Goal: Information Seeking & Learning: Learn about a topic

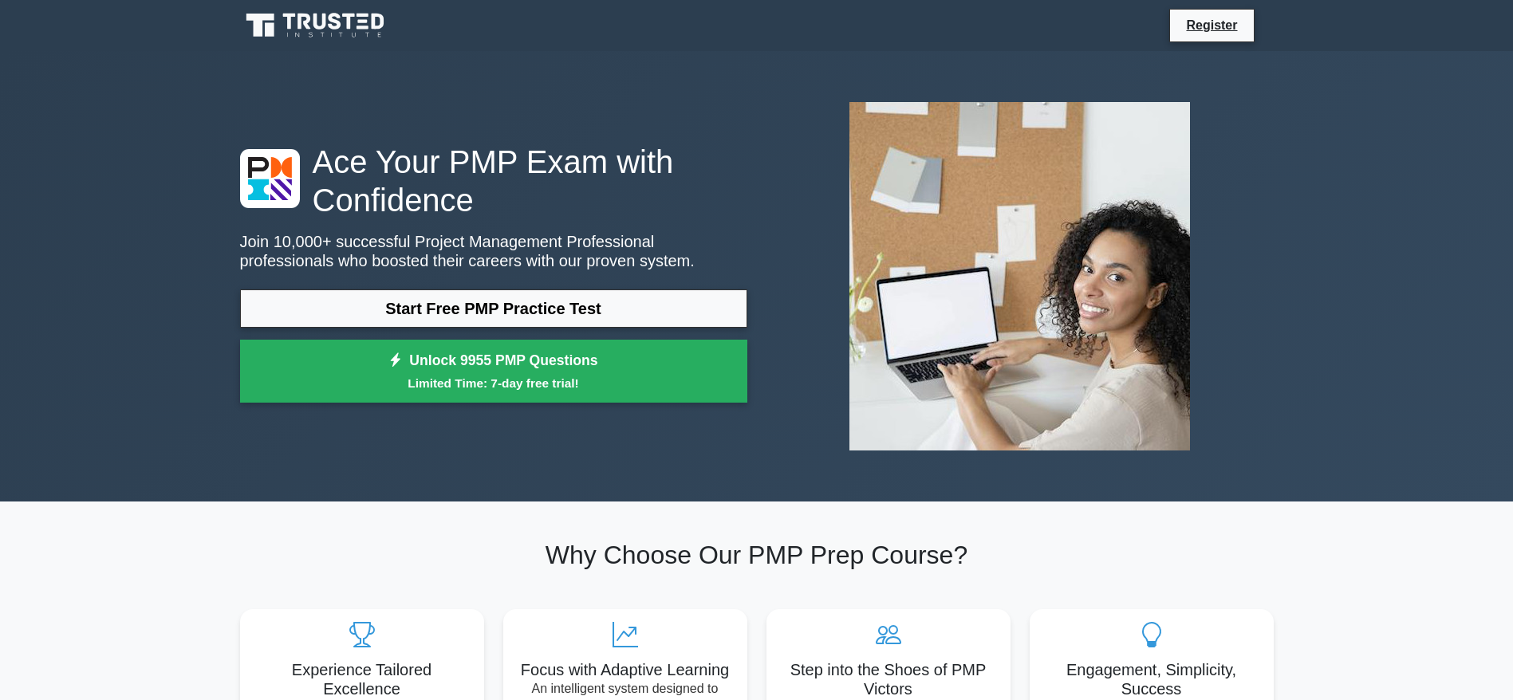
scroll to position [120, 0]
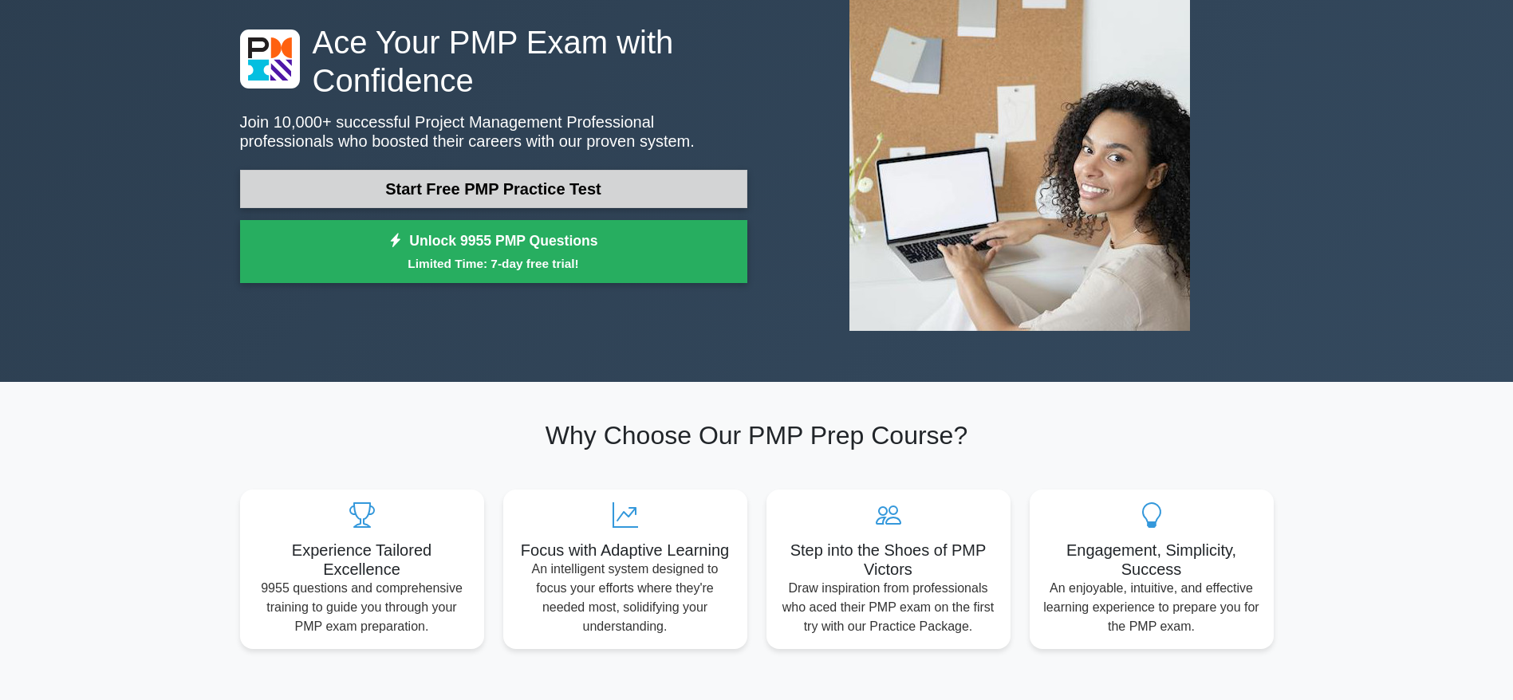
click at [507, 188] on link "Start Free PMP Practice Test" at bounding box center [493, 189] width 507 height 38
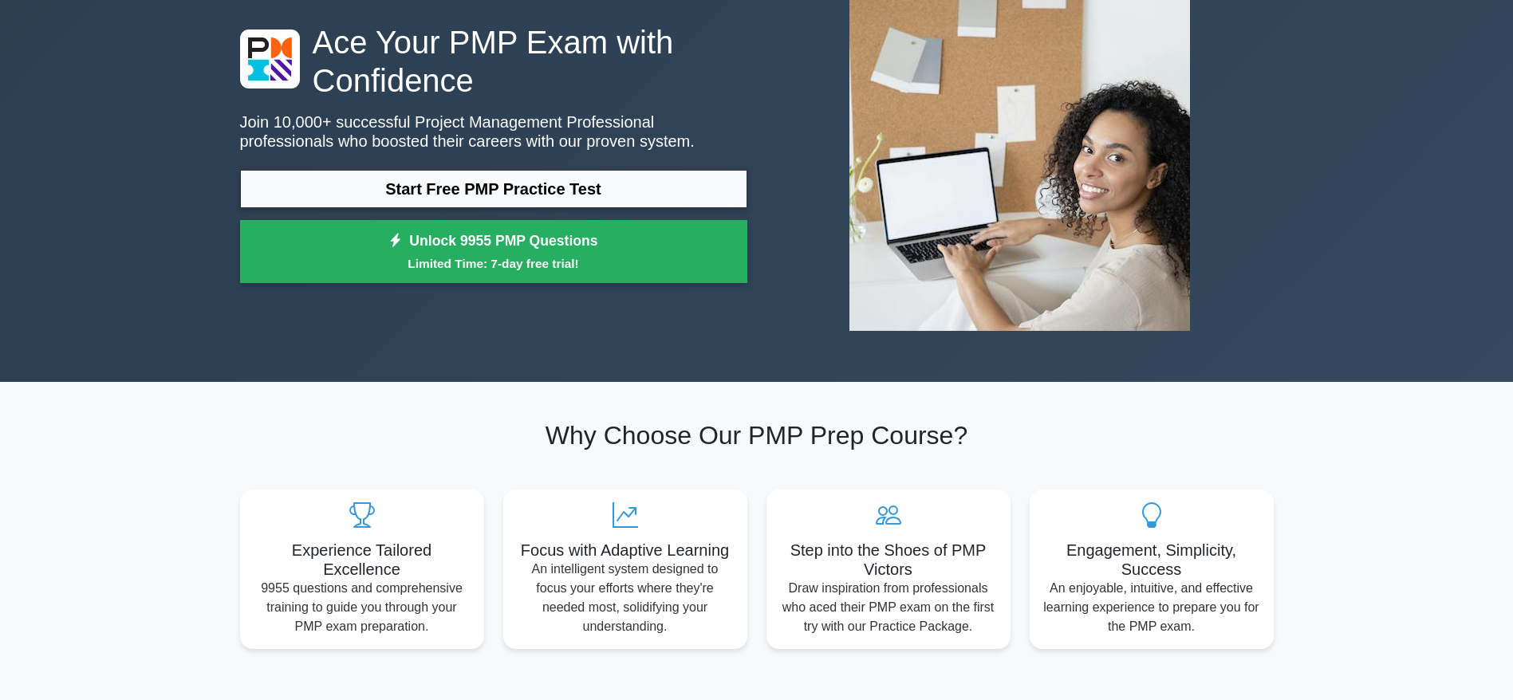
scroll to position [0, 0]
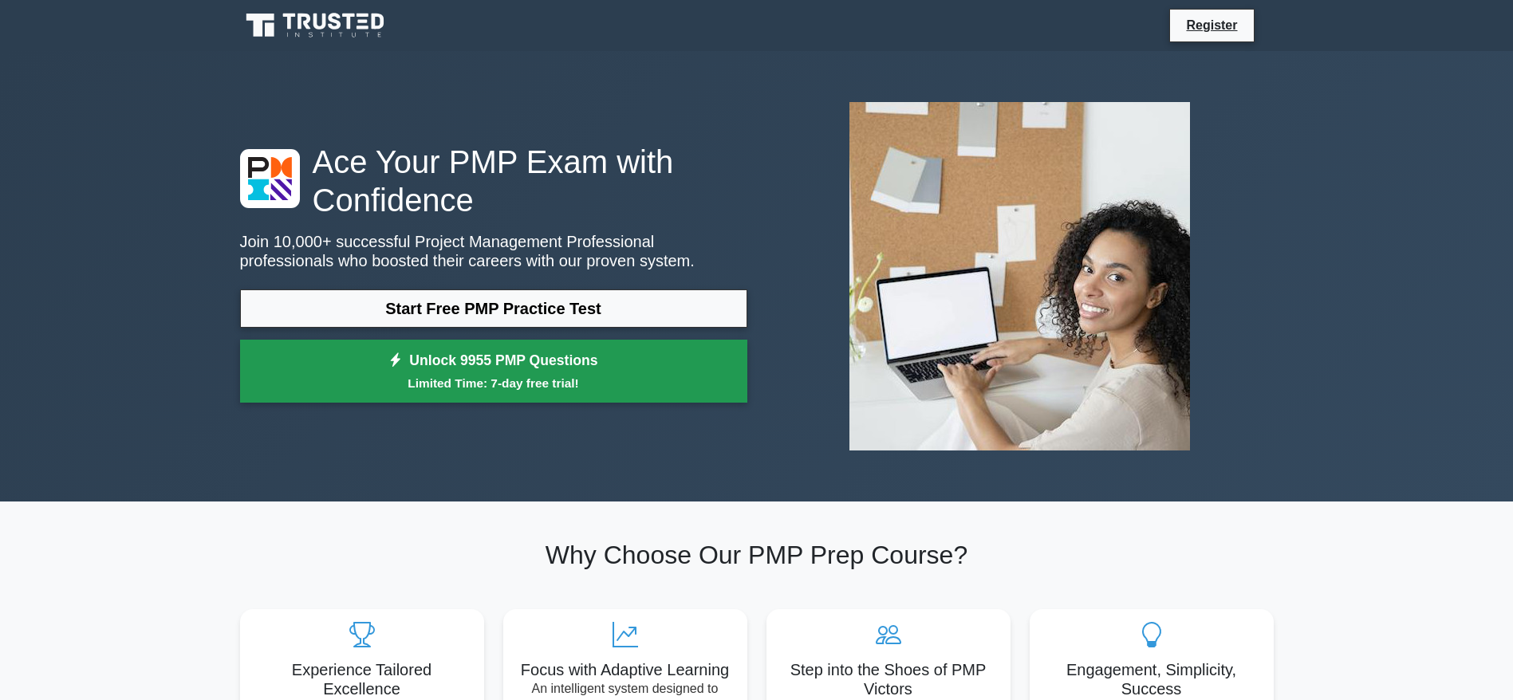
click at [500, 370] on link "Unlock 9955 PMP Questions Limited Time: 7-day free trial!" at bounding box center [493, 372] width 507 height 64
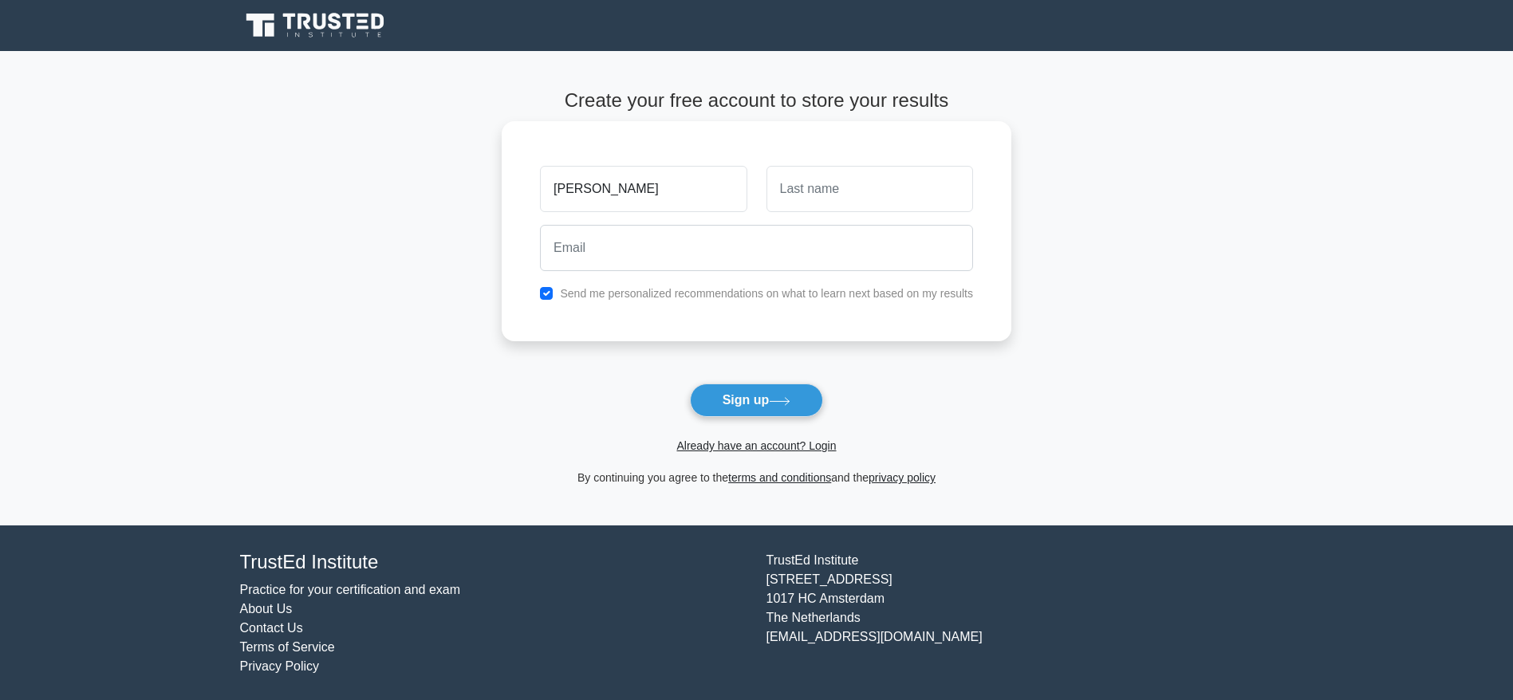
type input "ieshan"
type input "sharma"
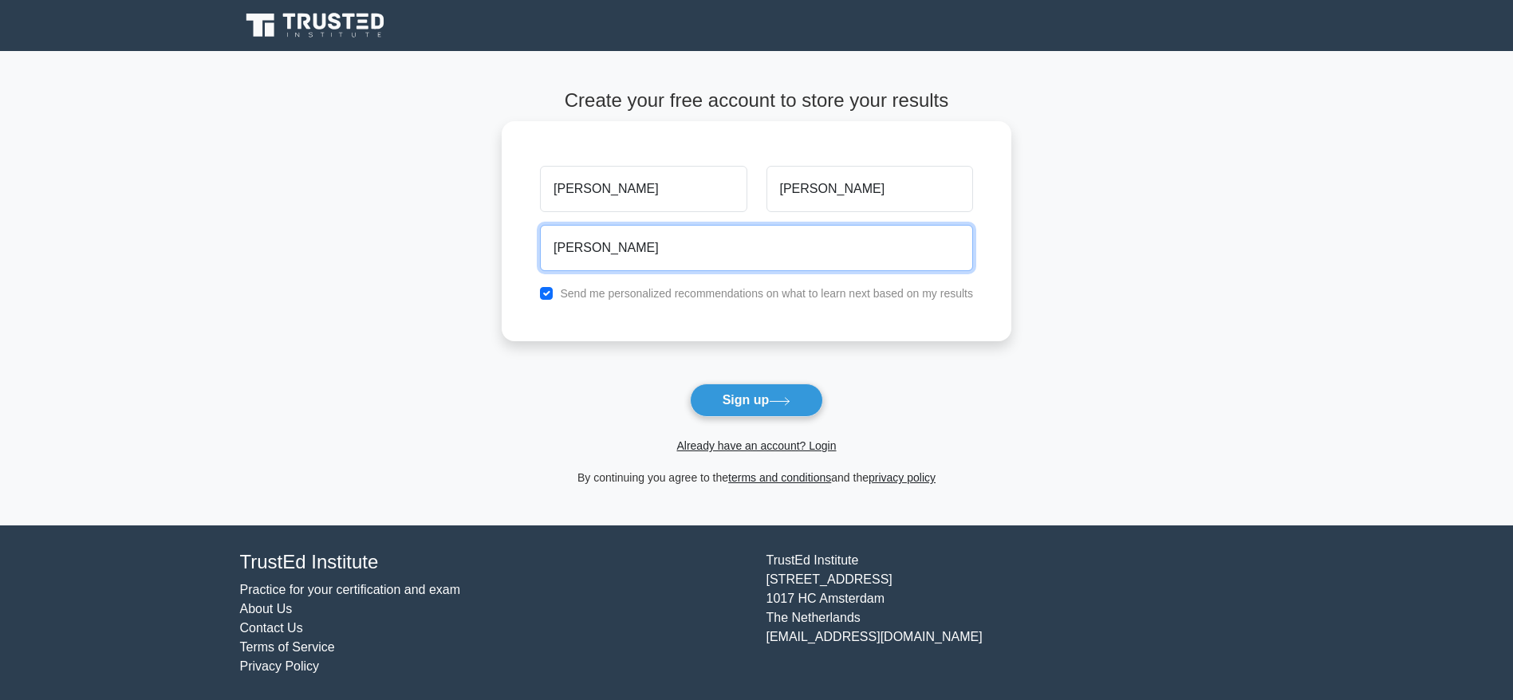
type input "ieshan.sharma@gmail.com"
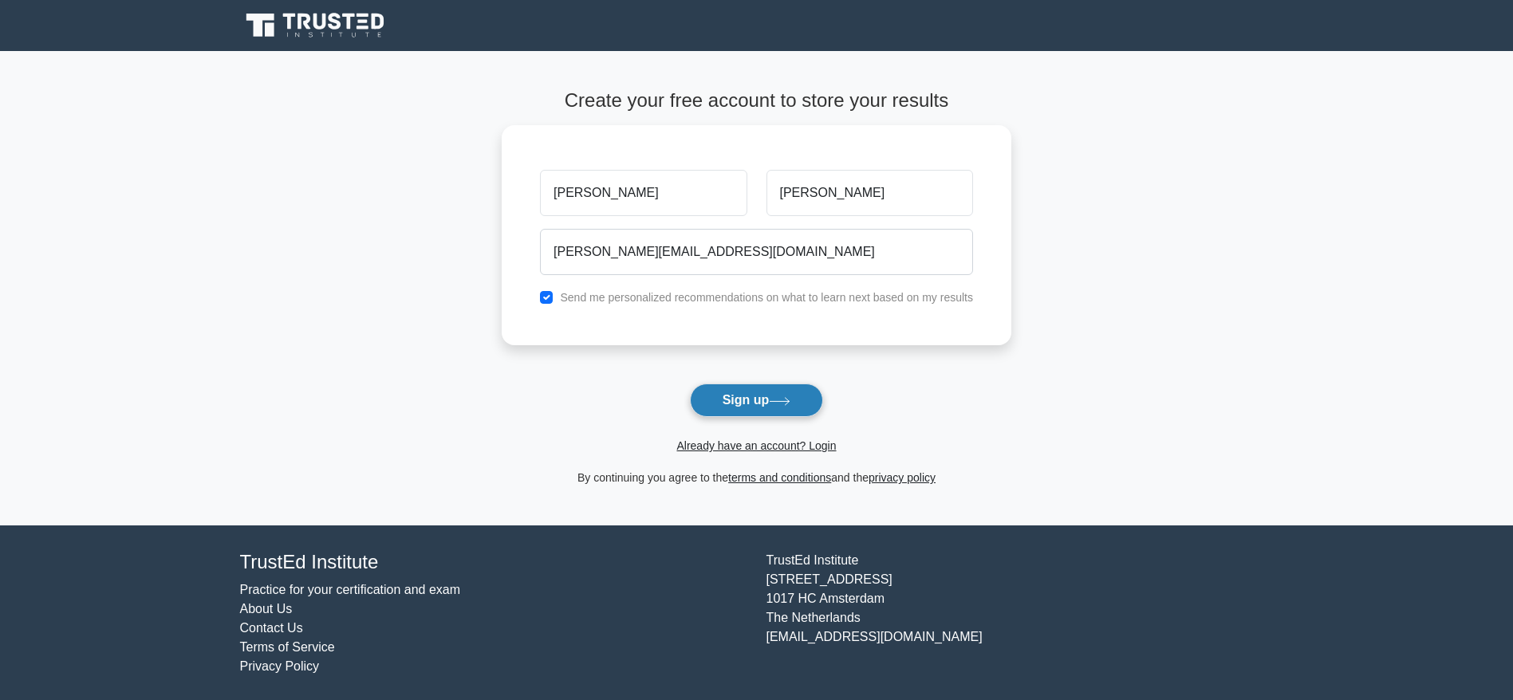
click at [779, 402] on icon at bounding box center [780, 401] width 22 height 9
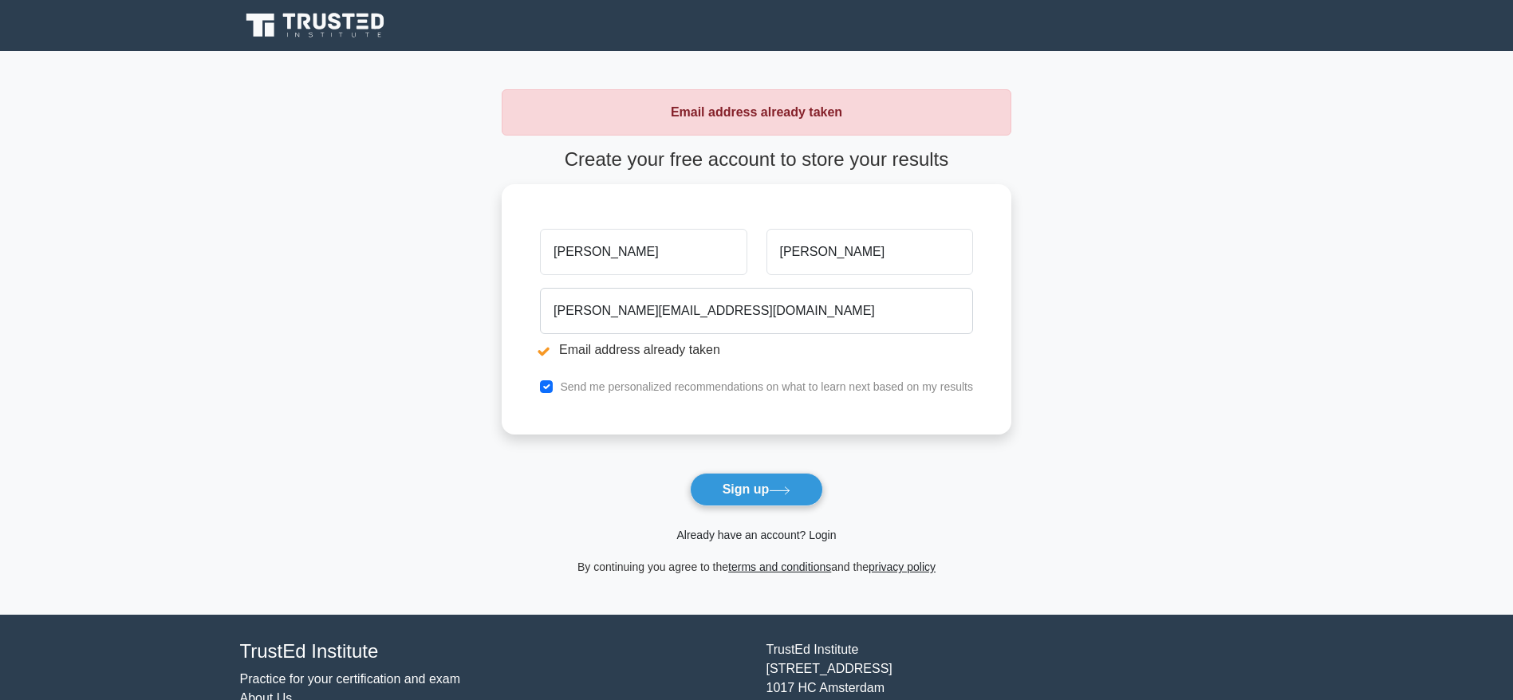
click at [763, 534] on link "Already have an account? Login" at bounding box center [755, 535] width 159 height 13
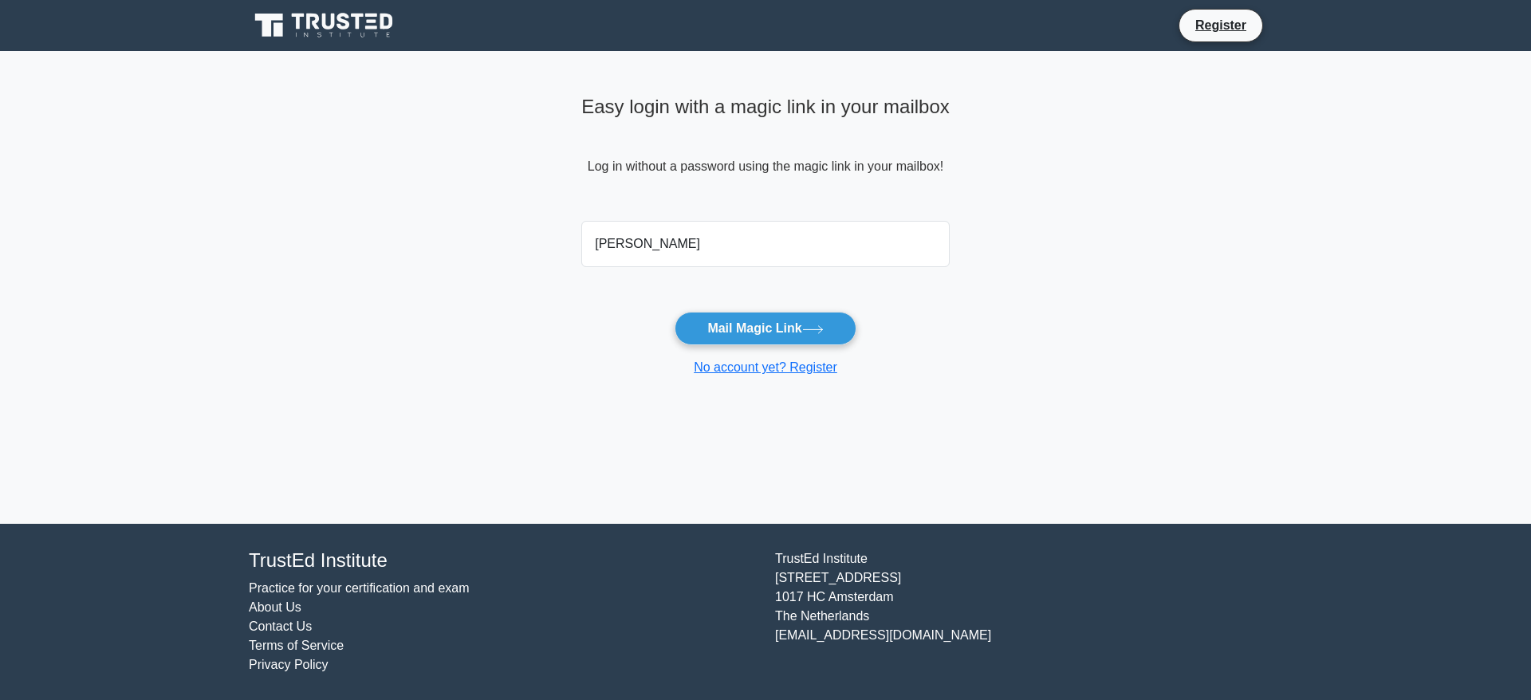
type input "ieshan.sharma@gmail.com"
click at [758, 335] on button "Mail Magic Link" at bounding box center [765, 328] width 181 height 33
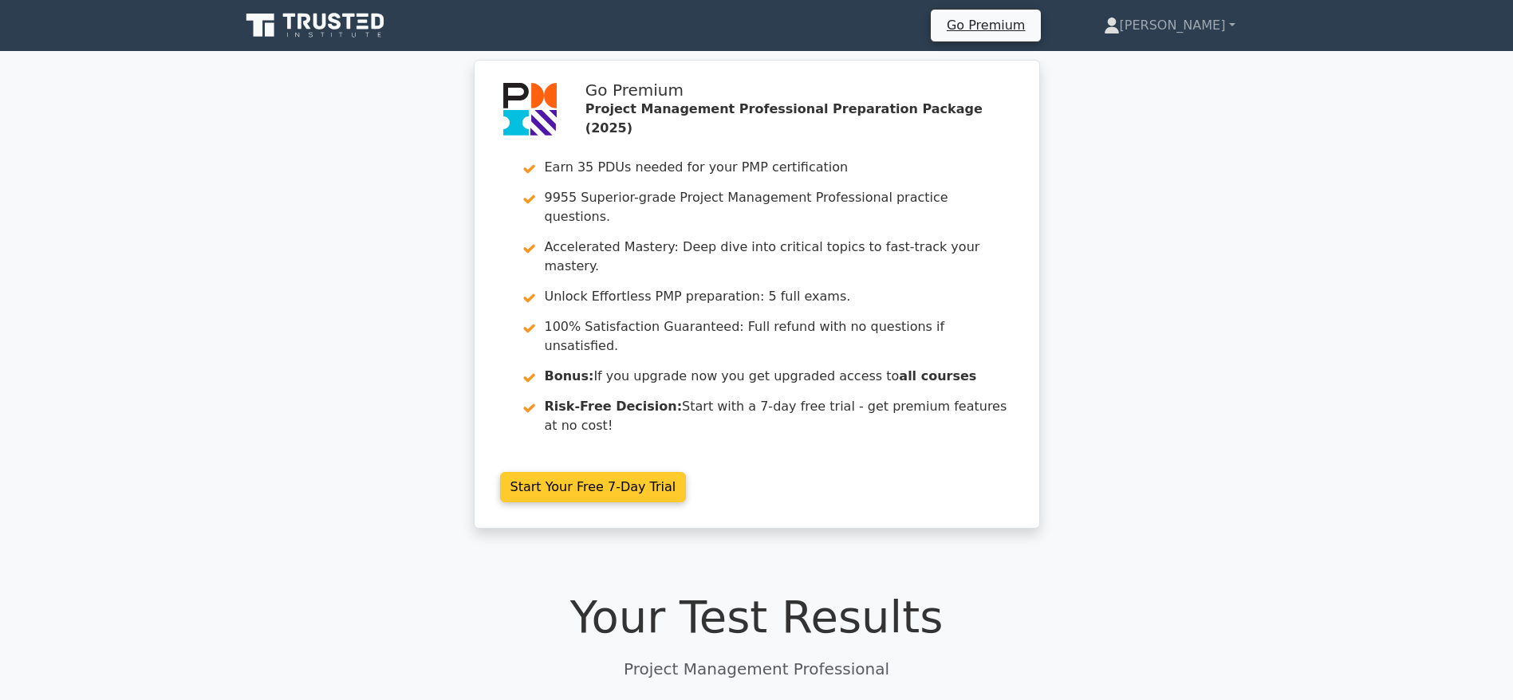
click at [612, 472] on link "Start Your Free 7-Day Trial" at bounding box center [593, 487] width 187 height 30
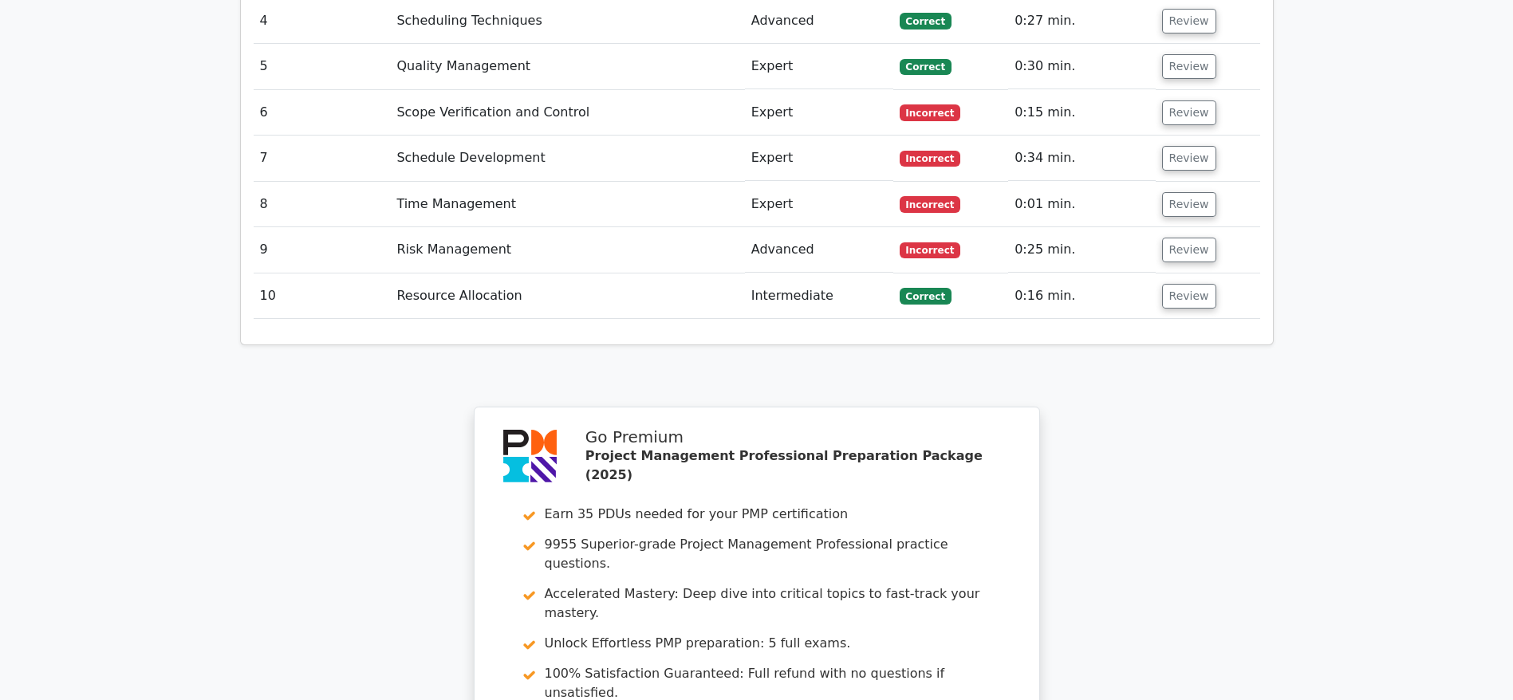
scroll to position [2696, 0]
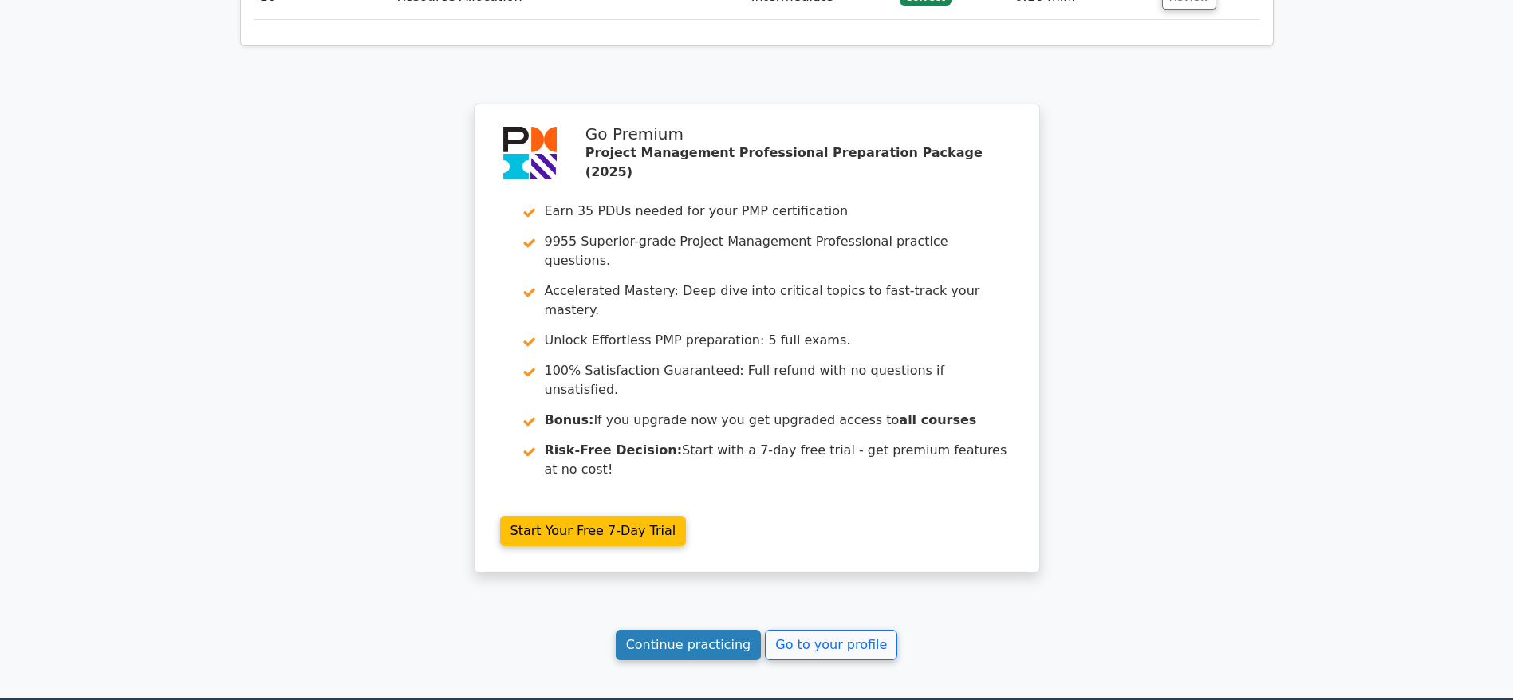
click at [714, 630] on link "Continue practicing" at bounding box center [689, 645] width 146 height 30
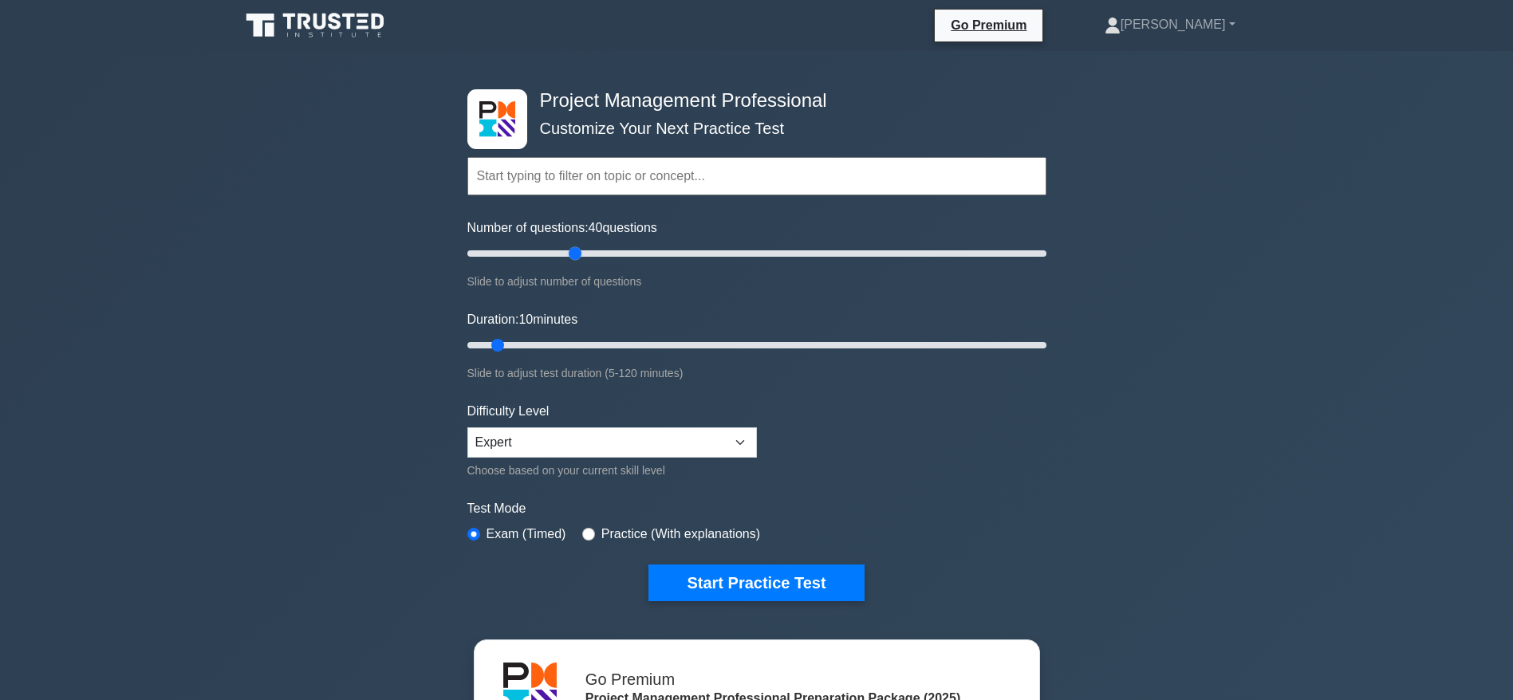
drag, startPoint x: 487, startPoint y: 254, endPoint x: 573, endPoint y: 262, distance: 85.7
click at [573, 262] on input "Number of questions: 40 questions" at bounding box center [756, 253] width 579 height 19
drag, startPoint x: 576, startPoint y: 248, endPoint x: 541, endPoint y: 249, distance: 35.1
type input "30"
click at [541, 249] on input "Number of questions: 30 questions" at bounding box center [756, 253] width 579 height 19
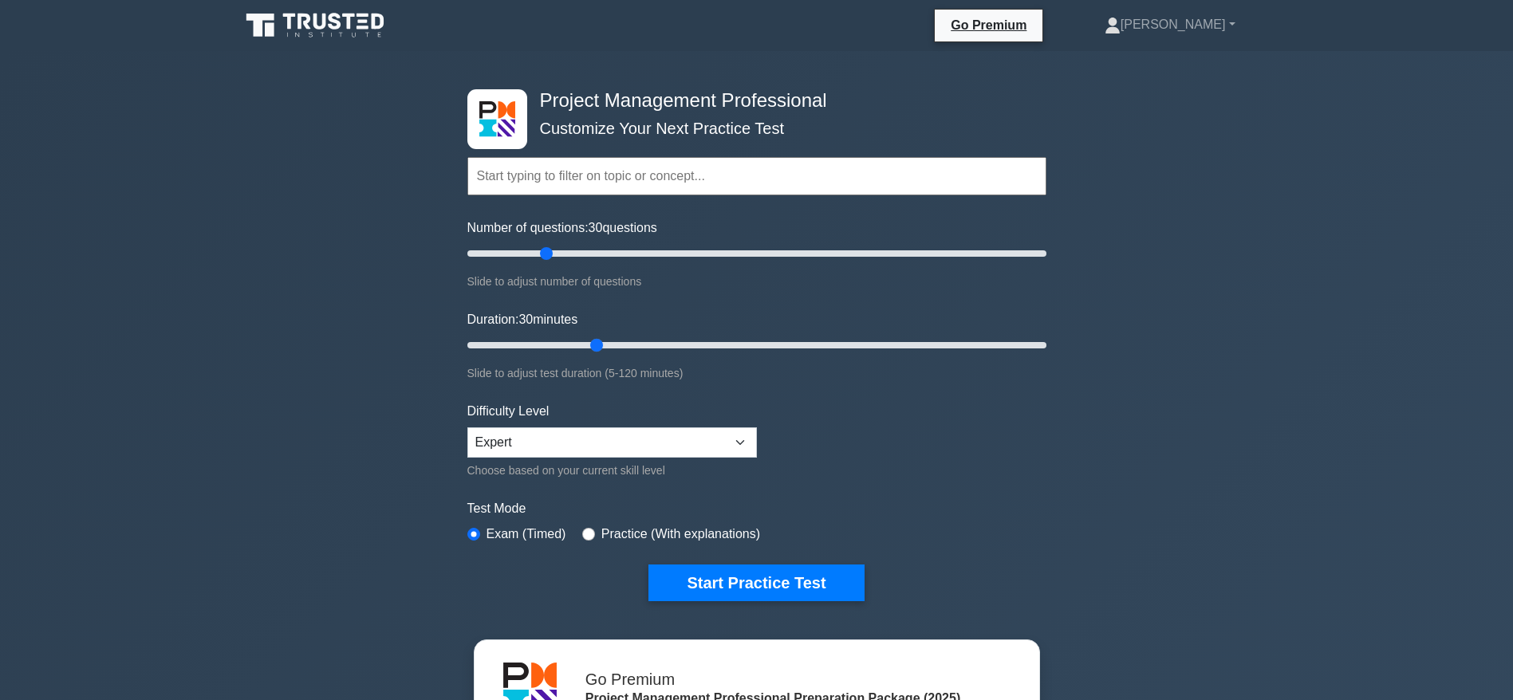
drag, startPoint x: 494, startPoint y: 339, endPoint x: 596, endPoint y: 343, distance: 102.1
type input "30"
click at [596, 343] on input "Duration: 30 minutes" at bounding box center [756, 345] width 579 height 19
click at [738, 445] on select "Beginner Intermediate Expert" at bounding box center [611, 442] width 289 height 30
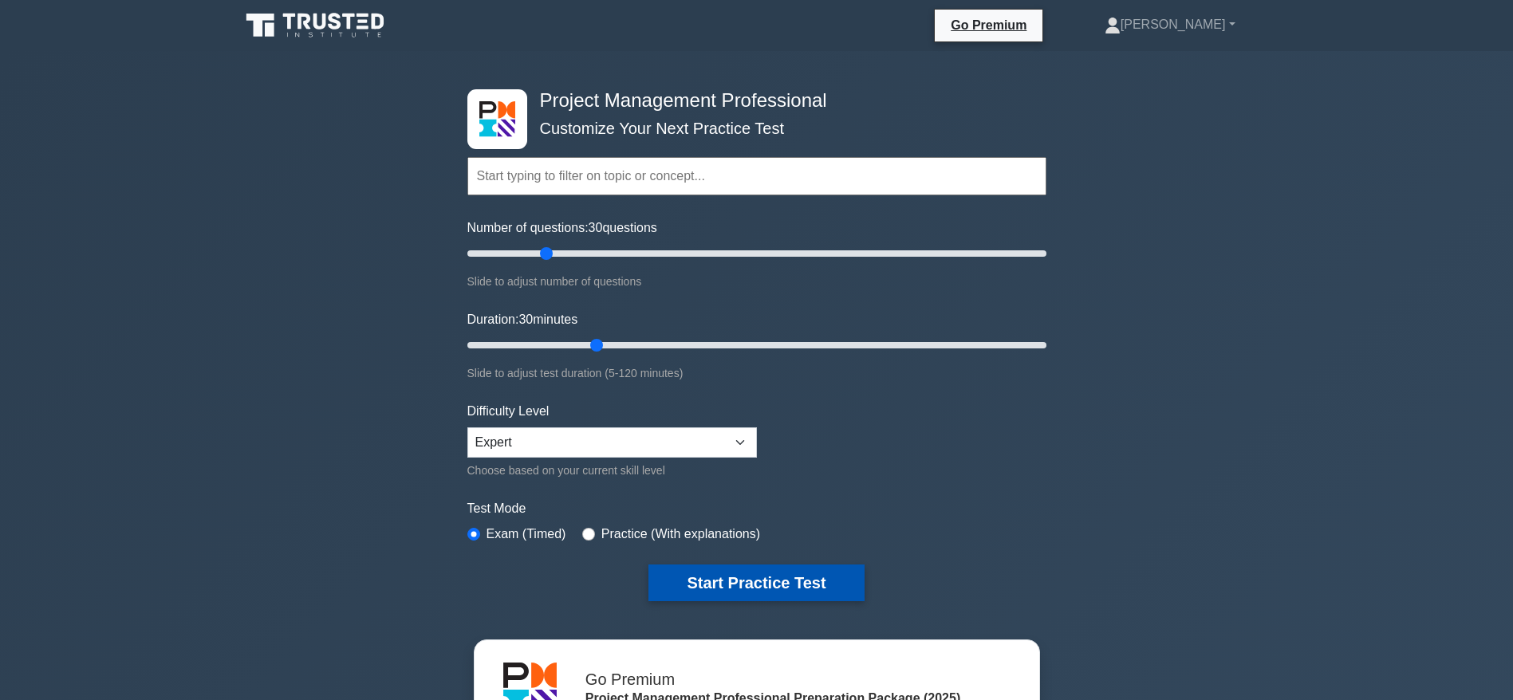
click at [749, 584] on button "Start Practice Test" at bounding box center [755, 583] width 215 height 37
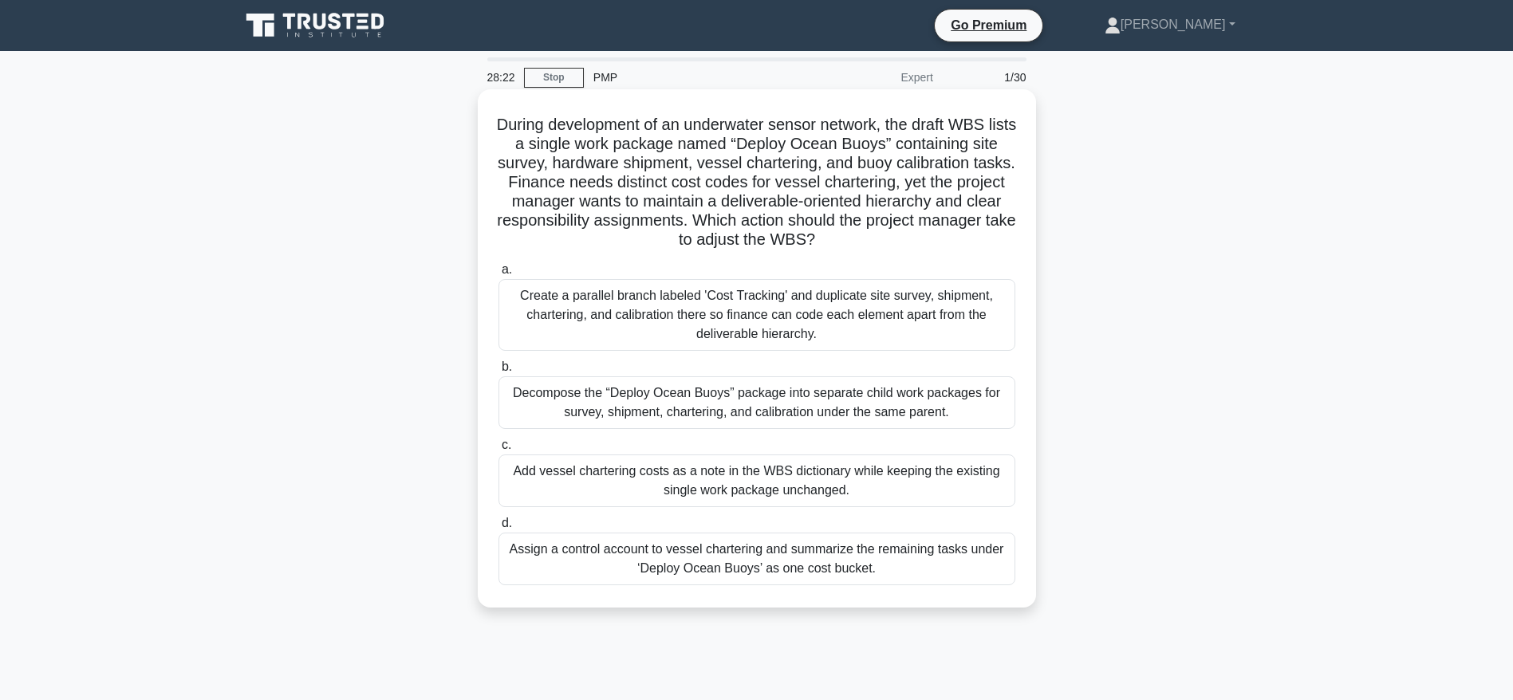
click at [706, 417] on div "Decompose the “Deploy Ocean Buoys” package into separate child work packages fo…" at bounding box center [756, 402] width 517 height 53
click at [498, 372] on input "b. Decompose the “Deploy Ocean Buoys” package into separate child work packages…" at bounding box center [498, 367] width 0 height 10
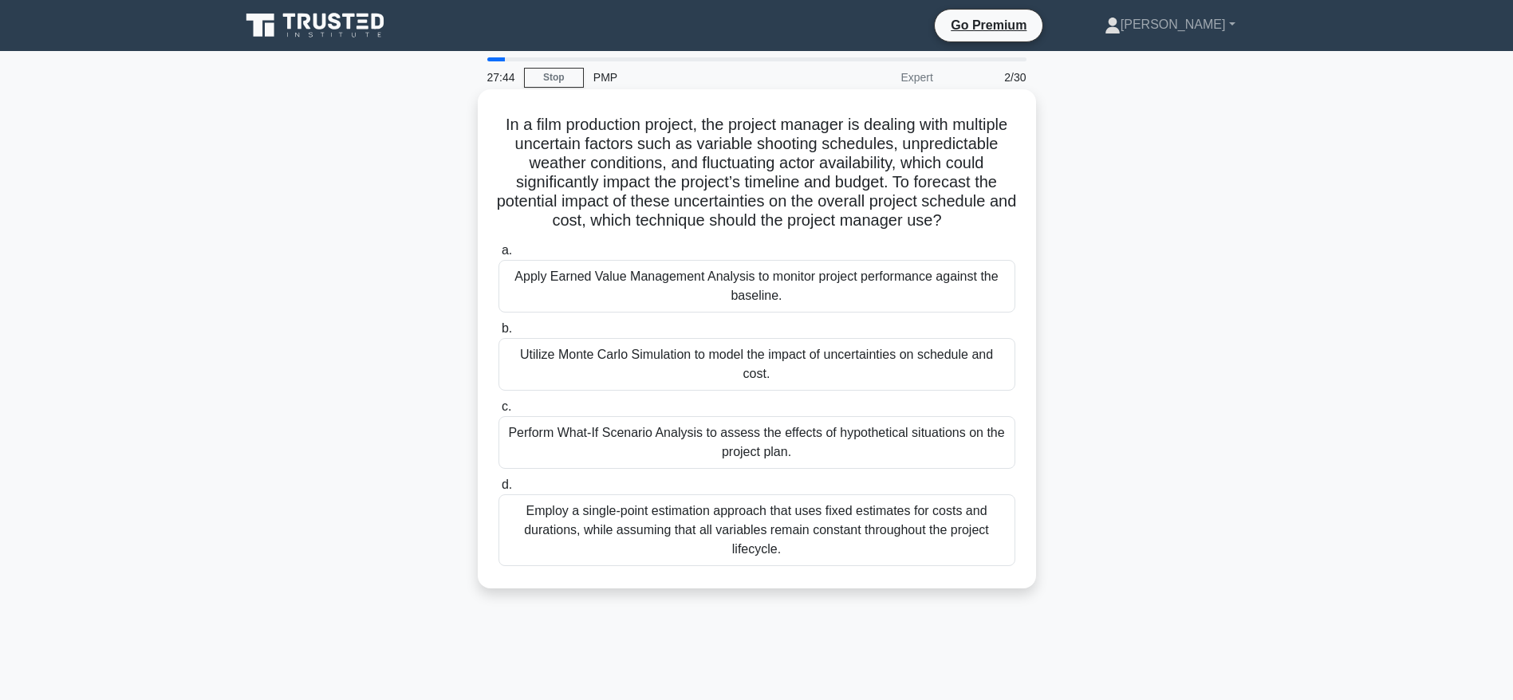
scroll to position [120, 0]
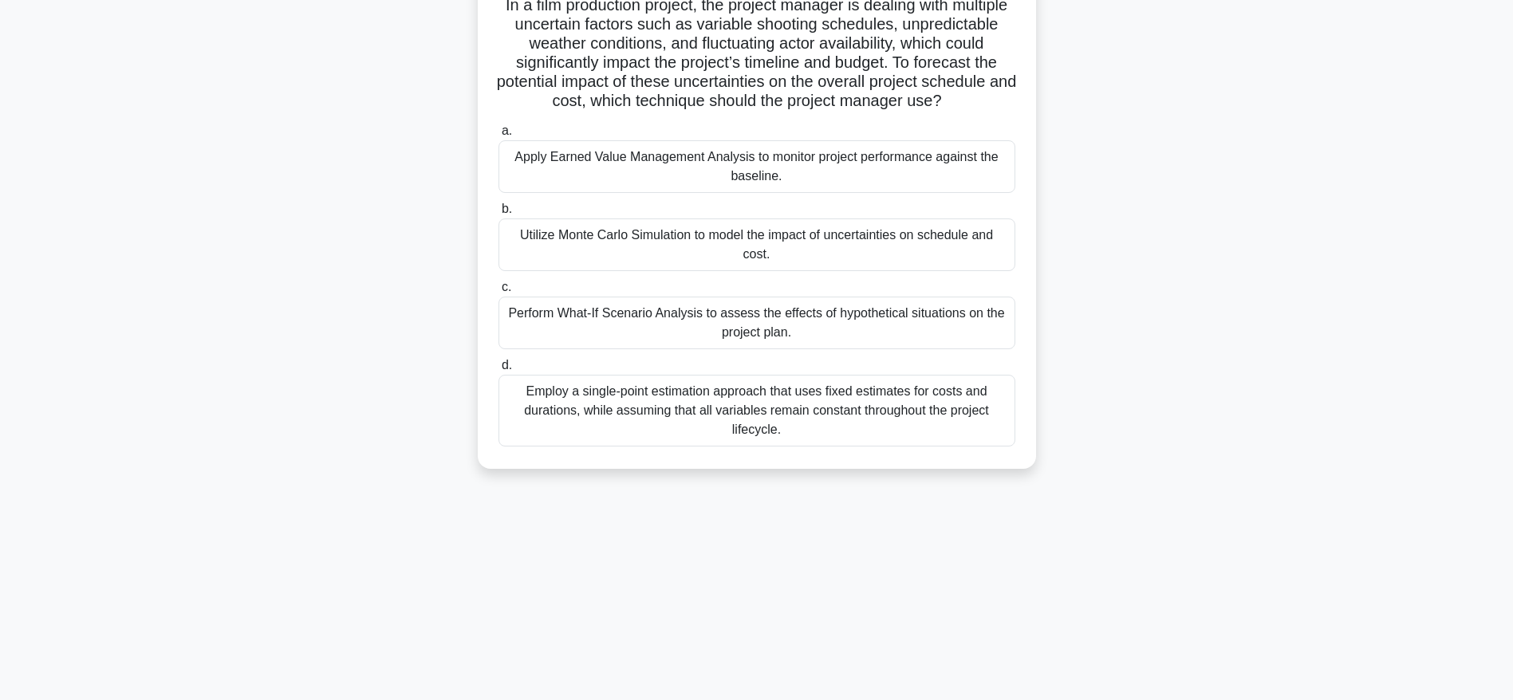
click at [754, 329] on div "Perform What-If Scenario Analysis to assess the effects of hypothetical situati…" at bounding box center [756, 323] width 517 height 53
click at [498, 293] on input "c. Perform What-If Scenario Analysis to assess the effects of hypothetical situ…" at bounding box center [498, 287] width 0 height 10
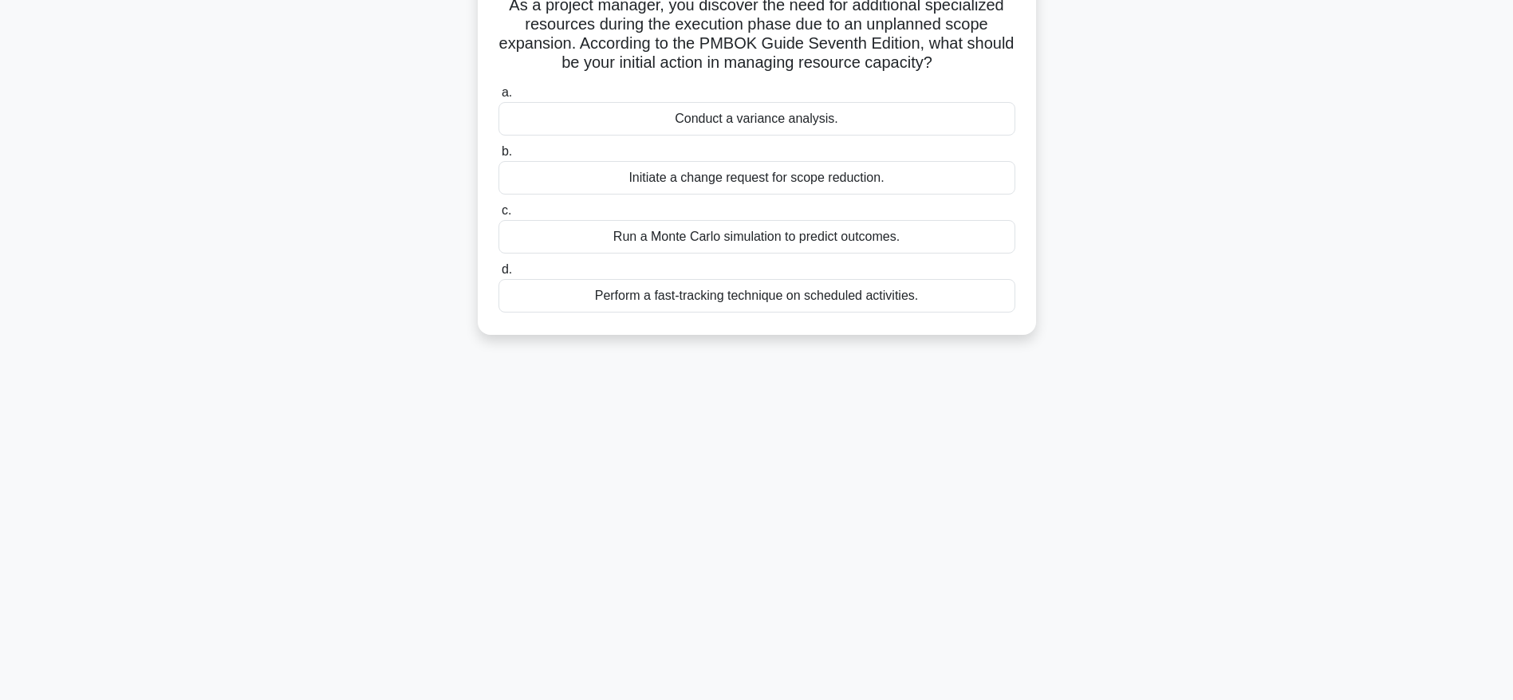
scroll to position [0, 0]
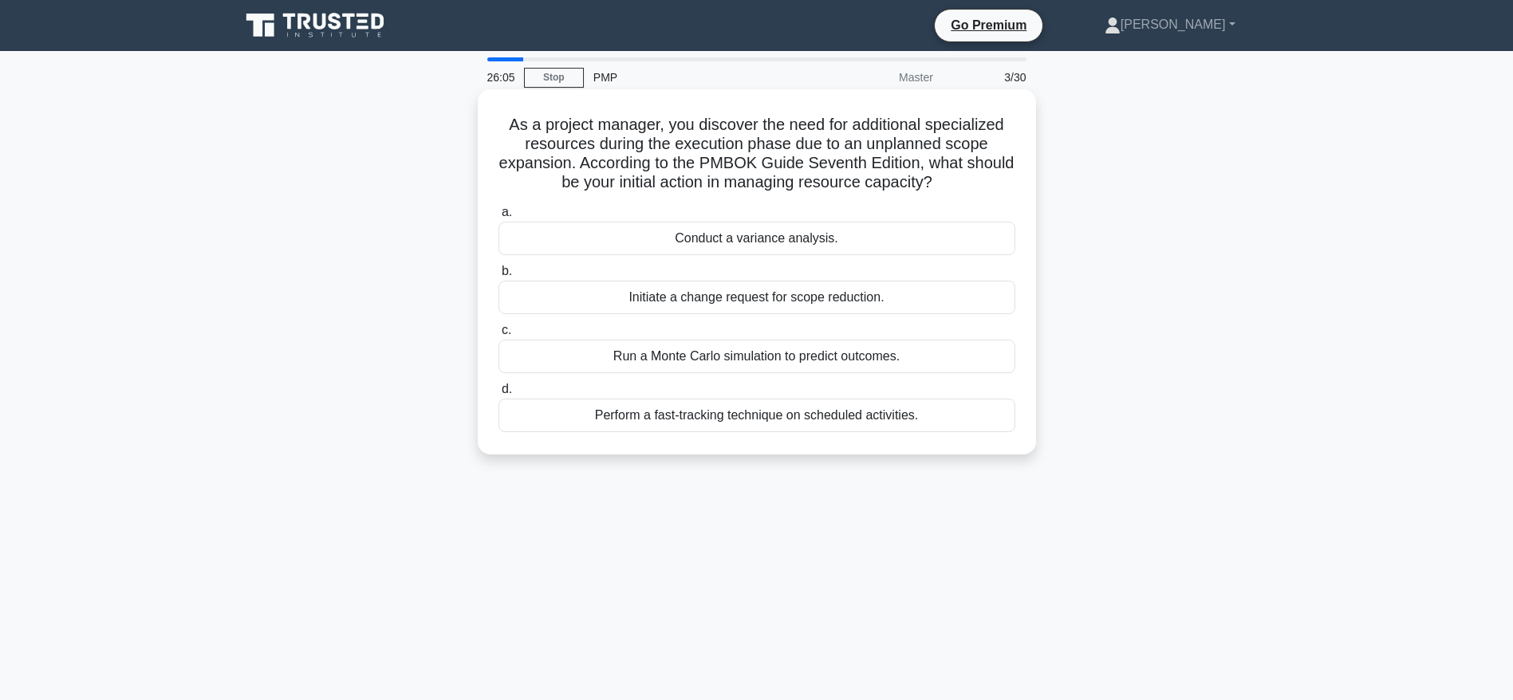
click at [742, 361] on div "Run a Monte Carlo simulation to predict outcomes." at bounding box center [756, 356] width 517 height 33
click at [498, 336] on input "c. Run a Monte Carlo simulation to predict outcomes." at bounding box center [498, 330] width 0 height 10
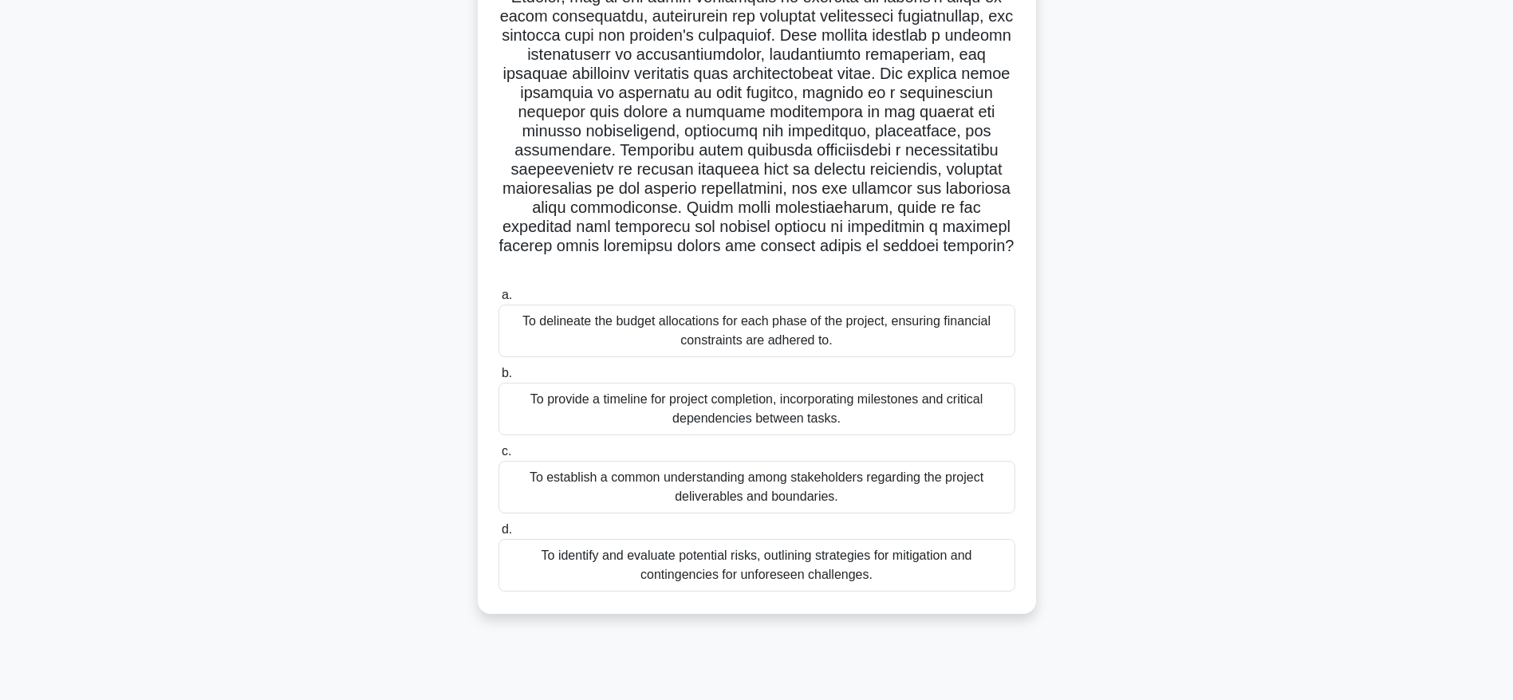
scroll to position [161, 0]
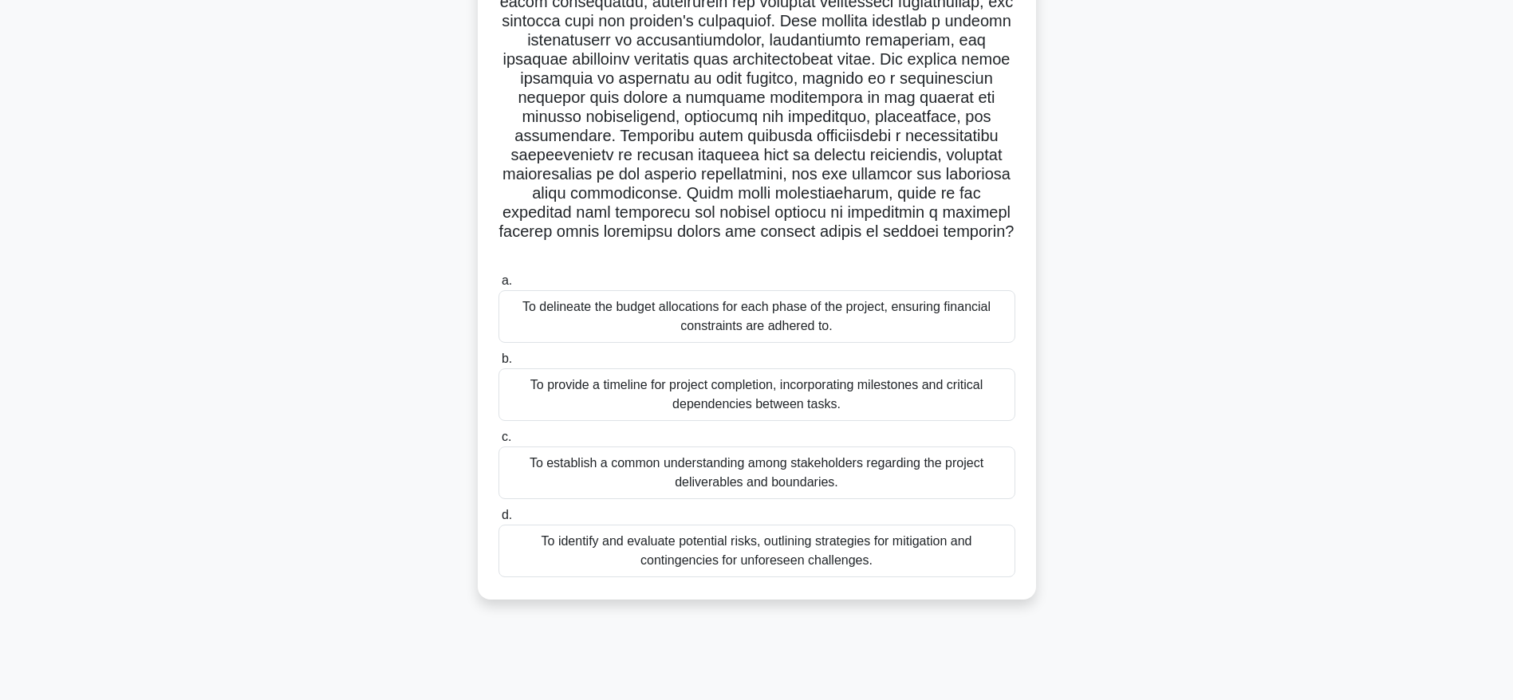
click at [785, 458] on div "To establish a common understanding among stakeholders regarding the project de…" at bounding box center [756, 473] width 517 height 53
click at [498, 443] on input "c. To establish a common understanding among stakeholders regarding the project…" at bounding box center [498, 437] width 0 height 10
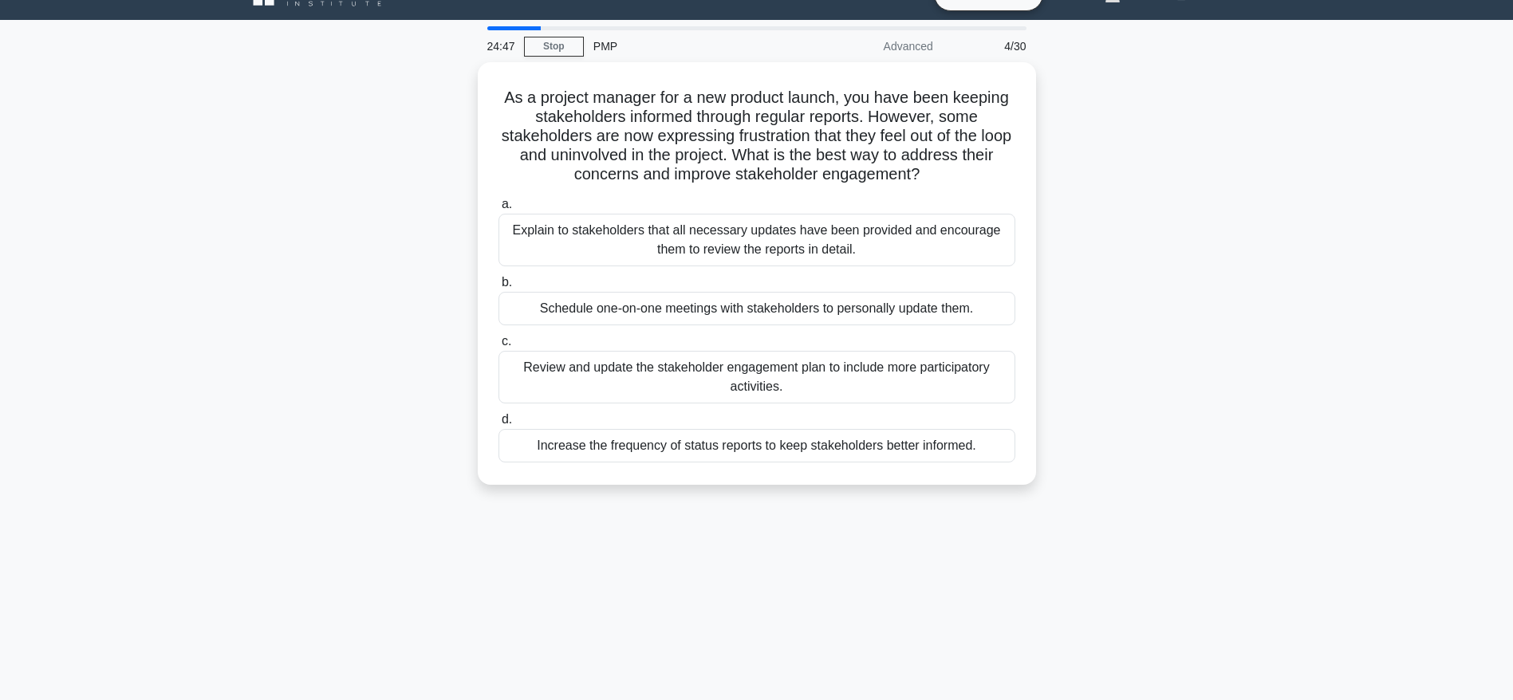
scroll to position [0, 0]
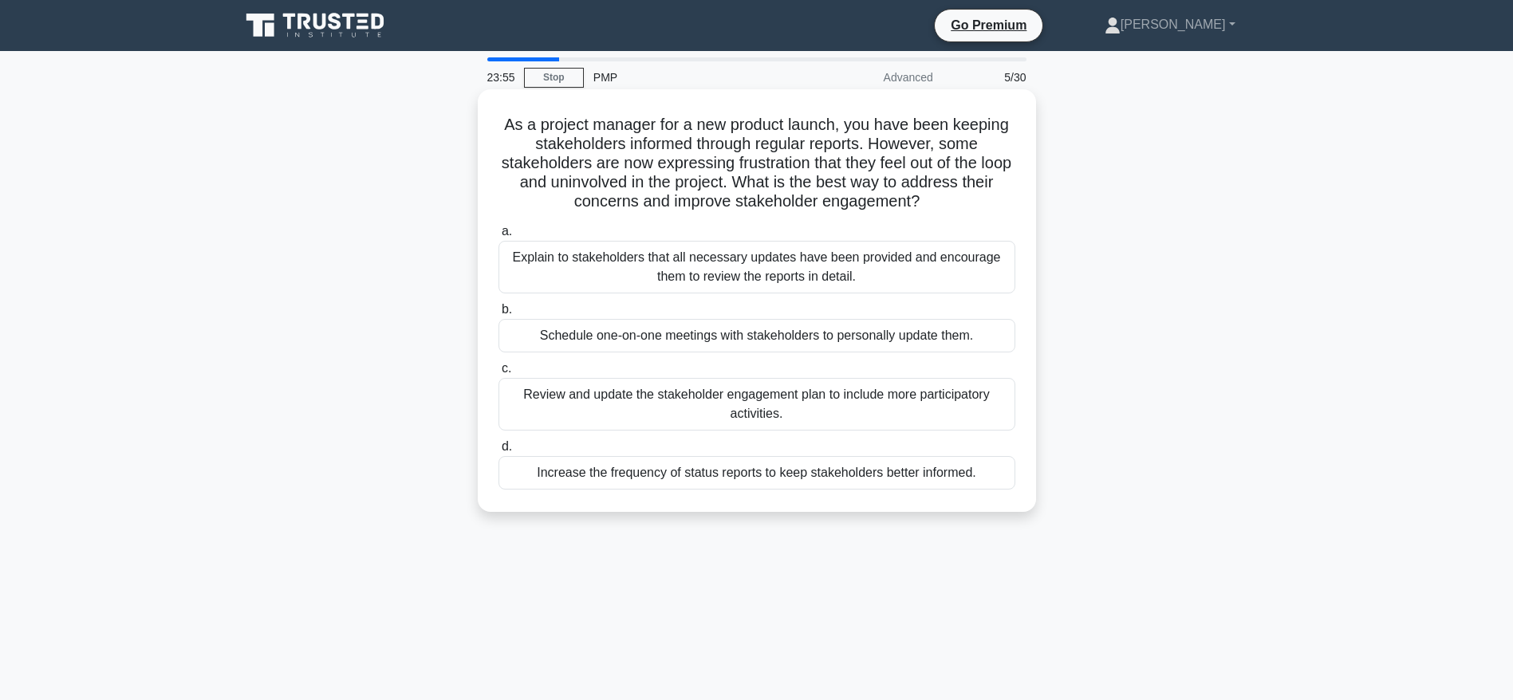
click at [915, 402] on div "Review and update the stakeholder engagement plan to include more participatory…" at bounding box center [756, 404] width 517 height 53
click at [498, 374] on input "c. Review and update the stakeholder engagement plan to include more participat…" at bounding box center [498, 369] width 0 height 10
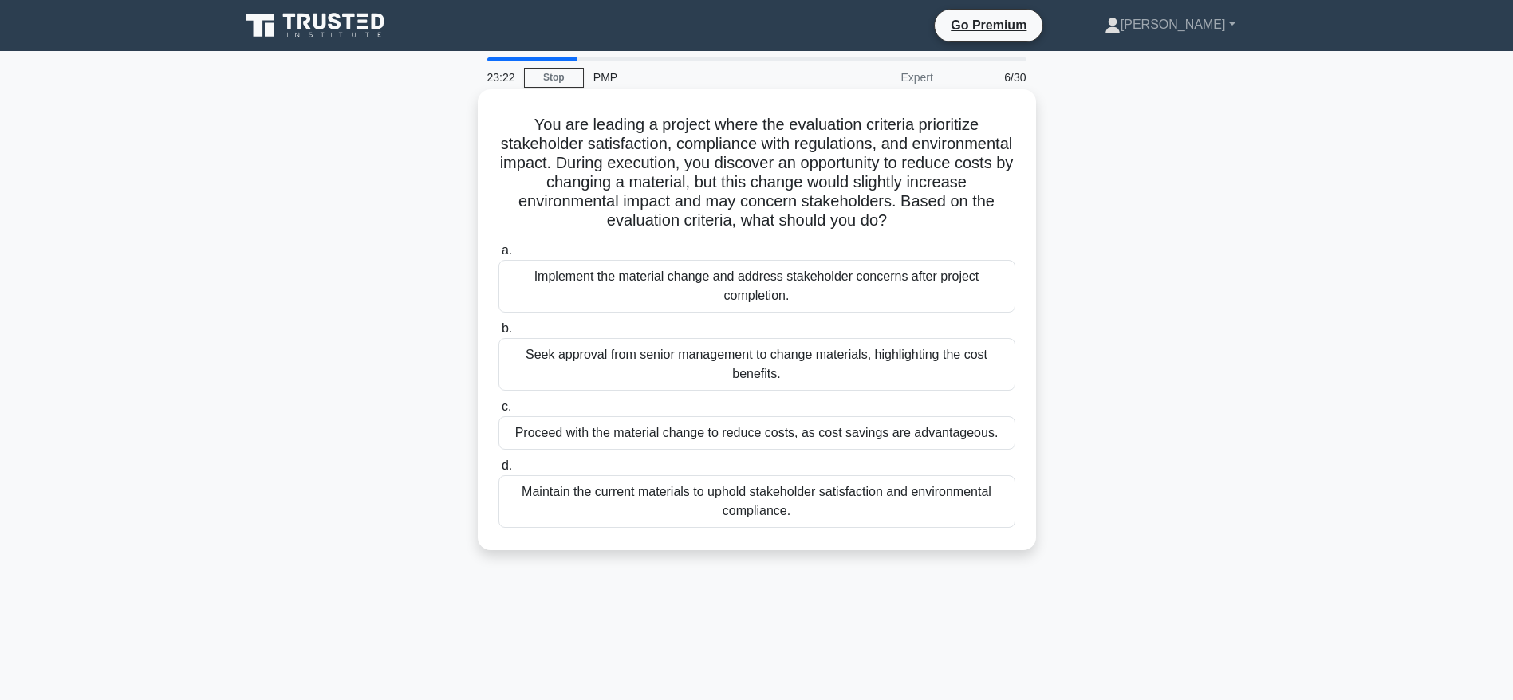
click at [813, 502] on div "Maintain the current materials to uphold stakeholder satisfaction and environme…" at bounding box center [756, 501] width 517 height 53
click at [498, 471] on input "d. Maintain the current materials to uphold stakeholder satisfaction and enviro…" at bounding box center [498, 466] width 0 height 10
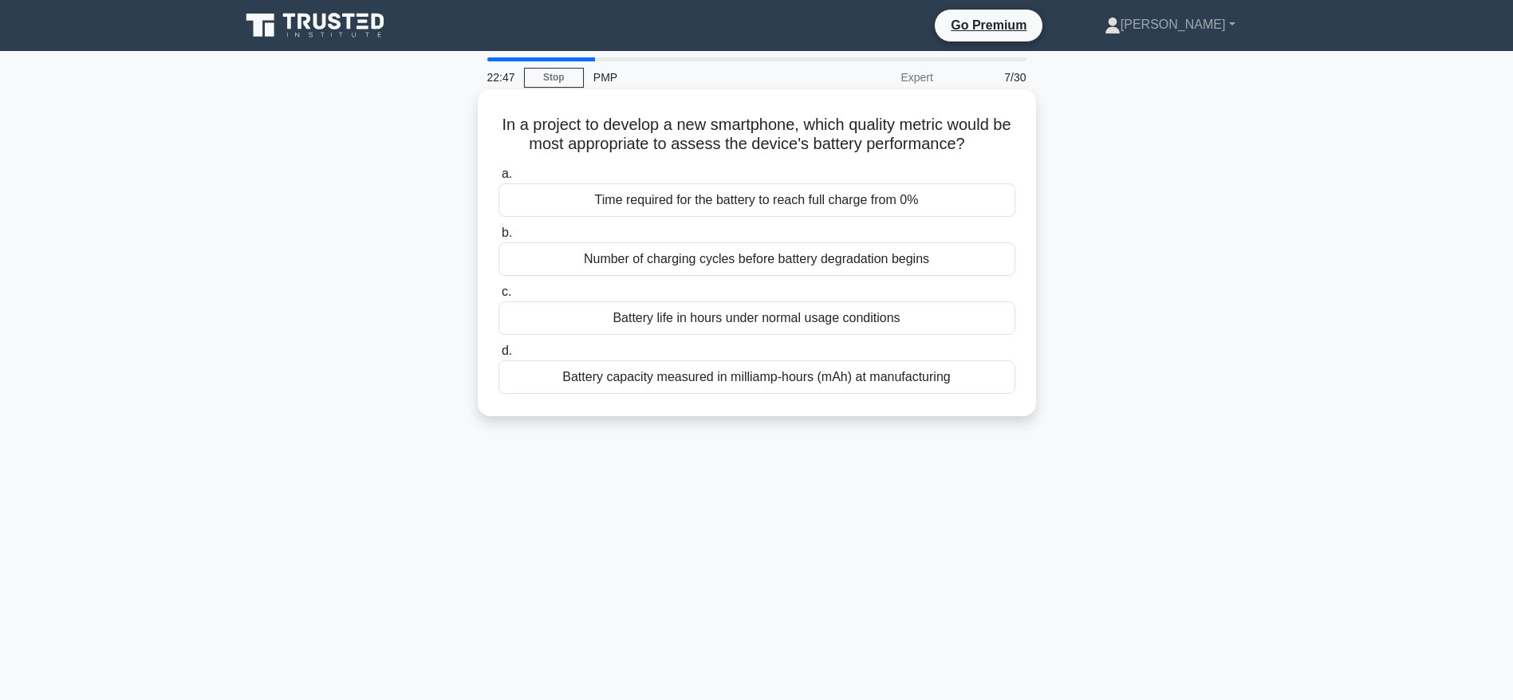
drag, startPoint x: 761, startPoint y: 148, endPoint x: 982, endPoint y: 154, distance: 220.9
click at [982, 154] on h5 "In a project to develop a new smartphone, which quality metric would be most ap…" at bounding box center [757, 135] width 520 height 40
click at [711, 195] on div "Time required for the battery to reach full charge from 0%" at bounding box center [756, 199] width 517 height 33
click at [498, 179] on input "a. Time required for the battery to reach full charge from 0%" at bounding box center [498, 174] width 0 height 10
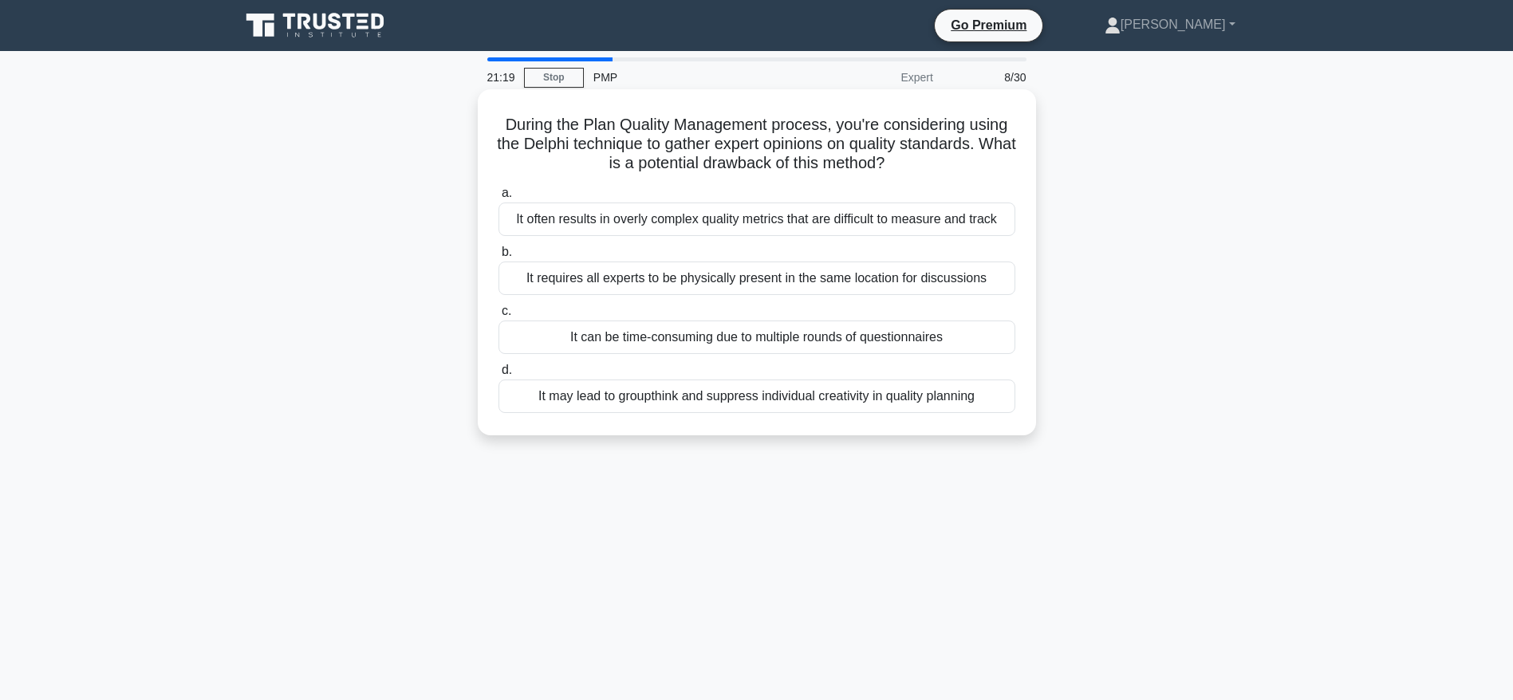
click at [834, 395] on div "It may lead to groupthink and suppress individual creativity in quality planning" at bounding box center [756, 396] width 517 height 33
click at [498, 376] on input "d. It may lead to groupthink and suppress individual creativity in quality plan…" at bounding box center [498, 370] width 0 height 10
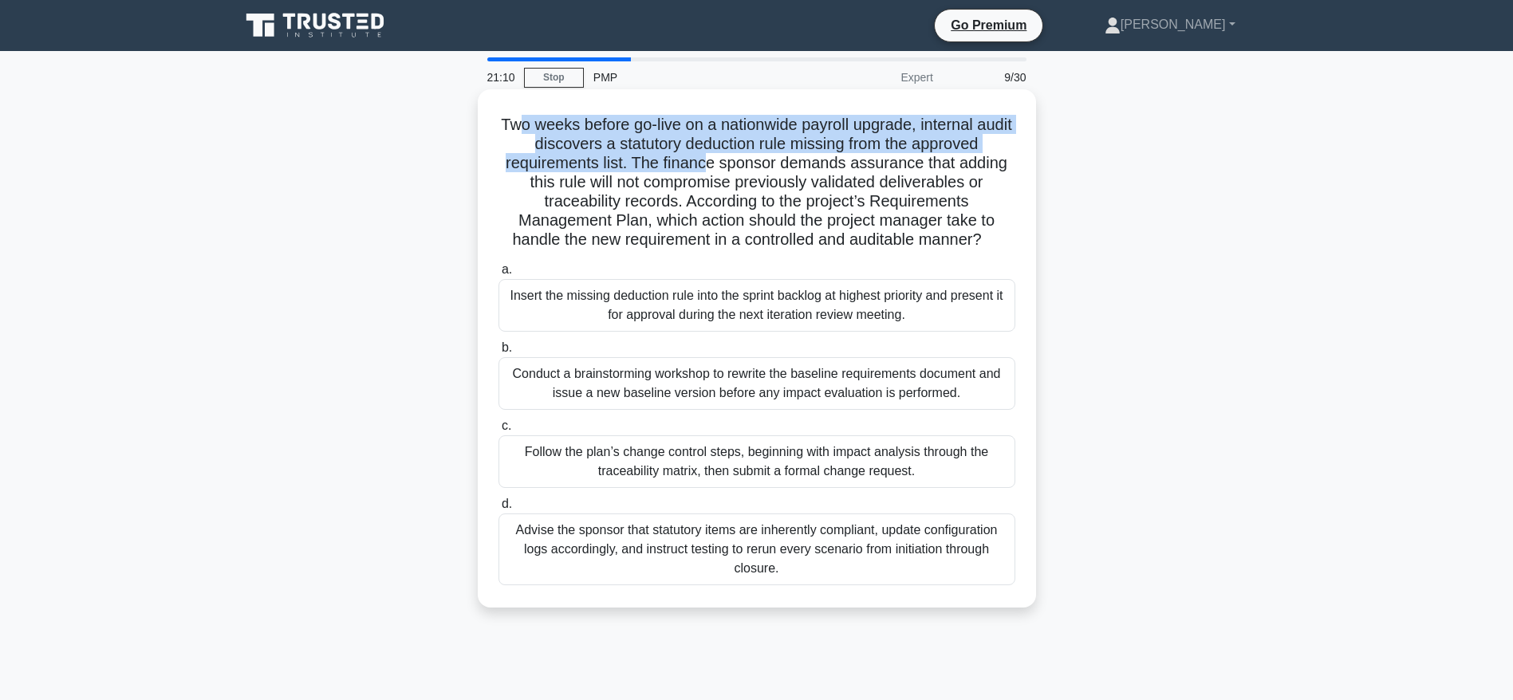
drag, startPoint x: 530, startPoint y: 129, endPoint x: 704, endPoint y: 159, distance: 176.4
click at [704, 159] on h5 "Two weeks before go-live on a nationwide payroll upgrade, internal audit discov…" at bounding box center [757, 183] width 520 height 136
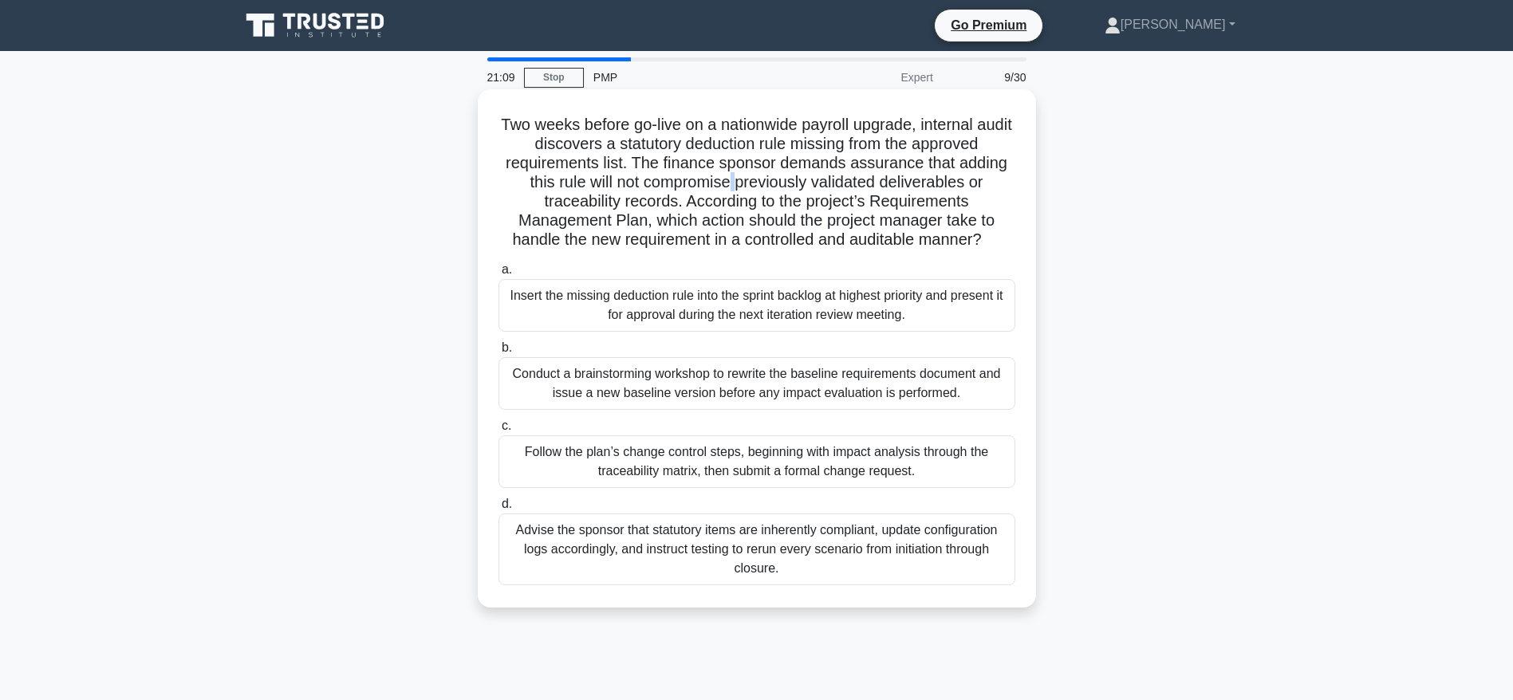
click at [734, 186] on h5 "Two weeks before go-live on a nationwide payroll upgrade, internal audit discov…" at bounding box center [757, 183] width 520 height 136
drag, startPoint x: 732, startPoint y: 148, endPoint x: 827, endPoint y: 148, distance: 94.9
click at [827, 148] on h5 "Two weeks before go-live on a nationwide payroll upgrade, internal audit discov…" at bounding box center [757, 183] width 520 height 136
drag, startPoint x: 632, startPoint y: 167, endPoint x: 846, endPoint y: 169, distance: 214.5
click at [846, 169] on h5 "Two weeks before go-live on a nationwide payroll upgrade, internal audit discov…" at bounding box center [757, 183] width 520 height 136
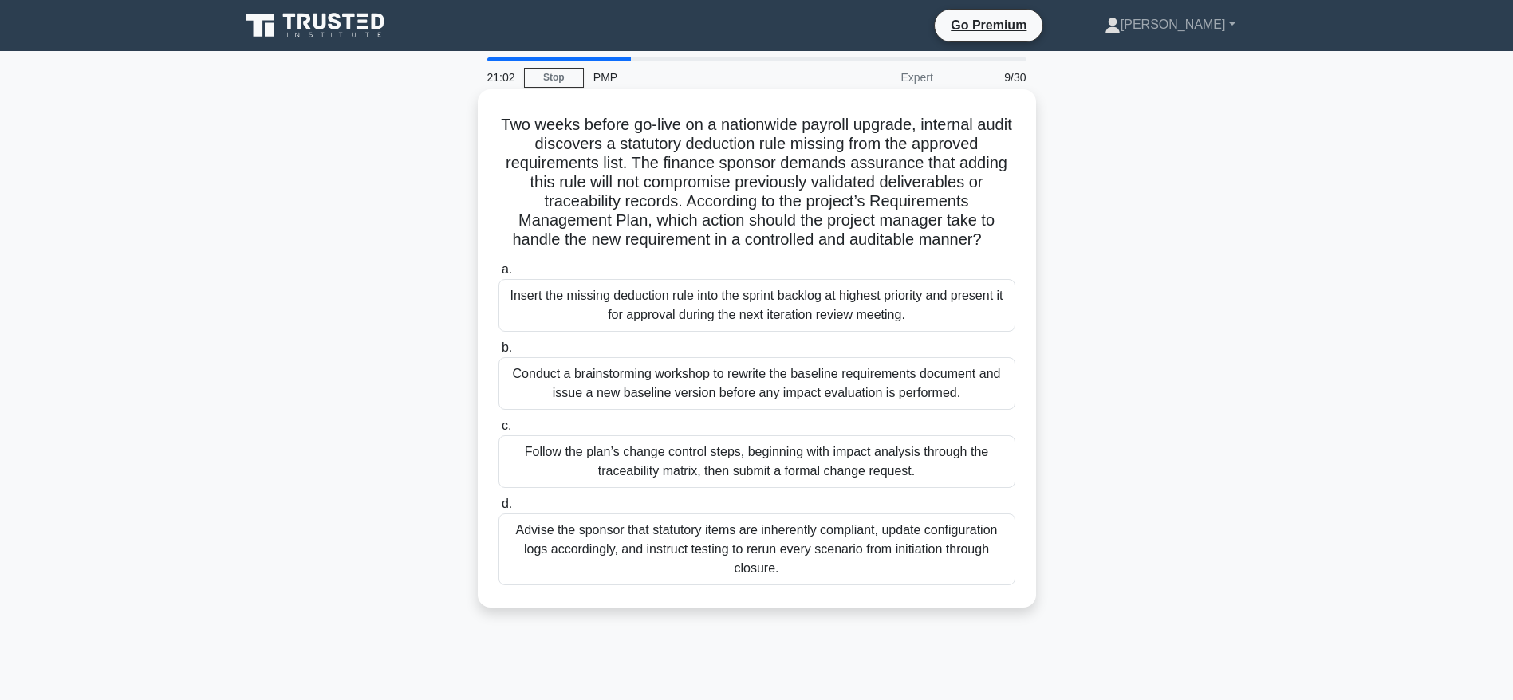
click at [789, 197] on h5 "Two weeks before go-live on a nationwide payroll upgrade, internal audit discov…" at bounding box center [757, 183] width 520 height 136
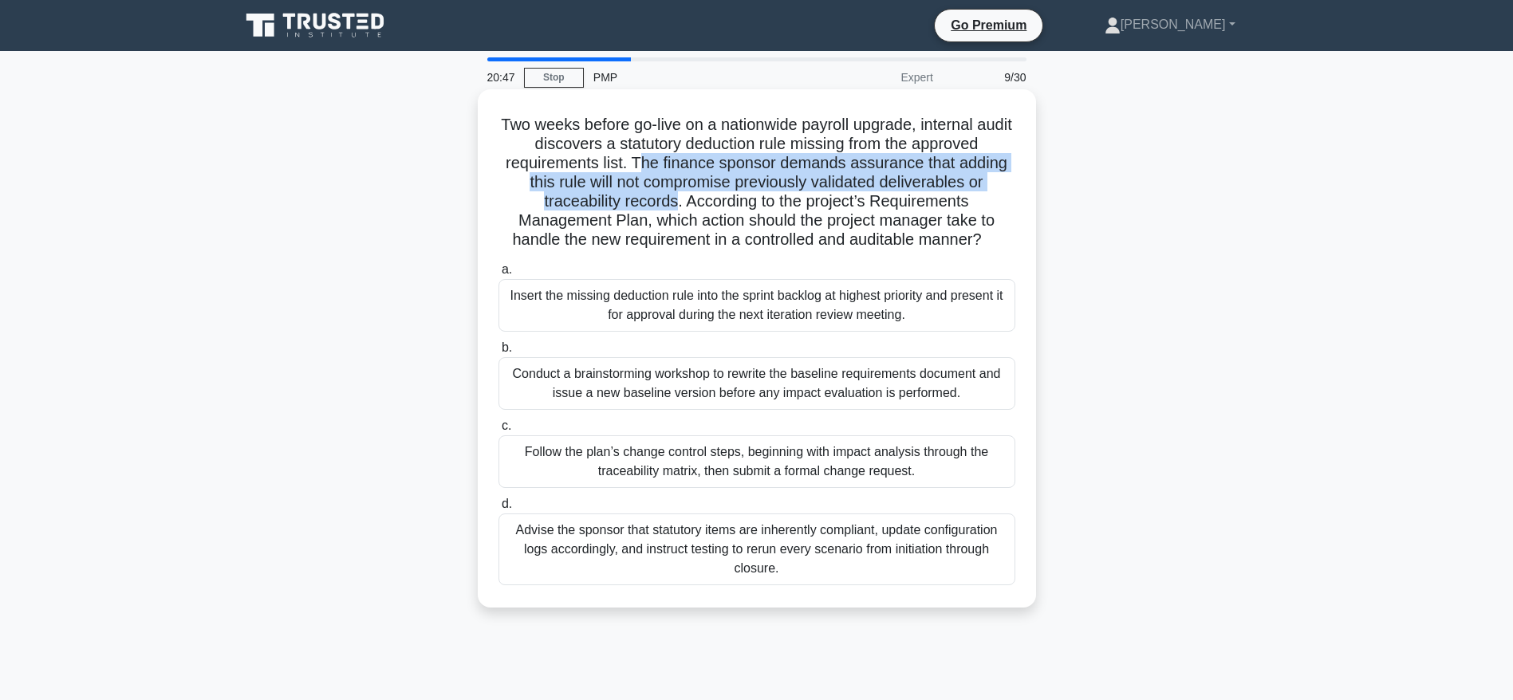
drag, startPoint x: 638, startPoint y: 164, endPoint x: 678, endPoint y: 211, distance: 61.1
click at [678, 211] on h5 "Two weeks before go-live on a nationwide payroll upgrade, internal audit discov…" at bounding box center [757, 183] width 520 height 136
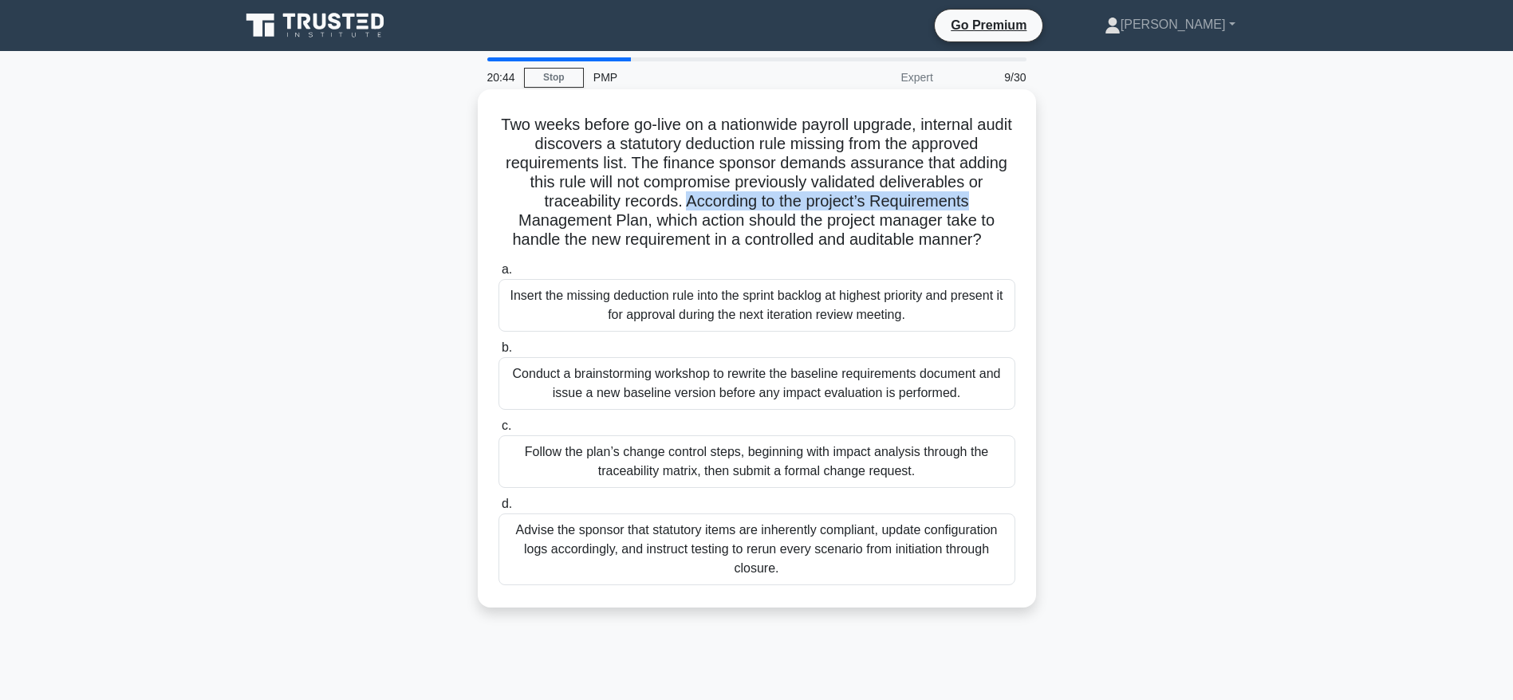
drag, startPoint x: 687, startPoint y: 199, endPoint x: 980, endPoint y: 201, distance: 292.6
click at [980, 201] on h5 "Two weeks before go-live on a nationwide payroll upgrade, internal audit discov…" at bounding box center [757, 183] width 520 height 136
drag, startPoint x: 518, startPoint y: 226, endPoint x: 1004, endPoint y: 243, distance: 485.9
click at [1004, 243] on h5 "Two weeks before go-live on a nationwide payroll upgrade, internal audit discov…" at bounding box center [757, 183] width 520 height 136
click at [1015, 241] on h5 "Two weeks before go-live on a nationwide payroll upgrade, internal audit discov…" at bounding box center [757, 183] width 520 height 136
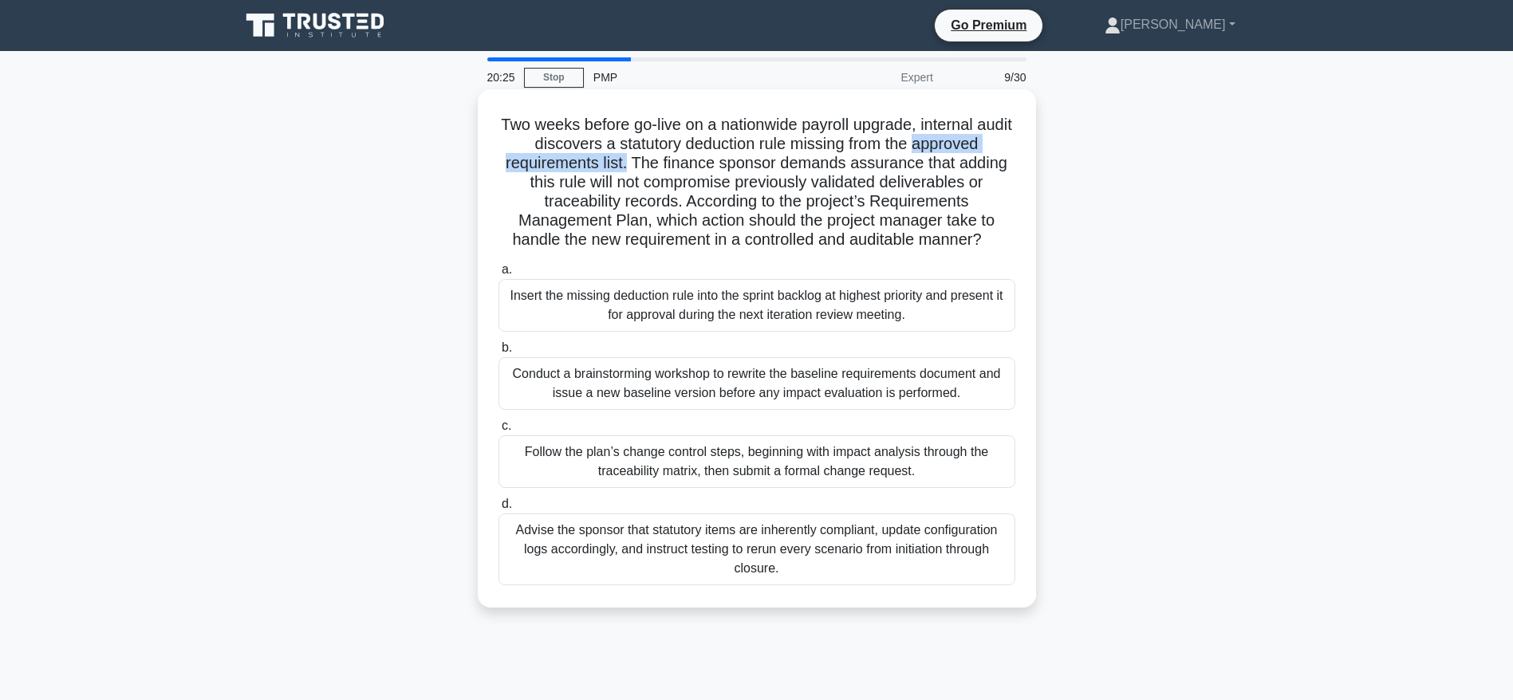
drag, startPoint x: 626, startPoint y: 164, endPoint x: 940, endPoint y: 148, distance: 314.6
click at [940, 148] on h5 "Two weeks before go-live on a nationwide payroll upgrade, internal audit discov…" at bounding box center [757, 183] width 520 height 136
click at [714, 461] on div "Follow the plan’s change control steps, beginning with impact analysis through …" at bounding box center [756, 461] width 517 height 53
click at [498, 431] on input "c. Follow the plan’s change control steps, beginning with impact analysis throu…" at bounding box center [498, 426] width 0 height 10
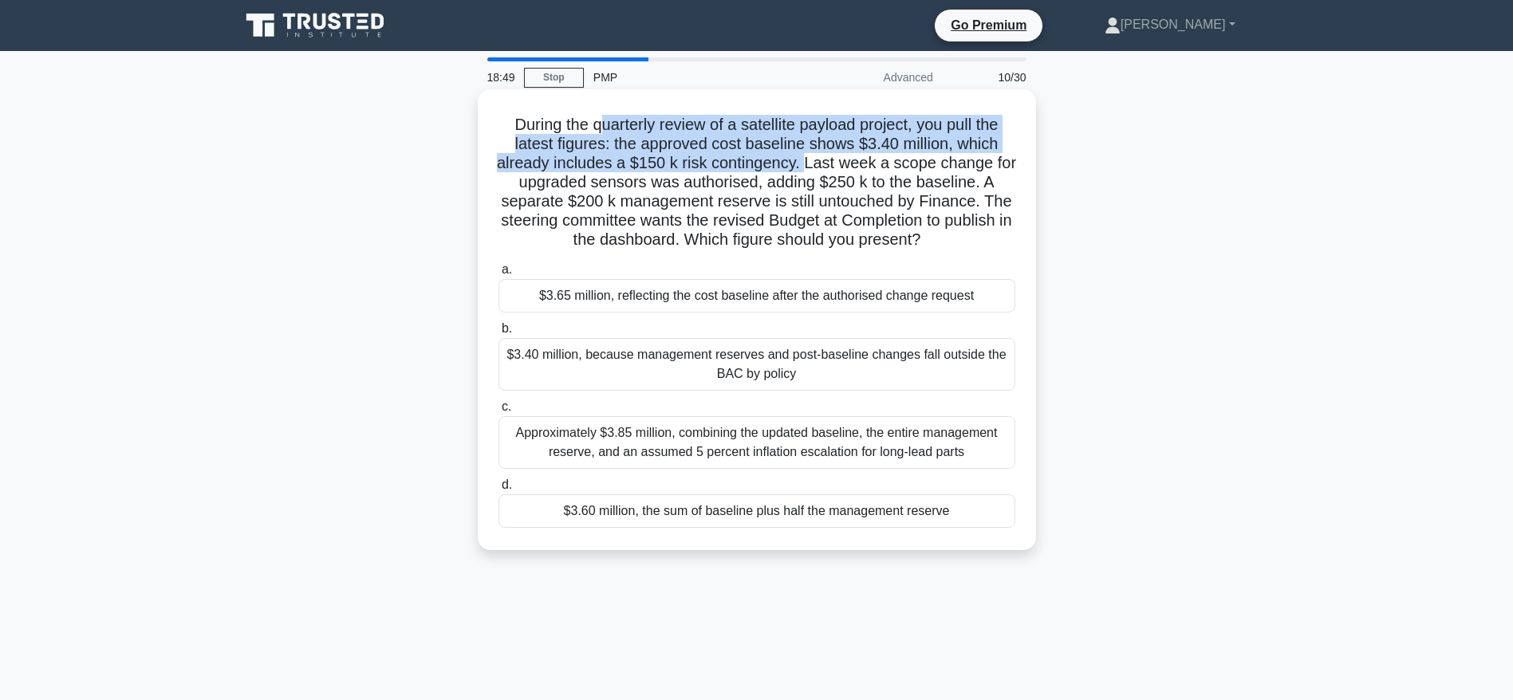
drag, startPoint x: 597, startPoint y: 126, endPoint x: 820, endPoint y: 167, distance: 226.9
click at [820, 167] on h5 "During the quarterly review of a satellite payload project, you pull the latest…" at bounding box center [757, 183] width 520 height 136
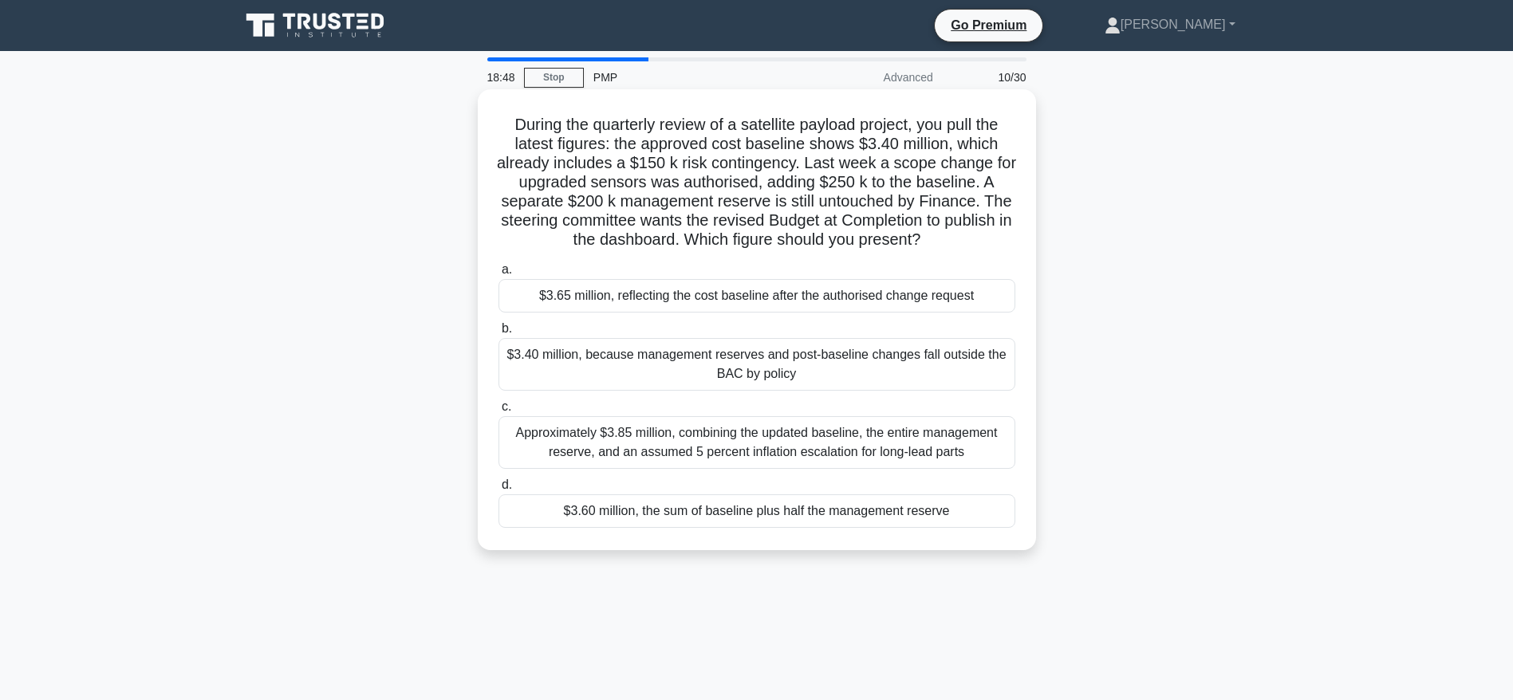
click at [819, 226] on h5 "During the quarterly review of a satellite payload project, you pull the latest…" at bounding box center [757, 183] width 520 height 136
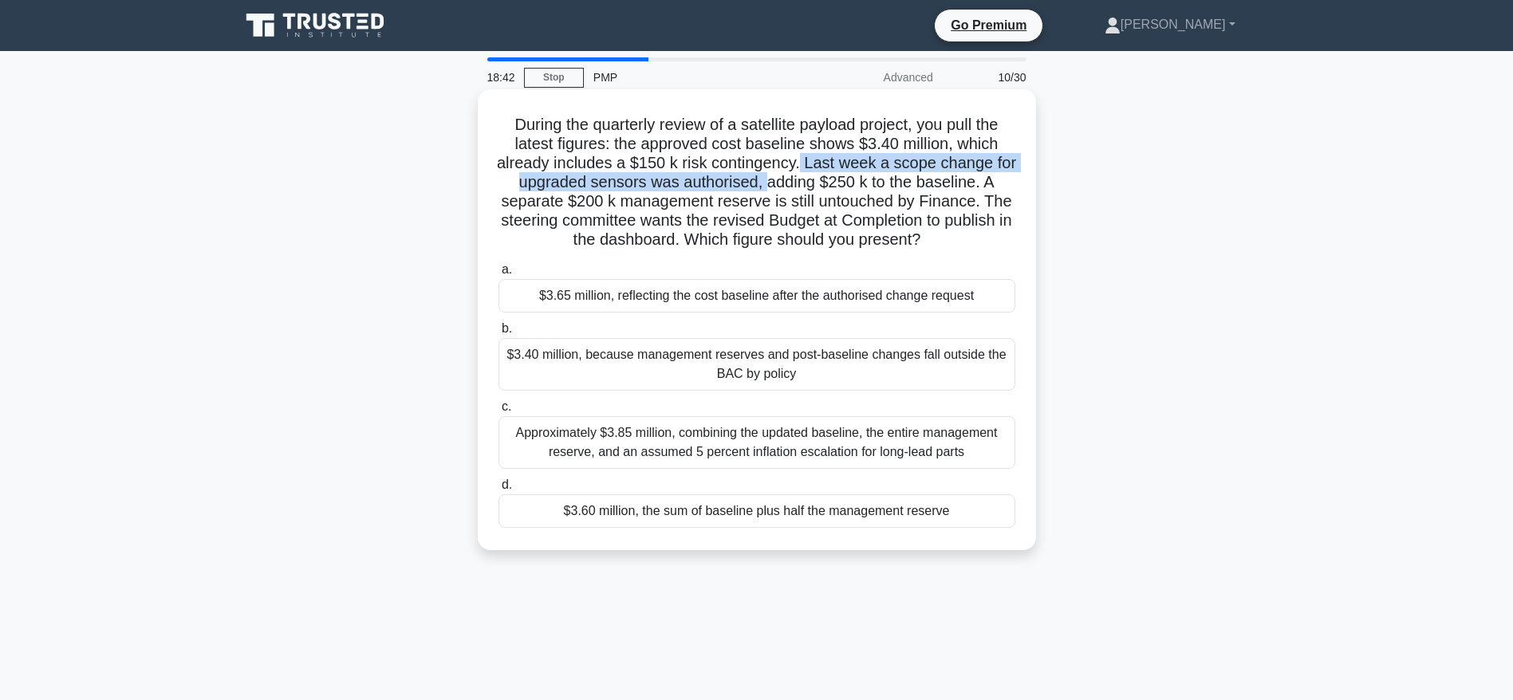
drag, startPoint x: 814, startPoint y: 162, endPoint x: 776, endPoint y: 182, distance: 43.2
click at [776, 182] on h5 "During the quarterly review of a satellite payload project, you pull the latest…" at bounding box center [757, 183] width 520 height 136
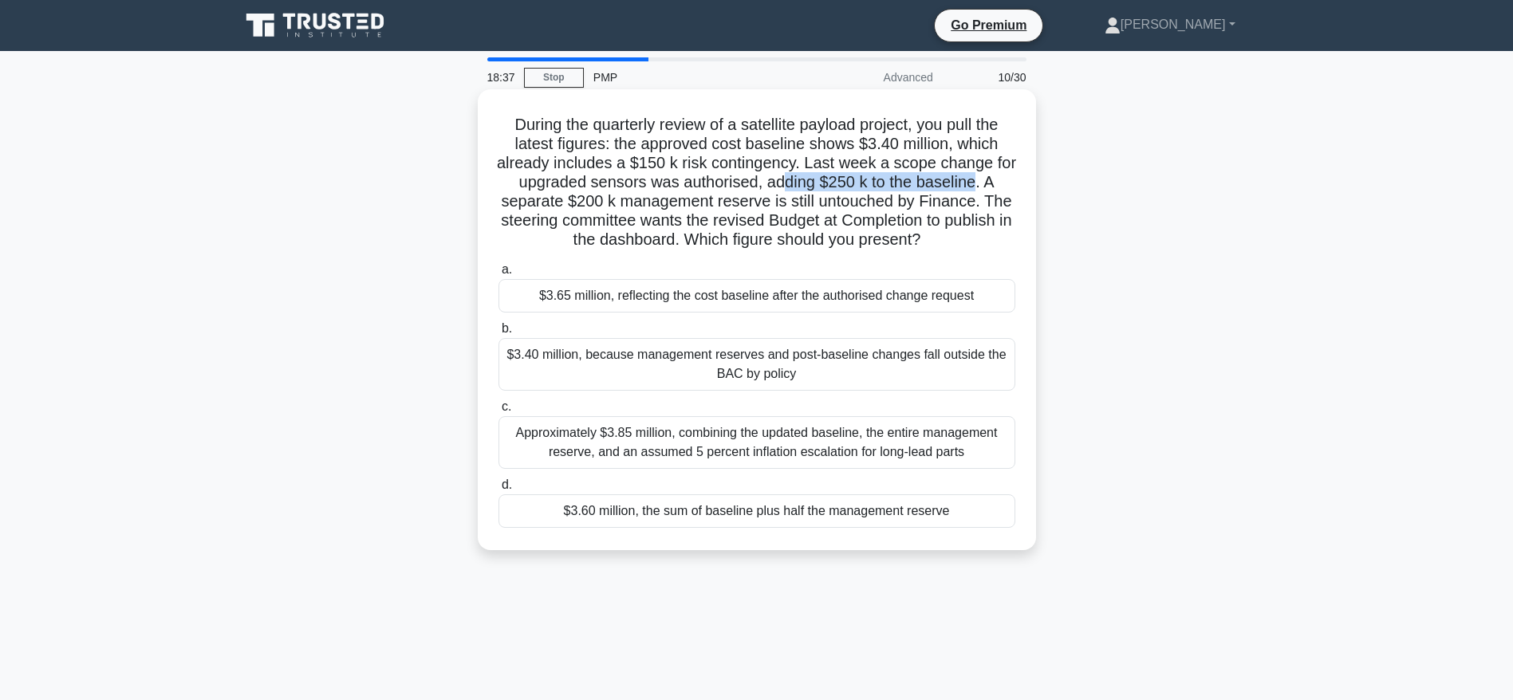
drag, startPoint x: 794, startPoint y: 182, endPoint x: 993, endPoint y: 188, distance: 198.6
click at [993, 188] on h5 "During the quarterly review of a satellite payload project, you pull the latest…" at bounding box center [757, 183] width 520 height 136
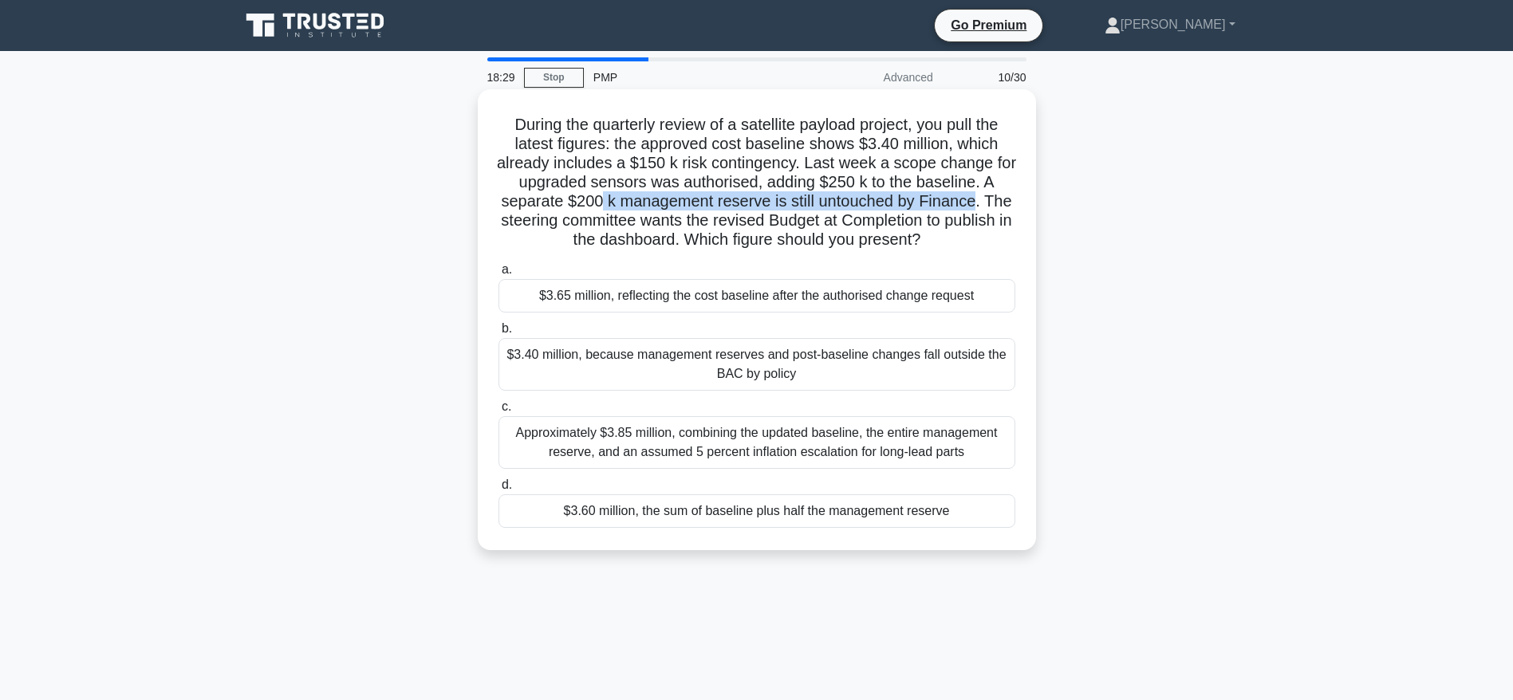
drag, startPoint x: 602, startPoint y: 196, endPoint x: 980, endPoint y: 206, distance: 378.1
click at [980, 206] on h5 "During the quarterly review of a satellite payload project, you pull the latest…" at bounding box center [757, 183] width 520 height 136
drag, startPoint x: 1003, startPoint y: 182, endPoint x: 940, endPoint y: 243, distance: 88.0
click at [940, 243] on h5 "During the quarterly review of a satellite payload project, you pull the latest…" at bounding box center [757, 183] width 520 height 136
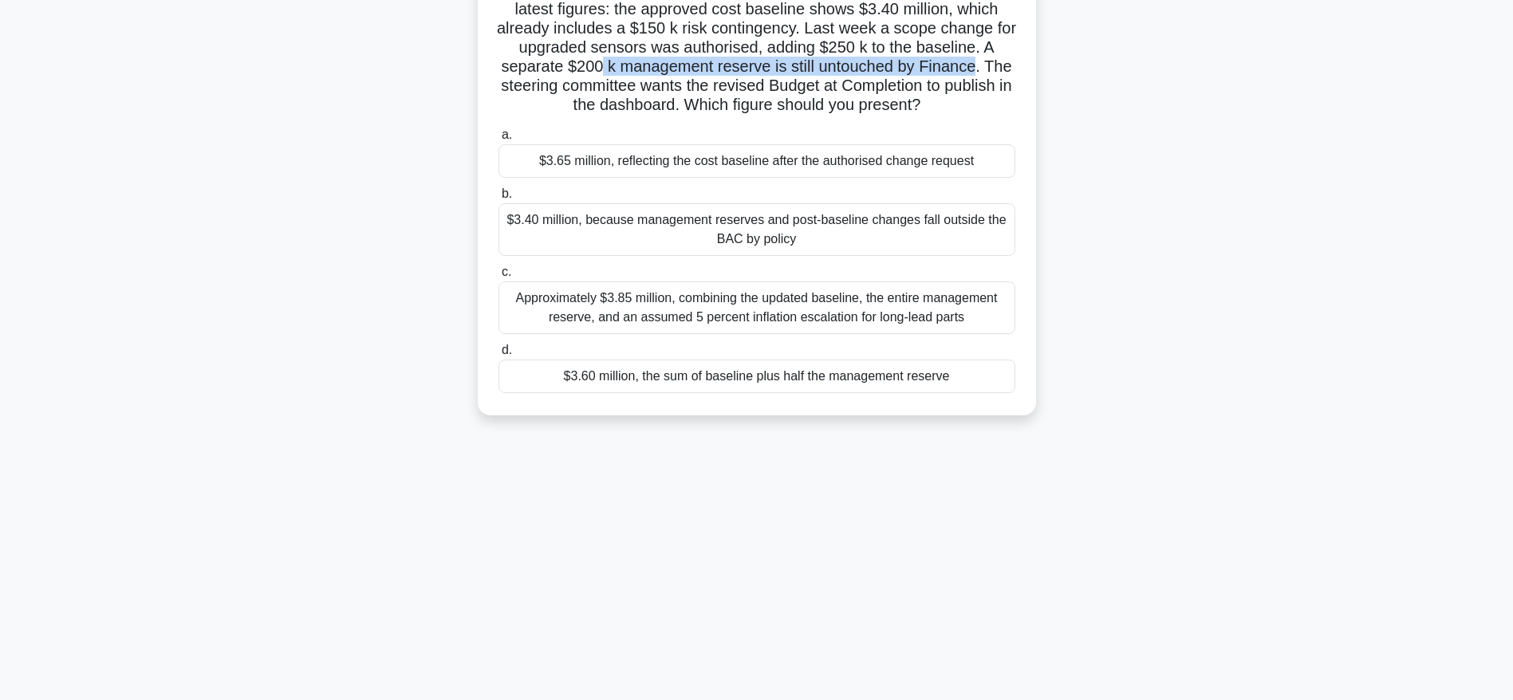
scroll to position [161, 0]
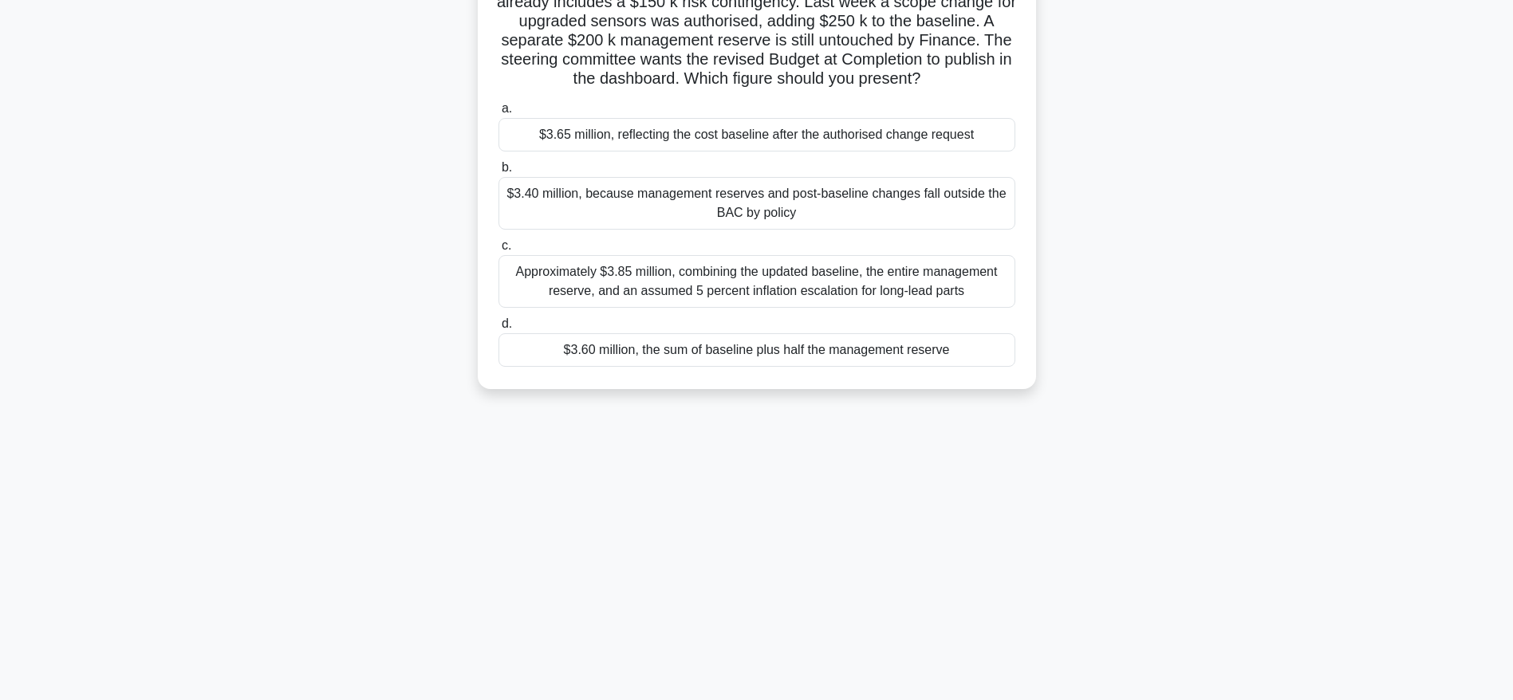
click at [847, 356] on div "$3.60 million, the sum of baseline plus half the management reserve" at bounding box center [756, 349] width 517 height 33
click at [498, 329] on input "d. $3.60 million, the sum of baseline plus half the management reserve" at bounding box center [498, 324] width 0 height 10
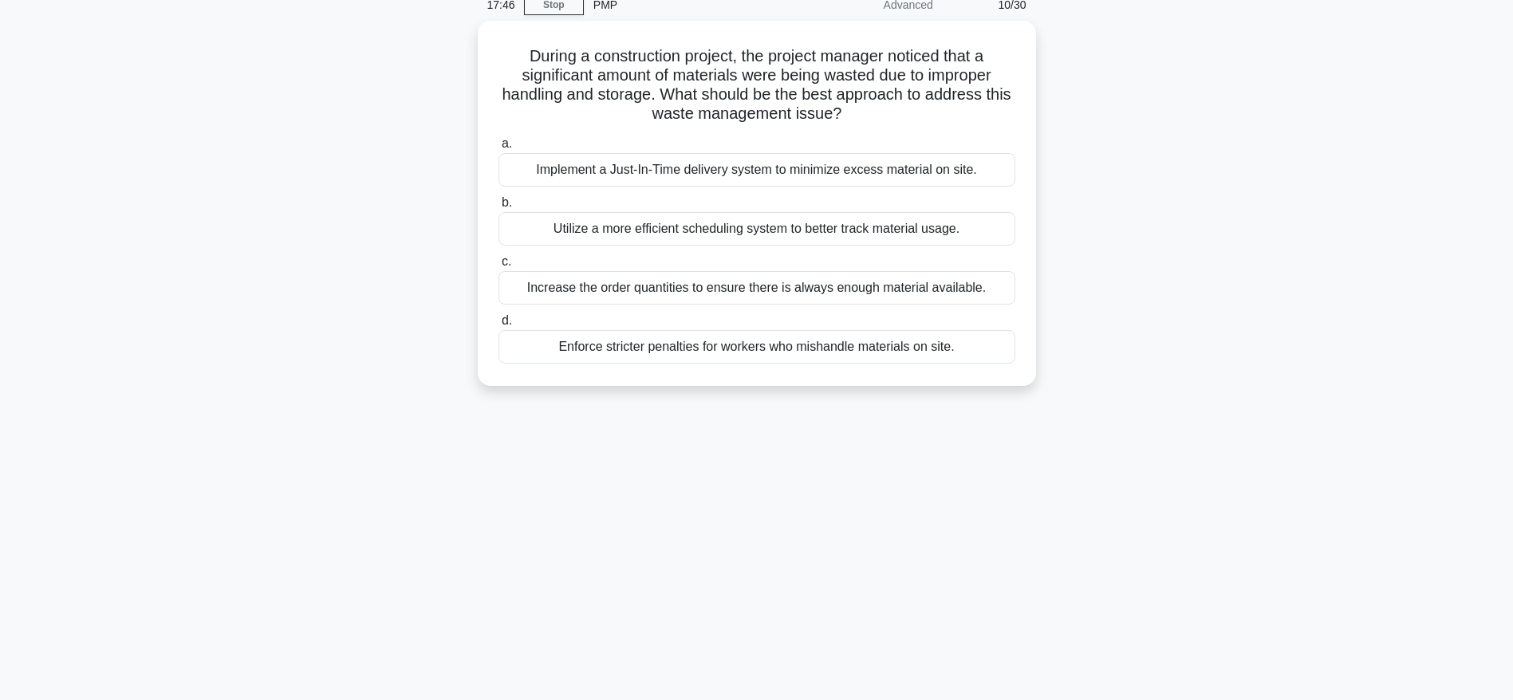
scroll to position [0, 0]
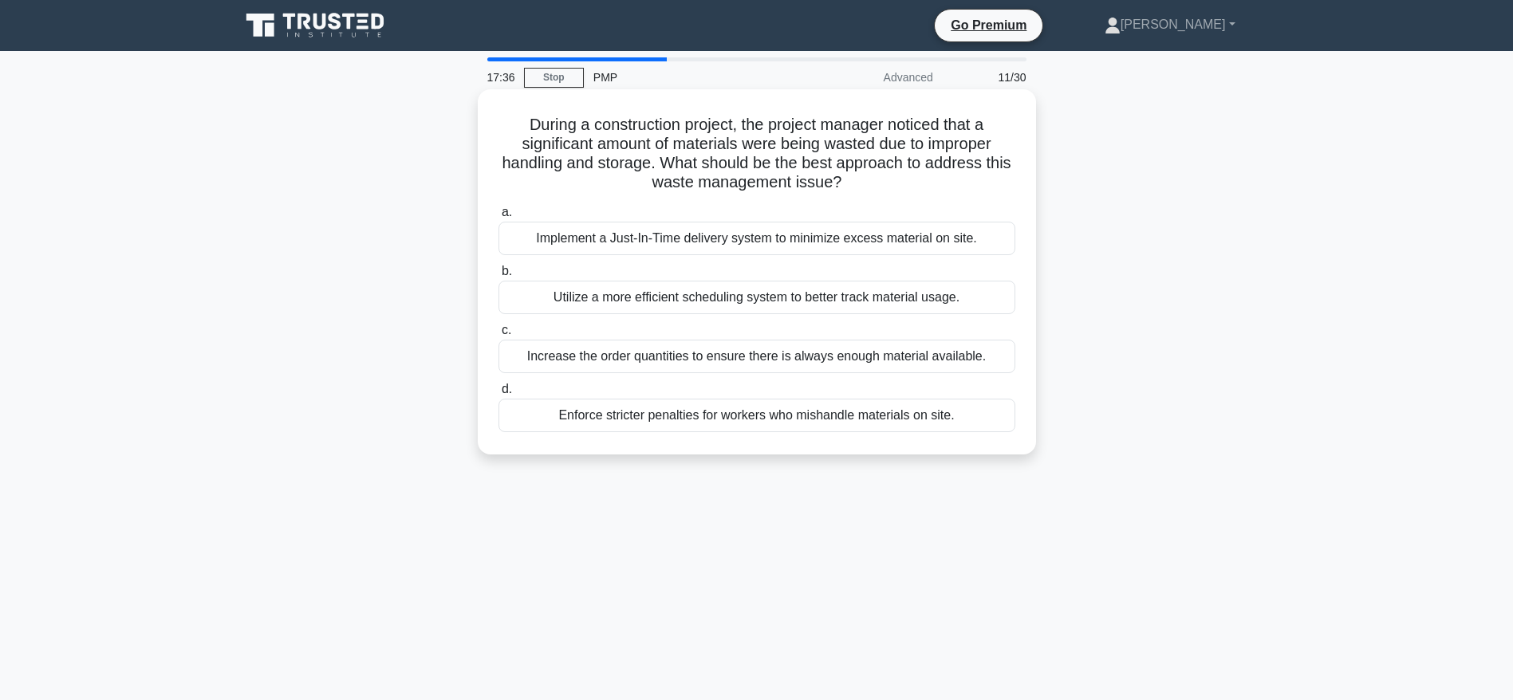
drag, startPoint x: 675, startPoint y: 158, endPoint x: 864, endPoint y: 188, distance: 192.2
click at [864, 188] on h5 "During a construction project, the project manager noticed that a significant a…" at bounding box center [757, 154] width 520 height 78
click at [787, 235] on div "Implement a Just-In-Time delivery system to minimize excess material on site." at bounding box center [756, 238] width 517 height 33
click at [498, 218] on input "a. Implement a Just-In-Time delivery system to minimize excess material on site." at bounding box center [498, 212] width 0 height 10
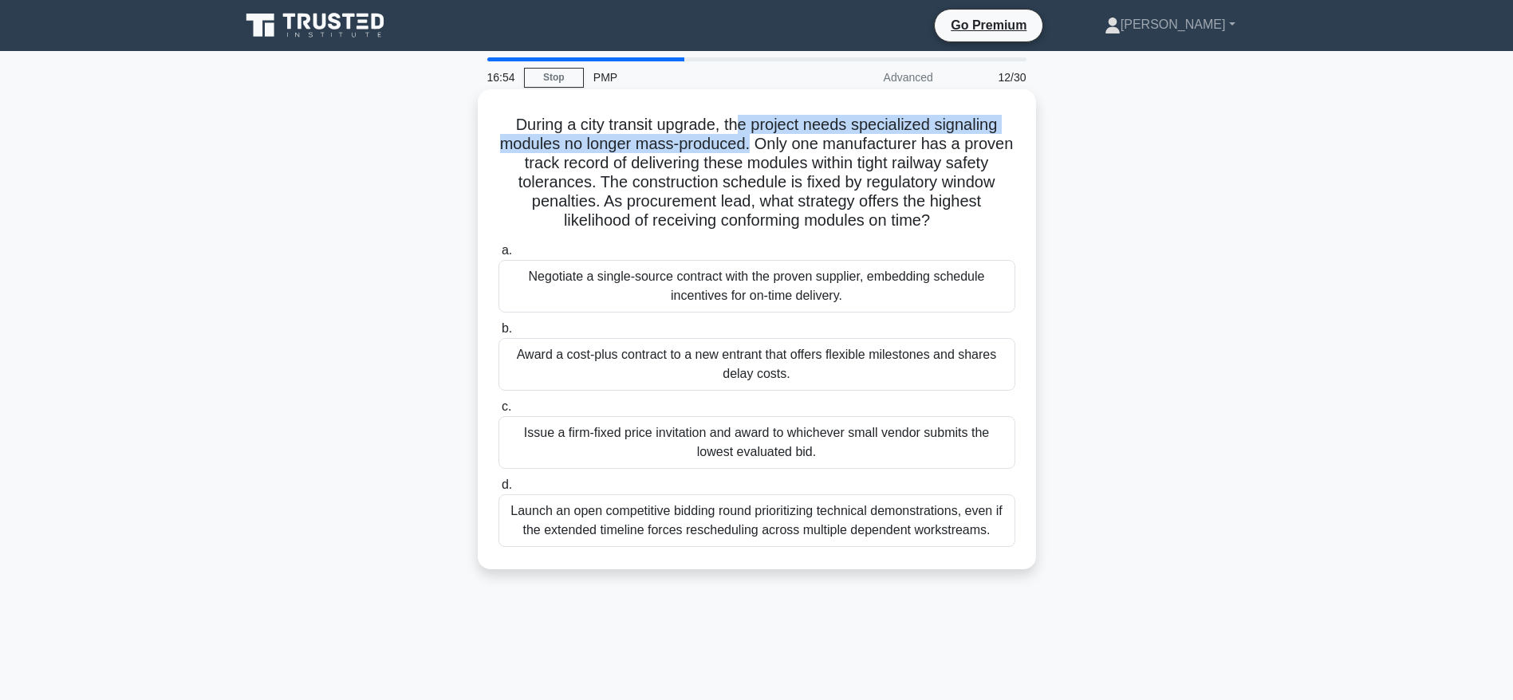
drag, startPoint x: 742, startPoint y: 128, endPoint x: 779, endPoint y: 136, distance: 37.4
click at [779, 136] on h5 "During a city transit upgrade, the project needs specialized signaling modules …" at bounding box center [757, 173] width 520 height 116
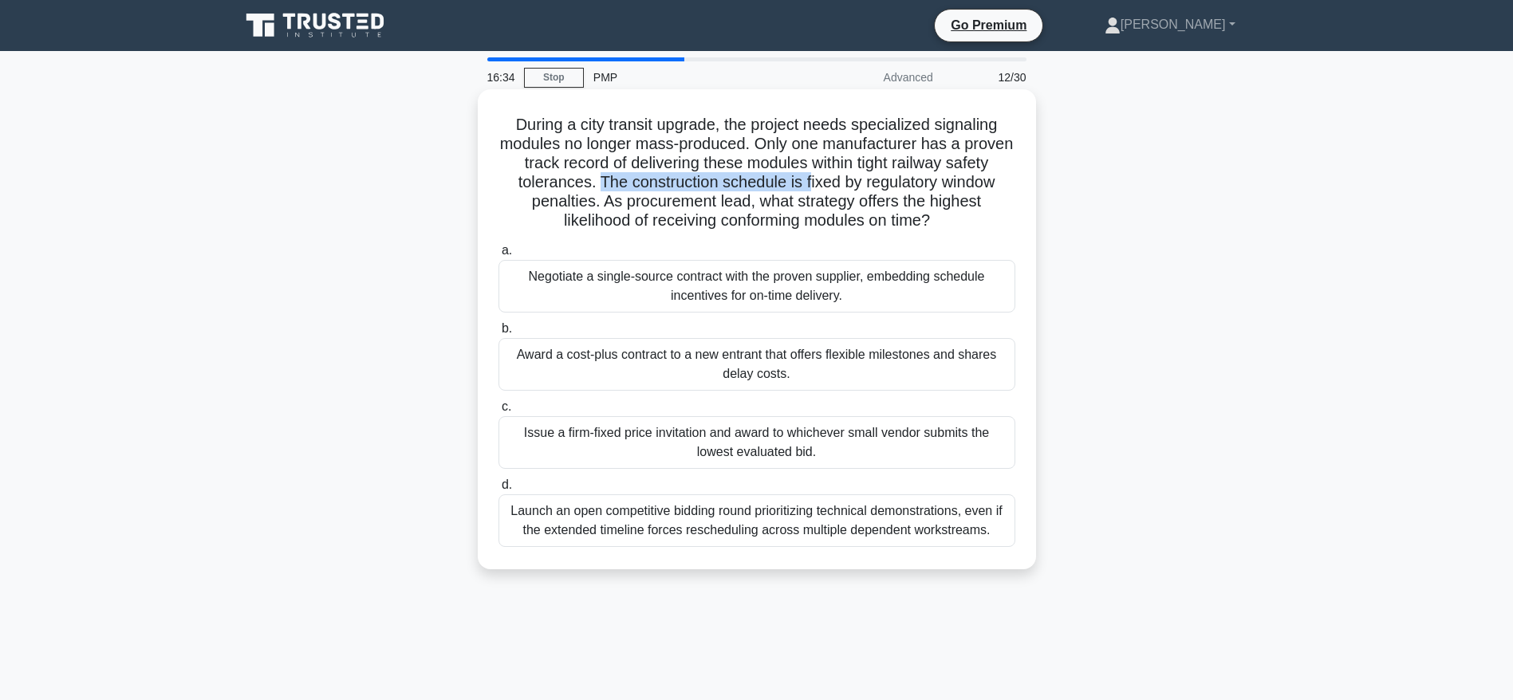
drag, startPoint x: 650, startPoint y: 184, endPoint x: 887, endPoint y: 188, distance: 237.6
click at [865, 188] on h5 "During a city transit upgrade, the project needs specialized signaling modules …" at bounding box center [757, 173] width 520 height 116
click at [832, 204] on h5 "During a city transit upgrade, the project needs specialized signaling modules …" at bounding box center [757, 173] width 520 height 116
drag, startPoint x: 659, startPoint y: 205, endPoint x: 987, endPoint y: 221, distance: 328.1
click at [987, 221] on h5 "During a city transit upgrade, the project needs specialized signaling modules …" at bounding box center [757, 173] width 520 height 116
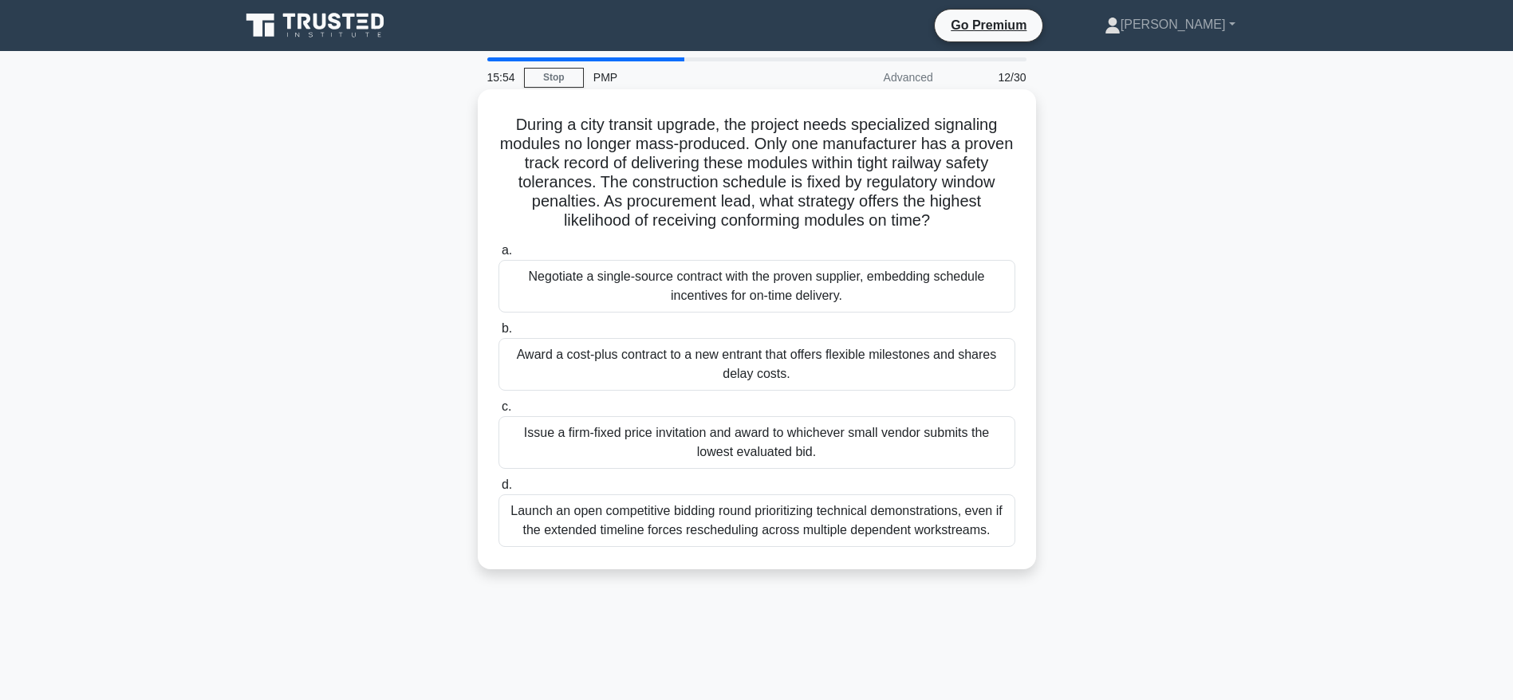
click at [682, 289] on div "Negotiate a single-source contract with the proven supplier, embedding schedule…" at bounding box center [756, 286] width 517 height 53
click at [498, 256] on input "a. Negotiate a single-source contract with the proven supplier, embedding sched…" at bounding box center [498, 251] width 0 height 10
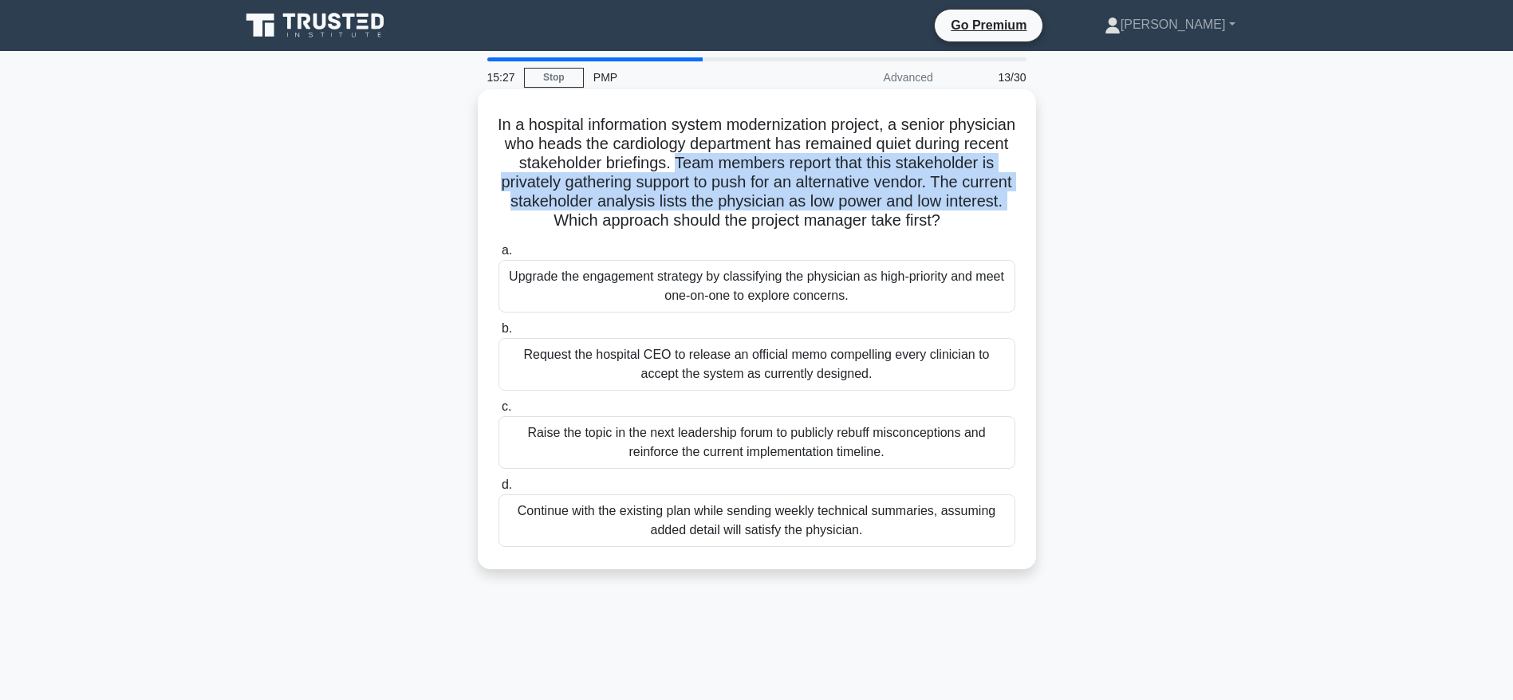
drag, startPoint x: 775, startPoint y: 159, endPoint x: 682, endPoint y: 221, distance: 111.7
click at [682, 221] on h5 "In a hospital information system modernization project, a senior physician who …" at bounding box center [757, 173] width 520 height 116
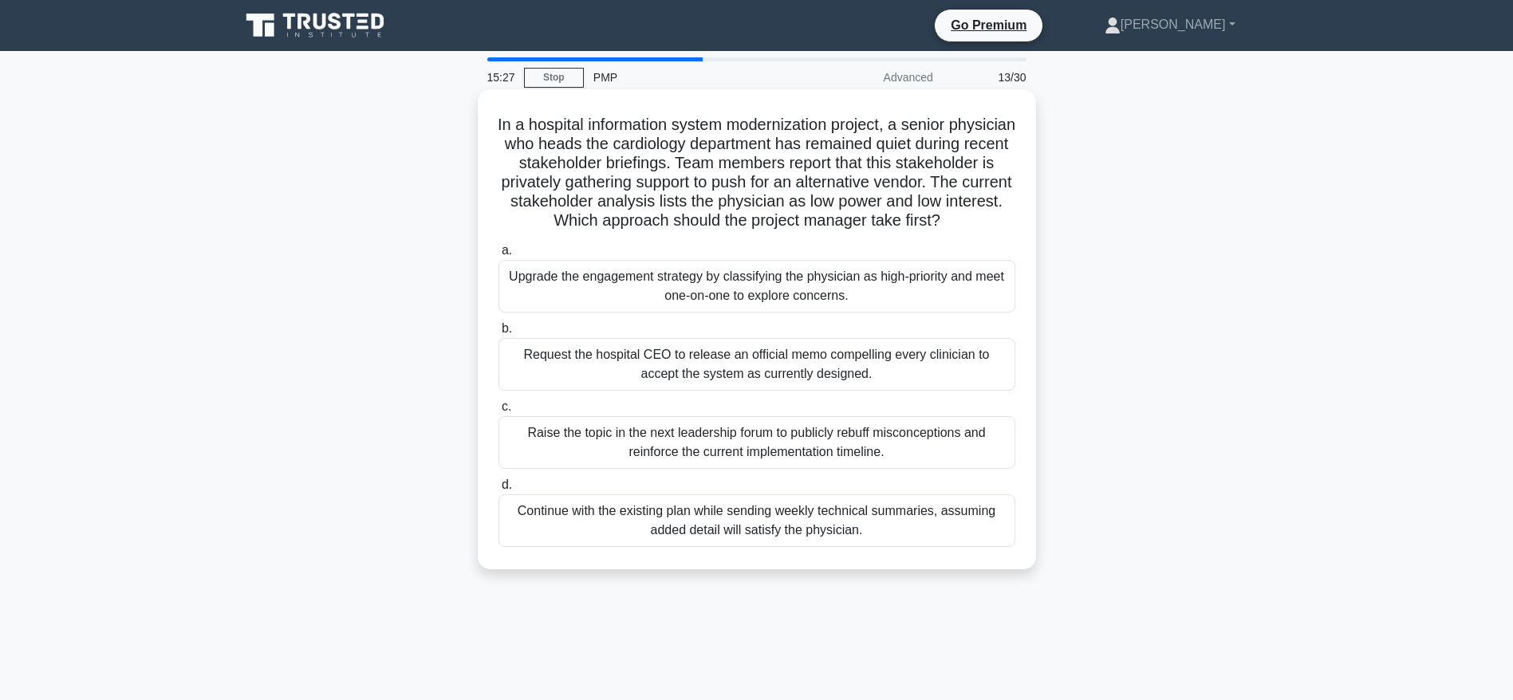
click at [691, 228] on h5 "In a hospital information system modernization project, a senior physician who …" at bounding box center [757, 173] width 520 height 116
drag, startPoint x: 690, startPoint y: 218, endPoint x: 791, endPoint y: 238, distance: 103.2
click at [791, 231] on h5 "In a hospital information system modernization project, a senior physician who …" at bounding box center [757, 173] width 520 height 116
click at [707, 301] on div "Upgrade the engagement strategy by classifying the physician as high-priority a…" at bounding box center [756, 286] width 517 height 53
click at [498, 256] on input "a. Upgrade the engagement strategy by classifying the physician as high-priorit…" at bounding box center [498, 251] width 0 height 10
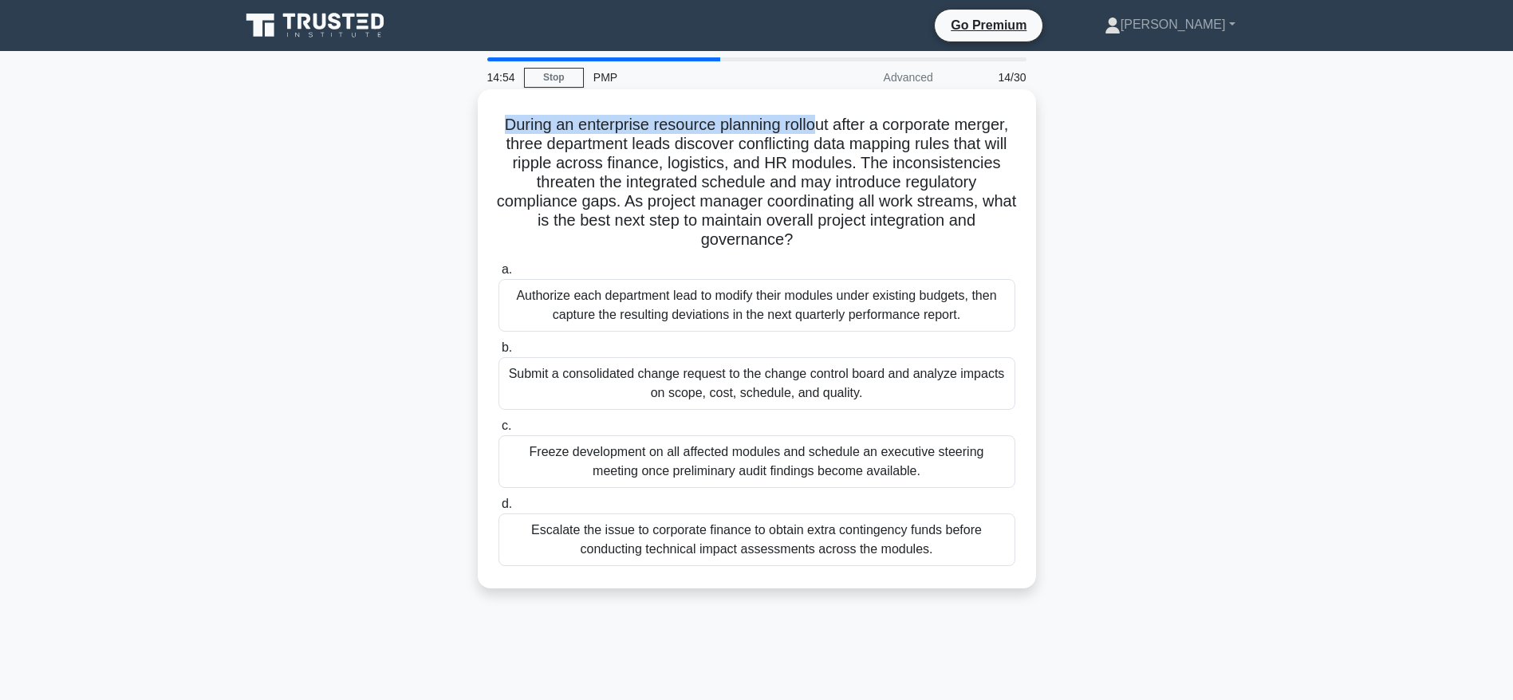
drag, startPoint x: 525, startPoint y: 131, endPoint x: 843, endPoint y: 134, distance: 318.2
click at [843, 134] on h5 "During an enterprise resource planning rollout after a corporate merger, three …" at bounding box center [757, 183] width 520 height 136
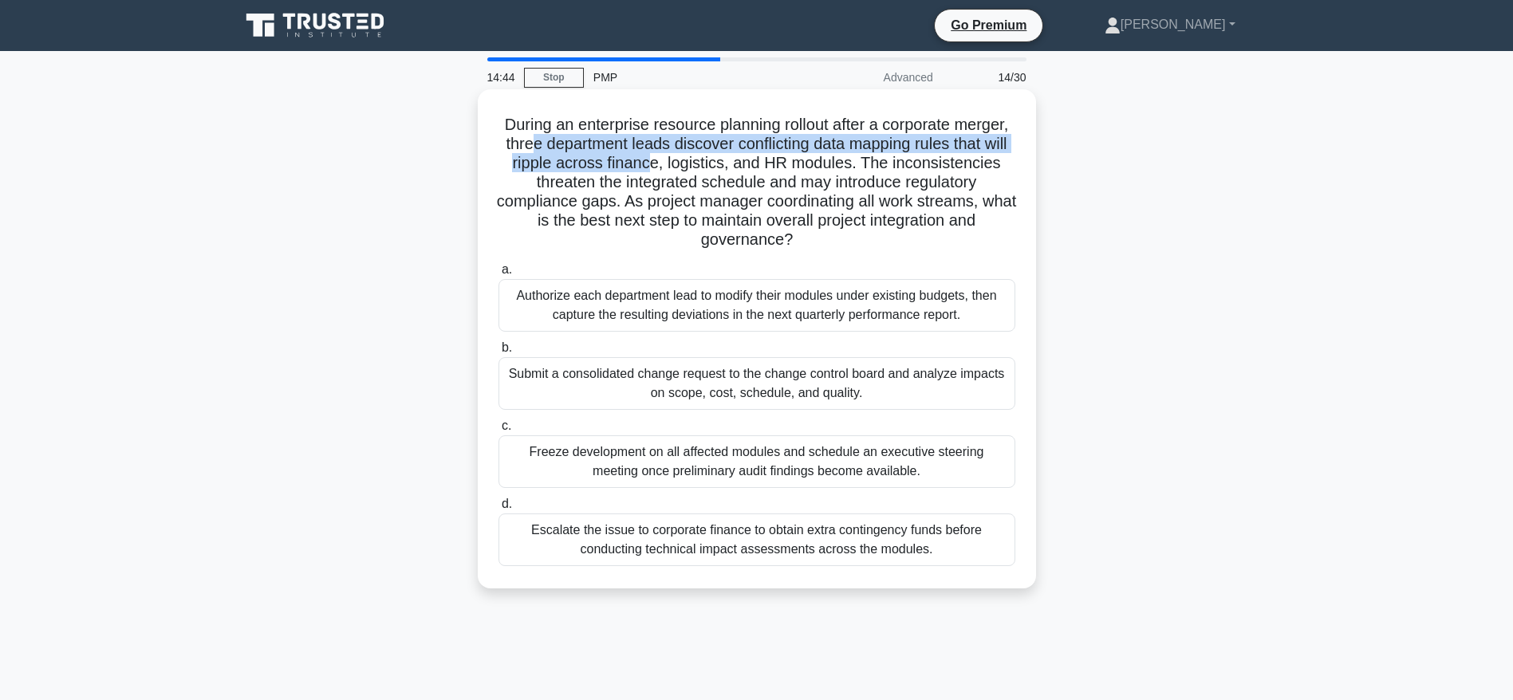
drag, startPoint x: 584, startPoint y: 145, endPoint x: 737, endPoint y: 163, distance: 154.2
click at [737, 163] on h5 "During an enterprise resource planning rollout after a corporate merger, three …" at bounding box center [757, 183] width 520 height 136
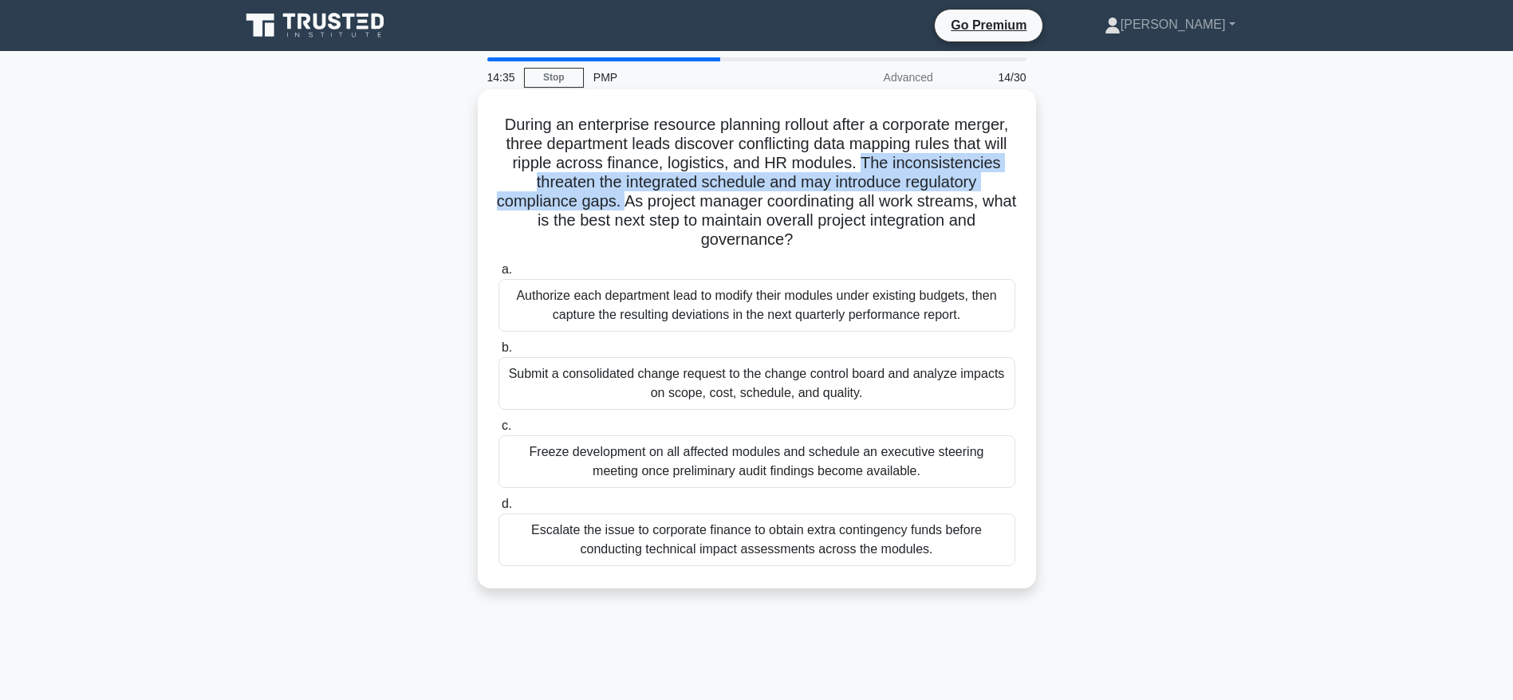
drag, startPoint x: 951, startPoint y: 166, endPoint x: 716, endPoint y: 199, distance: 237.6
click at [716, 199] on h5 "During an enterprise resource planning rollout after a corporate merger, three …" at bounding box center [757, 183] width 520 height 136
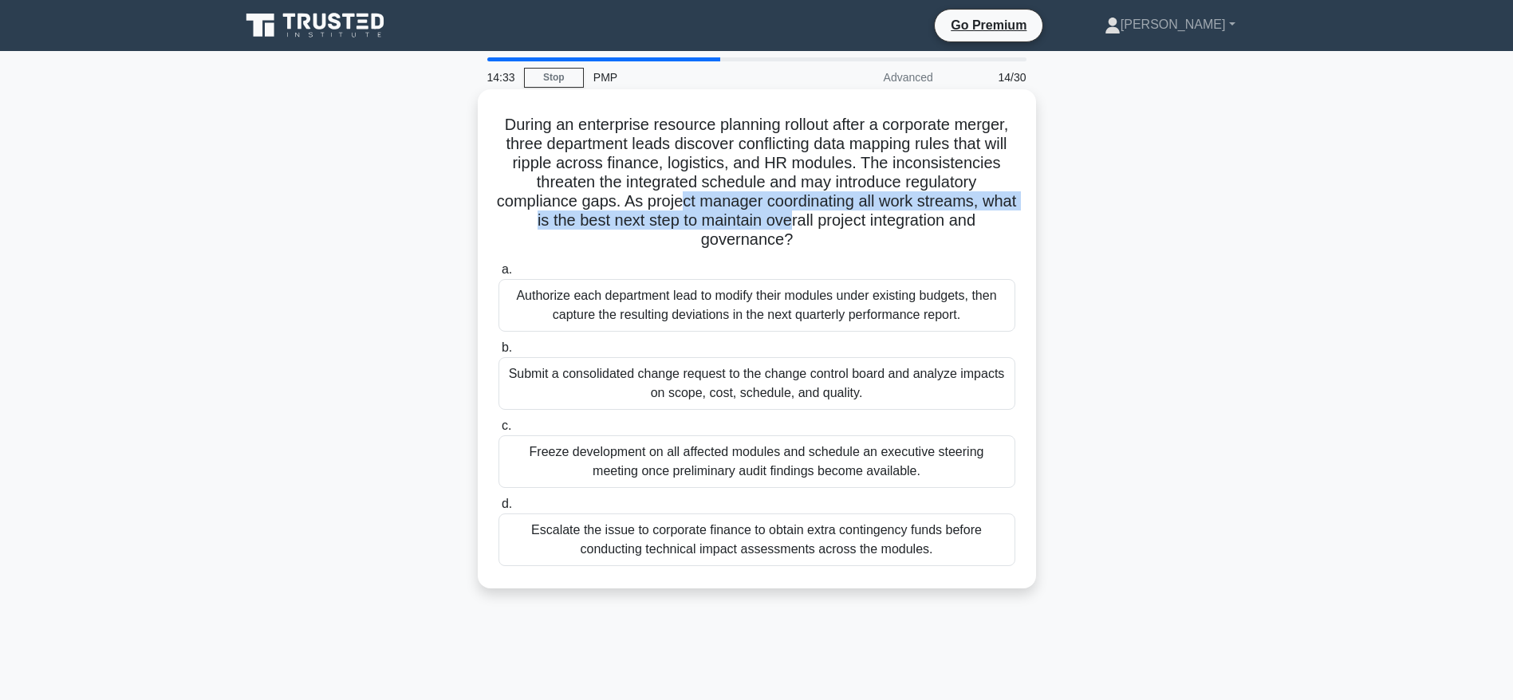
drag, startPoint x: 771, startPoint y: 200, endPoint x: 894, endPoint y: 230, distance: 126.3
click at [895, 230] on h5 "During an enterprise resource planning rollout after a corporate merger, three …" at bounding box center [757, 183] width 520 height 136
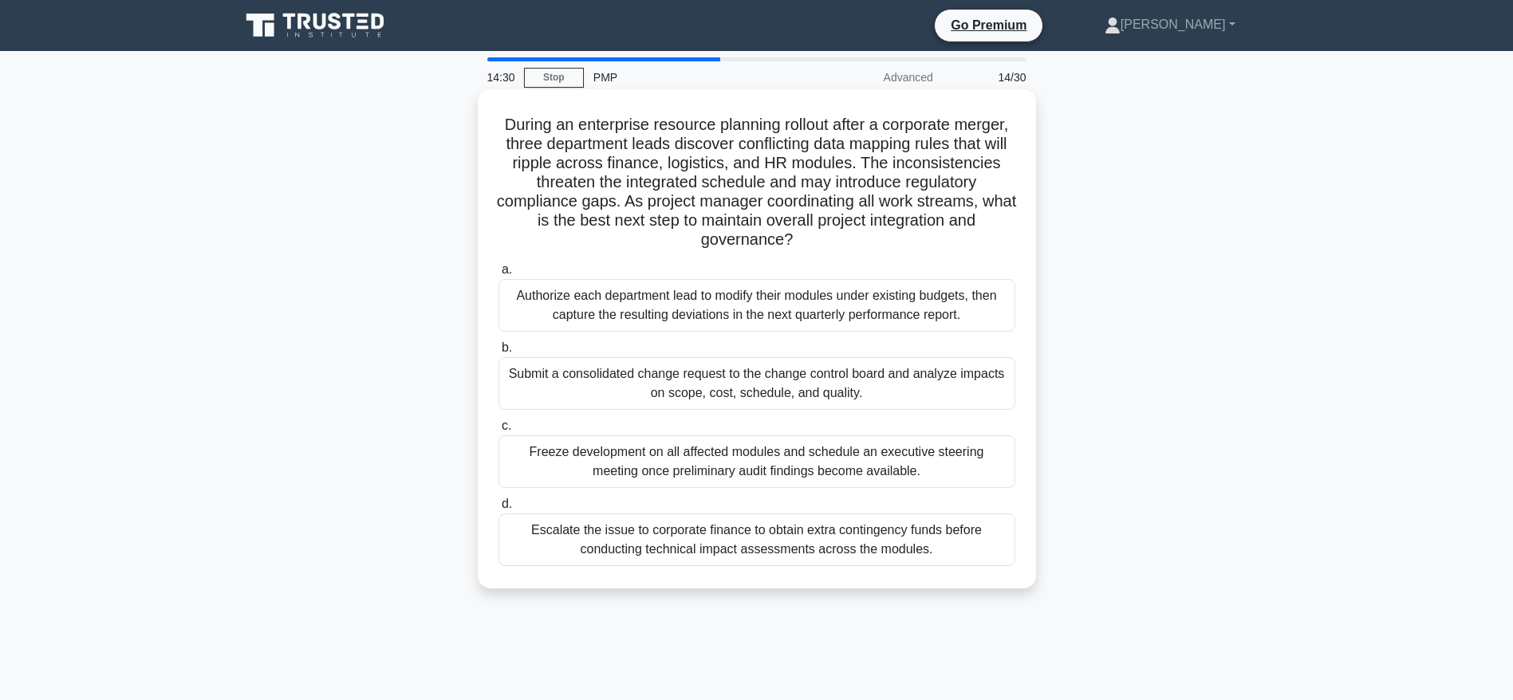
click at [702, 234] on h5 "During an enterprise resource planning rollout after a corporate merger, three …" at bounding box center [757, 183] width 520 height 136
drag, startPoint x: 723, startPoint y: 223, endPoint x: 856, endPoint y: 243, distance: 134.6
click at [856, 243] on h5 "During an enterprise resource planning rollout after a corporate merger, three …" at bounding box center [757, 183] width 520 height 136
drag, startPoint x: 718, startPoint y: 145, endPoint x: 829, endPoint y: 149, distance: 111.7
click at [829, 149] on h5 "During an enterprise resource planning rollout after a corporate merger, three …" at bounding box center [757, 183] width 520 height 136
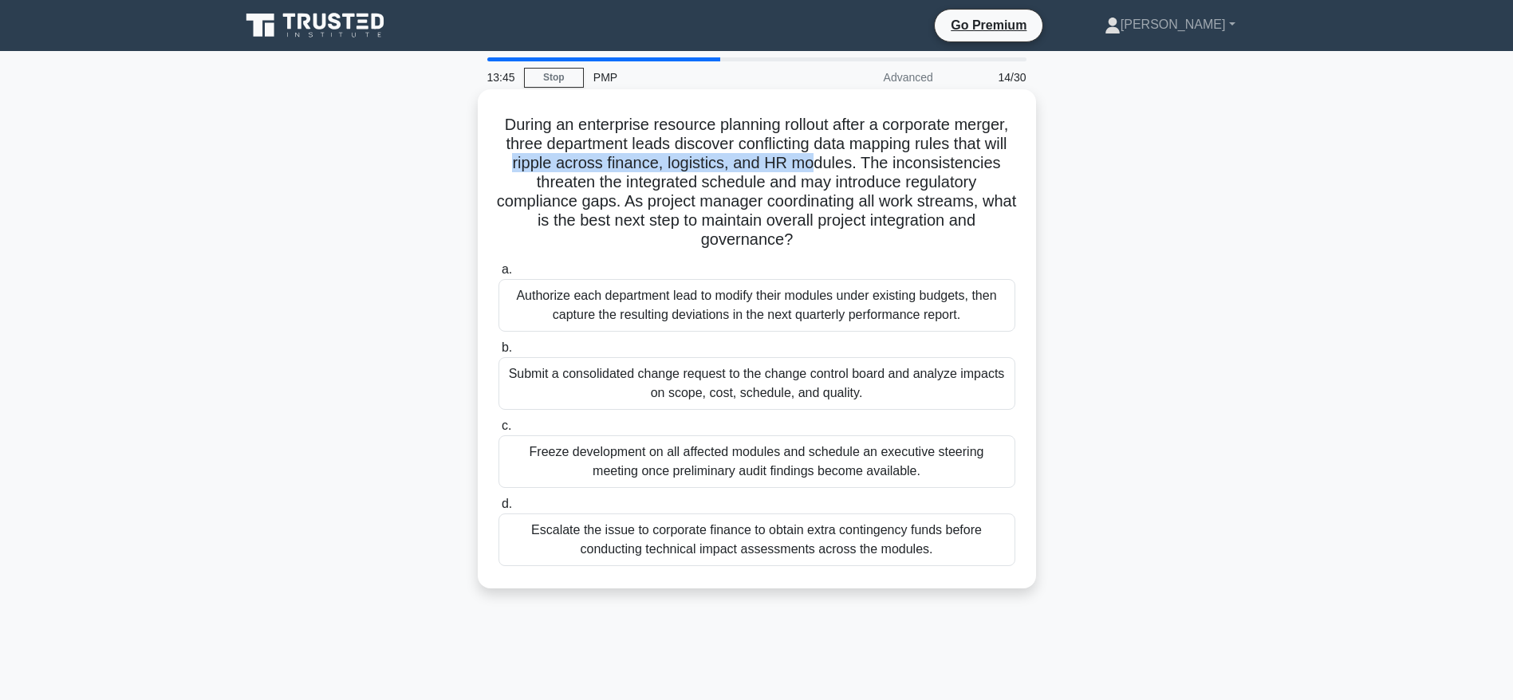
drag, startPoint x: 599, startPoint y: 168, endPoint x: 907, endPoint y: 167, distance: 307.8
click at [907, 167] on h5 "During an enterprise resource planning rollout after a corporate merger, three …" at bounding box center [757, 183] width 520 height 136
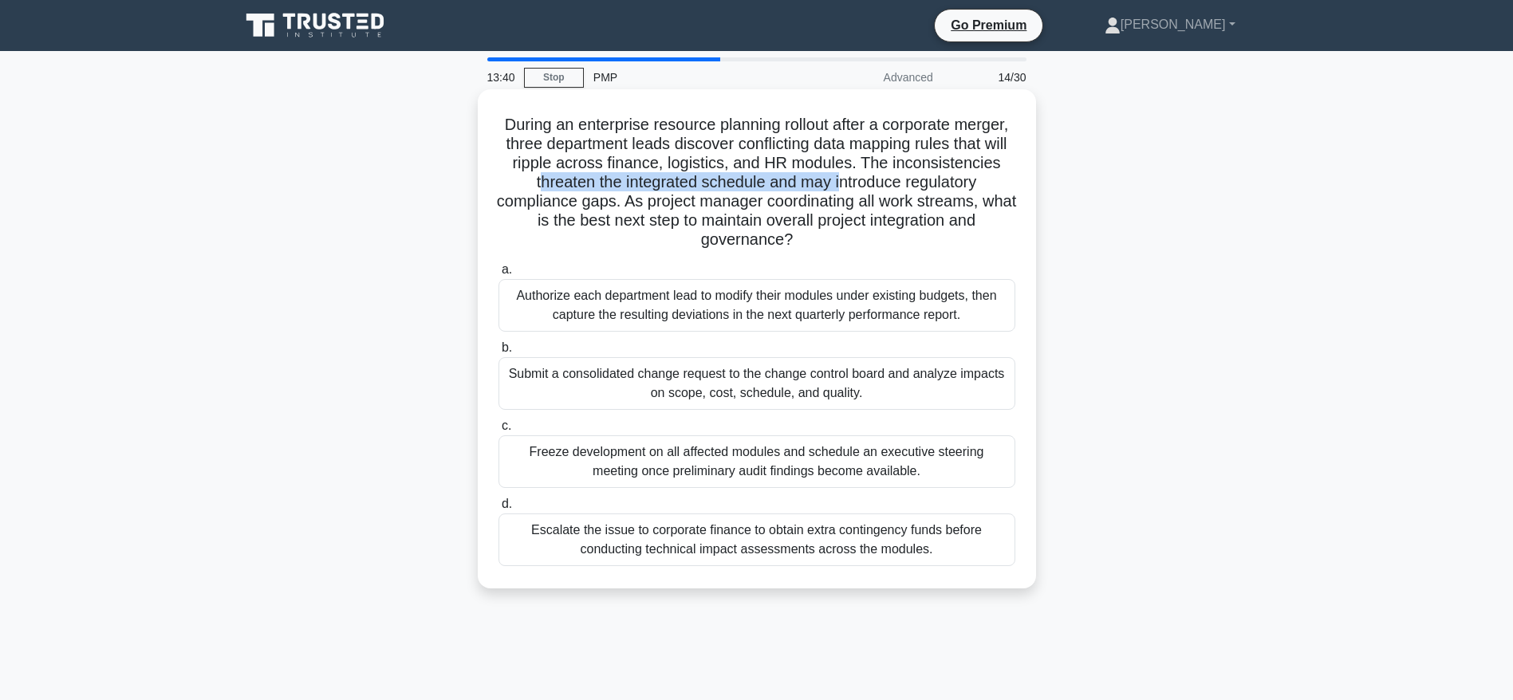
drag, startPoint x: 635, startPoint y: 184, endPoint x: 940, endPoint y: 188, distance: 305.4
click at [940, 188] on h5 "During an enterprise resource planning rollout after a corporate merger, three …" at bounding box center [757, 183] width 520 height 136
click at [746, 469] on div "Freeze development on all affected modules and schedule an executive steering m…" at bounding box center [756, 461] width 517 height 53
click at [498, 431] on input "c. Freeze development on all affected modules and schedule an executive steerin…" at bounding box center [498, 426] width 0 height 10
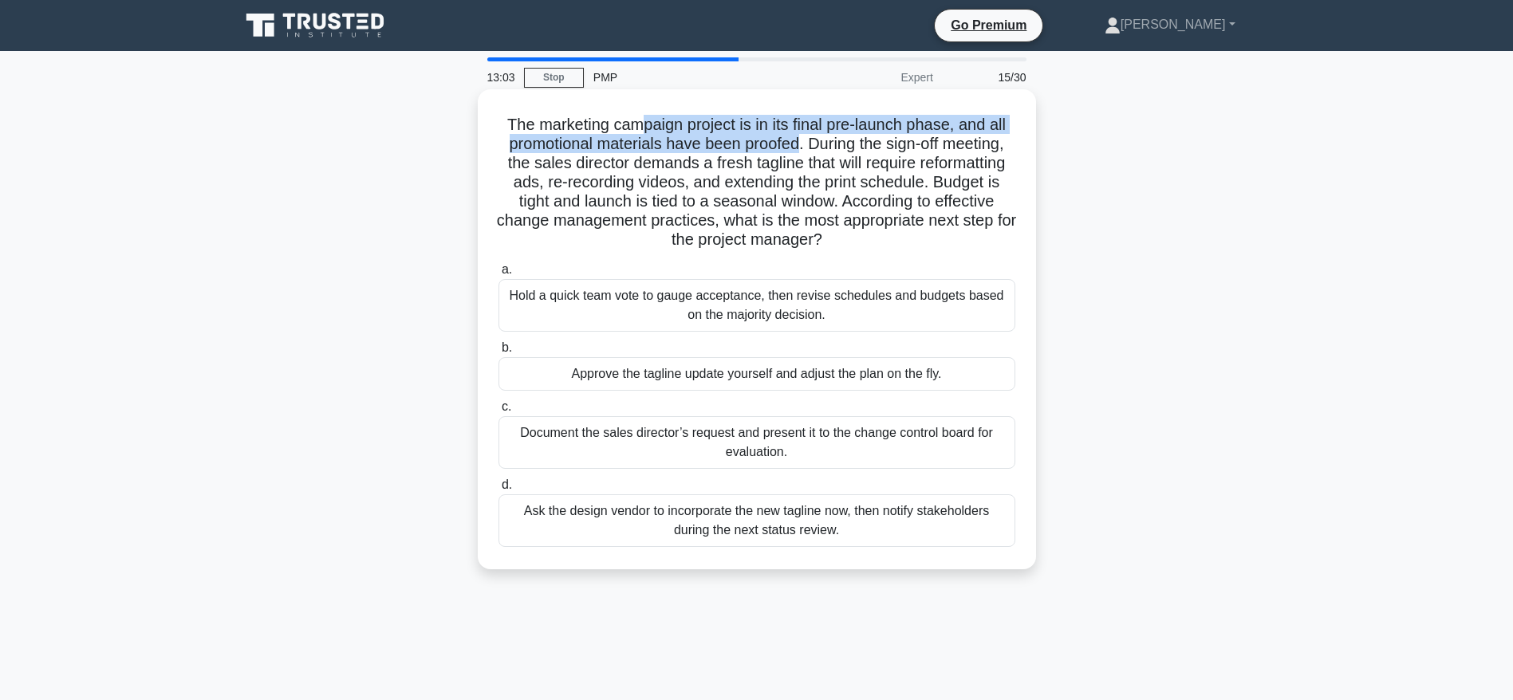
drag, startPoint x: 636, startPoint y: 131, endPoint x: 798, endPoint y: 149, distance: 162.9
click at [798, 149] on h5 "The marketing campaign project is in its final pre-launch phase, and all promot…" at bounding box center [757, 183] width 520 height 136
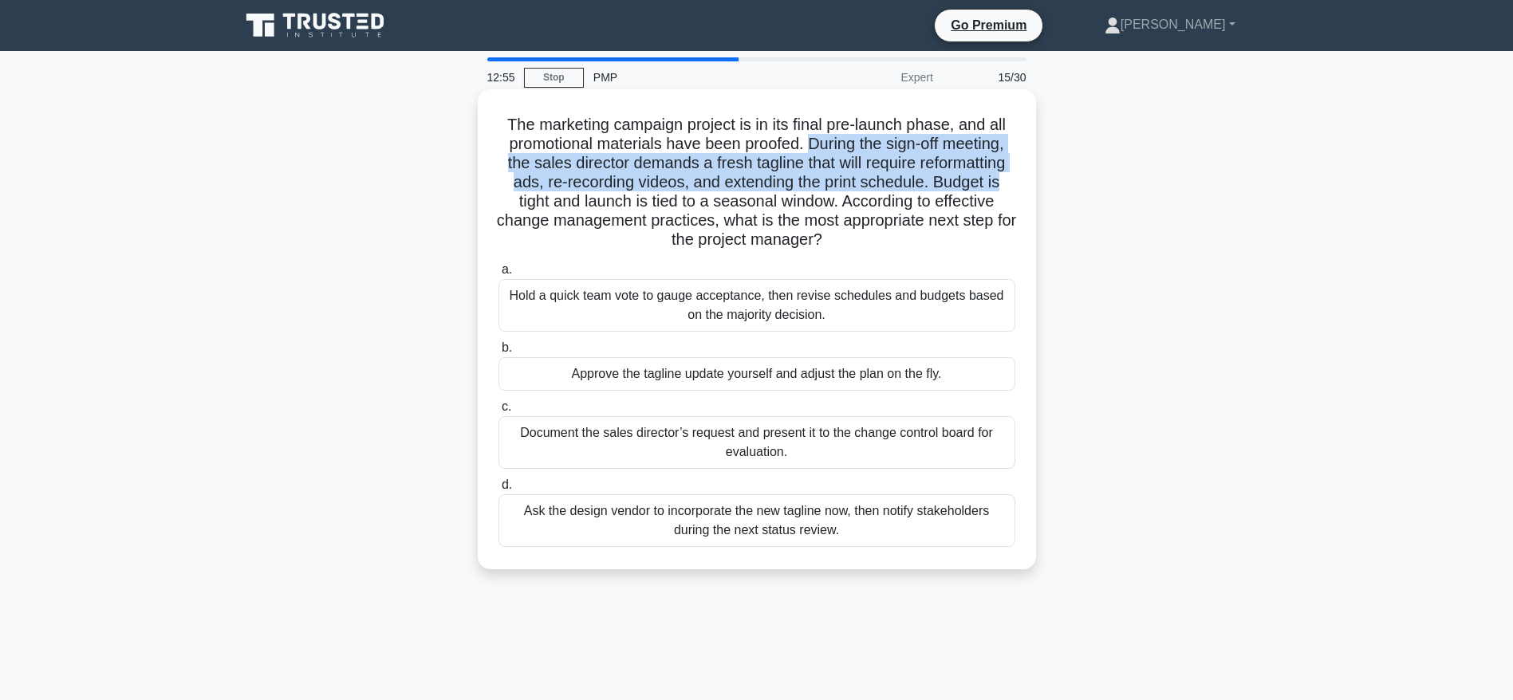
drag, startPoint x: 809, startPoint y: 138, endPoint x: 1005, endPoint y: 175, distance: 200.5
click at [1005, 175] on h5 "The marketing campaign project is in its final pre-launch phase, and all promot…" at bounding box center [757, 183] width 520 height 136
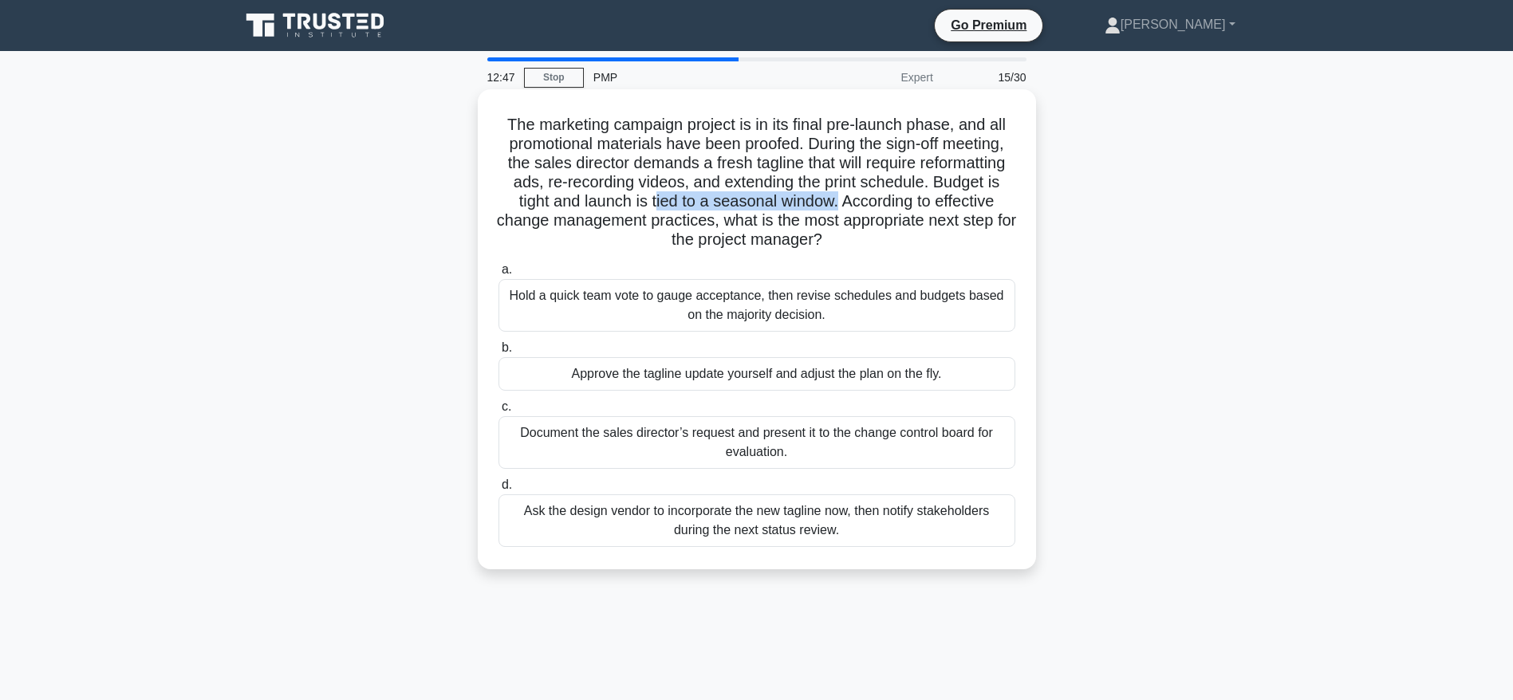
drag, startPoint x: 653, startPoint y: 205, endPoint x: 840, endPoint y: 208, distance: 187.4
click at [840, 208] on h5 "The marketing campaign project is in its final pre-launch phase, and all promot…" at bounding box center [757, 183] width 520 height 136
drag, startPoint x: 856, startPoint y: 197, endPoint x: 856, endPoint y: 238, distance: 40.7
click at [856, 238] on h5 "The marketing campaign project is in its final pre-launch phase, and all promot…" at bounding box center [757, 183] width 520 height 136
click at [773, 442] on div "Document the sales director’s request and present it to the change control boar…" at bounding box center [756, 442] width 517 height 53
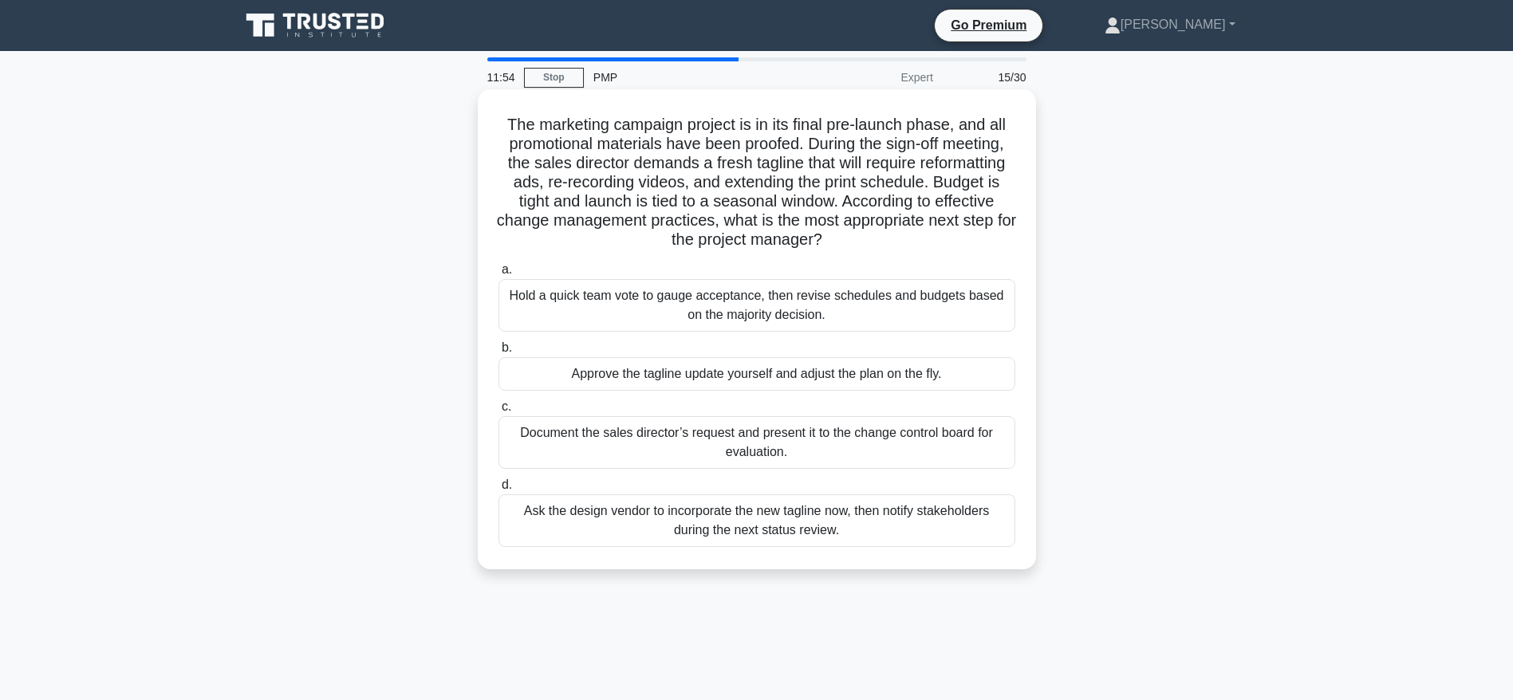
click at [498, 412] on input "c. Document the sales director’s request and present it to the change control b…" at bounding box center [498, 407] width 0 height 10
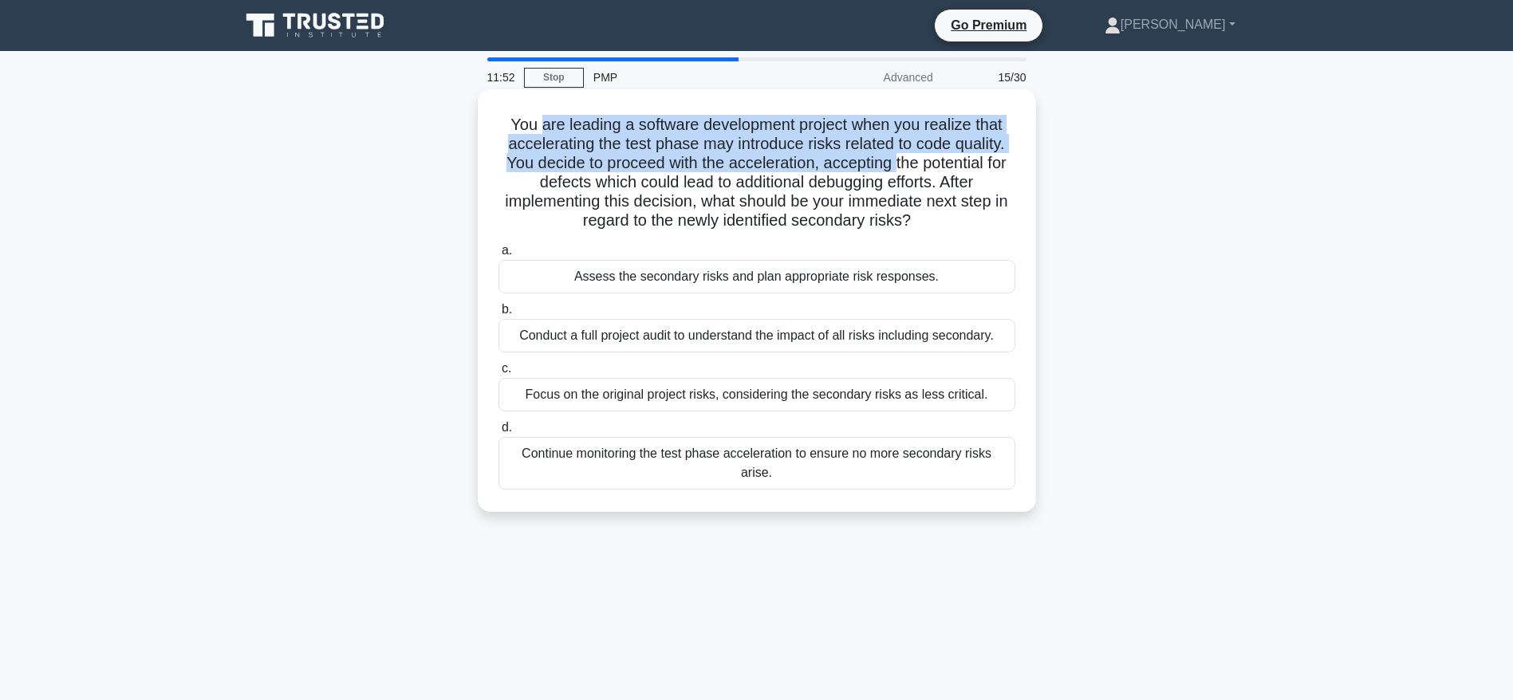
drag, startPoint x: 535, startPoint y: 119, endPoint x: 898, endPoint y: 157, distance: 364.8
click at [898, 157] on h5 "You are leading a software development project when you realize that accelerati…" at bounding box center [757, 173] width 520 height 116
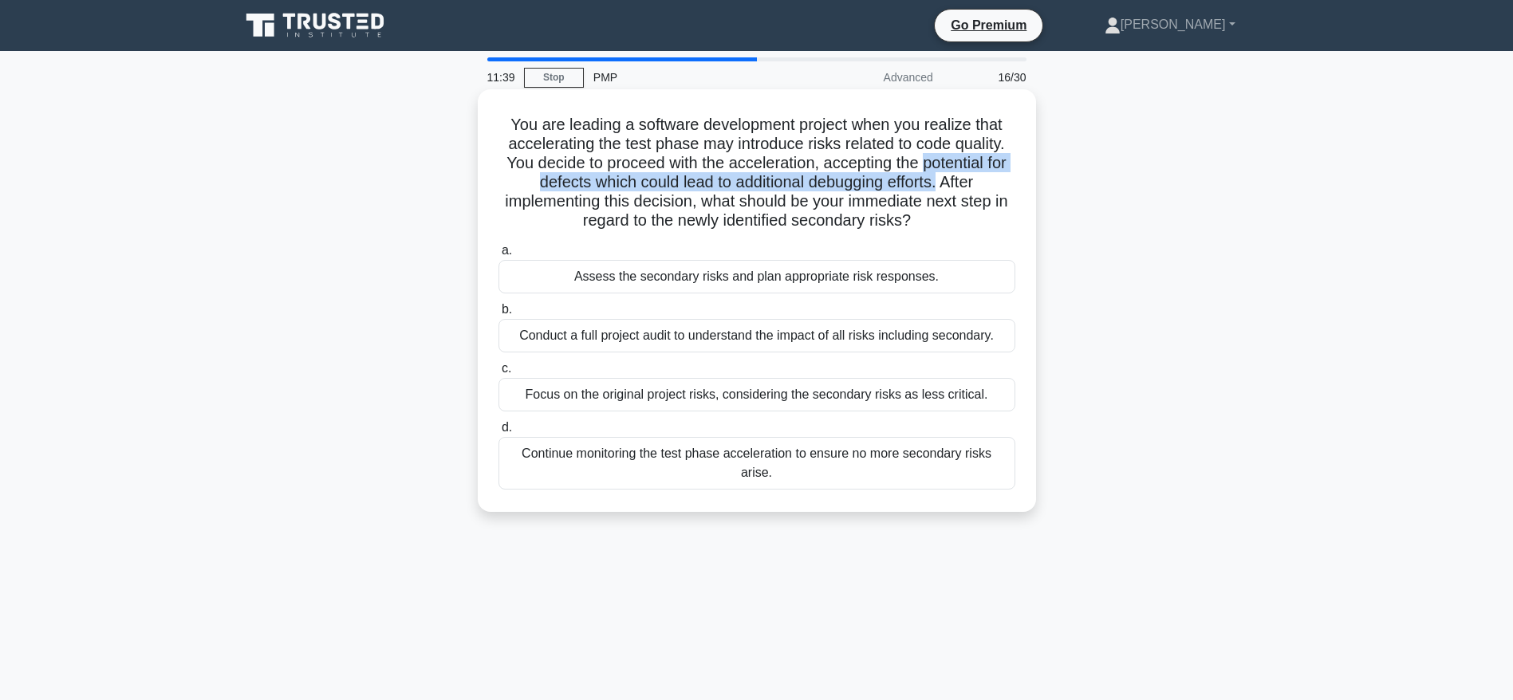
drag, startPoint x: 923, startPoint y: 167, endPoint x: 943, endPoint y: 180, distance: 23.7
click at [943, 180] on h5 "You are leading a software development project when you realize that accelerati…" at bounding box center [757, 173] width 520 height 116
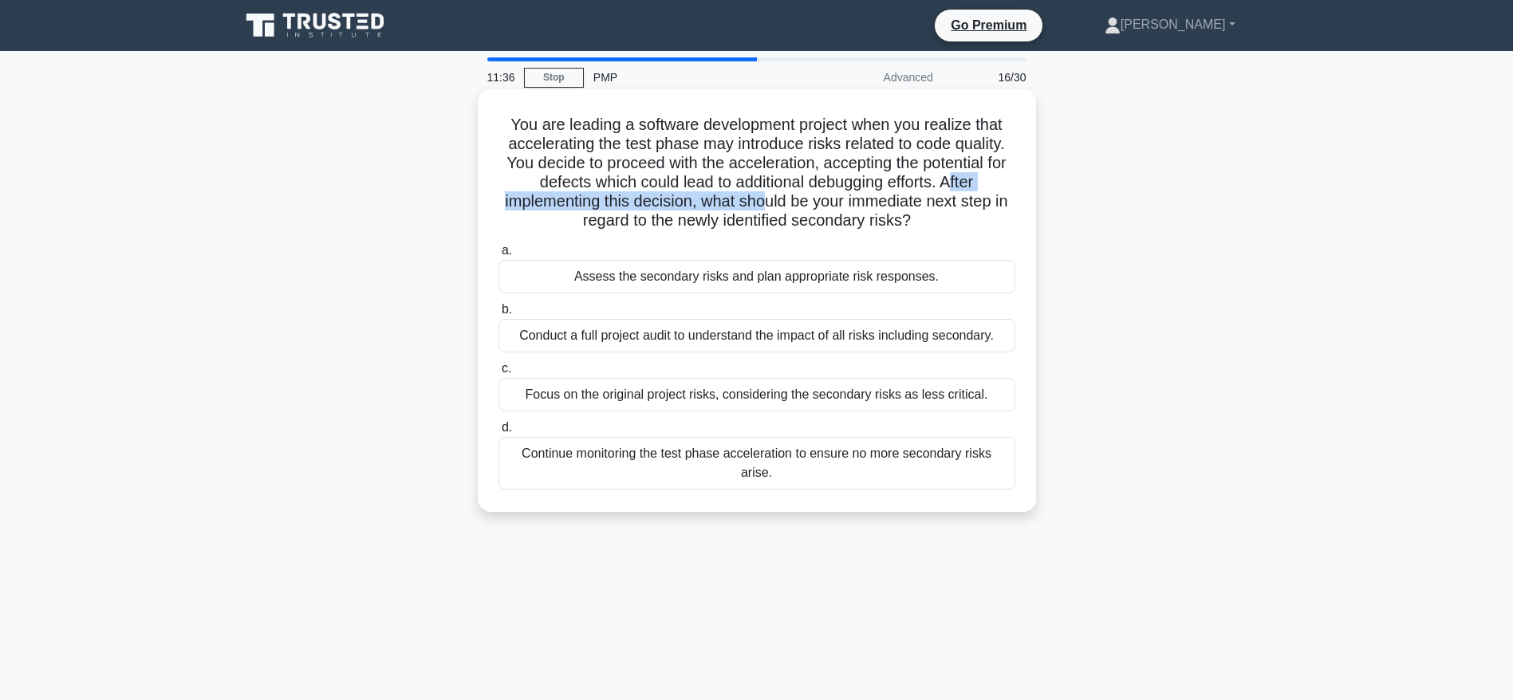
drag, startPoint x: 957, startPoint y: 190, endPoint x: 777, endPoint y: 207, distance: 180.2
click at [777, 207] on h5 "You are leading a software development project when you realize that accelerati…" at bounding box center [757, 173] width 520 height 116
drag, startPoint x: 823, startPoint y: 203, endPoint x: 938, endPoint y: 224, distance: 116.7
click at [938, 224] on h5 "You are leading a software development project when you realize that accelerati…" at bounding box center [757, 173] width 520 height 116
click at [856, 271] on div "Assess the secondary risks and plan appropriate risk responses." at bounding box center [756, 276] width 517 height 33
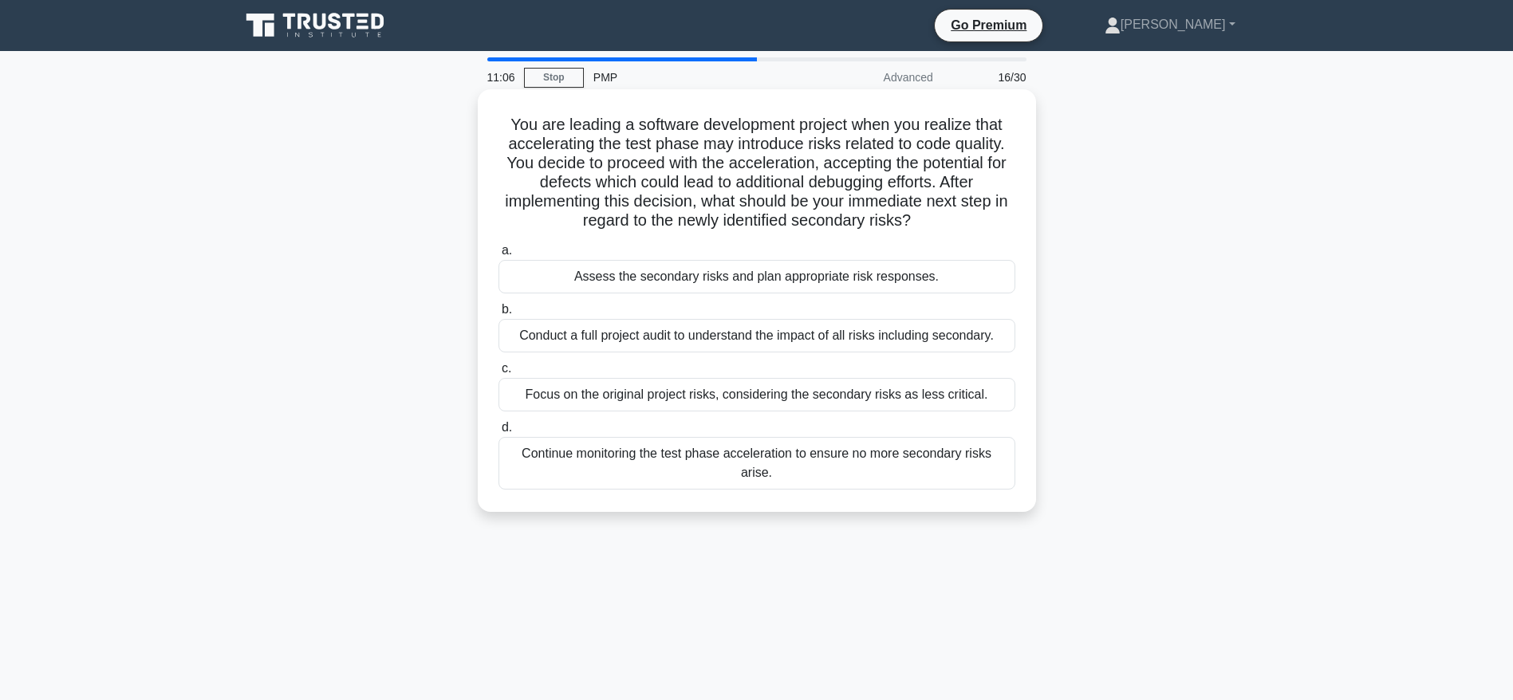
click at [498, 256] on input "a. Assess the secondary risks and plan appropriate risk responses." at bounding box center [498, 251] width 0 height 10
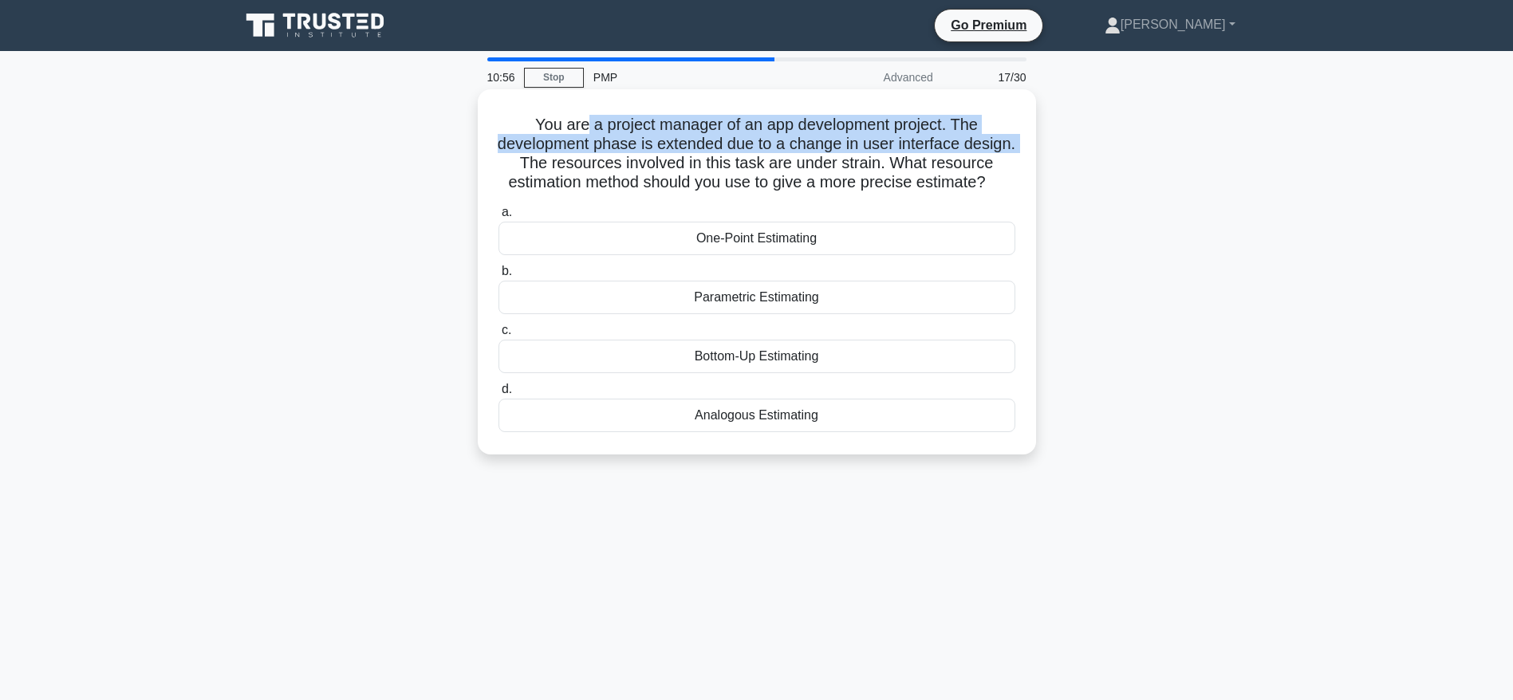
drag, startPoint x: 582, startPoint y: 124, endPoint x: 577, endPoint y: 164, distance: 40.9
click at [577, 164] on h5 "You are a project manager of an app development project. The development phase …" at bounding box center [757, 154] width 520 height 78
drag, startPoint x: 597, startPoint y: 163, endPoint x: 782, endPoint y: 207, distance: 189.9
click at [782, 193] on h5 "You are a project manager of an app development project. The development phase …" at bounding box center [757, 154] width 520 height 78
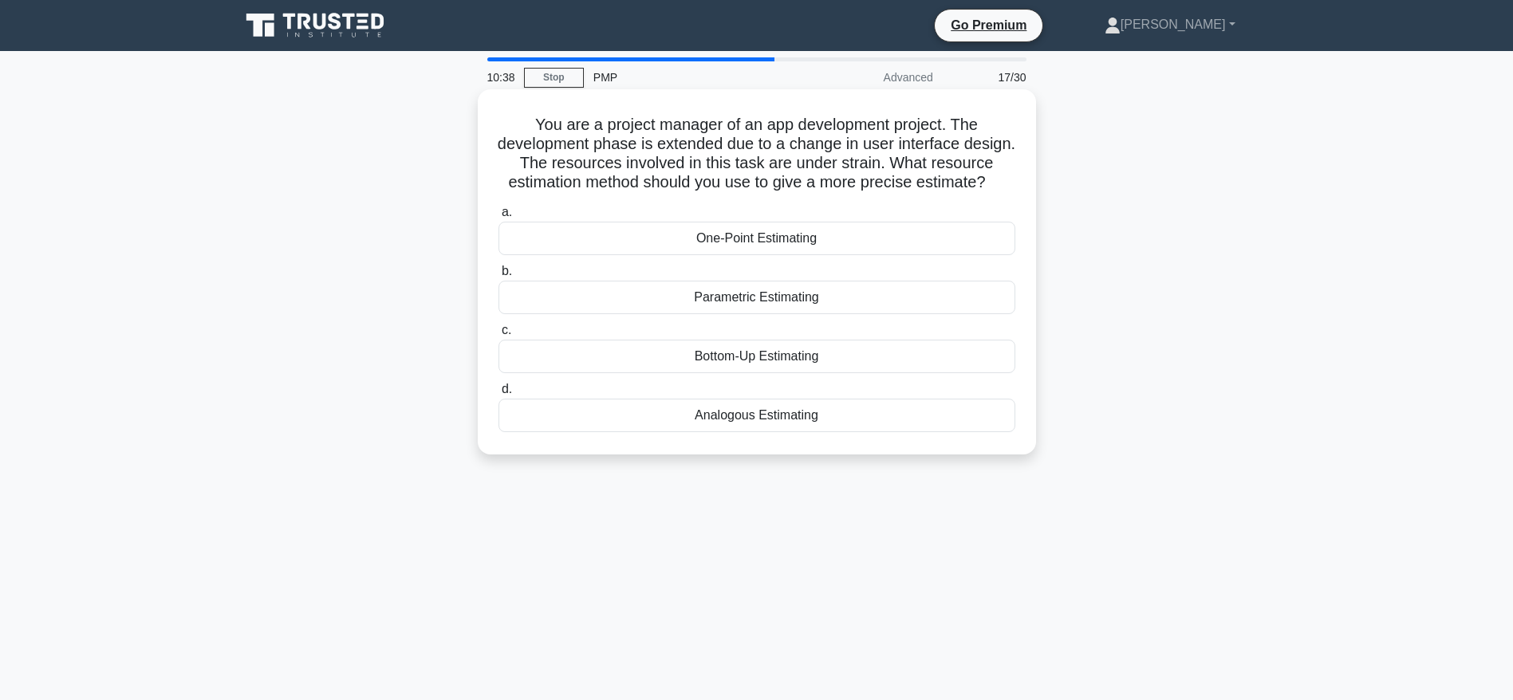
click at [840, 193] on h5 "You are a project manager of an app development project. The development phase …" at bounding box center [757, 154] width 520 height 78
drag, startPoint x: 696, startPoint y: 179, endPoint x: 826, endPoint y: 193, distance: 130.8
click at [826, 193] on h5 "You are a project manager of an app development project. The development phase …" at bounding box center [757, 154] width 520 height 78
click at [760, 373] on div "Bottom-Up Estimating" at bounding box center [756, 356] width 517 height 33
click at [498, 336] on input "c. Bottom-Up Estimating" at bounding box center [498, 330] width 0 height 10
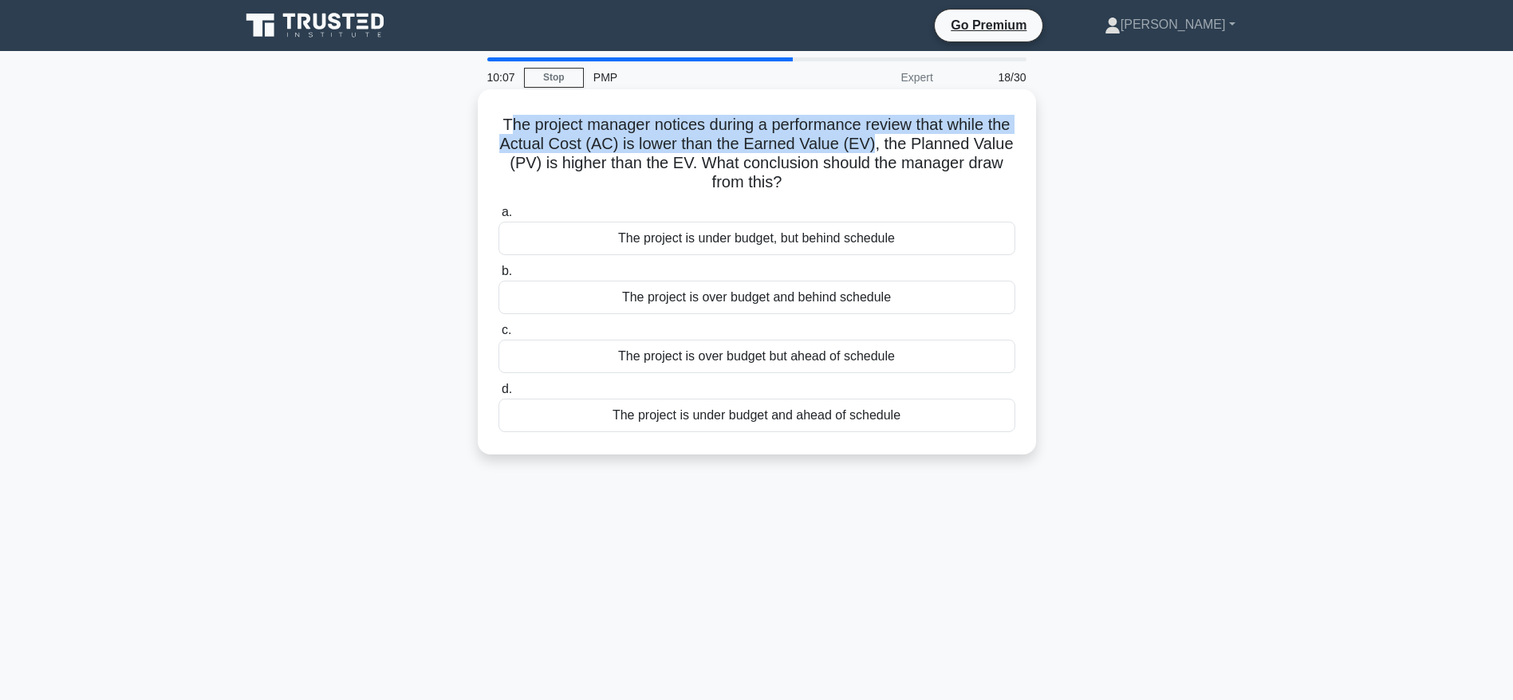
drag, startPoint x: 516, startPoint y: 130, endPoint x: 911, endPoint y: 151, distance: 396.1
click at [911, 151] on h5 "The project manager notices during a performance review that while the Actual C…" at bounding box center [757, 154] width 520 height 78
drag, startPoint x: 922, startPoint y: 141, endPoint x: 813, endPoint y: 187, distance: 118.6
click at [813, 187] on h5 "The project manager notices during a performance review that while the Actual C…" at bounding box center [757, 154] width 520 height 78
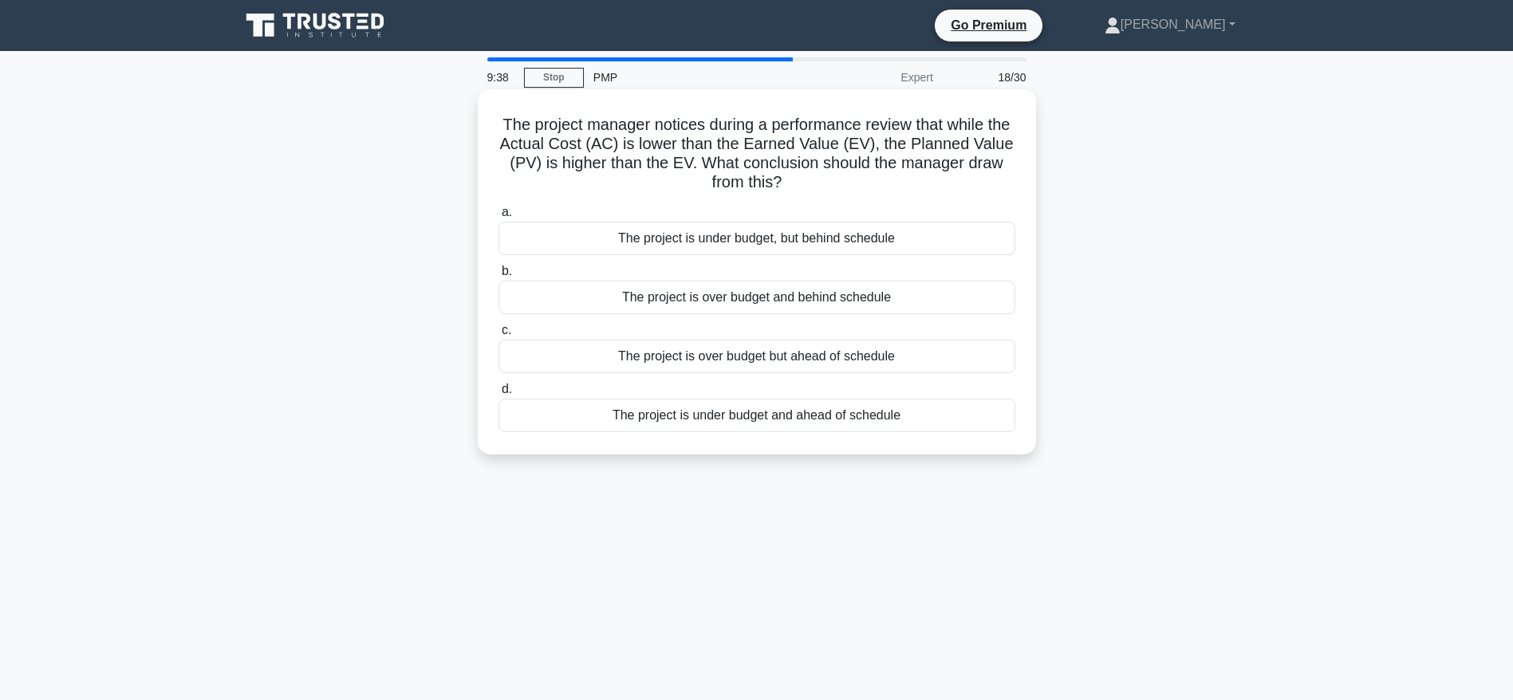
click at [763, 295] on div "The project is over budget and behind schedule" at bounding box center [756, 297] width 517 height 33
click at [498, 277] on input "b. The project is over budget and behind schedule" at bounding box center [498, 271] width 0 height 10
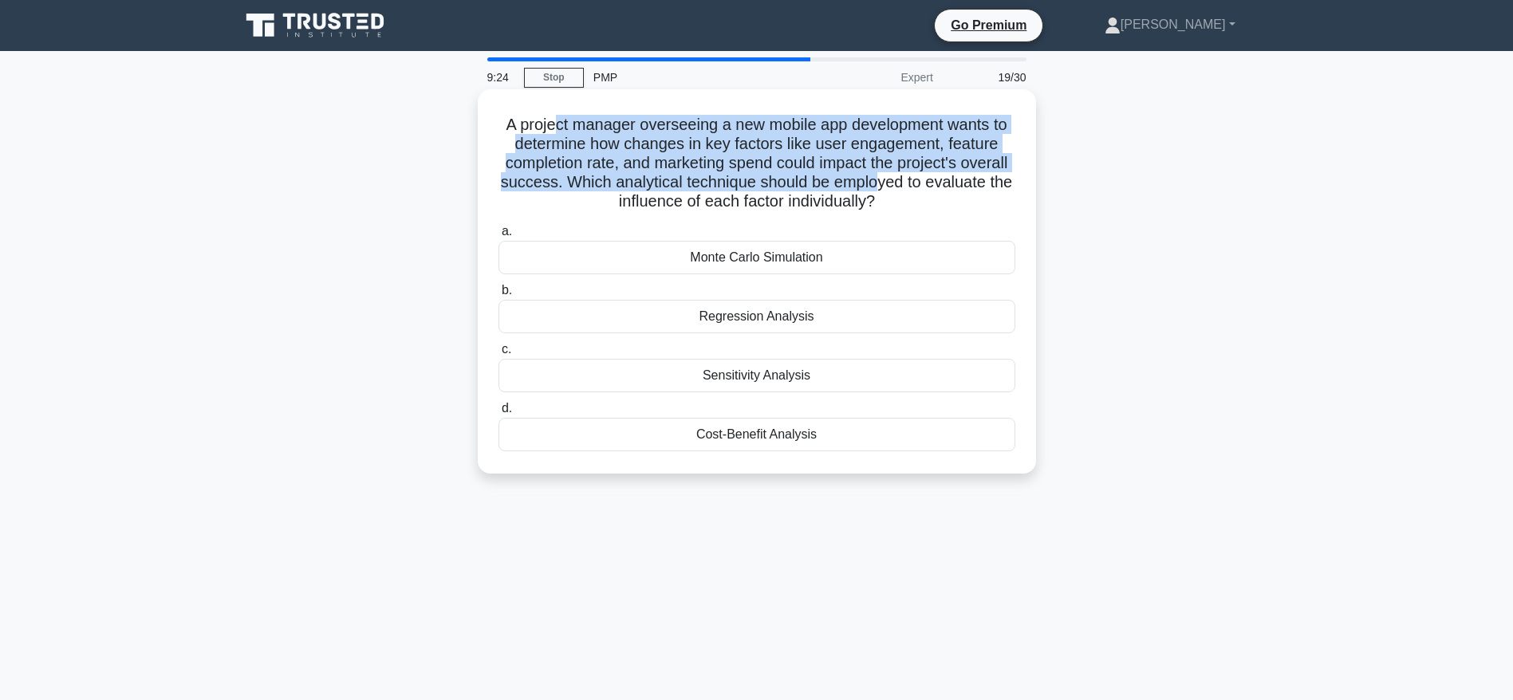
drag, startPoint x: 553, startPoint y: 121, endPoint x: 952, endPoint y: 184, distance: 403.6
click at [952, 184] on h5 "A project manager overseeing a new mobile app development wants to determine ho…" at bounding box center [757, 163] width 520 height 97
click at [634, 189] on h5 "A project manager overseeing a new mobile app development wants to determine ho…" at bounding box center [757, 163] width 520 height 97
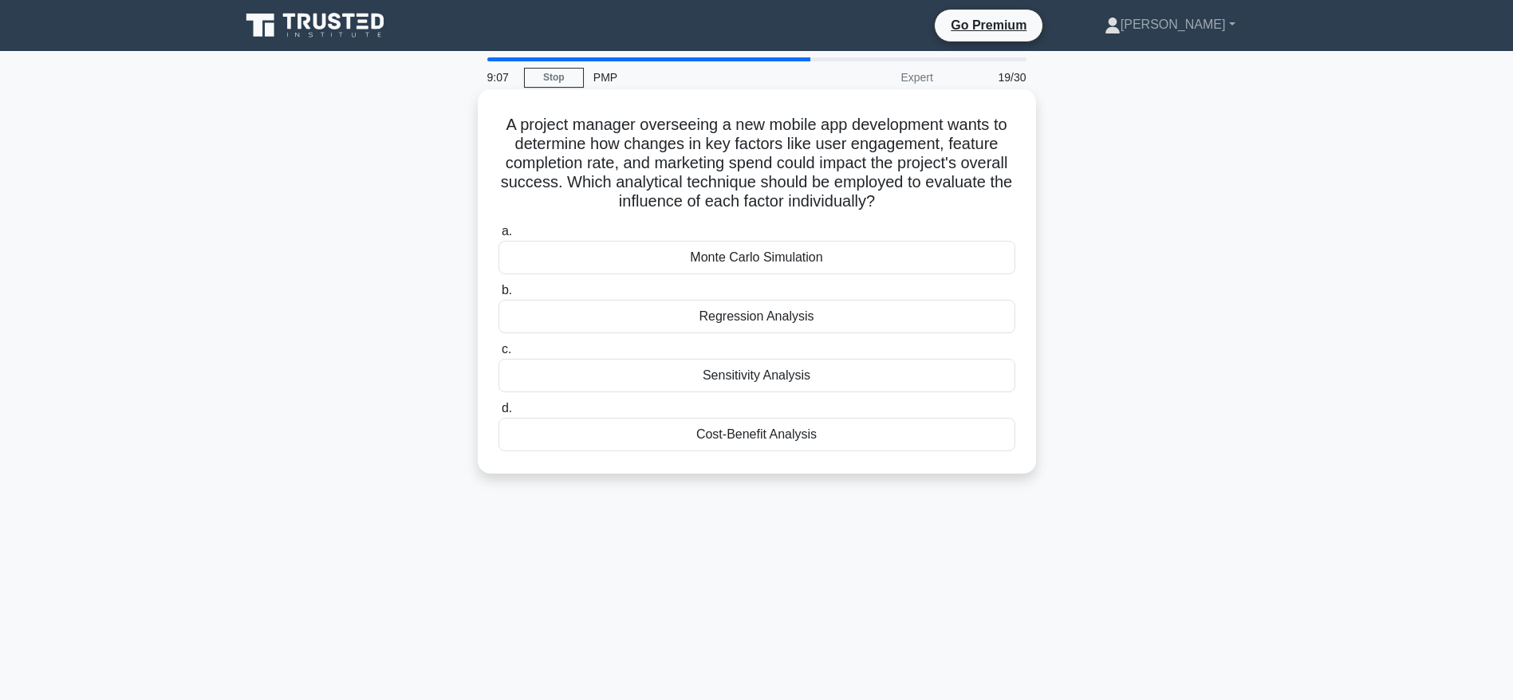
drag, startPoint x: 633, startPoint y: 183, endPoint x: 943, endPoint y: 207, distance: 311.1
click at [943, 207] on h5 "A project manager overseeing a new mobile app development wants to determine ho…" at bounding box center [757, 163] width 520 height 97
click at [765, 436] on div "Cost-Benefit Analysis" at bounding box center [756, 434] width 517 height 33
click at [498, 414] on input "d. Cost-Benefit Analysis" at bounding box center [498, 408] width 0 height 10
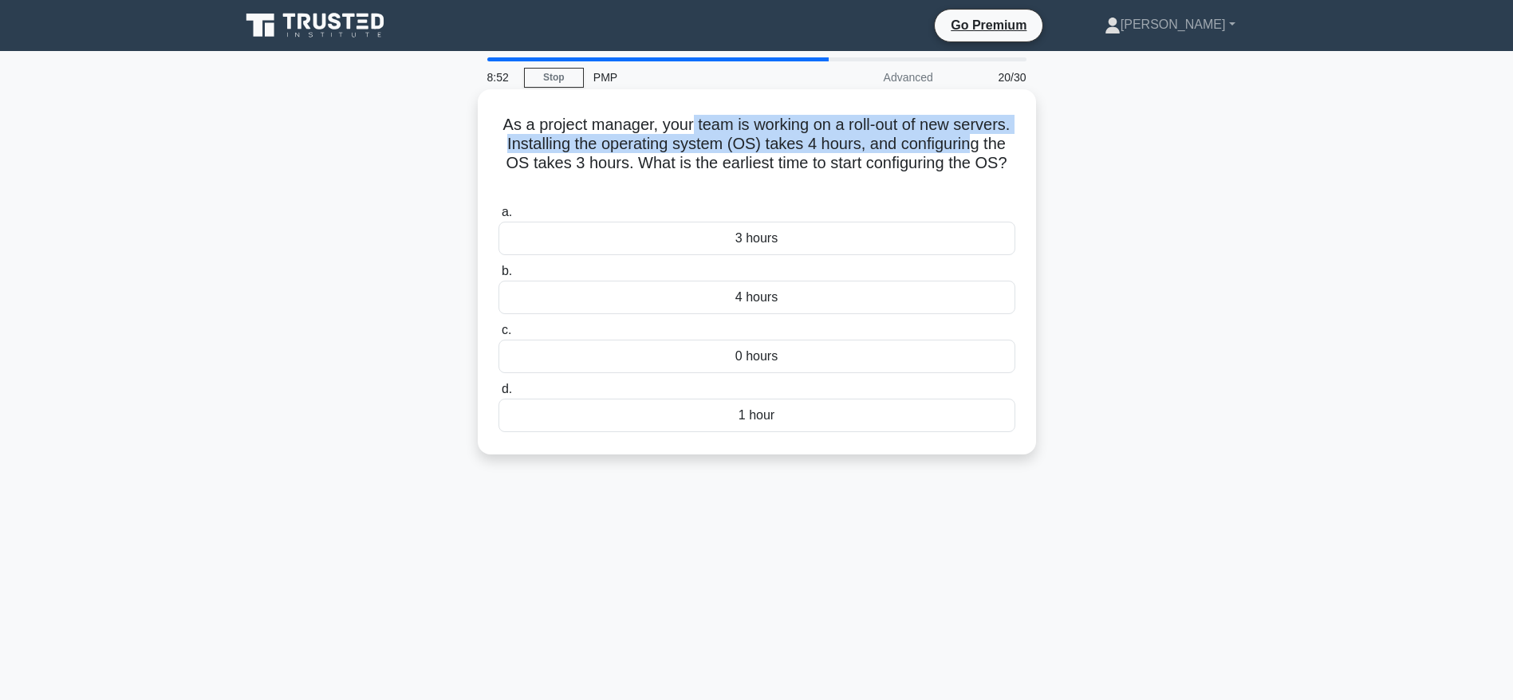
drag, startPoint x: 717, startPoint y: 127, endPoint x: 591, endPoint y: 155, distance: 129.2
click at [591, 155] on h5 "As a project manager, your team is working on a roll-out of new servers. Instal…" at bounding box center [757, 154] width 520 height 78
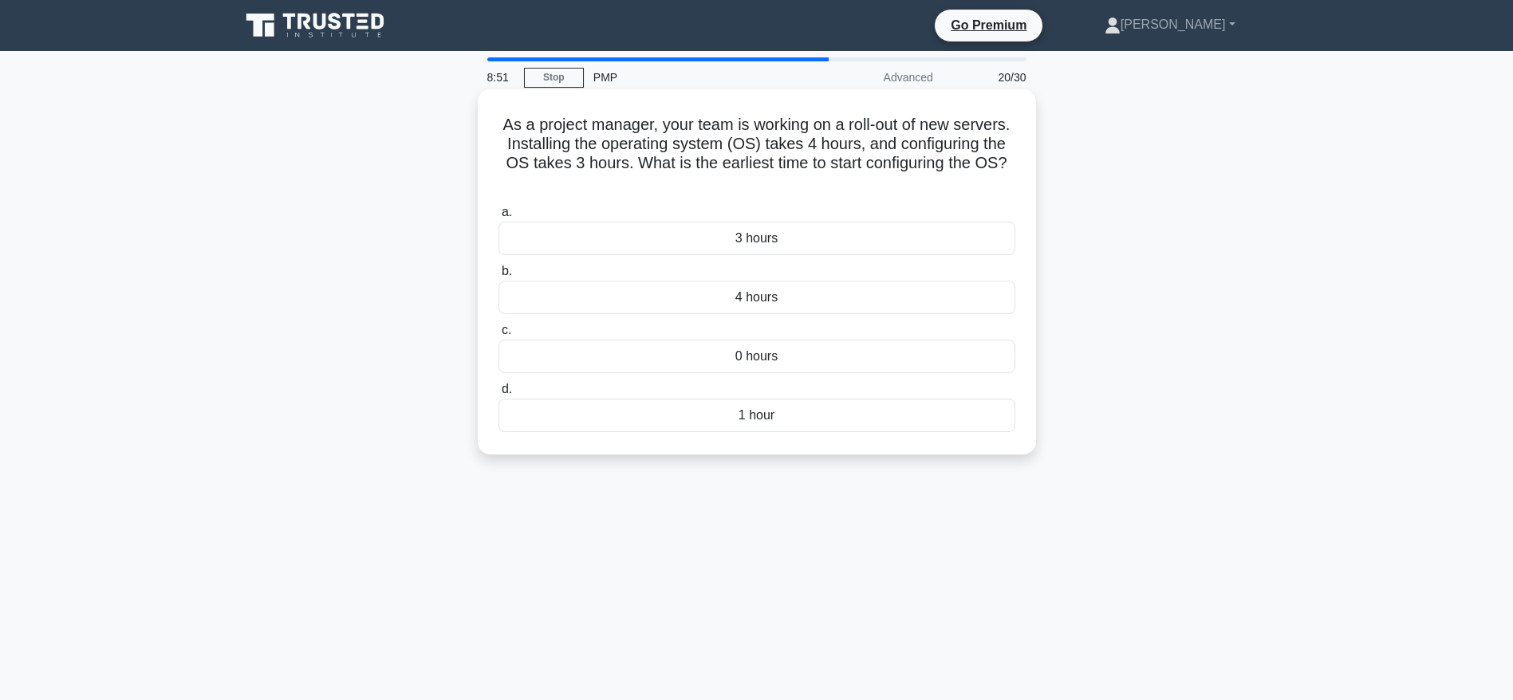
click at [678, 169] on h5 "As a project manager, your team is working on a roll-out of new servers. Instal…" at bounding box center [757, 154] width 520 height 78
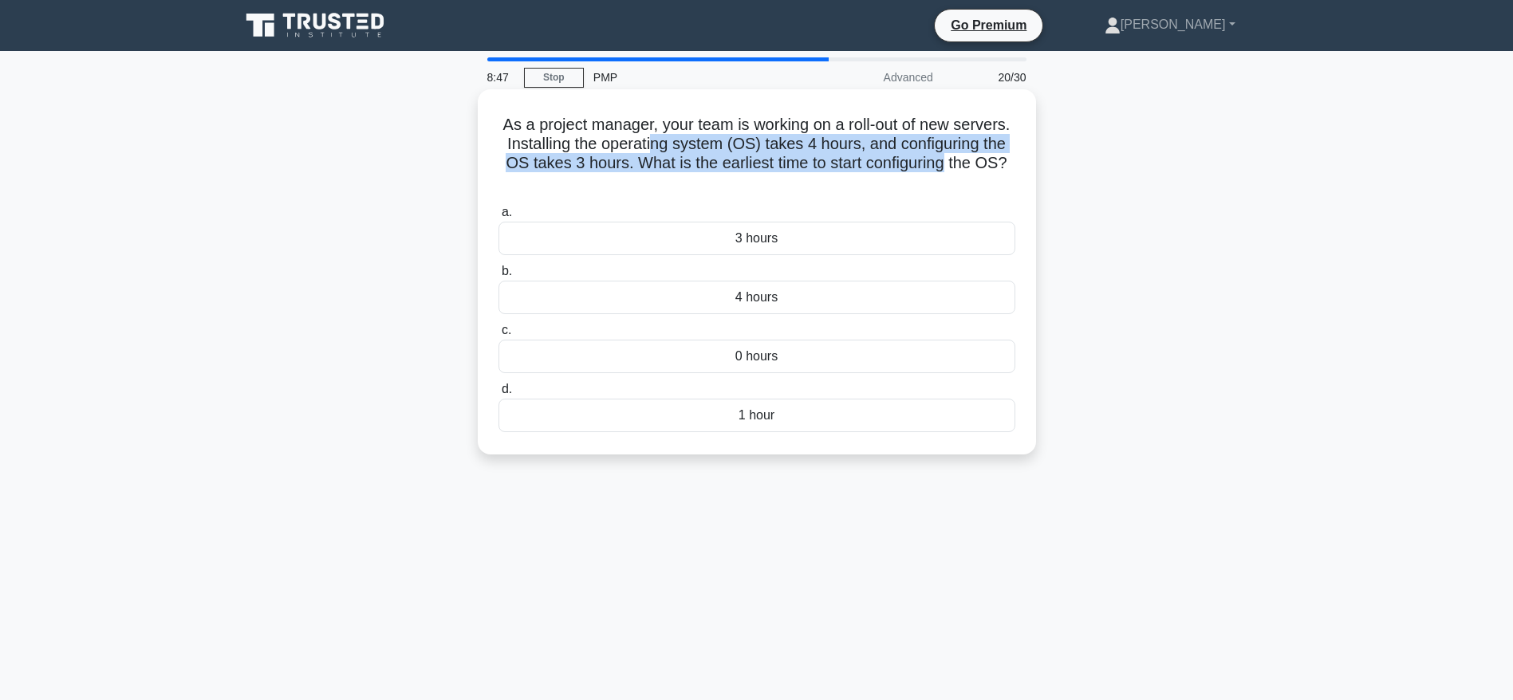
drag, startPoint x: 737, startPoint y: 146, endPoint x: 753, endPoint y: 174, distance: 32.1
click at [753, 174] on h5 "As a project manager, your team is working on a roll-out of new servers. Instal…" at bounding box center [757, 154] width 520 height 78
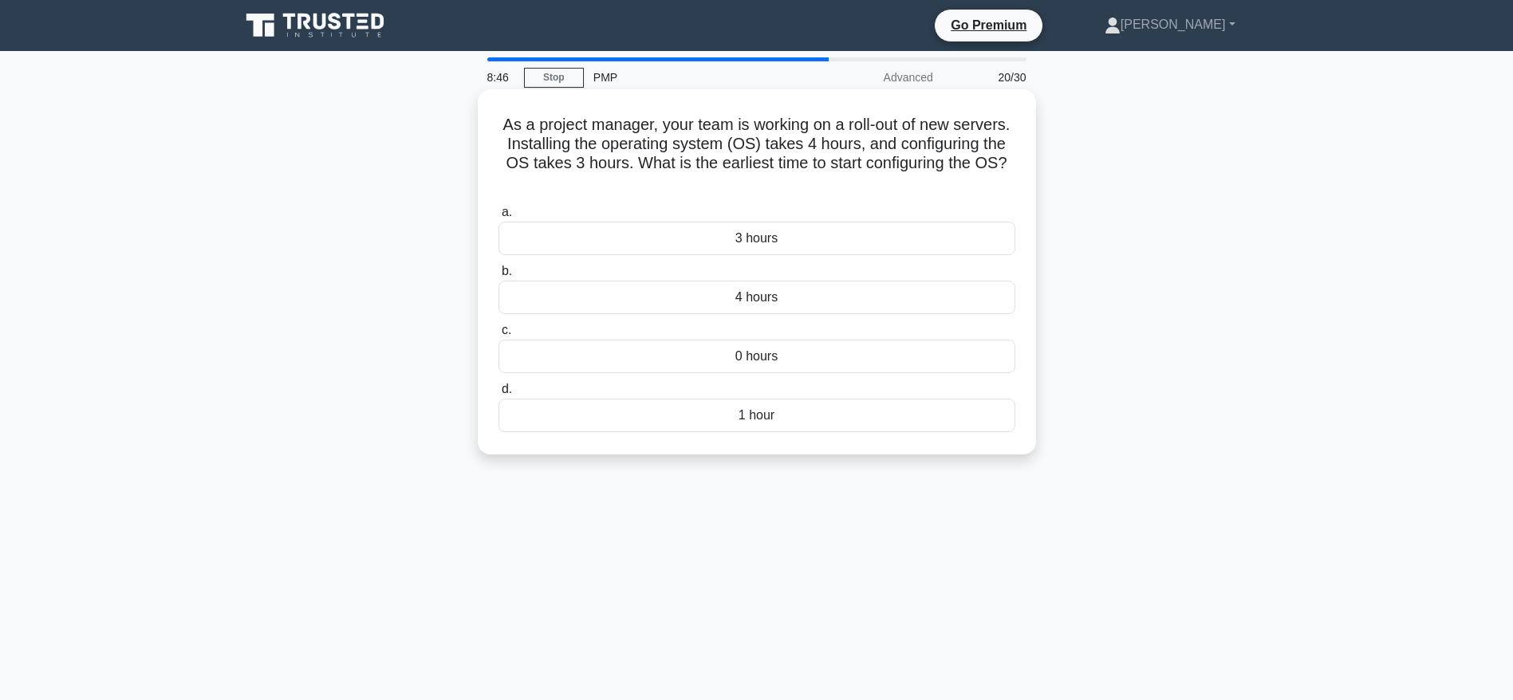
click at [766, 179] on icon ".spinner_0XTQ{transform-origin:center;animation:spinner_y6GP .75s linear infini…" at bounding box center [756, 183] width 19 height 19
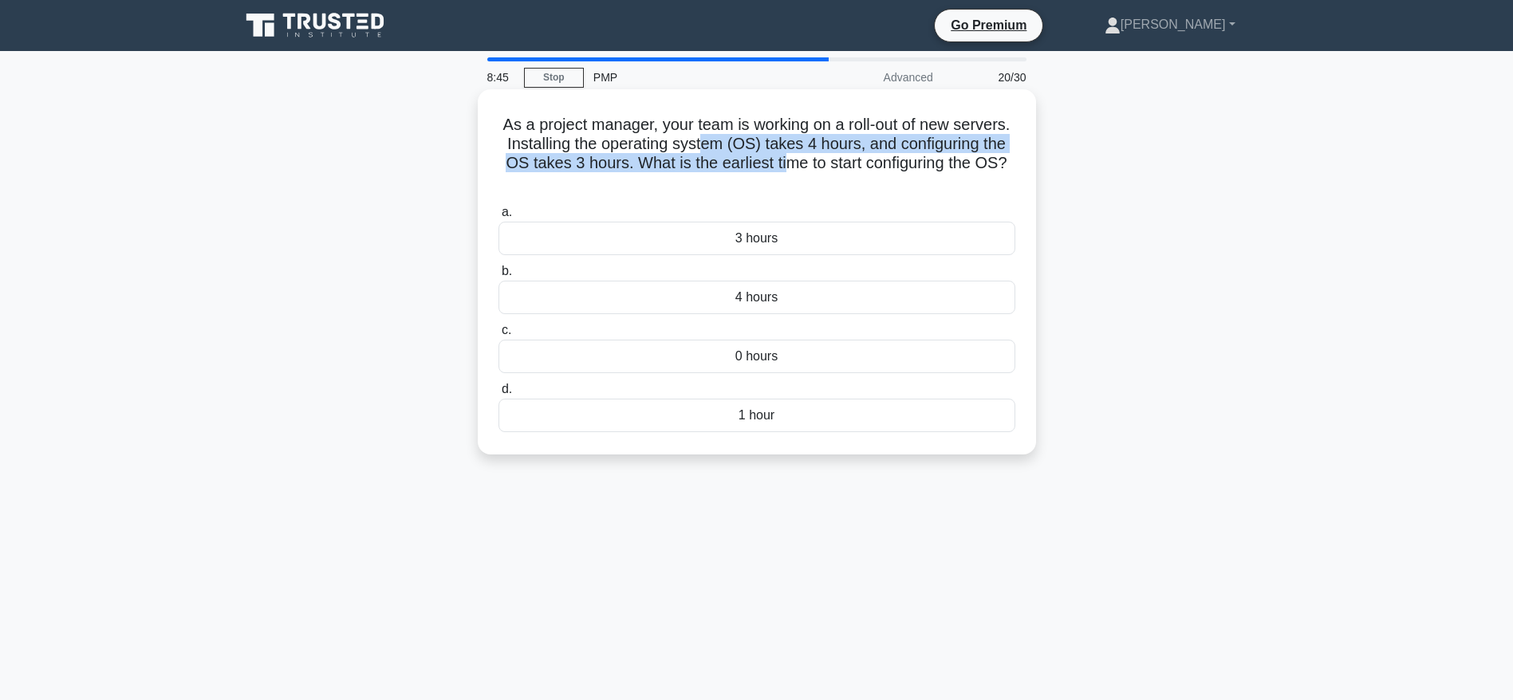
drag, startPoint x: 789, startPoint y: 152, endPoint x: 920, endPoint y: 171, distance: 132.8
click at [920, 171] on h5 "As a project manager, your team is working on a roll-out of new servers. Instal…" at bounding box center [757, 154] width 520 height 78
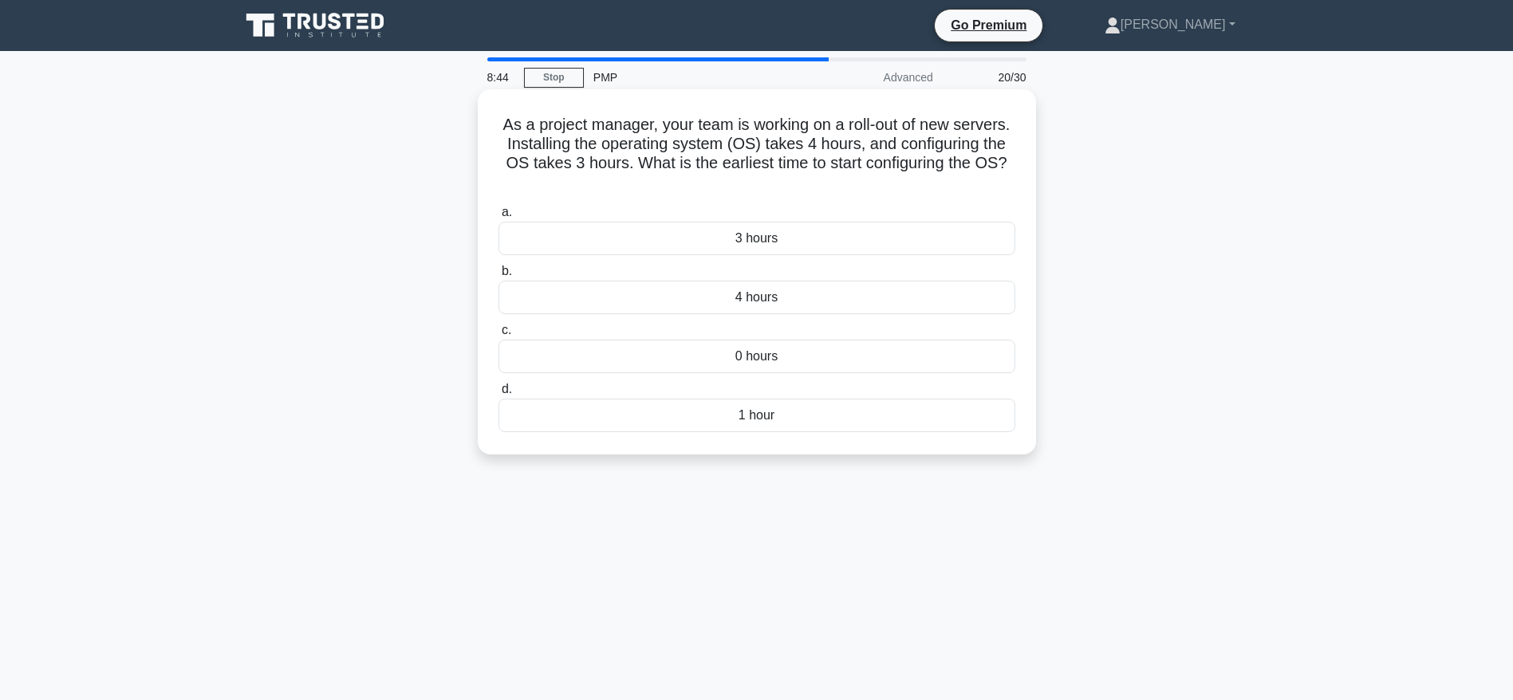
click at [924, 199] on div "a. 3 hours b. 4 hours c." at bounding box center [757, 317] width 536 height 236
drag, startPoint x: 627, startPoint y: 140, endPoint x: 814, endPoint y: 147, distance: 187.5
click at [814, 147] on h5 "As a project manager, your team is working on a roll-out of new servers. Instal…" at bounding box center [757, 154] width 520 height 78
drag, startPoint x: 557, startPoint y: 164, endPoint x: 746, endPoint y: 171, distance: 189.1
click at [746, 171] on h5 "As a project manager, your team is working on a roll-out of new servers. Instal…" at bounding box center [757, 154] width 520 height 78
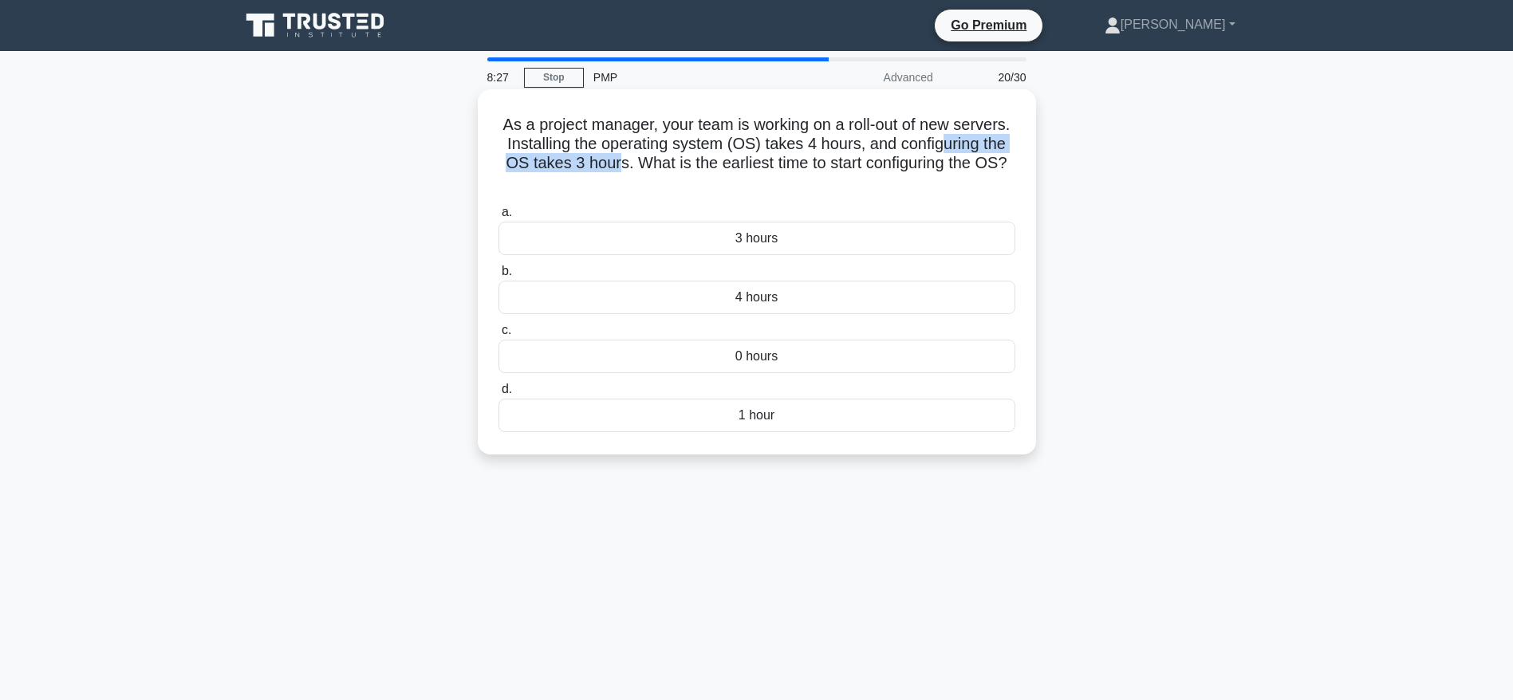
drag, startPoint x: 785, startPoint y: 155, endPoint x: 887, endPoint y: 185, distance: 106.5
click at [887, 185] on h5 "As a project manager, your team is working on a roll-out of new servers. Instal…" at bounding box center [757, 154] width 520 height 78
click at [781, 295] on div "4 hours" at bounding box center [756, 297] width 517 height 33
click at [498, 277] on input "b. 4 hours" at bounding box center [498, 271] width 0 height 10
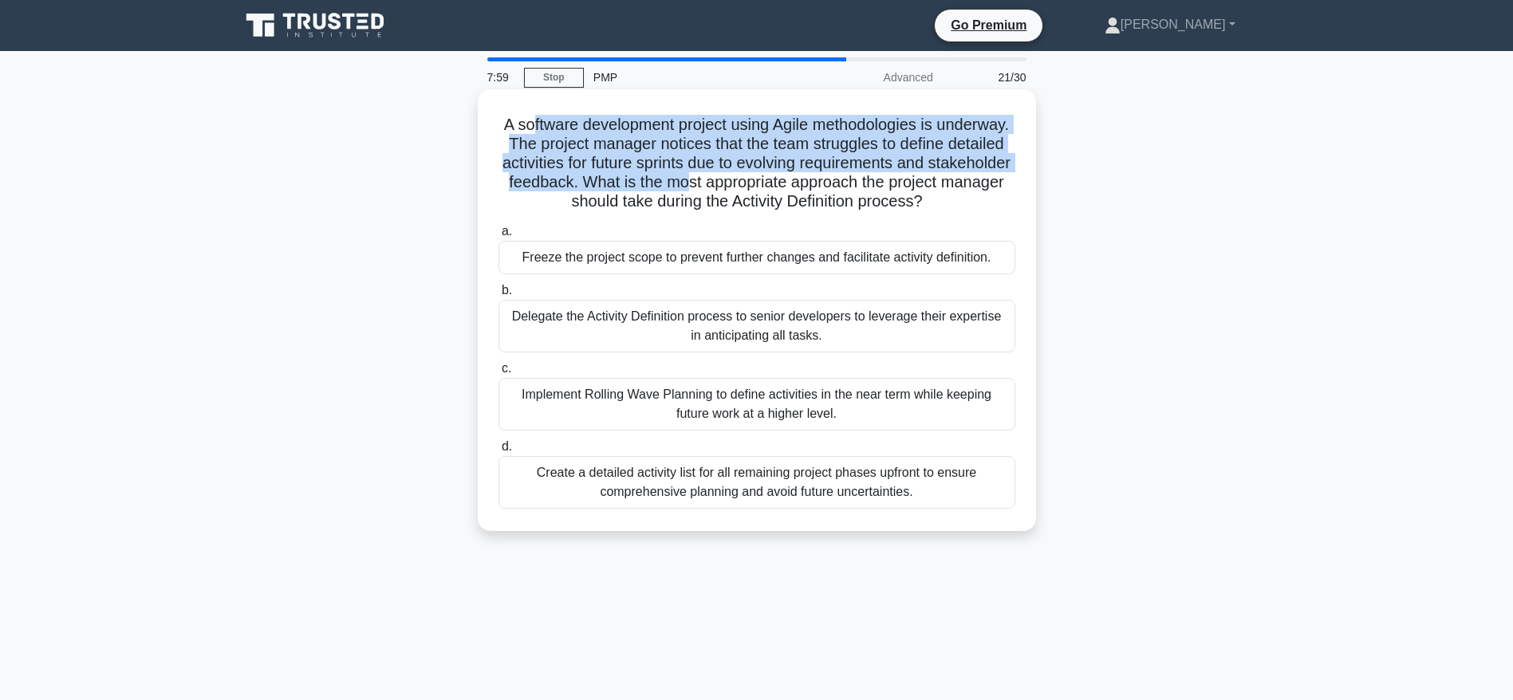
drag, startPoint x: 564, startPoint y: 128, endPoint x: 908, endPoint y: 177, distance: 347.9
click at [908, 177] on h5 "A software development project using Agile methodologies is underway. The proje…" at bounding box center [757, 163] width 520 height 97
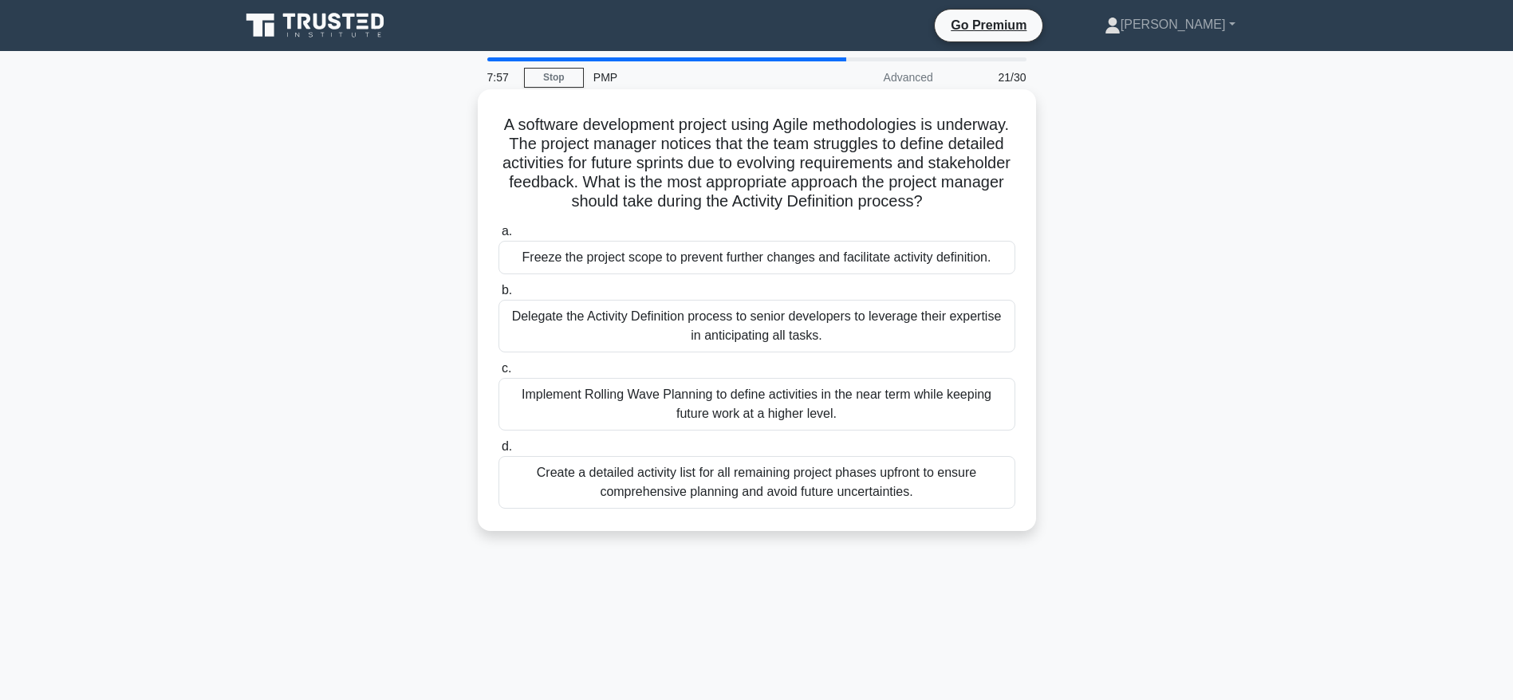
click at [828, 194] on h5 "A software development project using Agile methodologies is underway. The proje…" at bounding box center [757, 163] width 520 height 97
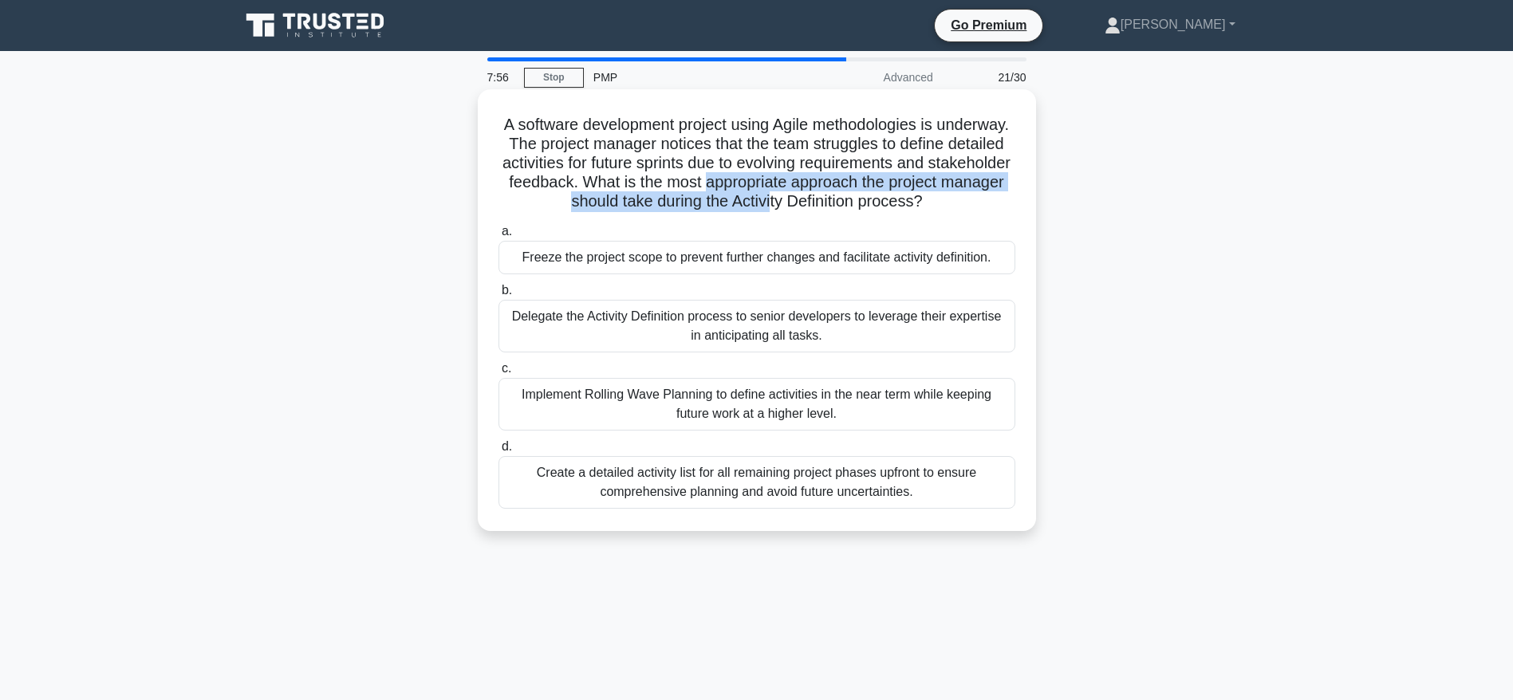
drag, startPoint x: 928, startPoint y: 187, endPoint x: 964, endPoint y: 198, distance: 37.3
click at [964, 198] on h5 "A software development project using Agile methodologies is underway. The proje…" at bounding box center [757, 163] width 520 height 97
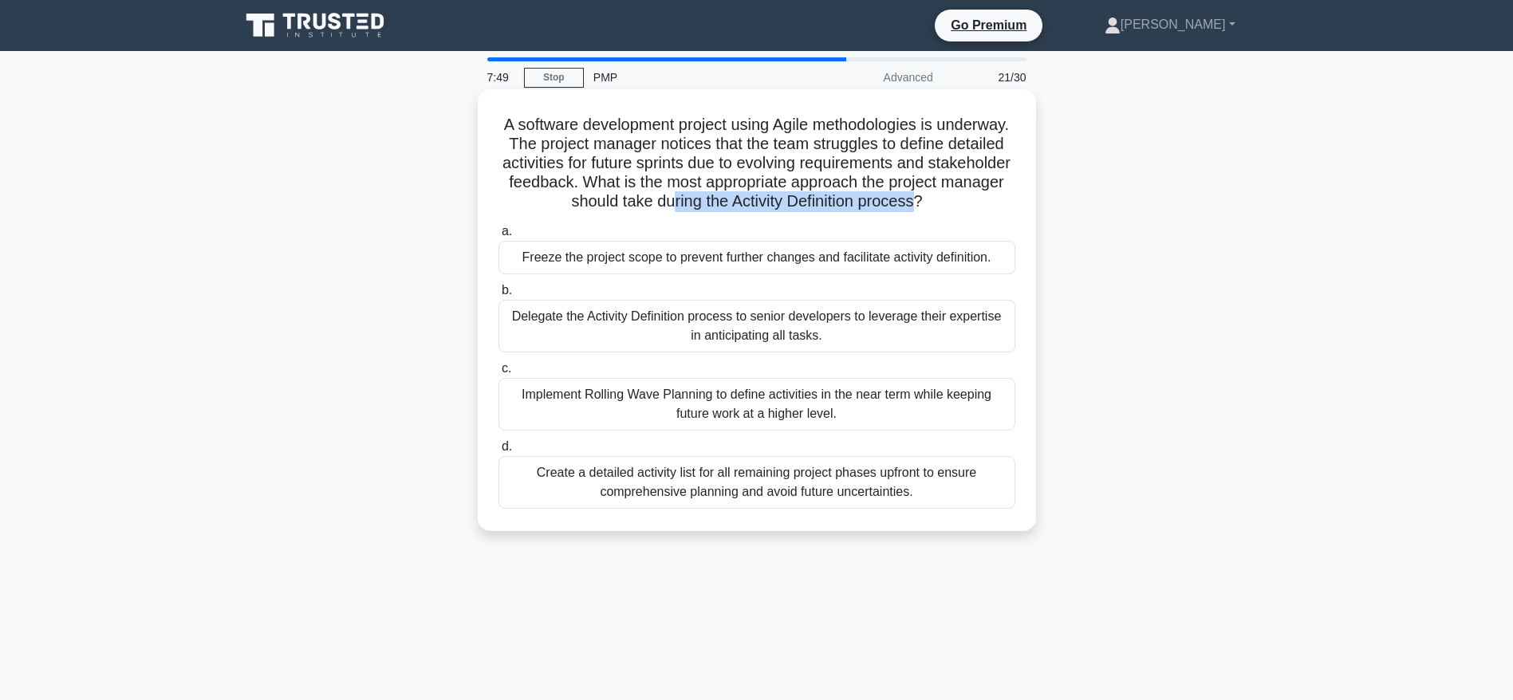
drag, startPoint x: 805, startPoint y: 220, endPoint x: 863, endPoint y: 193, distance: 64.2
click at [863, 193] on h5 "A software development project using Agile methodologies is underway. The proje…" at bounding box center [757, 163] width 520 height 97
click at [786, 502] on div "Create a detailed activity list for all remaining project phases upfront to ens…" at bounding box center [756, 482] width 517 height 53
click at [498, 452] on input "d. Create a detailed activity list for all remaining project phases upfront to …" at bounding box center [498, 447] width 0 height 10
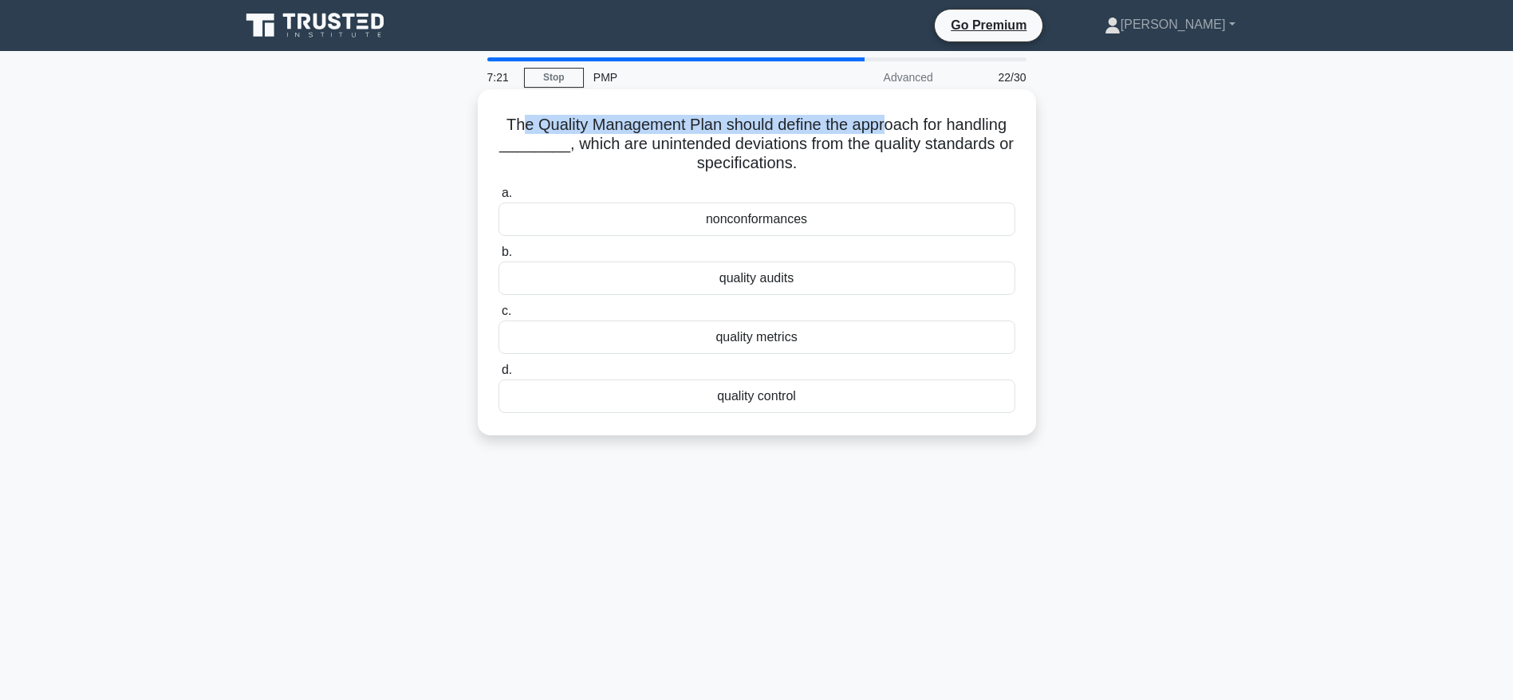
drag, startPoint x: 514, startPoint y: 124, endPoint x: 890, endPoint y: 130, distance: 376.4
click at [890, 130] on h5 "The Quality Management Plan should define the approach for handling ________, w…" at bounding box center [757, 144] width 520 height 59
click at [741, 218] on div "nonconformances" at bounding box center [756, 219] width 517 height 33
click at [498, 199] on input "a. nonconformances" at bounding box center [498, 193] width 0 height 10
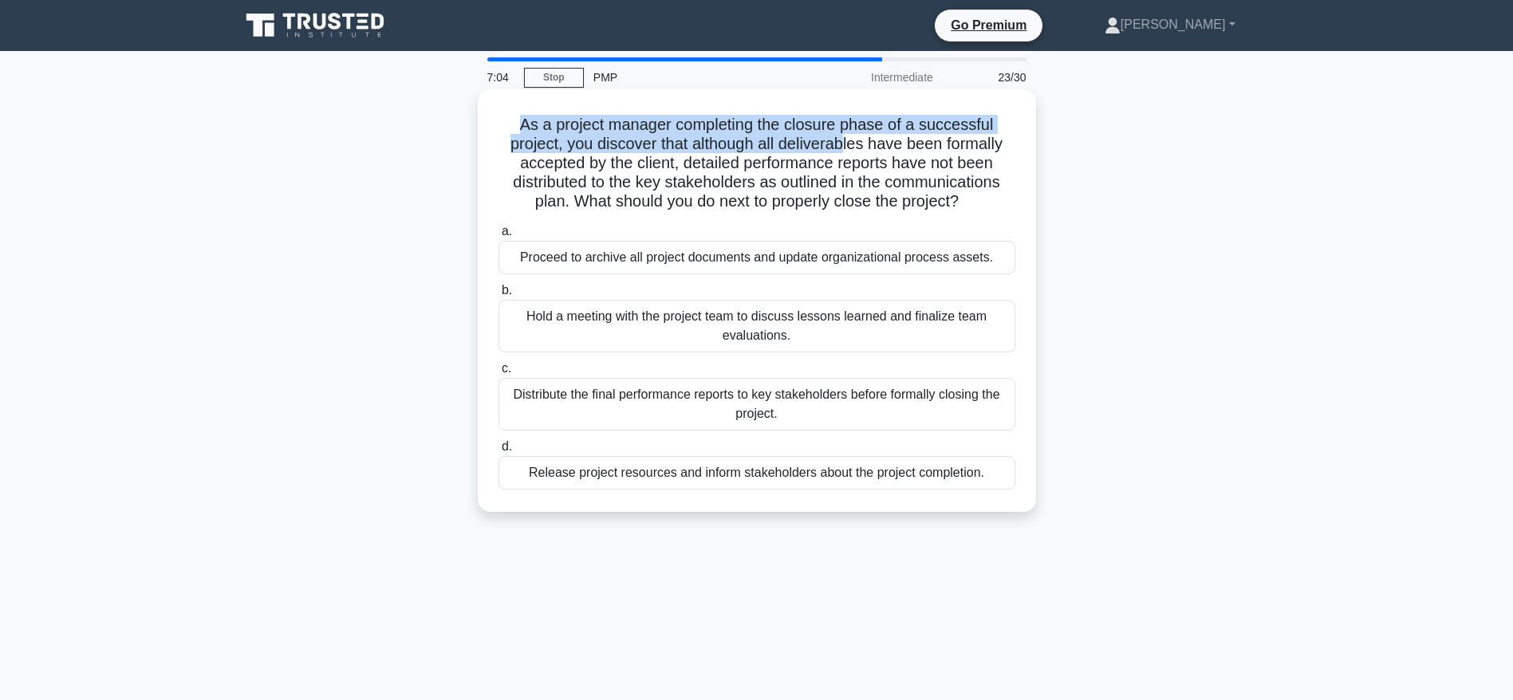
drag, startPoint x: 506, startPoint y: 119, endPoint x: 849, endPoint y: 140, distance: 344.3
click at [849, 140] on h5 "As a project manager completing the closure phase of a successful project, you …" at bounding box center [757, 163] width 520 height 97
drag, startPoint x: 681, startPoint y: 163, endPoint x: 999, endPoint y: 194, distance: 319.6
click at [999, 194] on h5 "As a project manager completing the closure phase of a successful project, you …" at bounding box center [757, 163] width 520 height 97
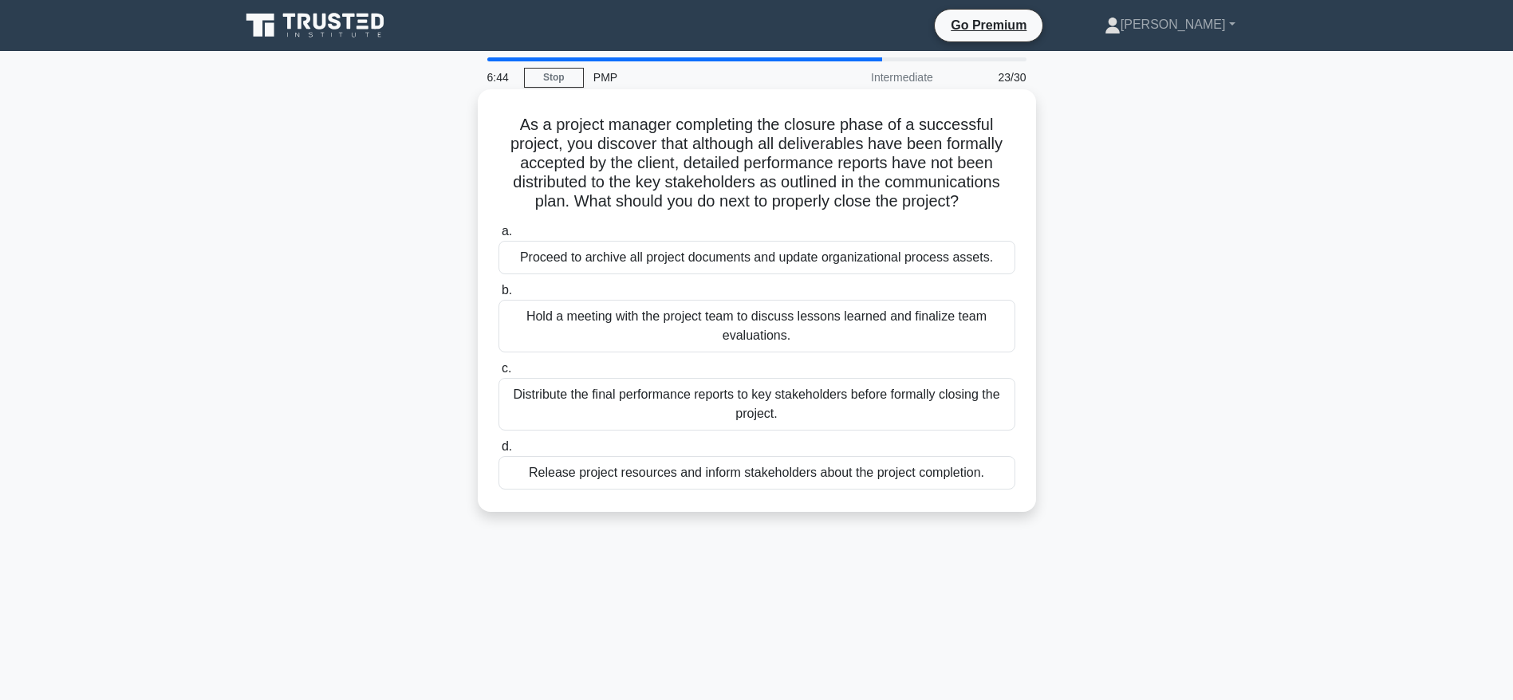
click at [641, 219] on div "a. Proceed to archive all project documents and update organizational process a…" at bounding box center [757, 355] width 536 height 274
drag, startPoint x: 604, startPoint y: 201, endPoint x: 962, endPoint y: 209, distance: 358.1
click at [962, 209] on h5 "As a project manager completing the closure phase of a successful project, you …" at bounding box center [757, 163] width 520 height 97
click at [710, 474] on div "Release project resources and inform stakeholders about the project completion." at bounding box center [756, 472] width 517 height 33
click at [498, 452] on input "d. Release project resources and inform stakeholders about the project completi…" at bounding box center [498, 447] width 0 height 10
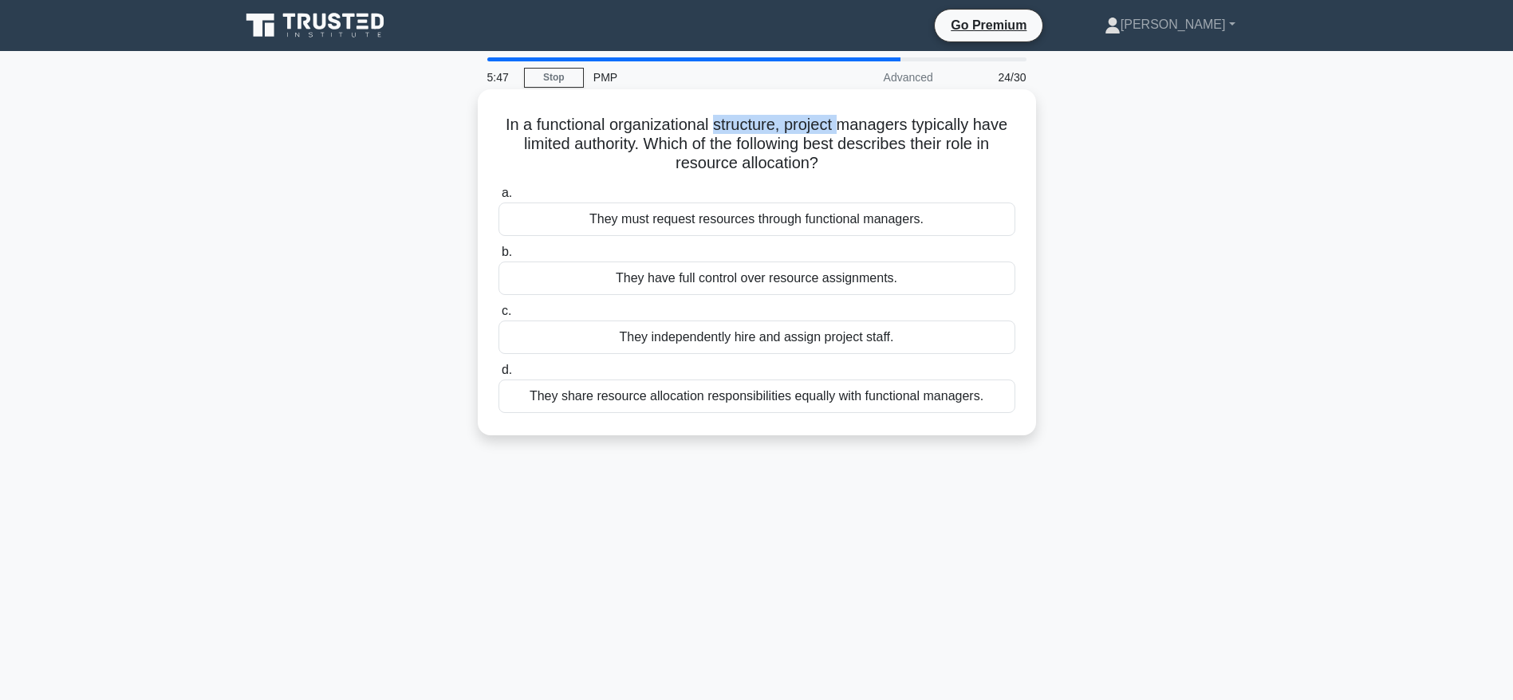
drag, startPoint x: 712, startPoint y: 124, endPoint x: 845, endPoint y: 135, distance: 133.6
click at [845, 135] on h5 "In a functional organizational structure, project managers typically have limit…" at bounding box center [757, 144] width 520 height 59
drag, startPoint x: 643, startPoint y: 142, endPoint x: 848, endPoint y: 163, distance: 206.8
click at [848, 163] on h5 "In a functional organizational structure, project managers typically have limit…" at bounding box center [757, 144] width 520 height 59
click at [760, 214] on div "They must request resources through functional managers." at bounding box center [756, 219] width 517 height 33
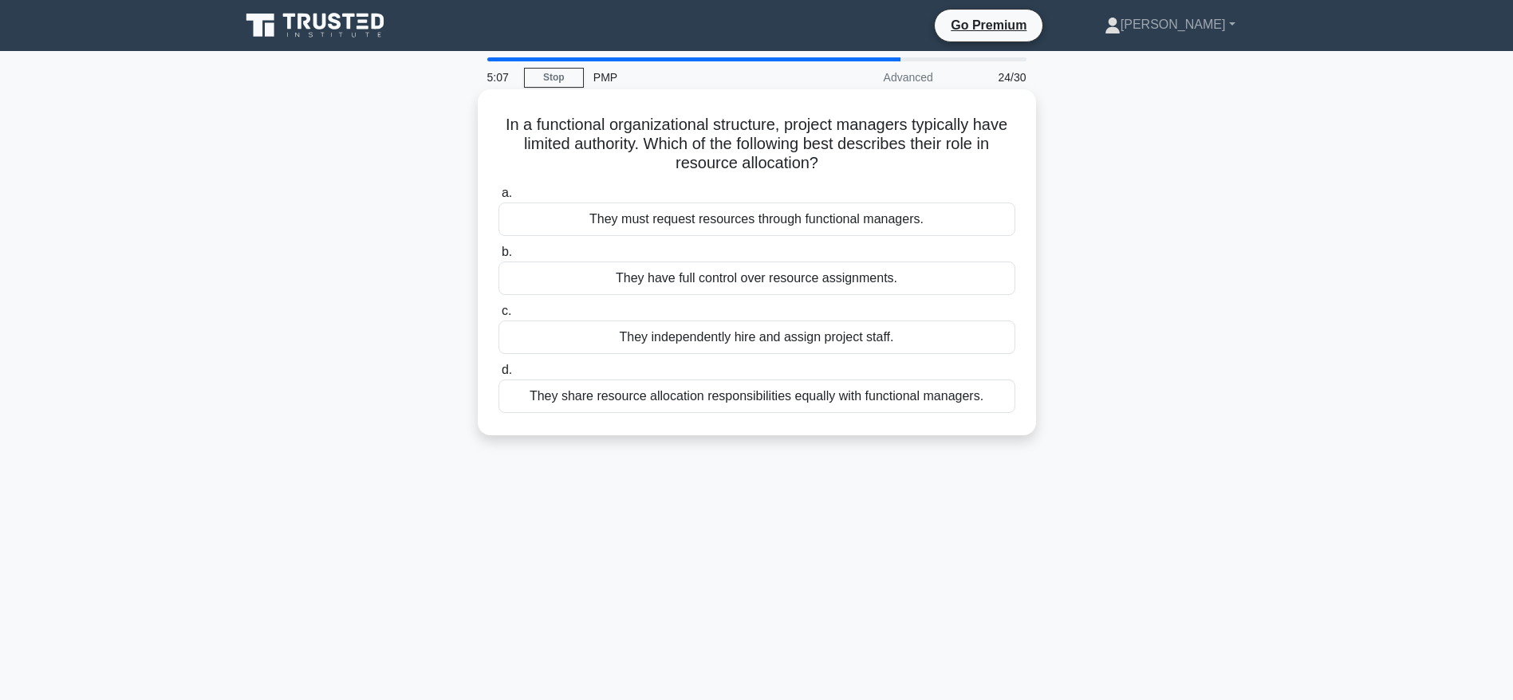
click at [498, 199] on input "a. They must request resources through functional managers." at bounding box center [498, 193] width 0 height 10
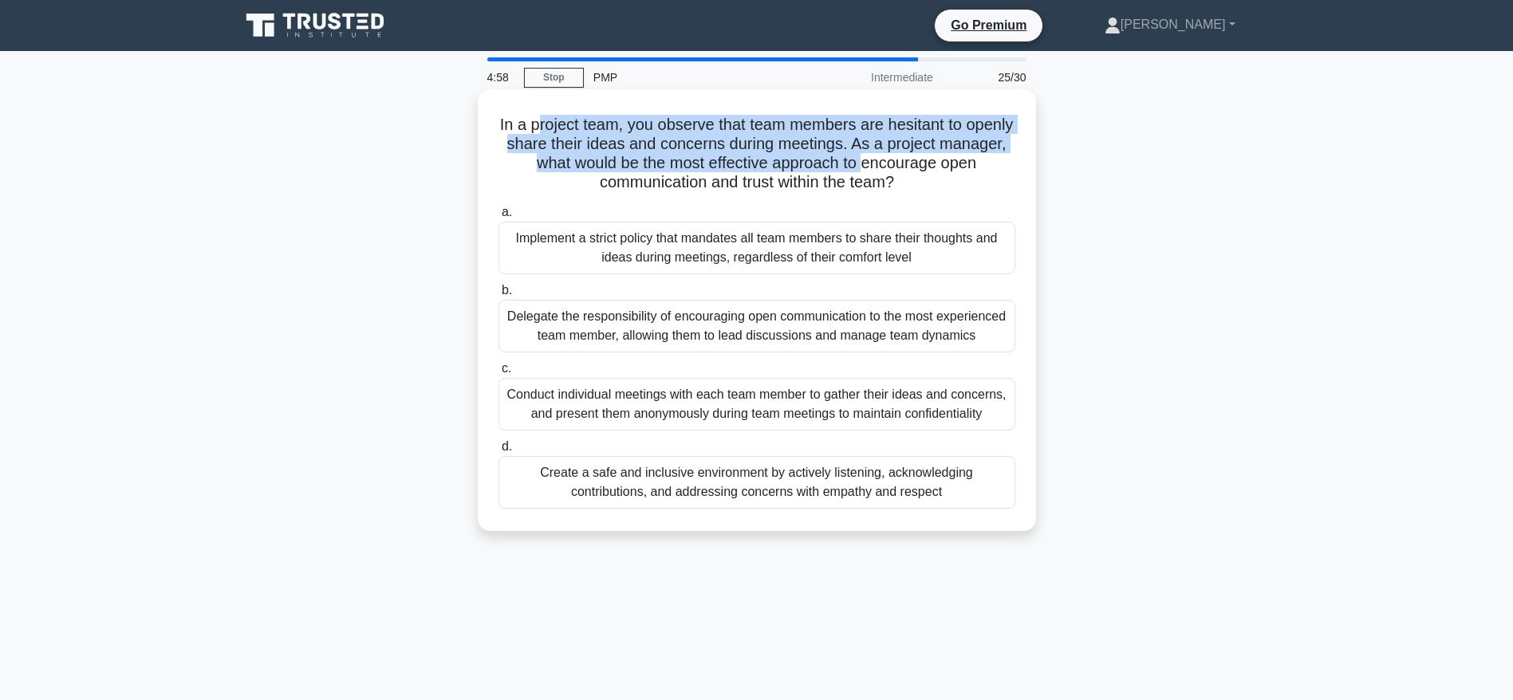
drag, startPoint x: 557, startPoint y: 128, endPoint x: 925, endPoint y: 169, distance: 370.6
click at [925, 169] on h5 "In a project team, you observe that team members are hesitant to openly share t…" at bounding box center [757, 154] width 520 height 78
click at [679, 166] on h5 "In a project team, you observe that team members are hesitant to openly share t…" at bounding box center [757, 154] width 520 height 78
click at [775, 164] on h5 "In a project team, you observe that team members are hesitant to openly share t…" at bounding box center [757, 154] width 520 height 78
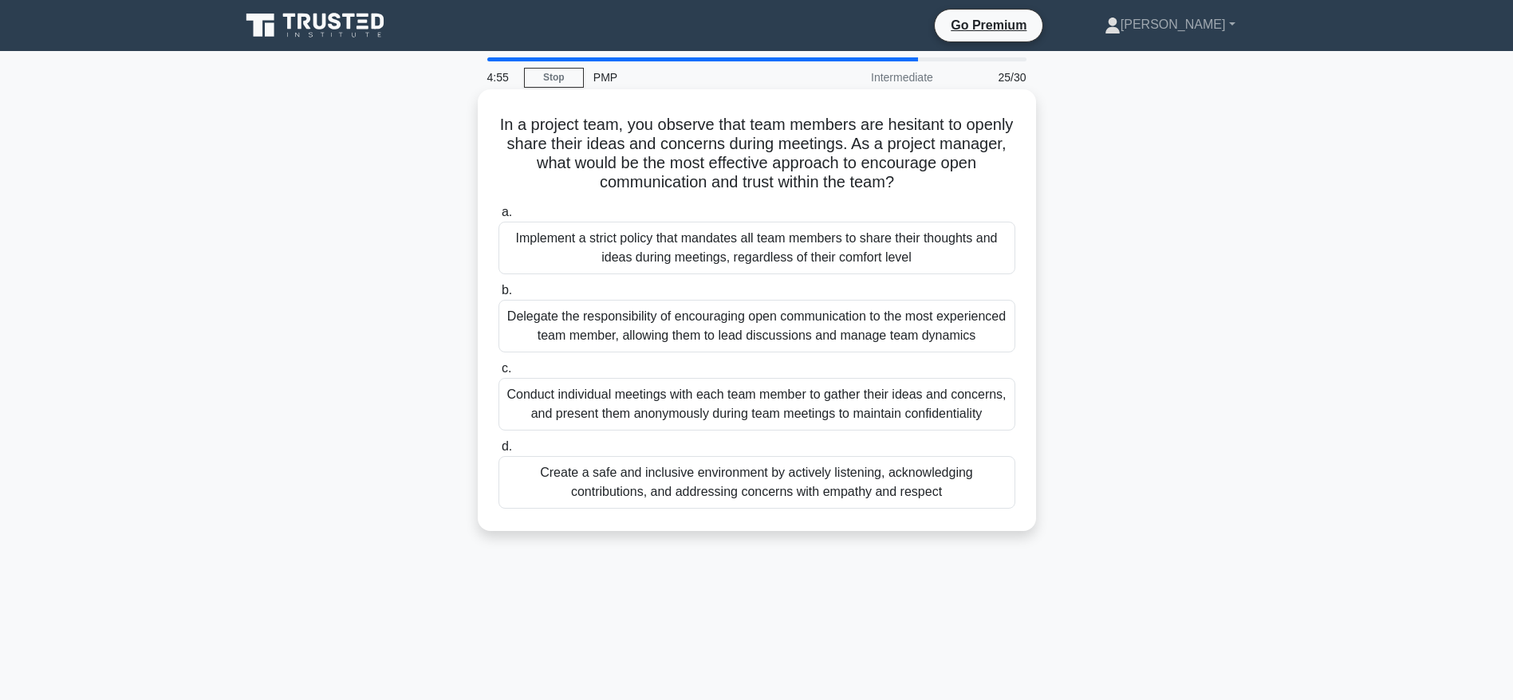
drag, startPoint x: 635, startPoint y: 184, endPoint x: 935, endPoint y: 194, distance: 300.0
click at [935, 194] on div "In a project team, you observe that team members are hesitant to openly share t…" at bounding box center [756, 310] width 545 height 429
click at [915, 498] on div "Create a safe and inclusive environment by actively listening, acknowledging co…" at bounding box center [756, 482] width 517 height 53
click at [498, 452] on input "d. Create a safe and inclusive environment by actively listening, acknowledging…" at bounding box center [498, 447] width 0 height 10
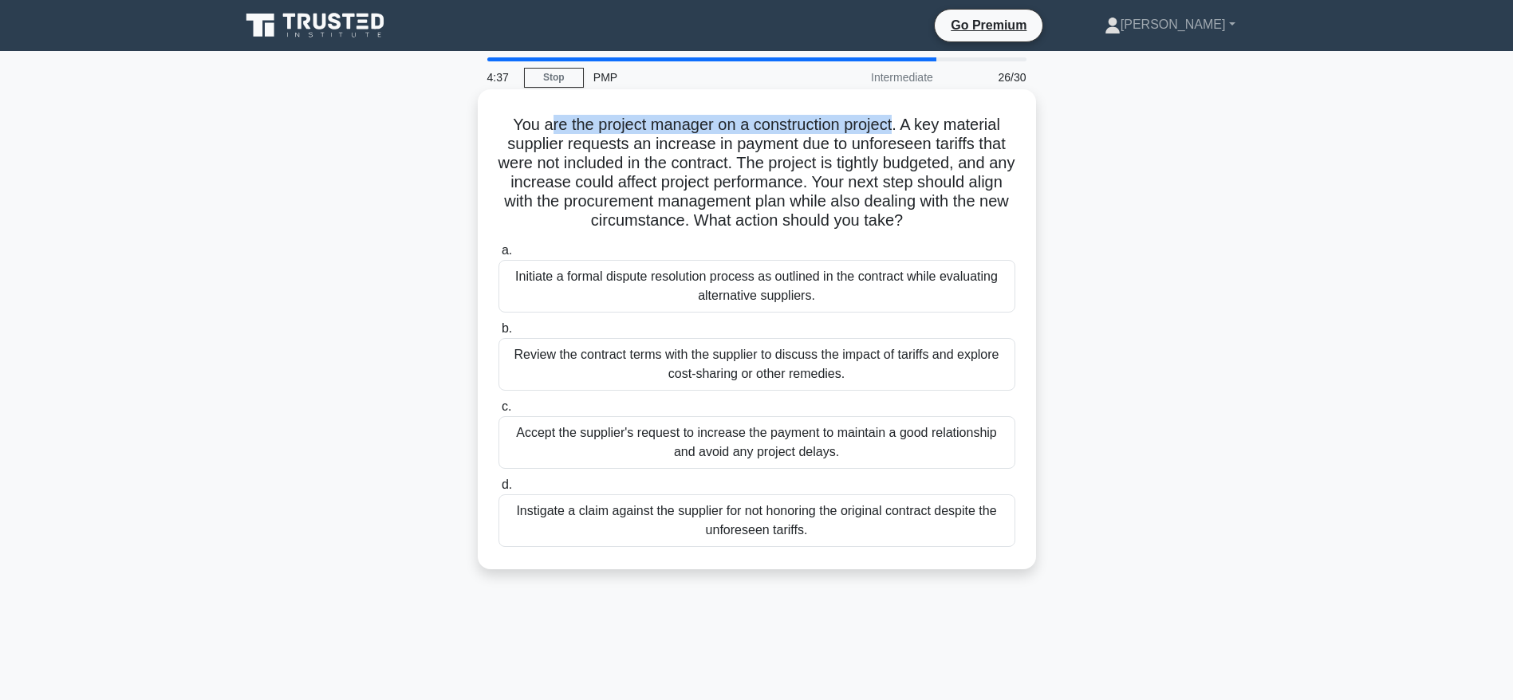
drag, startPoint x: 541, startPoint y: 122, endPoint x: 895, endPoint y: 135, distance: 354.3
click at [895, 135] on h5 "You are the project manager on a construction project. A key material supplier …" at bounding box center [757, 173] width 520 height 116
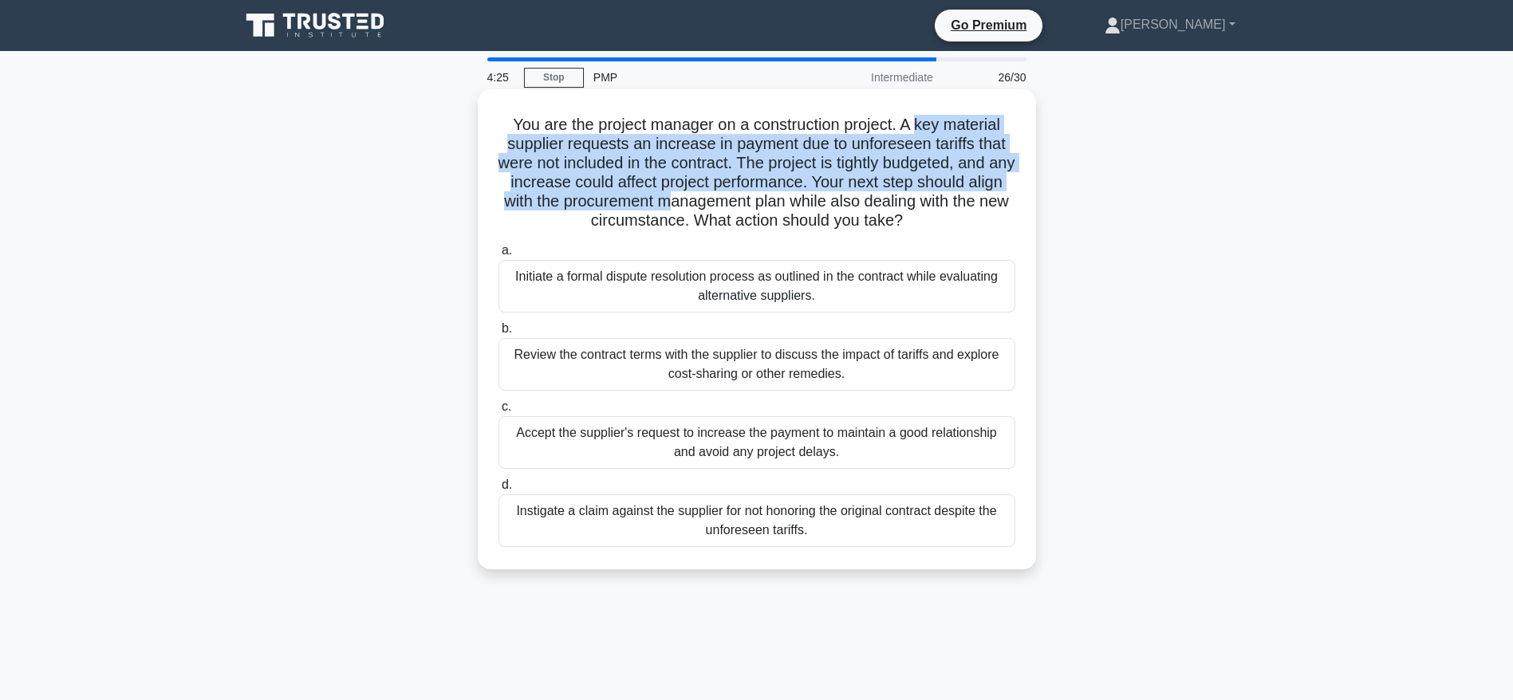
drag, startPoint x: 919, startPoint y: 119, endPoint x: 719, endPoint y: 197, distance: 214.1
click at [719, 197] on h5 "You are the project manager on a construction project. A key material supplier …" at bounding box center [757, 173] width 520 height 116
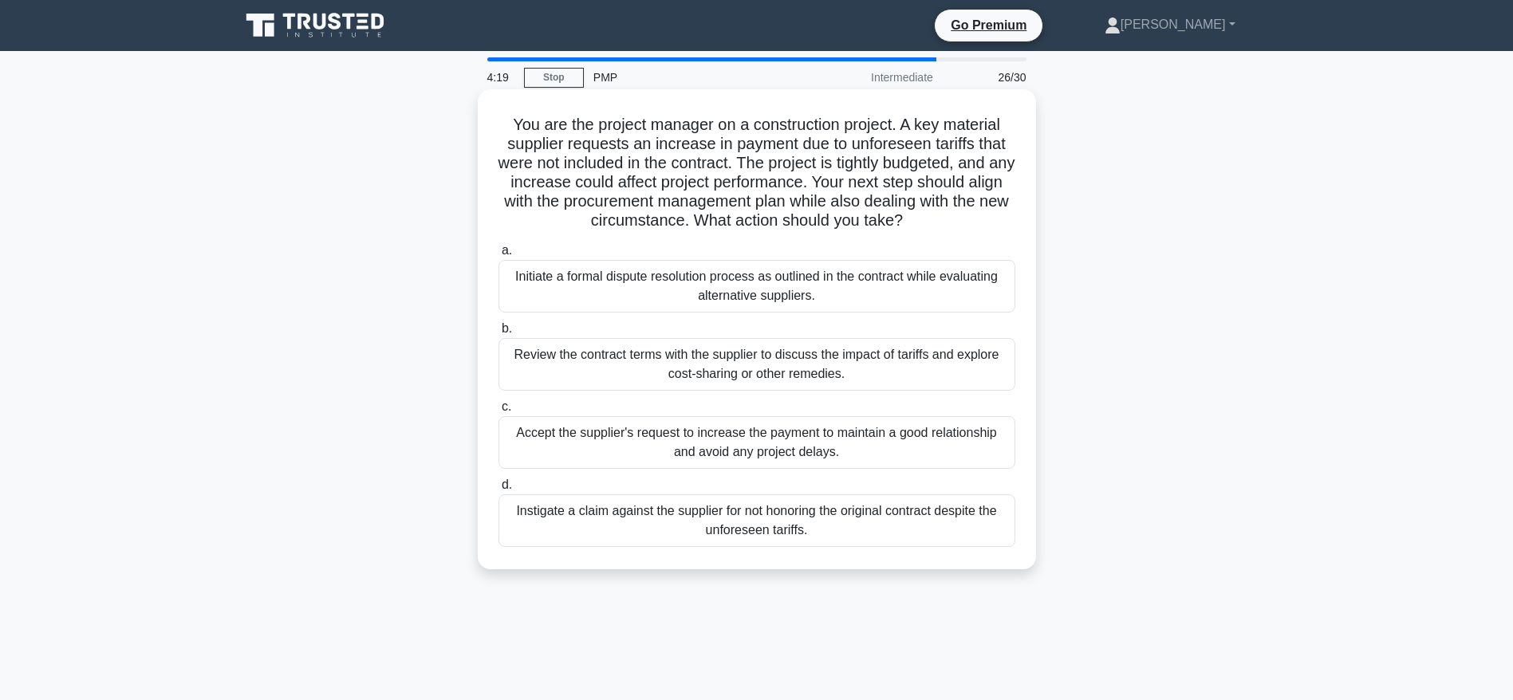
click at [774, 207] on h5 "You are the project manager on a construction project. A key material supplier …" at bounding box center [757, 173] width 520 height 116
drag, startPoint x: 706, startPoint y: 198, endPoint x: 953, endPoint y: 217, distance: 247.1
click at [953, 217] on h5 "You are the project manager on a construction project. A key material supplier …" at bounding box center [757, 173] width 520 height 116
click at [883, 361] on div "Review the contract terms with the supplier to discuss the impact of tariffs an…" at bounding box center [756, 364] width 517 height 53
click at [498, 334] on input "b. Review the contract terms with the supplier to discuss the impact of tariffs…" at bounding box center [498, 329] width 0 height 10
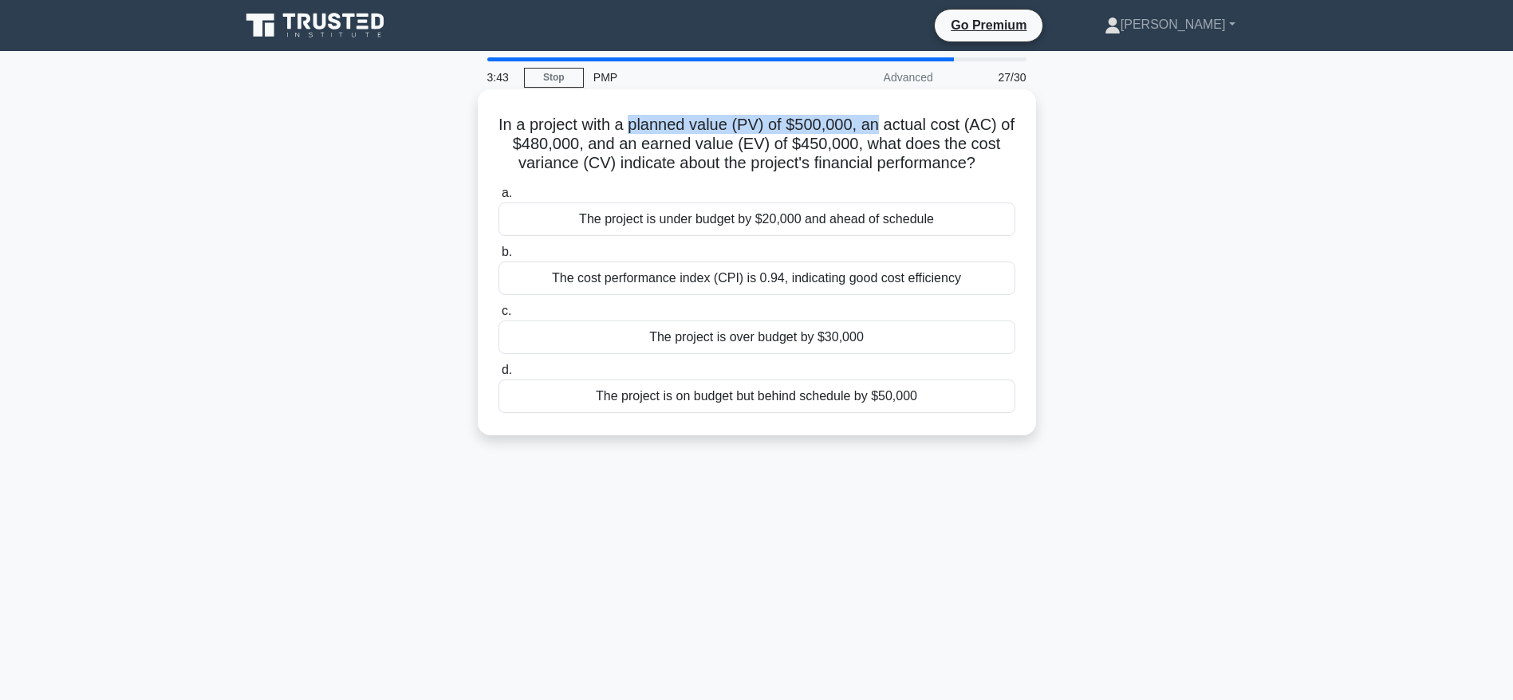
drag, startPoint x: 643, startPoint y: 123, endPoint x: 889, endPoint y: 128, distance: 246.4
click at [889, 128] on h5 "In a project with a planned value (PV) of $500,000, an actual cost (AC) of $480…" at bounding box center [757, 144] width 520 height 59
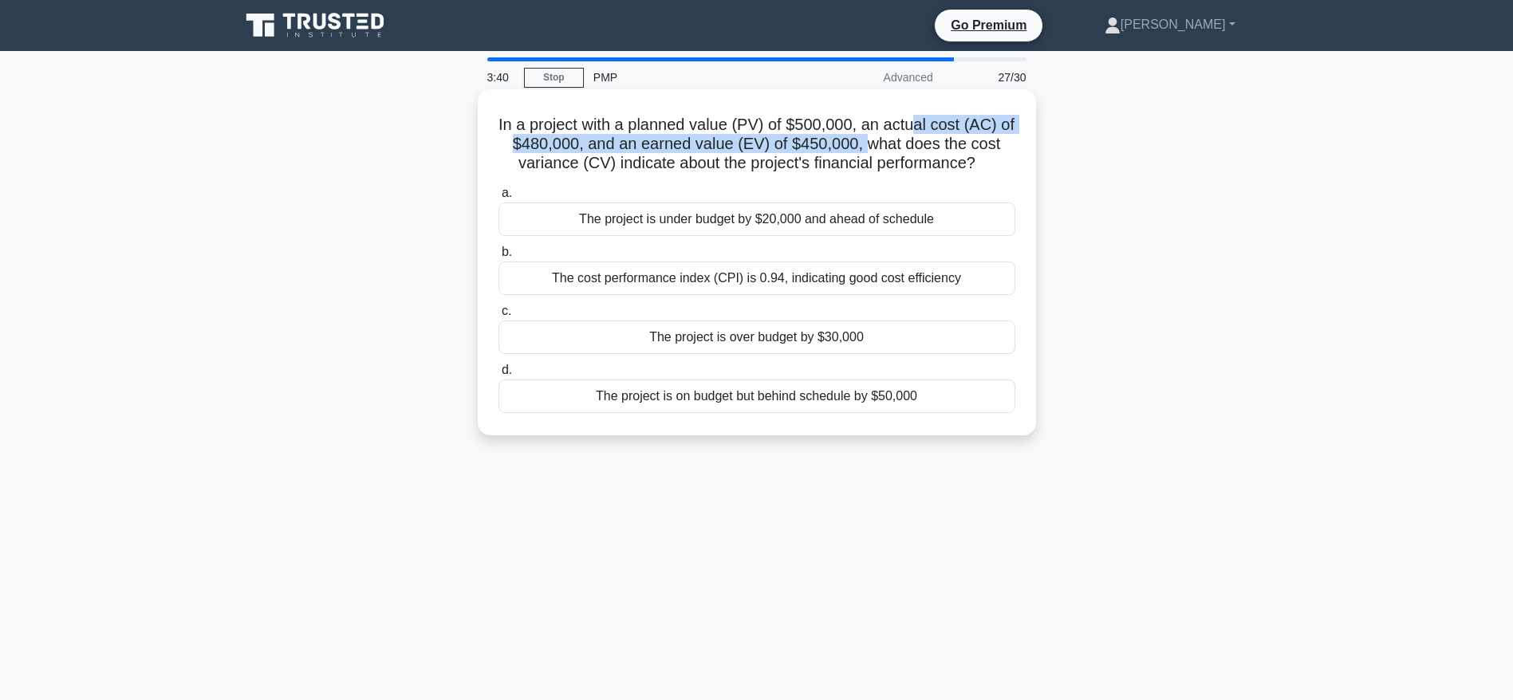
drag, startPoint x: 928, startPoint y: 127, endPoint x: 879, endPoint y: 144, distance: 51.4
click at [879, 144] on h5 "In a project with a planned value (PV) of $500,000, an actual cost (AC) of $480…" at bounding box center [757, 144] width 520 height 59
drag, startPoint x: 933, startPoint y: 143, endPoint x: 998, endPoint y: 170, distance: 70.0
click at [998, 170] on h5 "In a project with a planned value (PV) of $500,000, an actual cost (AC) of $480…" at bounding box center [757, 144] width 520 height 59
click at [729, 280] on div "The cost performance index (CPI) is 0.94, indicating good cost efficiency" at bounding box center [756, 278] width 517 height 33
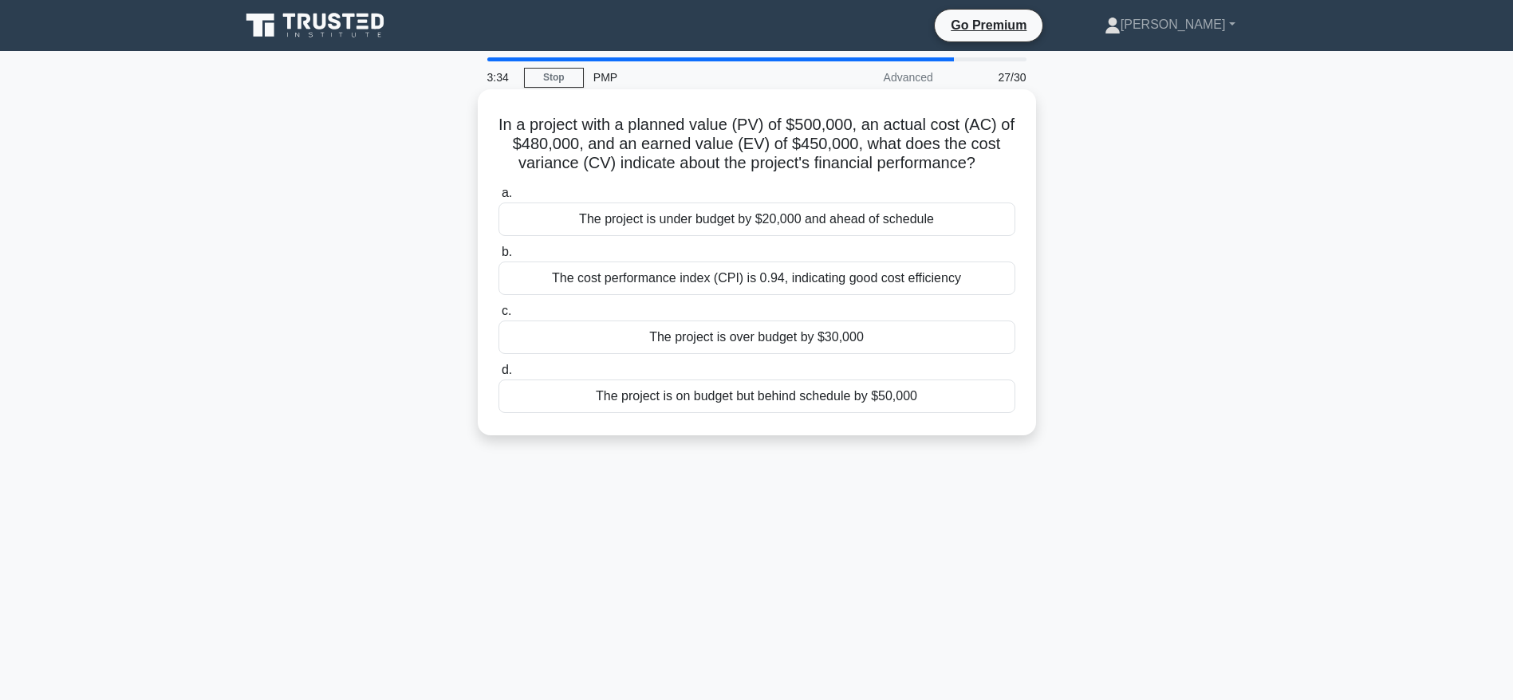
click at [498, 258] on input "b. The cost performance index (CPI) is 0.94, indicating good cost efficiency" at bounding box center [498, 252] width 0 height 10
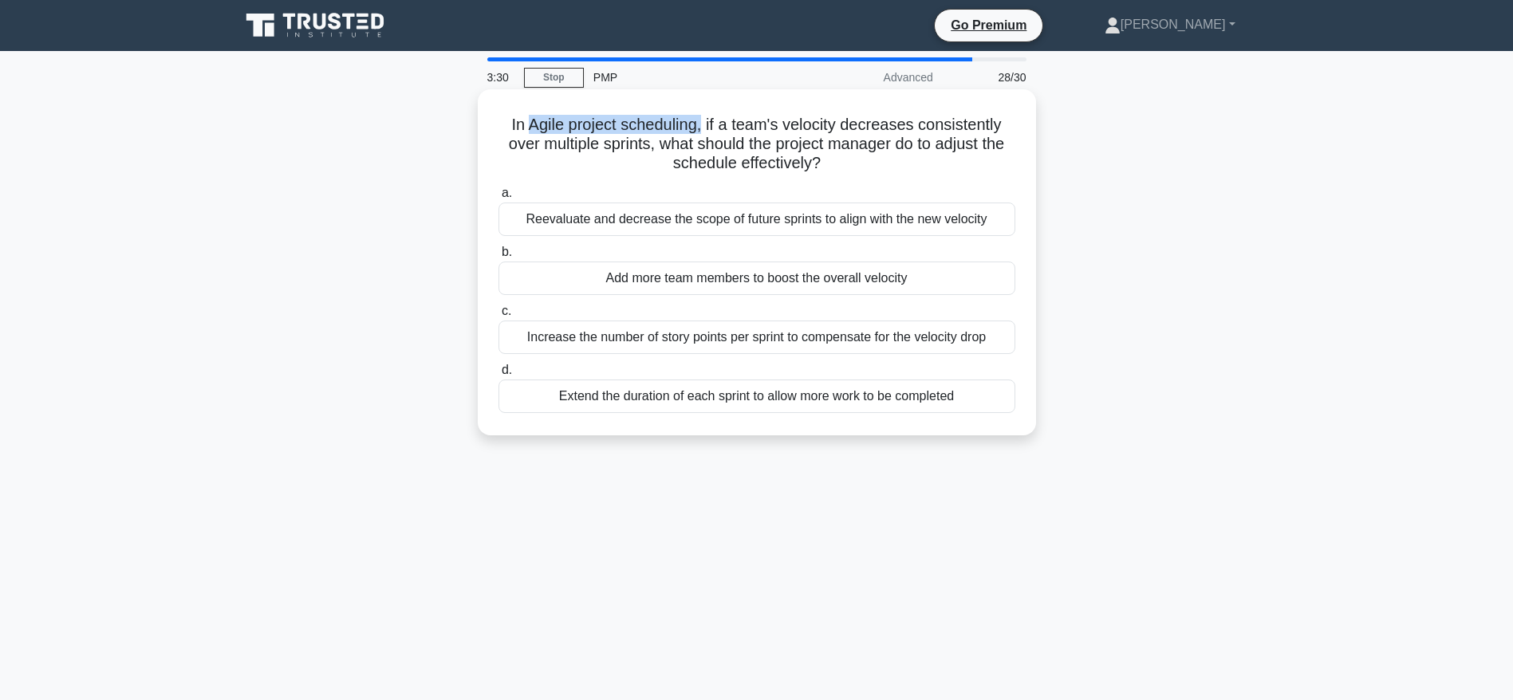
drag, startPoint x: 529, startPoint y: 127, endPoint x: 705, endPoint y: 132, distance: 176.3
click at [705, 132] on h5 "In Agile project scheduling, if a team's velocity decreases consistently over m…" at bounding box center [757, 144] width 520 height 59
drag, startPoint x: 757, startPoint y: 126, endPoint x: 920, endPoint y: 167, distance: 168.4
click at [920, 167] on h5 "In Agile project scheduling, if a team's velocity decreases consistently over m…" at bounding box center [757, 144] width 520 height 59
click at [726, 341] on div "Increase the number of story points per sprint to compensate for the velocity d…" at bounding box center [756, 337] width 517 height 33
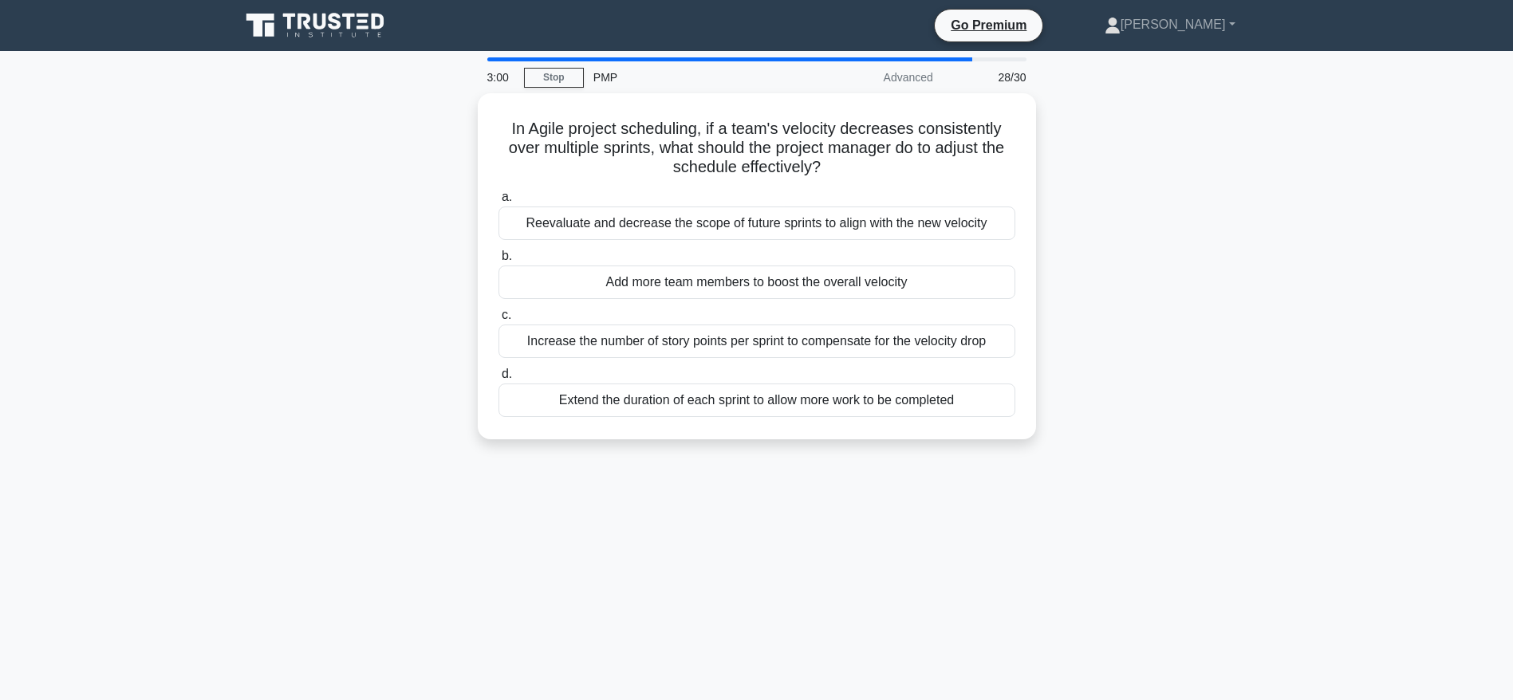
click at [608, 549] on div "3:00 Stop PMP Advanced 28/30 In Agile project scheduling, if a team's velocity …" at bounding box center [756, 455] width 1053 height 797
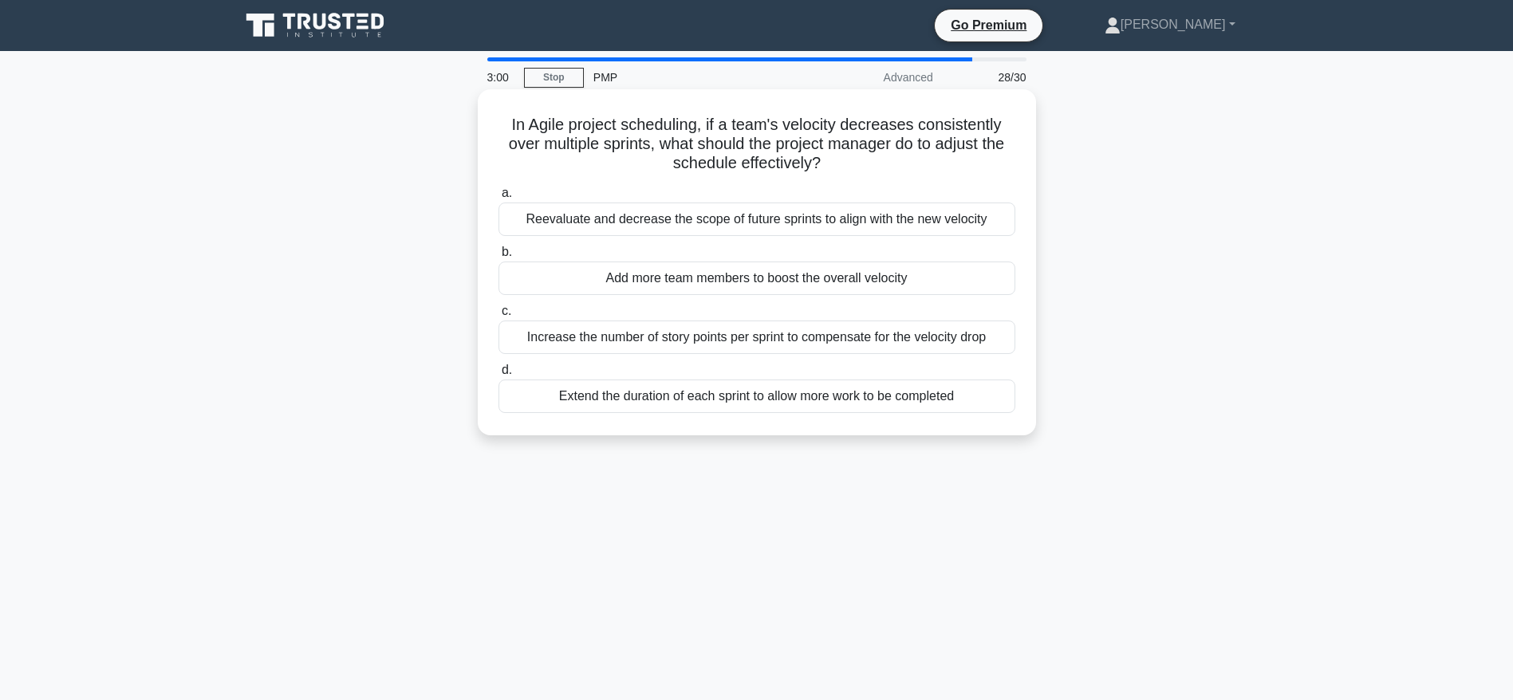
click at [720, 340] on div "Increase the number of story points per sprint to compensate for the velocity d…" at bounding box center [756, 337] width 517 height 33
click at [498, 317] on input "c. Increase the number of story points per sprint to compensate for the velocit…" at bounding box center [498, 311] width 0 height 10
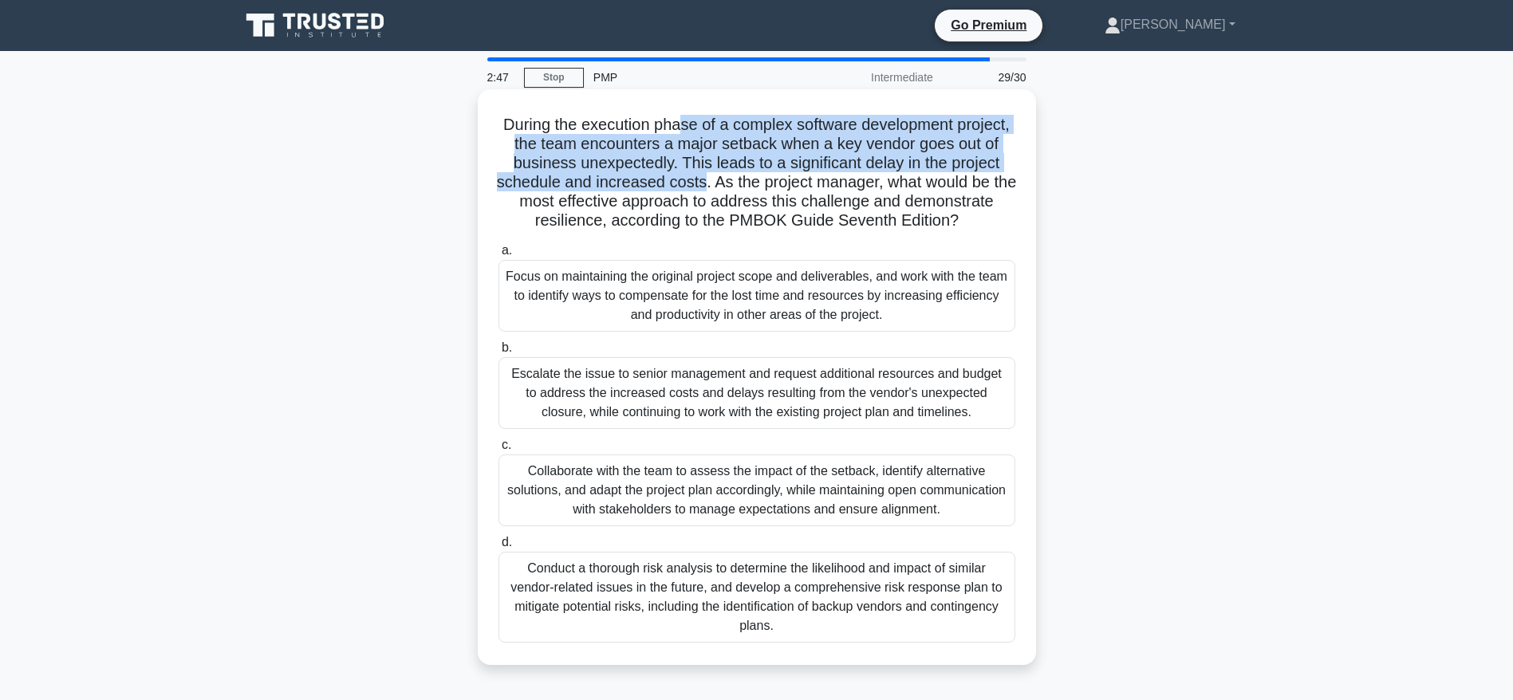
drag, startPoint x: 711, startPoint y: 127, endPoint x: 777, endPoint y: 191, distance: 91.9
click at [777, 191] on h5 "During the execution phase of a complex software development project, the team …" at bounding box center [757, 173] width 520 height 116
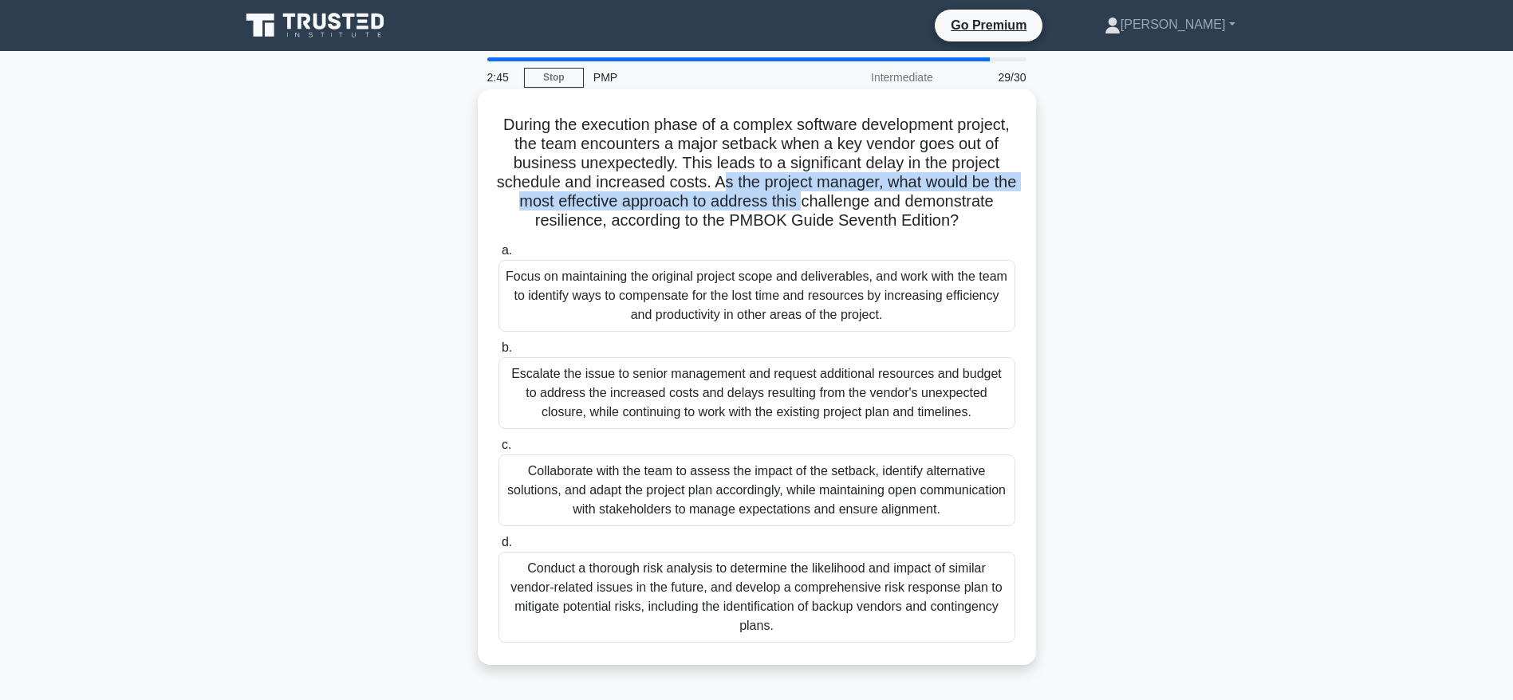
drag, startPoint x: 794, startPoint y: 184, endPoint x: 903, endPoint y: 199, distance: 110.3
click at [903, 199] on h5 "During the execution phase of a complex software development project, the team …" at bounding box center [757, 173] width 520 height 116
drag, startPoint x: 718, startPoint y: 228, endPoint x: 789, endPoint y: 236, distance: 70.6
click at [789, 231] on h5 "During the execution phase of a complex software development project, the team …" at bounding box center [757, 173] width 520 height 116
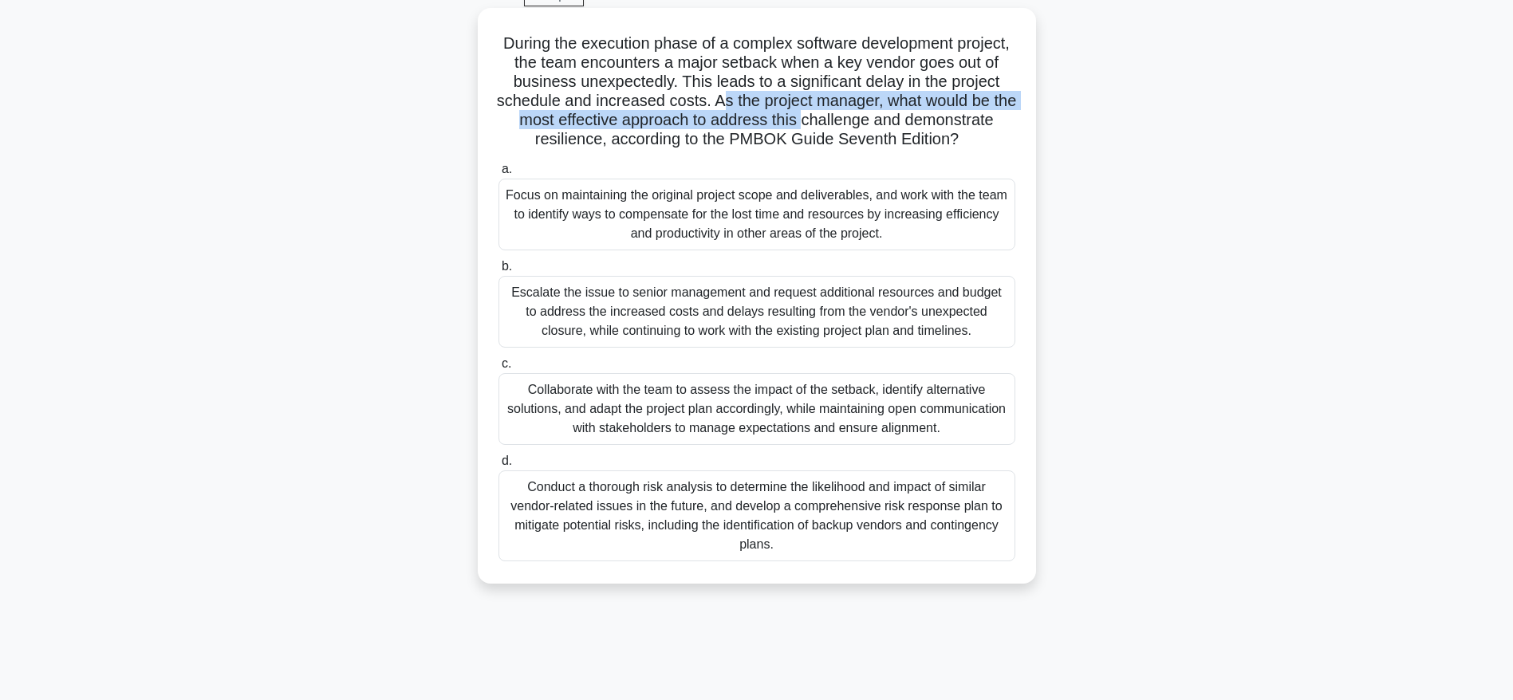
scroll to position [120, 0]
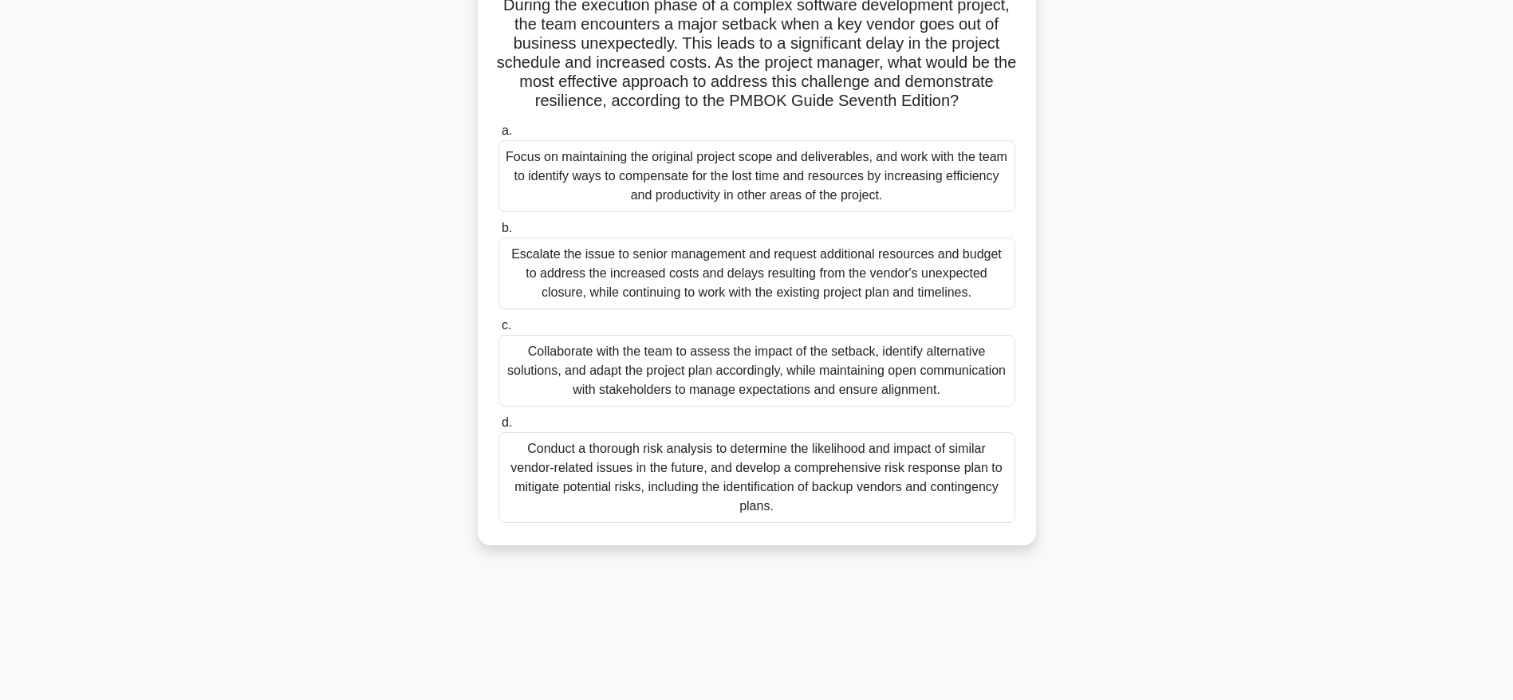
click at [763, 379] on div "Collaborate with the team to assess the impact of the setback, identify alterna…" at bounding box center [756, 371] width 517 height 72
click at [498, 331] on input "c. Collaborate with the team to assess the impact of the setback, identify alte…" at bounding box center [498, 326] width 0 height 10
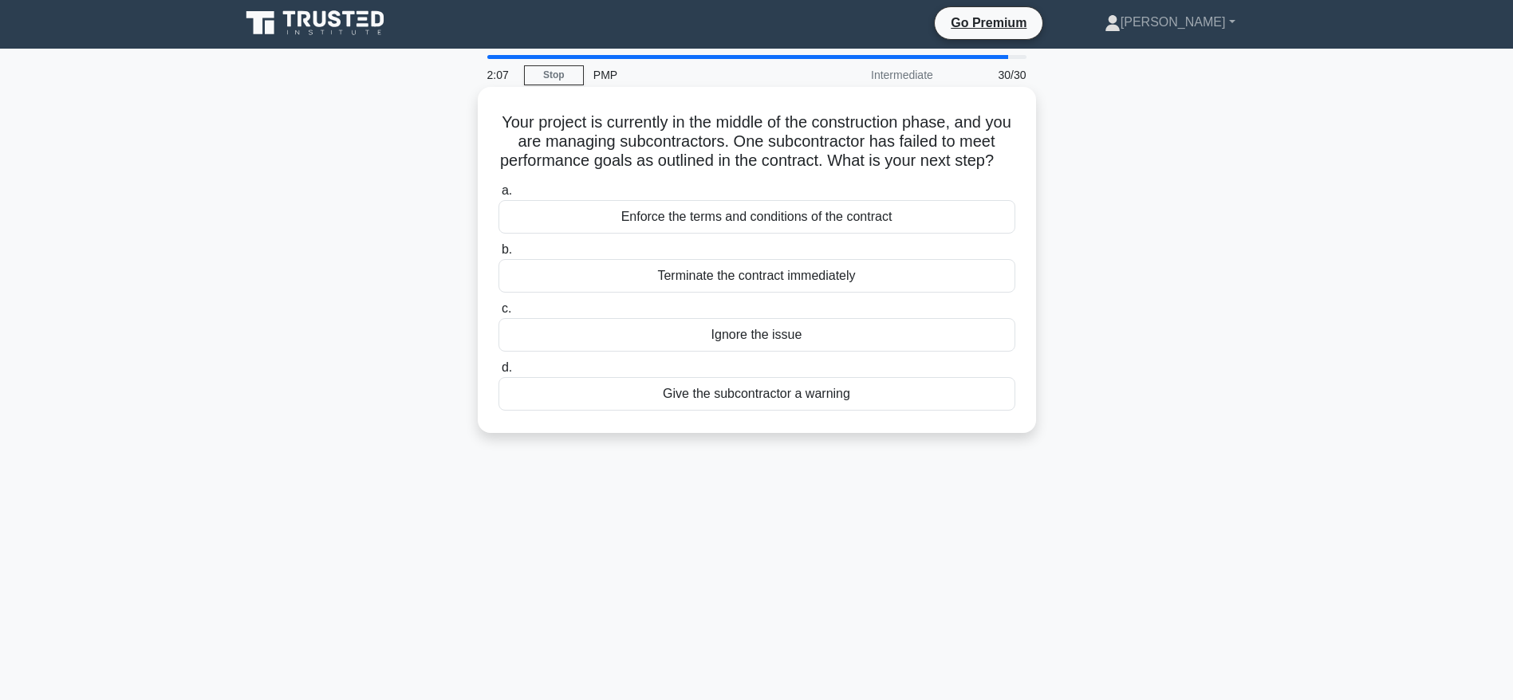
scroll to position [0, 0]
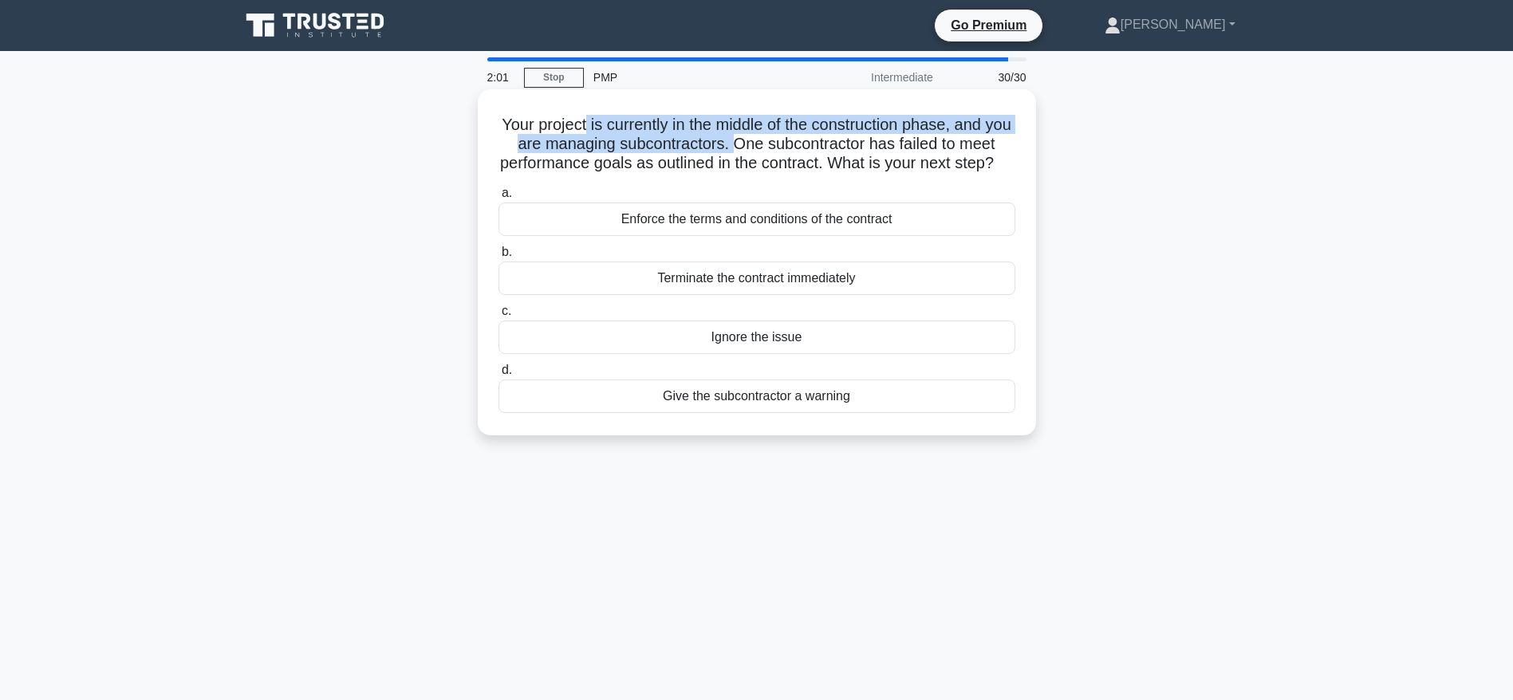
drag, startPoint x: 595, startPoint y: 121, endPoint x: 768, endPoint y: 153, distance: 175.9
click at [768, 153] on h5 "Your project is currently in the middle of the construction phase, and you are …" at bounding box center [757, 144] width 520 height 59
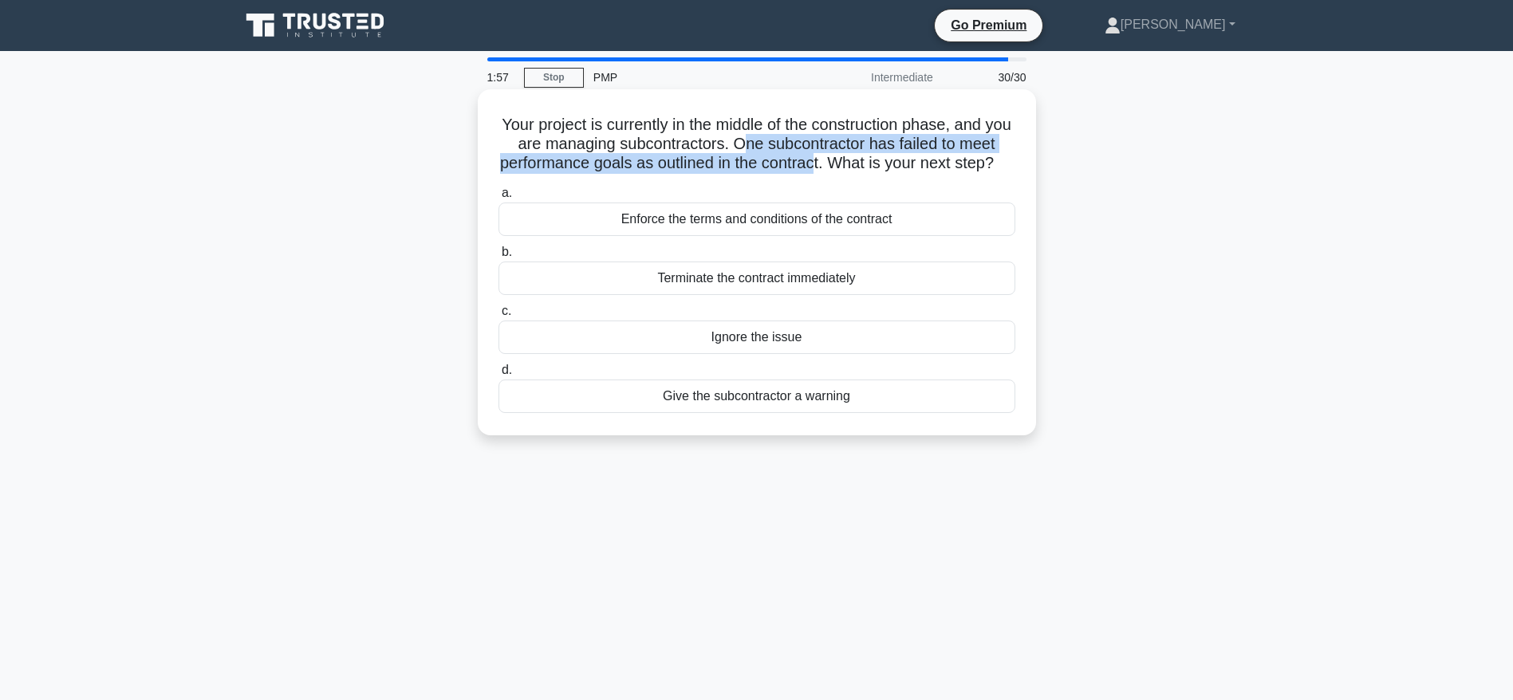
drag, startPoint x: 781, startPoint y: 144, endPoint x: 868, endPoint y: 170, distance: 90.8
click at [868, 170] on h5 "Your project is currently in the middle of the construction phase, and you are …" at bounding box center [757, 144] width 520 height 59
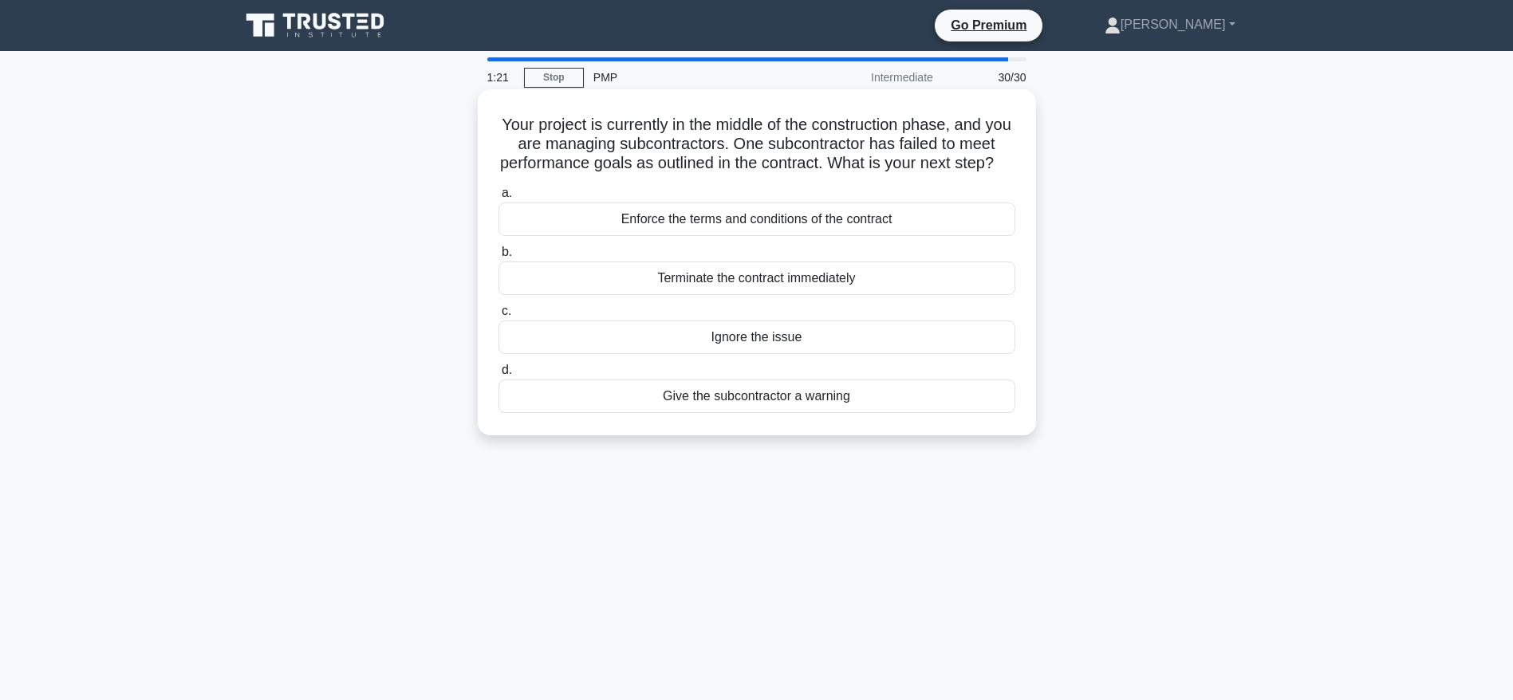
click at [765, 413] on div "Give the subcontractor a warning" at bounding box center [756, 396] width 517 height 33
click at [498, 376] on input "d. Give the subcontractor a warning" at bounding box center [498, 370] width 0 height 10
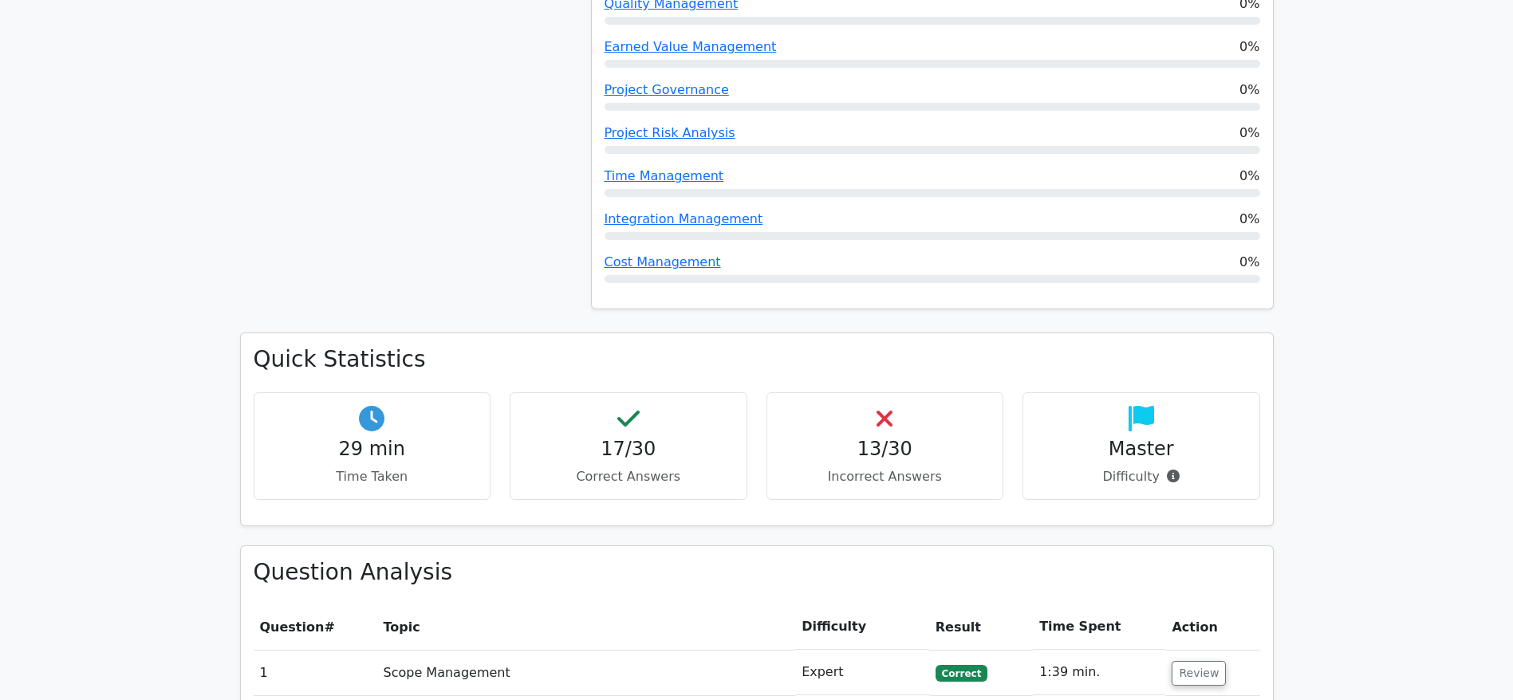
scroll to position [1674, 0]
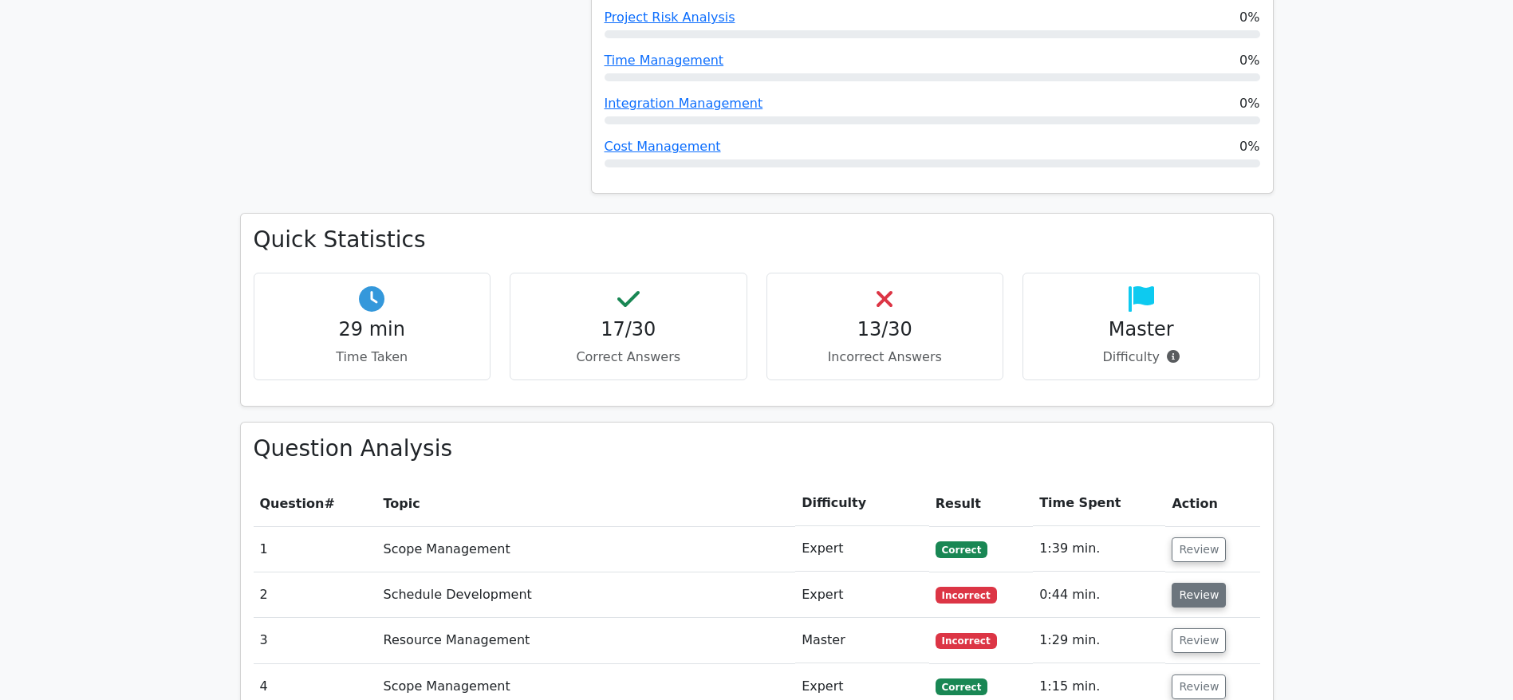
click at [1191, 583] on button "Review" at bounding box center [1198, 595] width 54 height 25
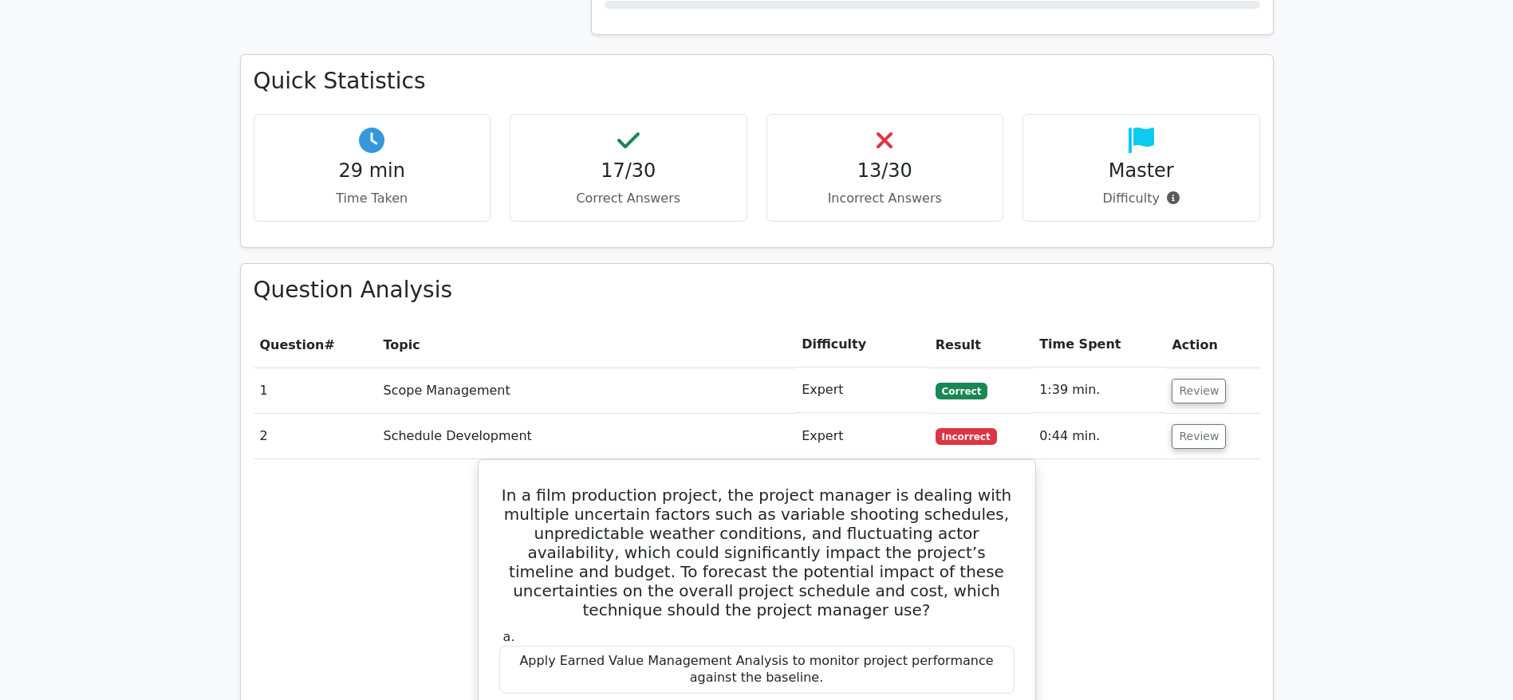
scroll to position [2033, 0]
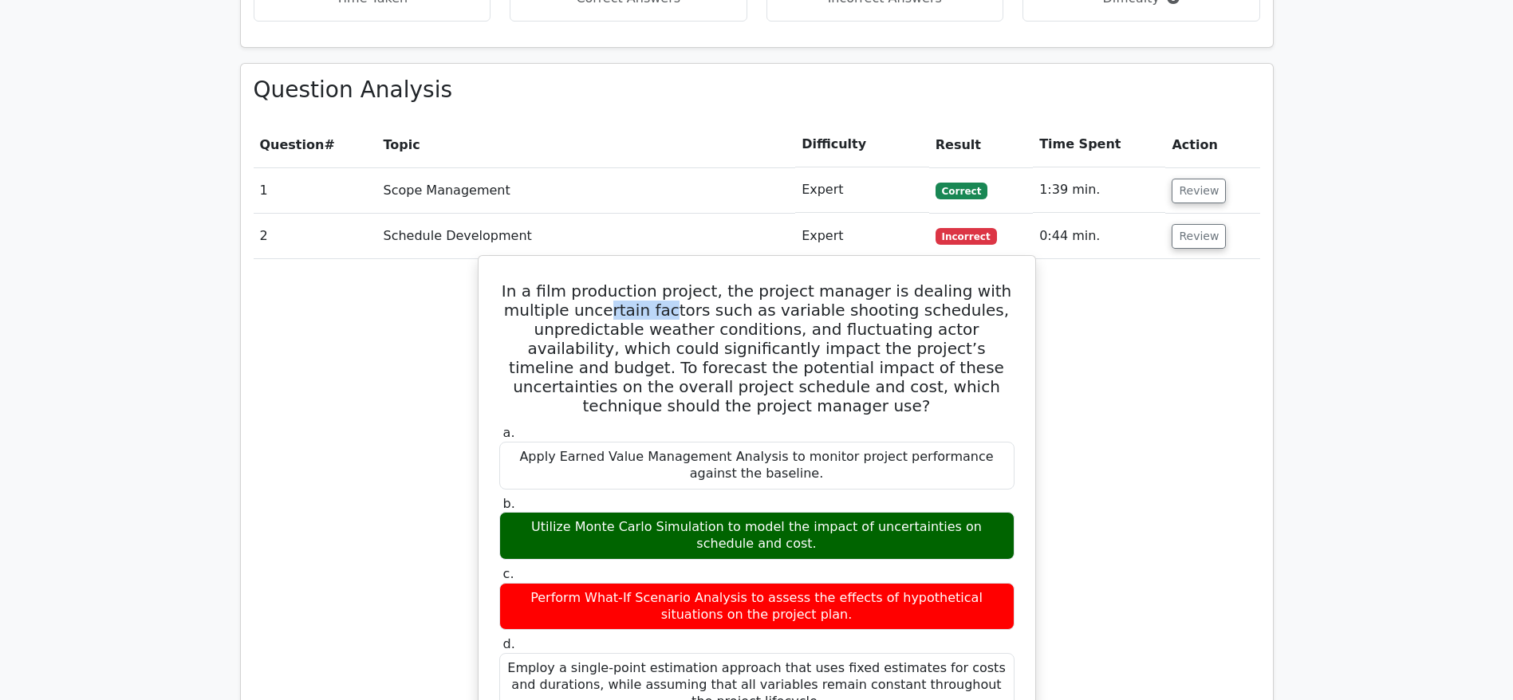
drag, startPoint x: 629, startPoint y: 238, endPoint x: 757, endPoint y: 240, distance: 128.4
click at [701, 281] on h5 "In a film production project, the project manager is dealing with multiple unce…" at bounding box center [757, 348] width 518 height 134
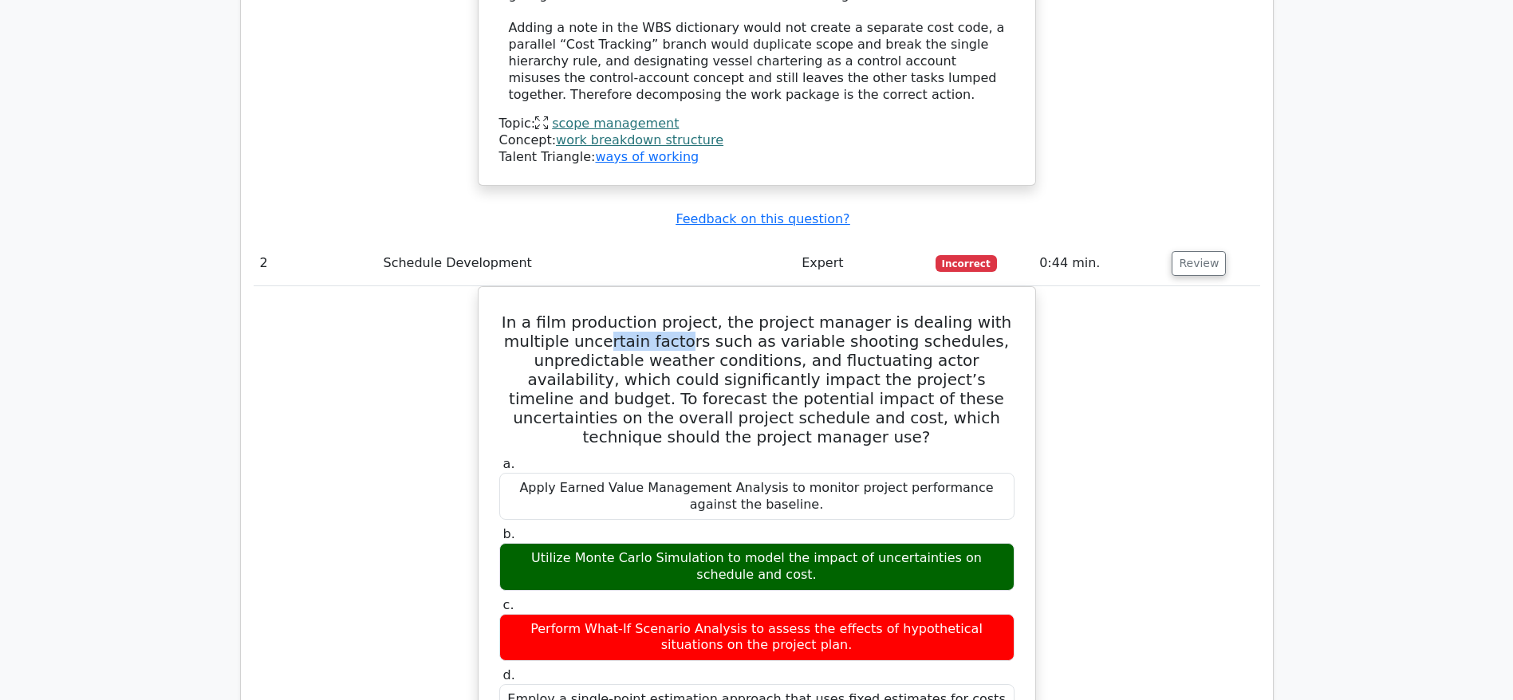
scroll to position [2990, 0]
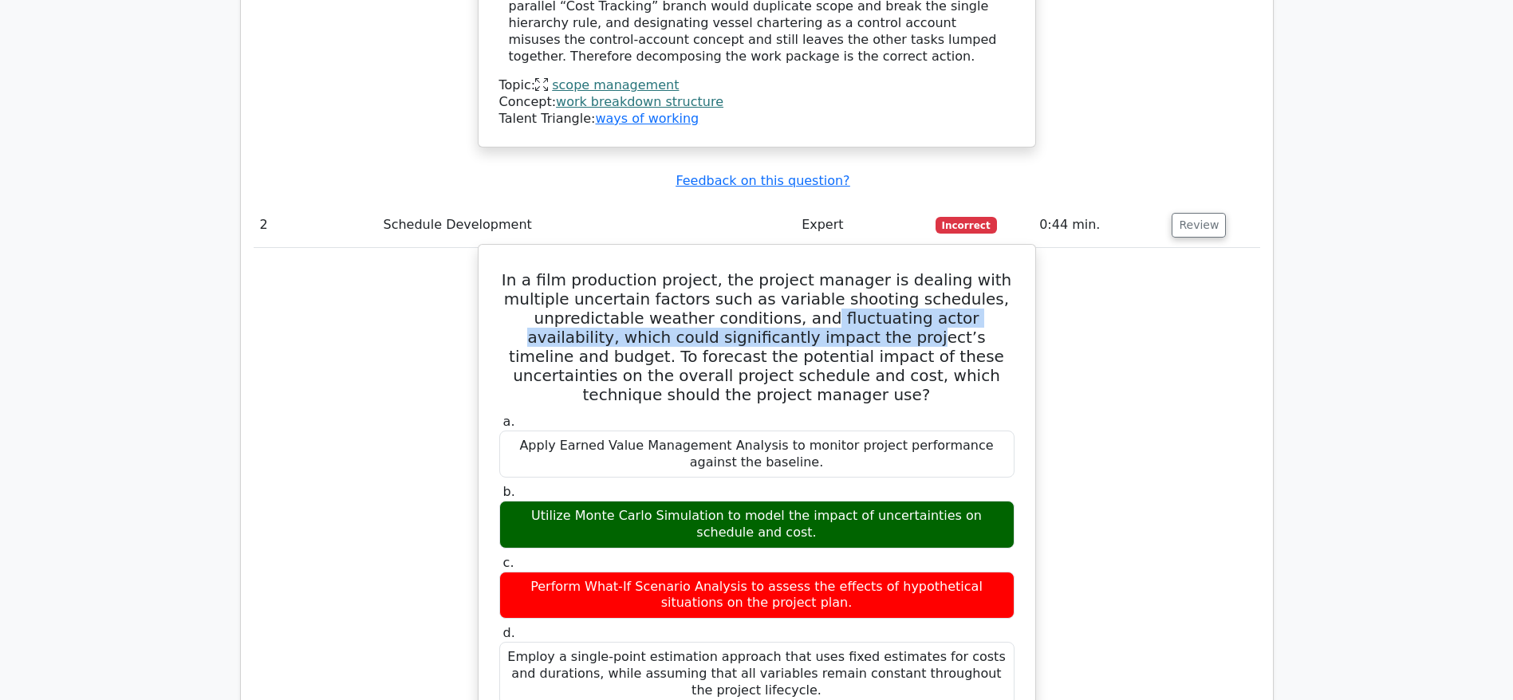
drag, startPoint x: 790, startPoint y: 195, endPoint x: 803, endPoint y: 208, distance: 18.0
click at [803, 270] on h5 "In a film production project, the project manager is dealing with multiple unce…" at bounding box center [757, 337] width 518 height 134
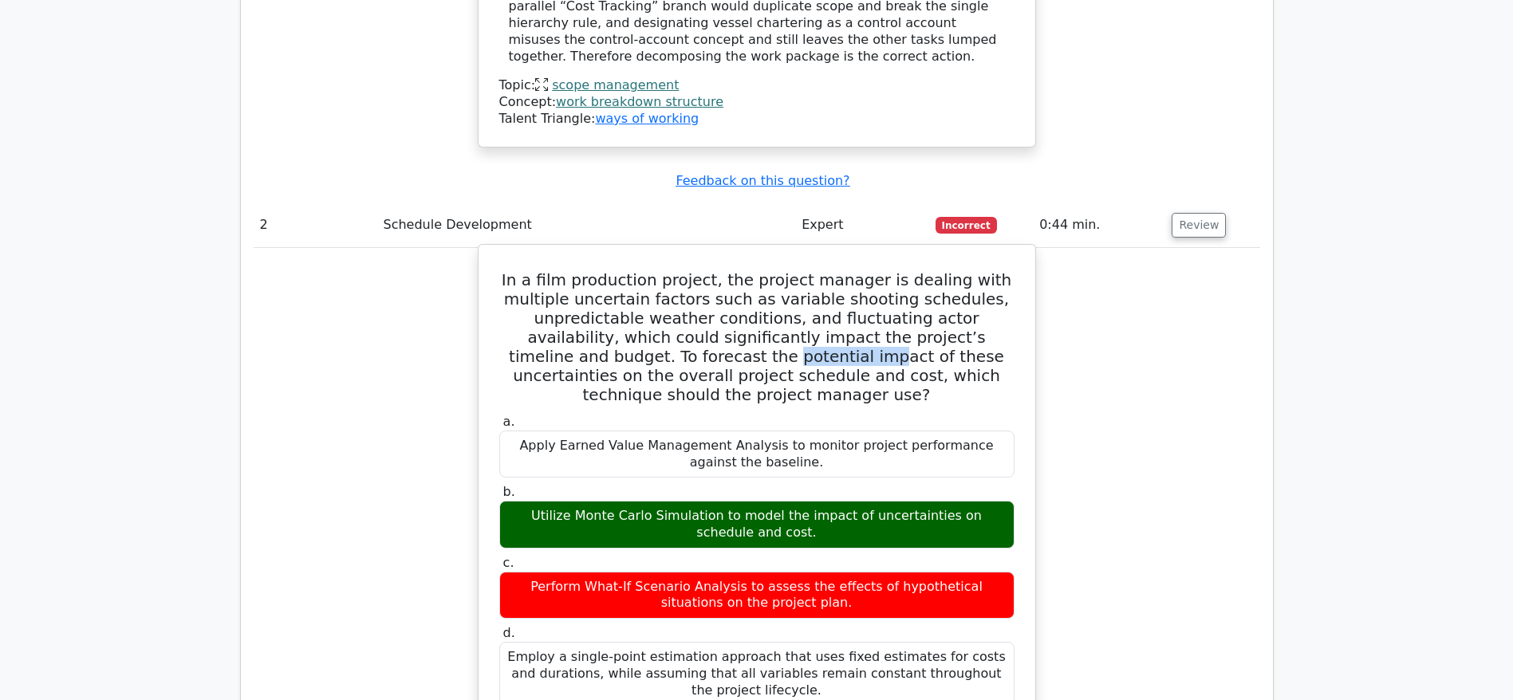
drag, startPoint x: 612, startPoint y: 234, endPoint x: 743, endPoint y: 234, distance: 131.6
click at [735, 270] on h5 "In a film production project, the project manager is dealing with multiple unce…" at bounding box center [757, 337] width 518 height 134
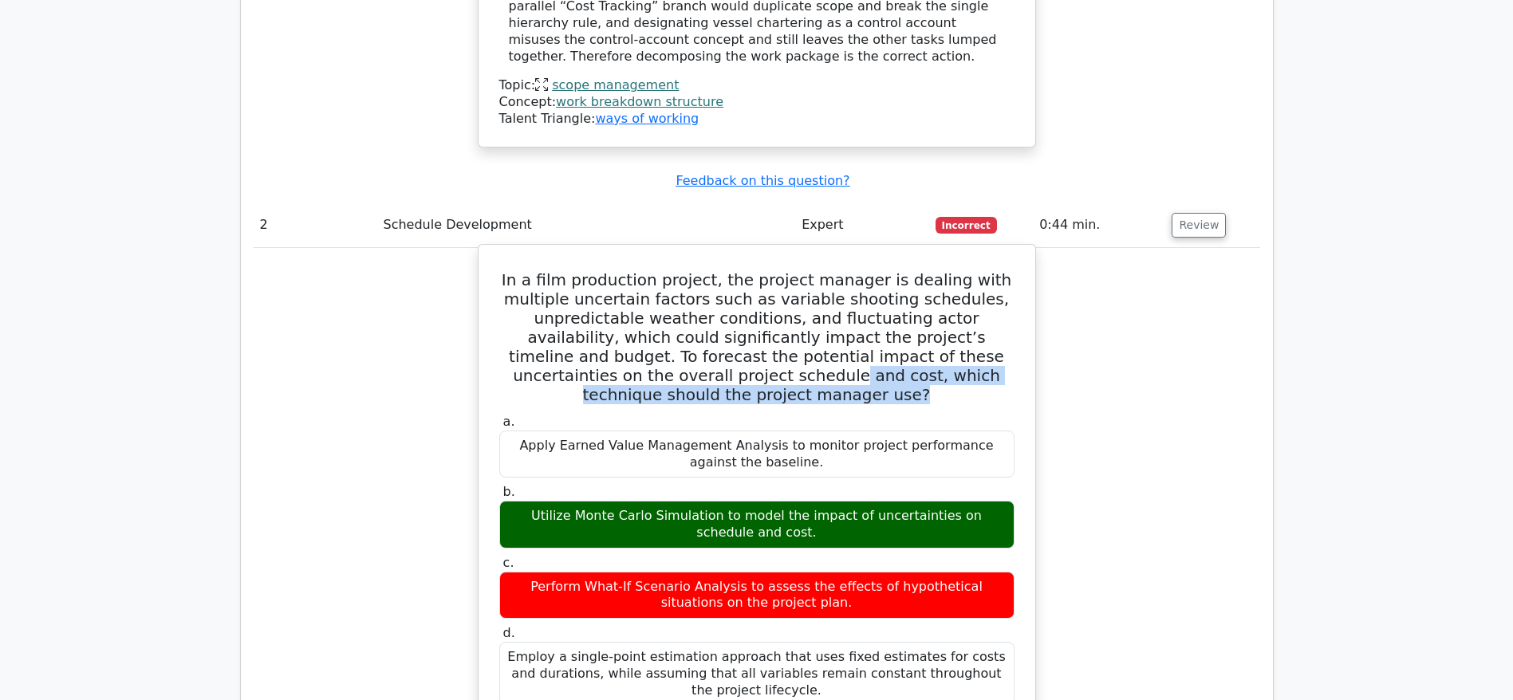
drag, startPoint x: 618, startPoint y: 250, endPoint x: 799, endPoint y: 258, distance: 181.2
click at [799, 270] on h5 "In a film production project, the project manager is dealing with multiple unce…" at bounding box center [757, 337] width 518 height 134
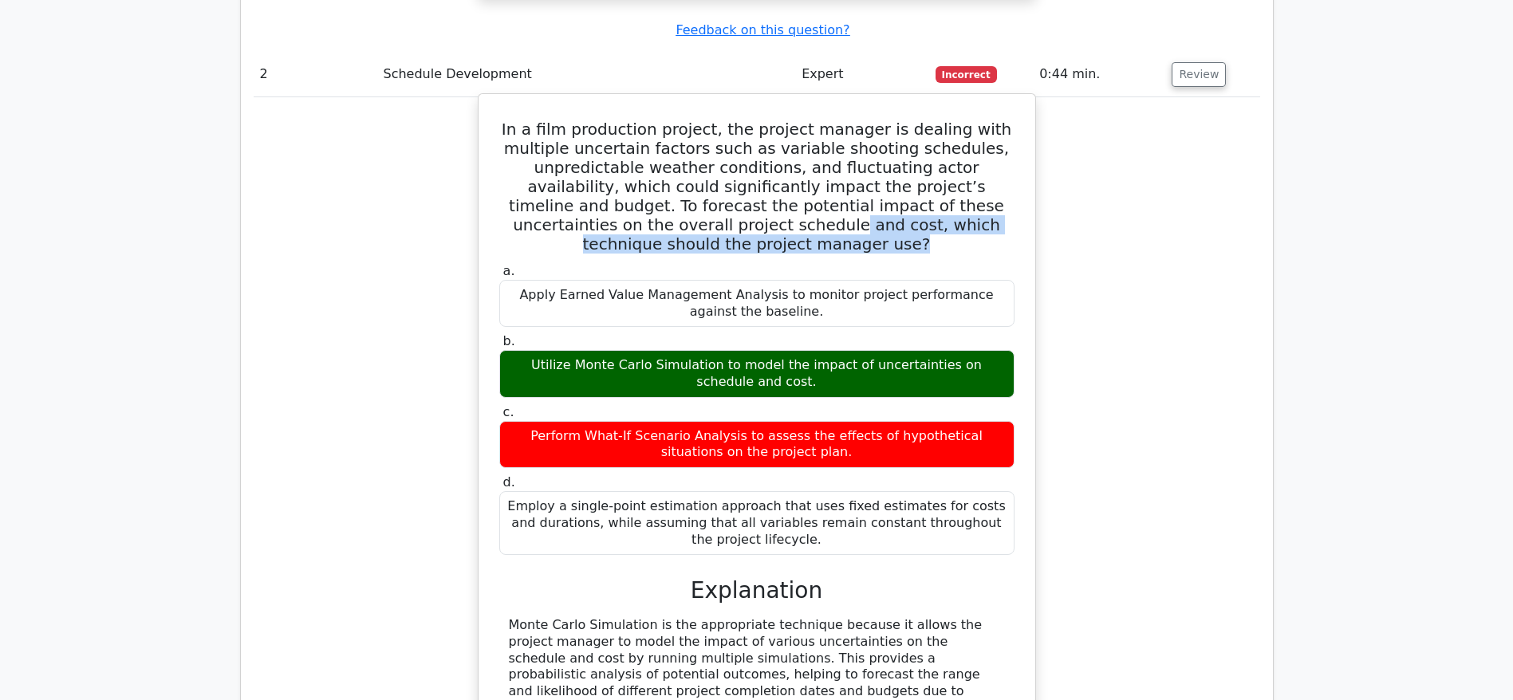
scroll to position [3110, 0]
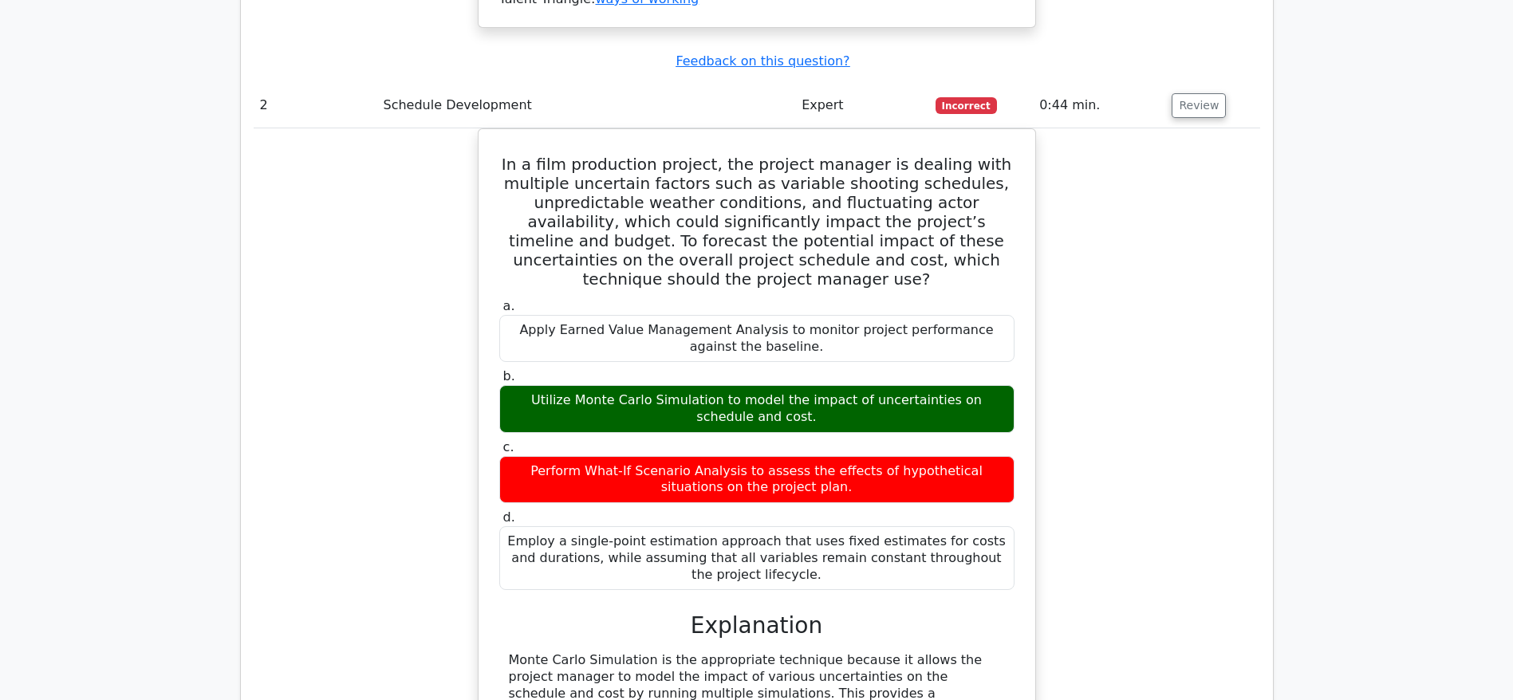
click at [1218, 365] on div "In a film production project, the project manager is dealing with multiple unce…" at bounding box center [757, 548] width 1006 height 841
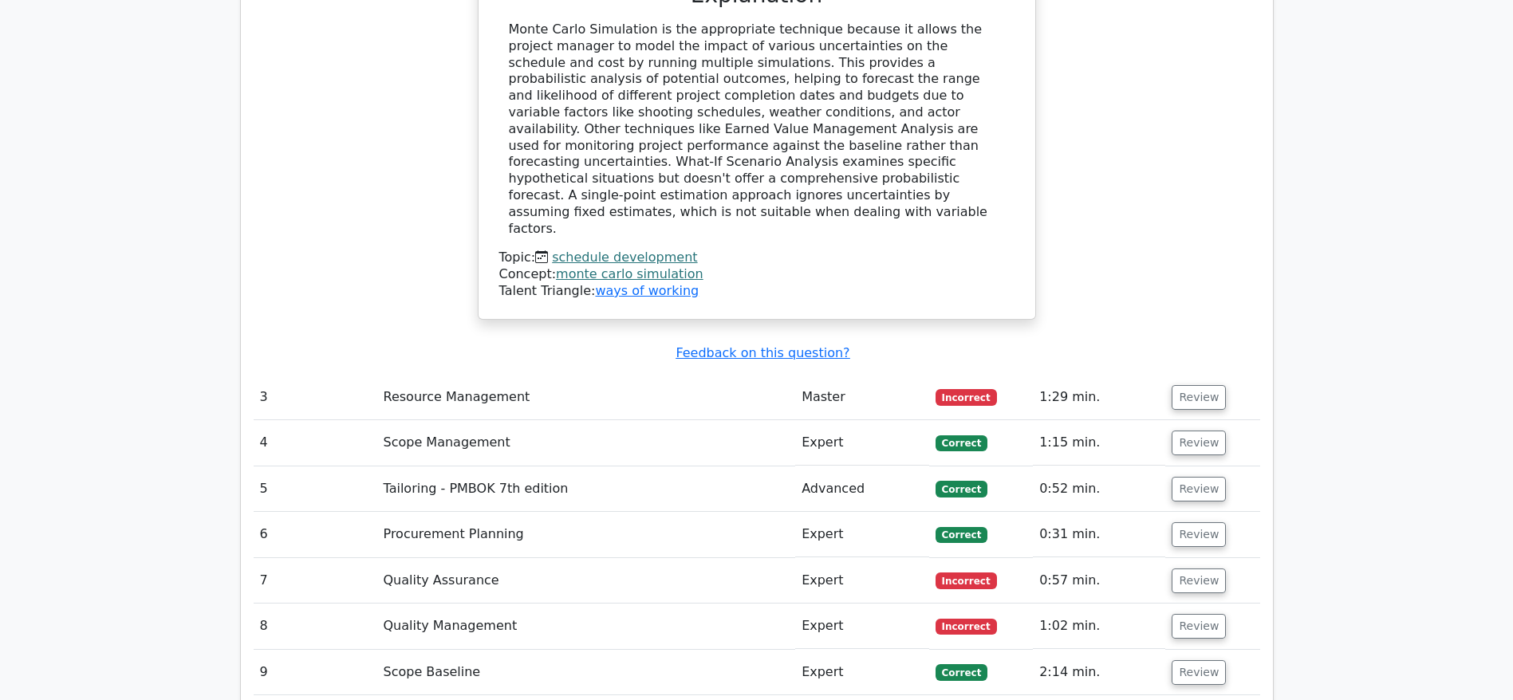
scroll to position [3860, 0]
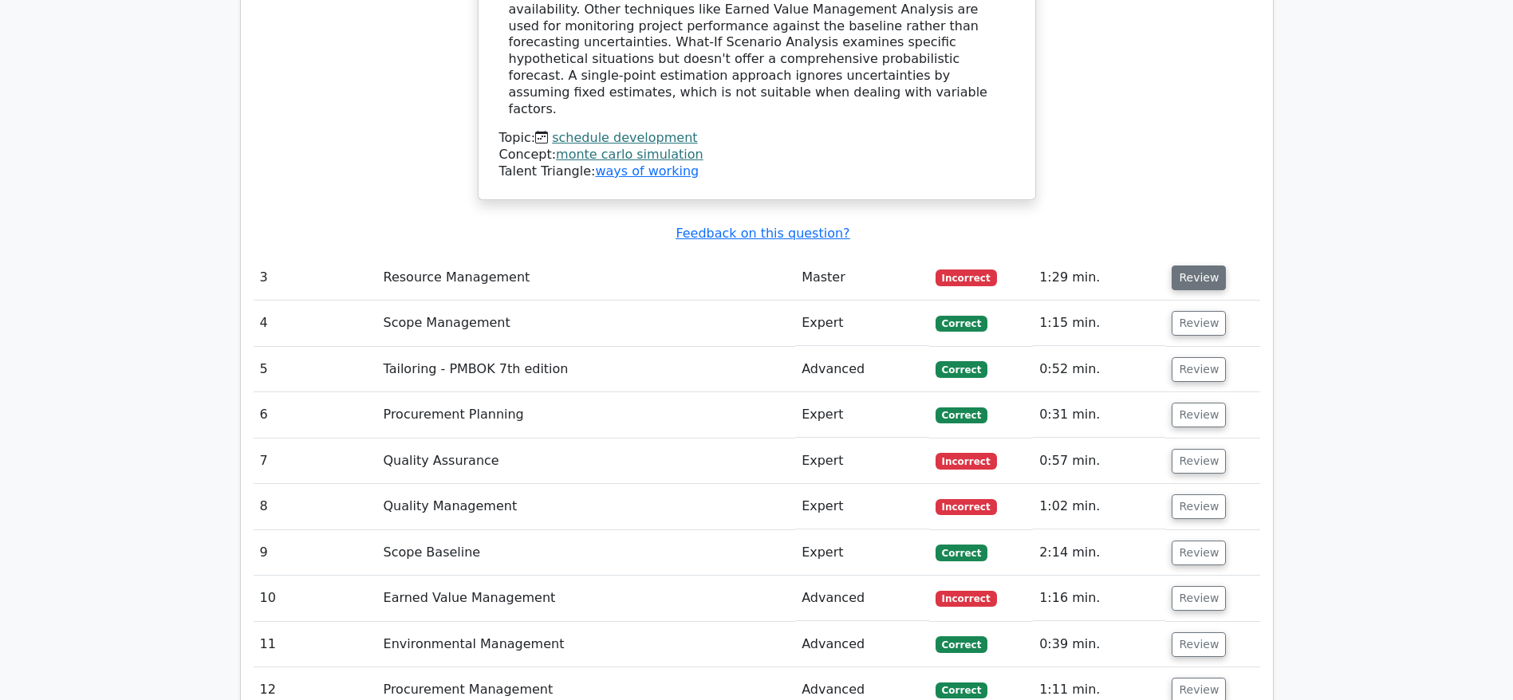
click at [1187, 266] on button "Review" at bounding box center [1198, 278] width 54 height 25
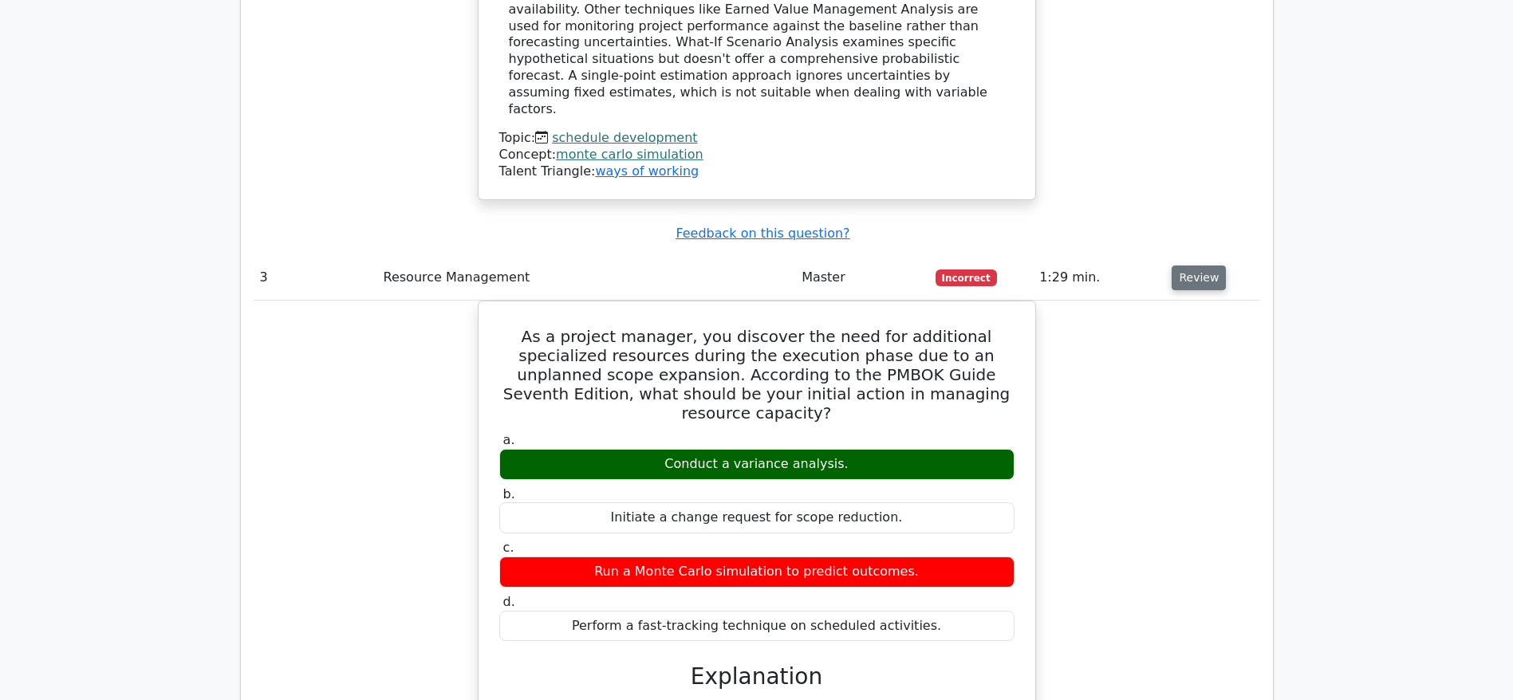
click at [1193, 266] on button "Review" at bounding box center [1198, 278] width 54 height 25
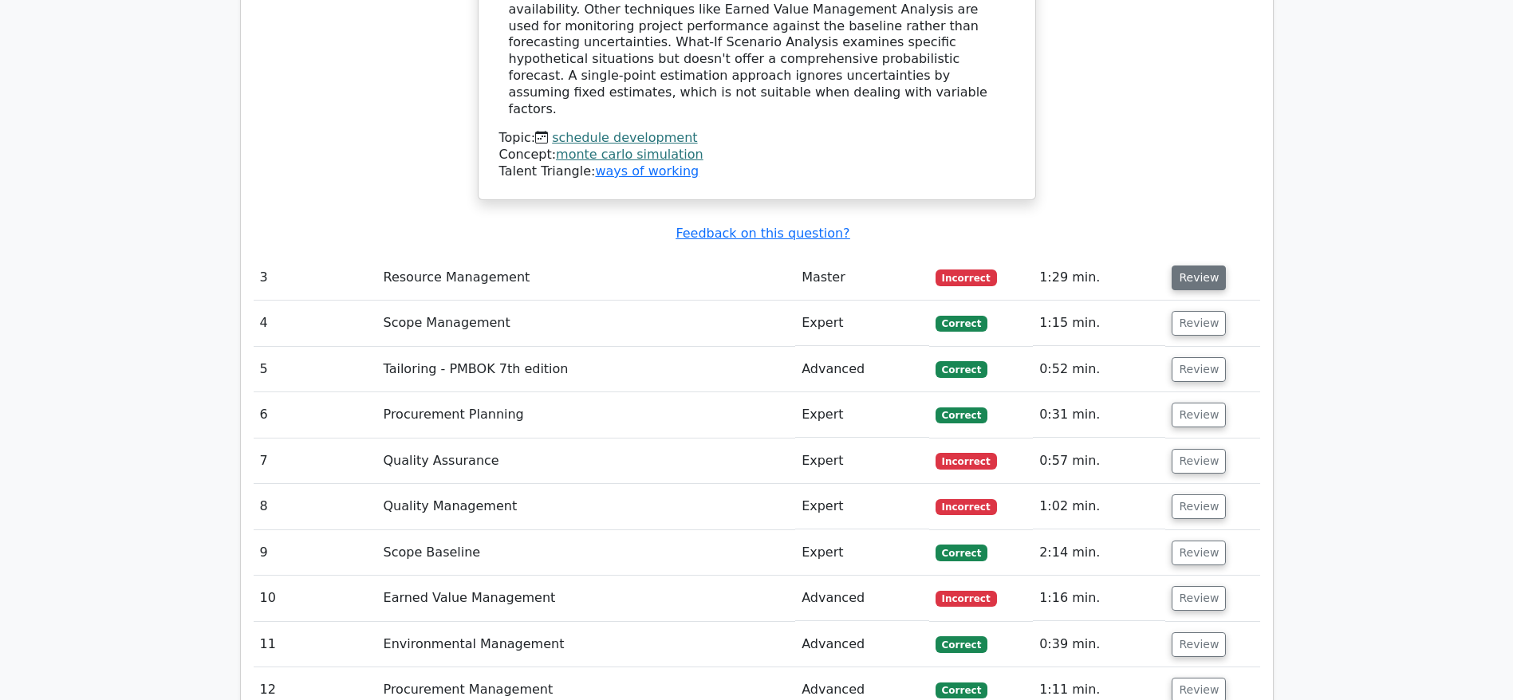
click at [1193, 266] on button "Review" at bounding box center [1198, 278] width 54 height 25
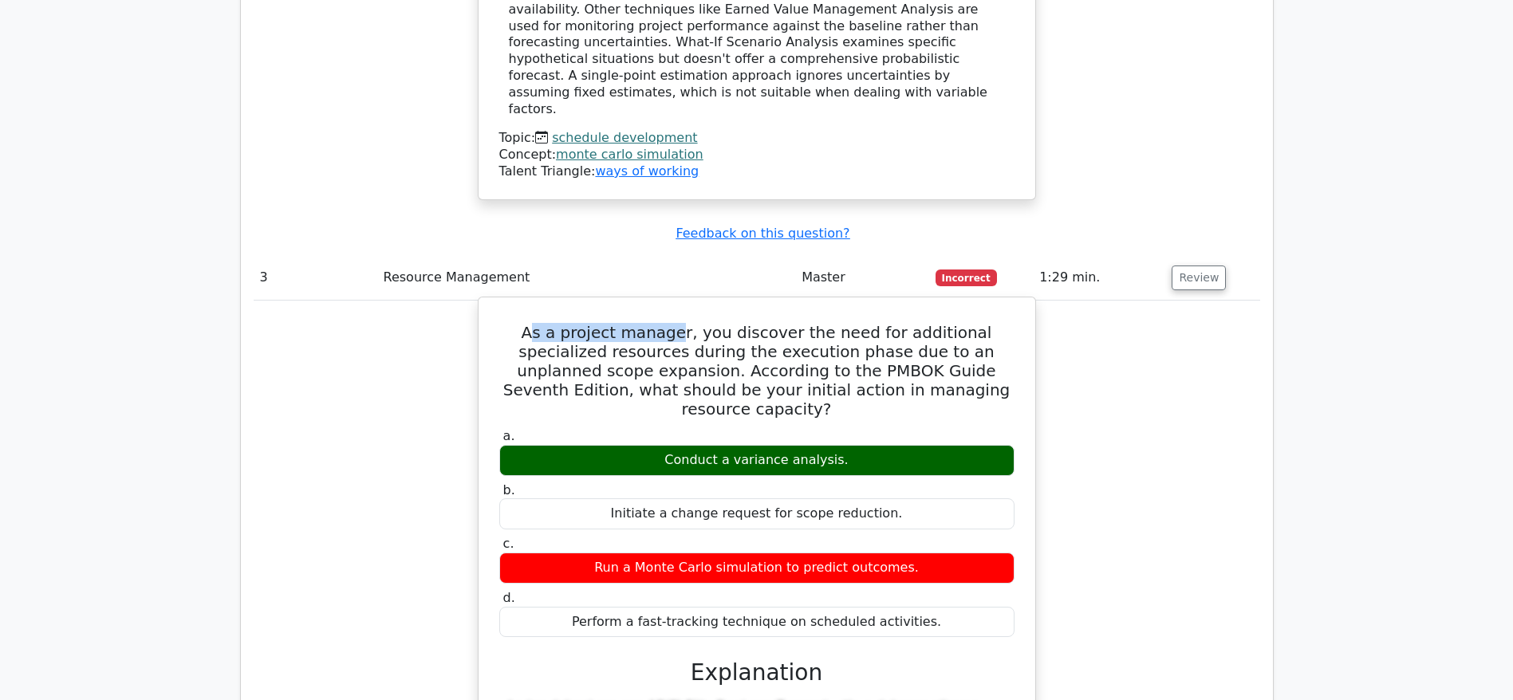
drag, startPoint x: 517, startPoint y: 171, endPoint x: 704, endPoint y: 172, distance: 187.4
click at [704, 323] on h5 "As a project manager, you discover the need for additional specialized resource…" at bounding box center [757, 371] width 518 height 96
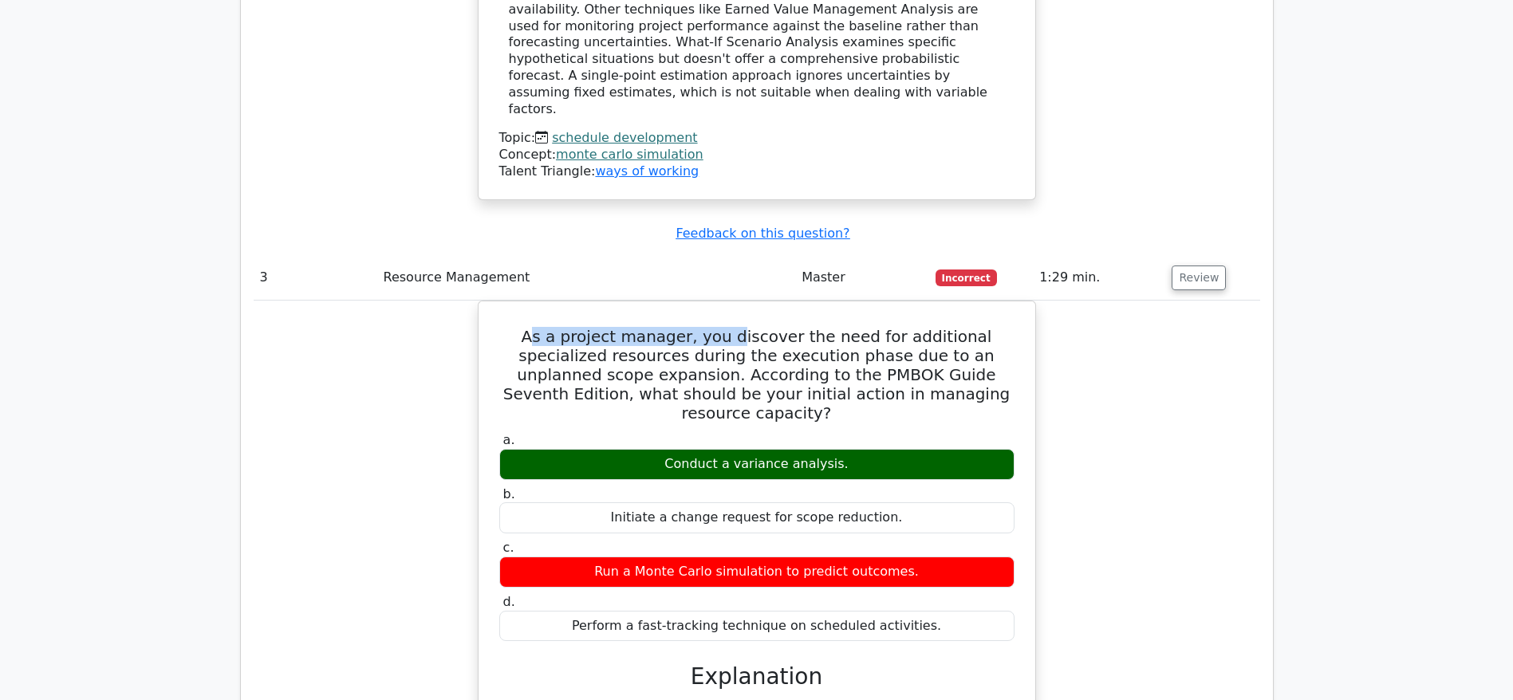
scroll to position [3980, 0]
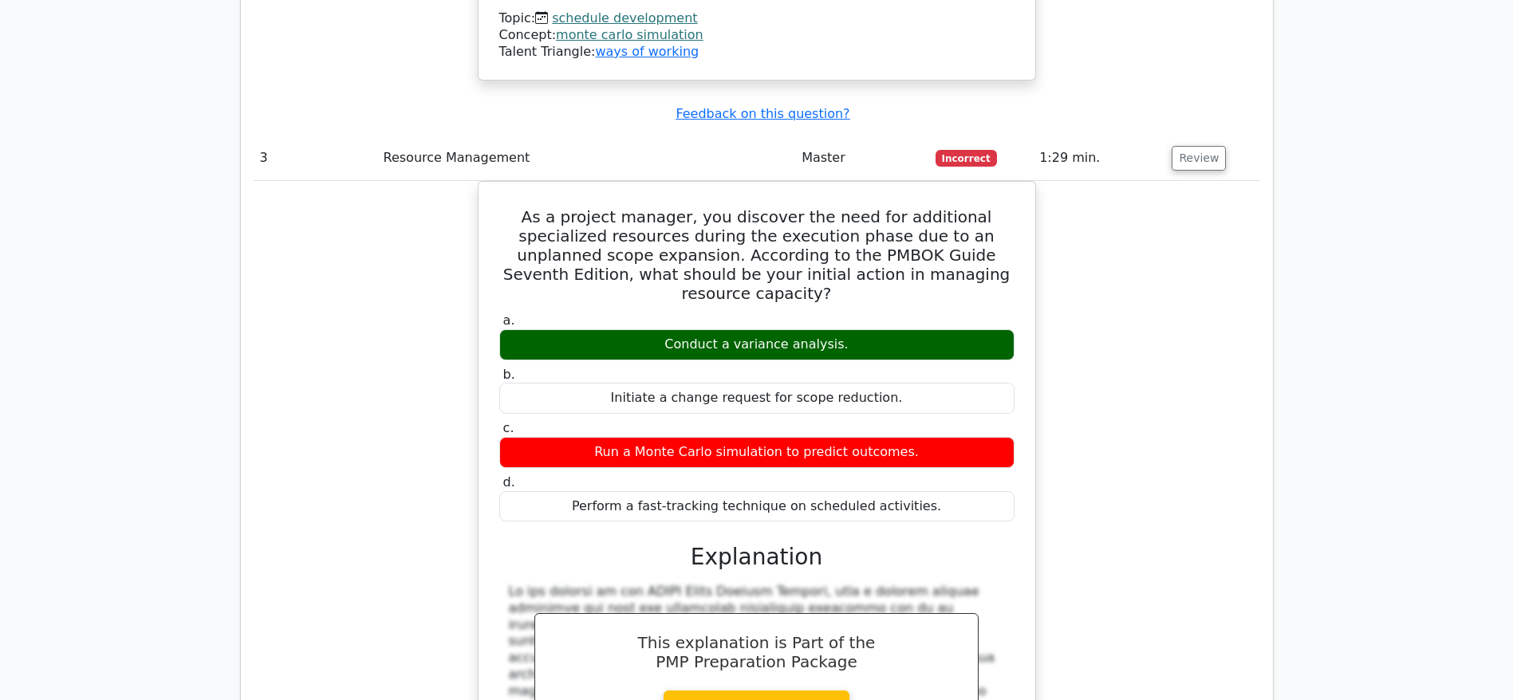
click at [1153, 339] on div "As a project manager, you discover the need for additional specialized resource…" at bounding box center [757, 615] width 1006 height 869
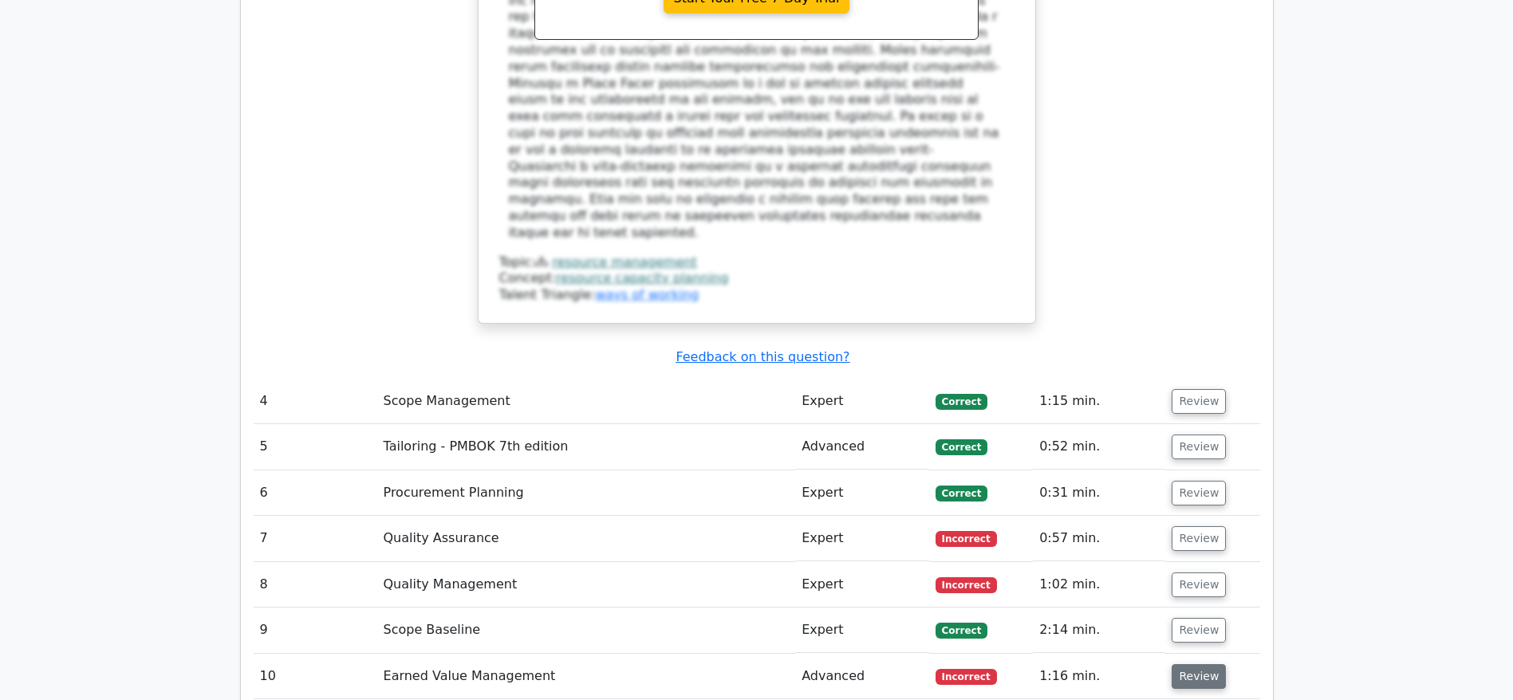
scroll to position [4697, 0]
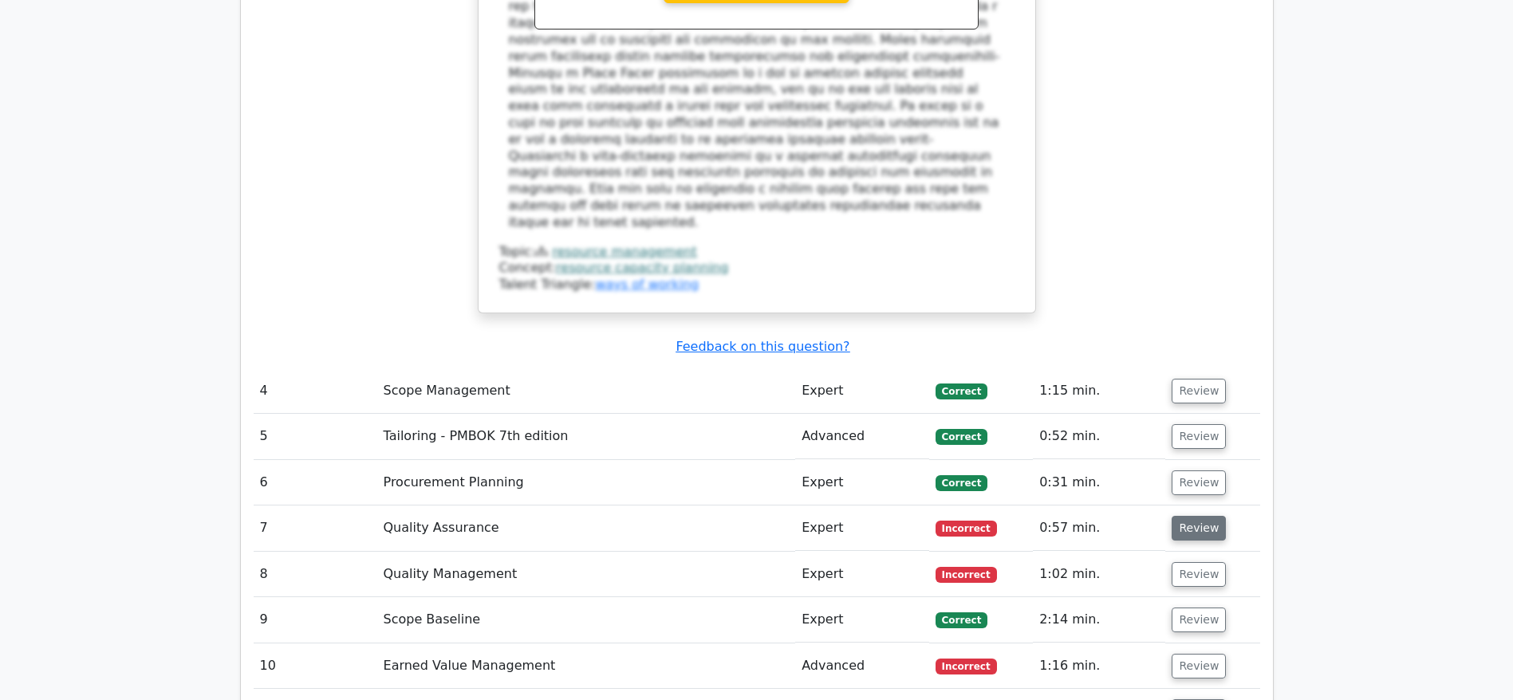
click at [1186, 516] on button "Review" at bounding box center [1198, 528] width 54 height 25
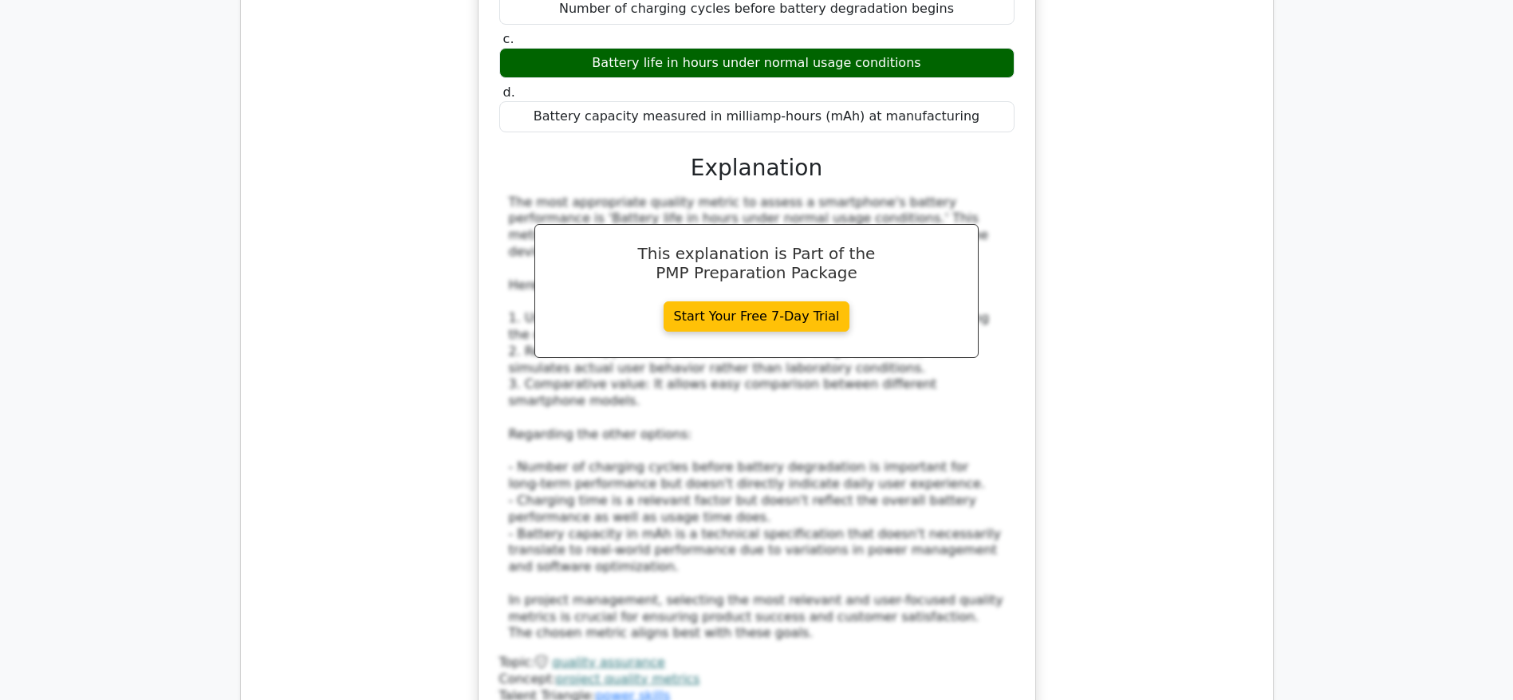
scroll to position [5534, 0]
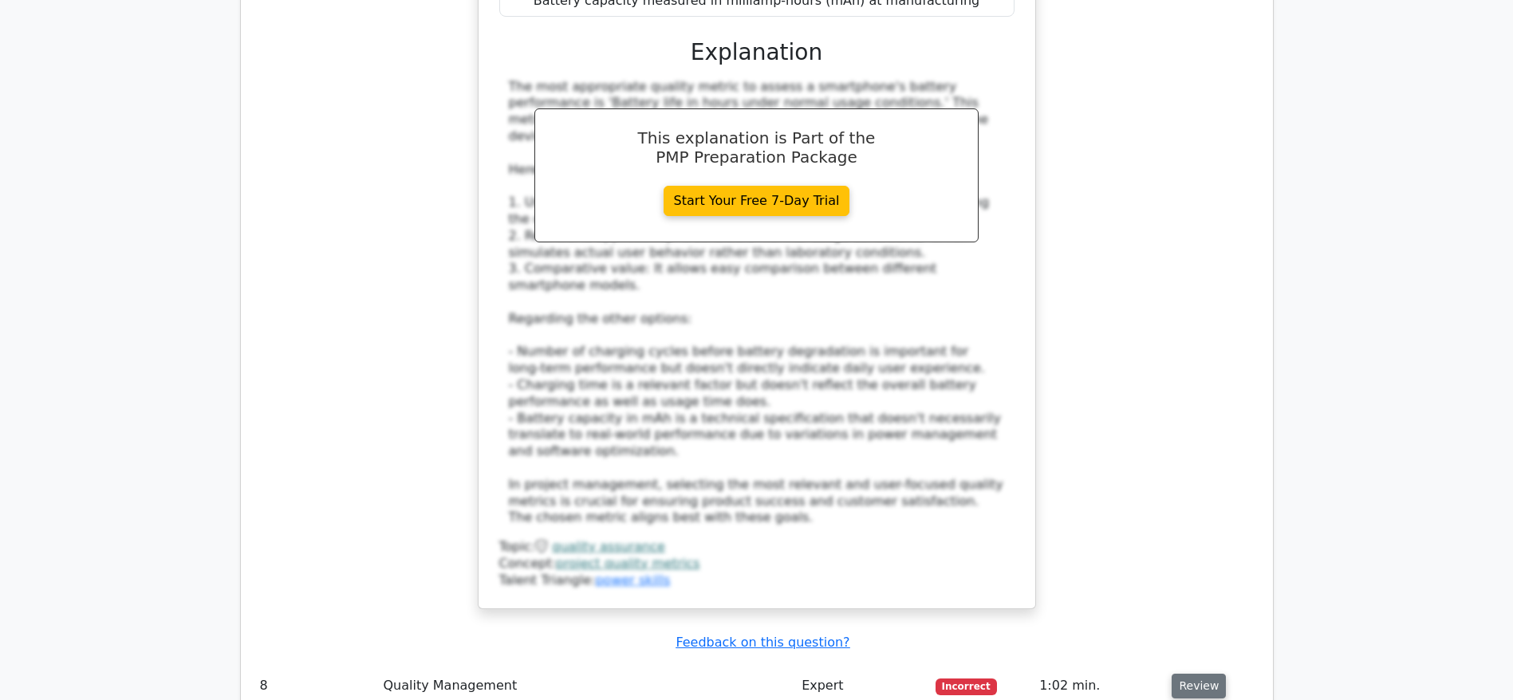
click at [1180, 674] on button "Review" at bounding box center [1198, 686] width 54 height 25
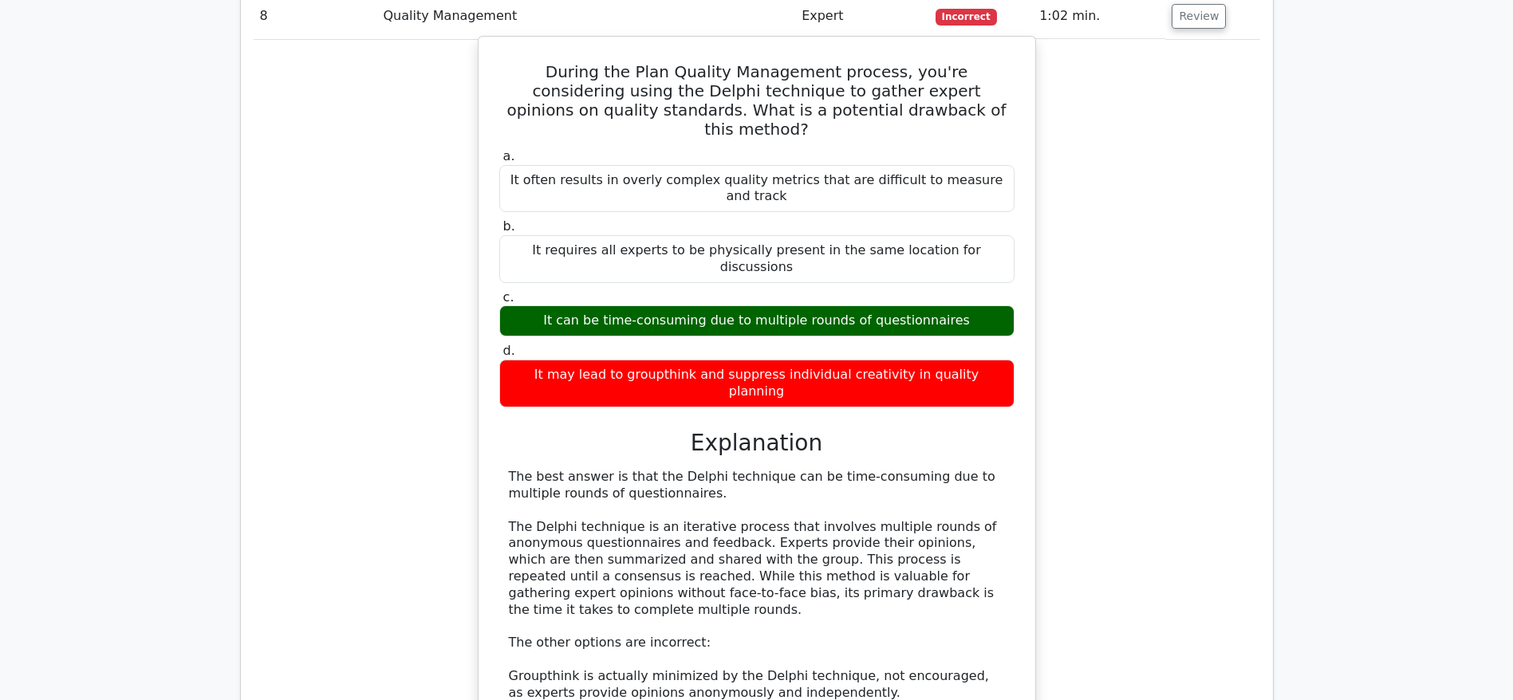
scroll to position [6443, 0]
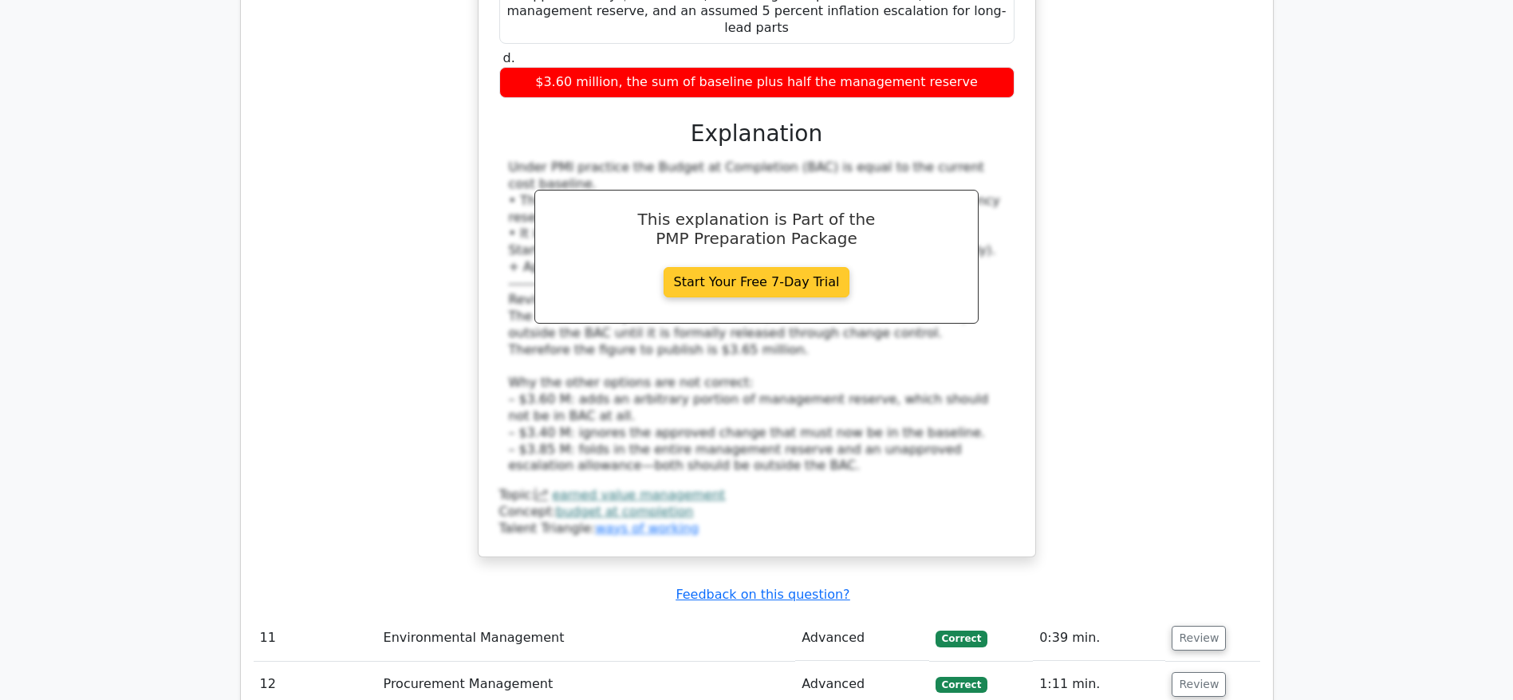
scroll to position [7640, 0]
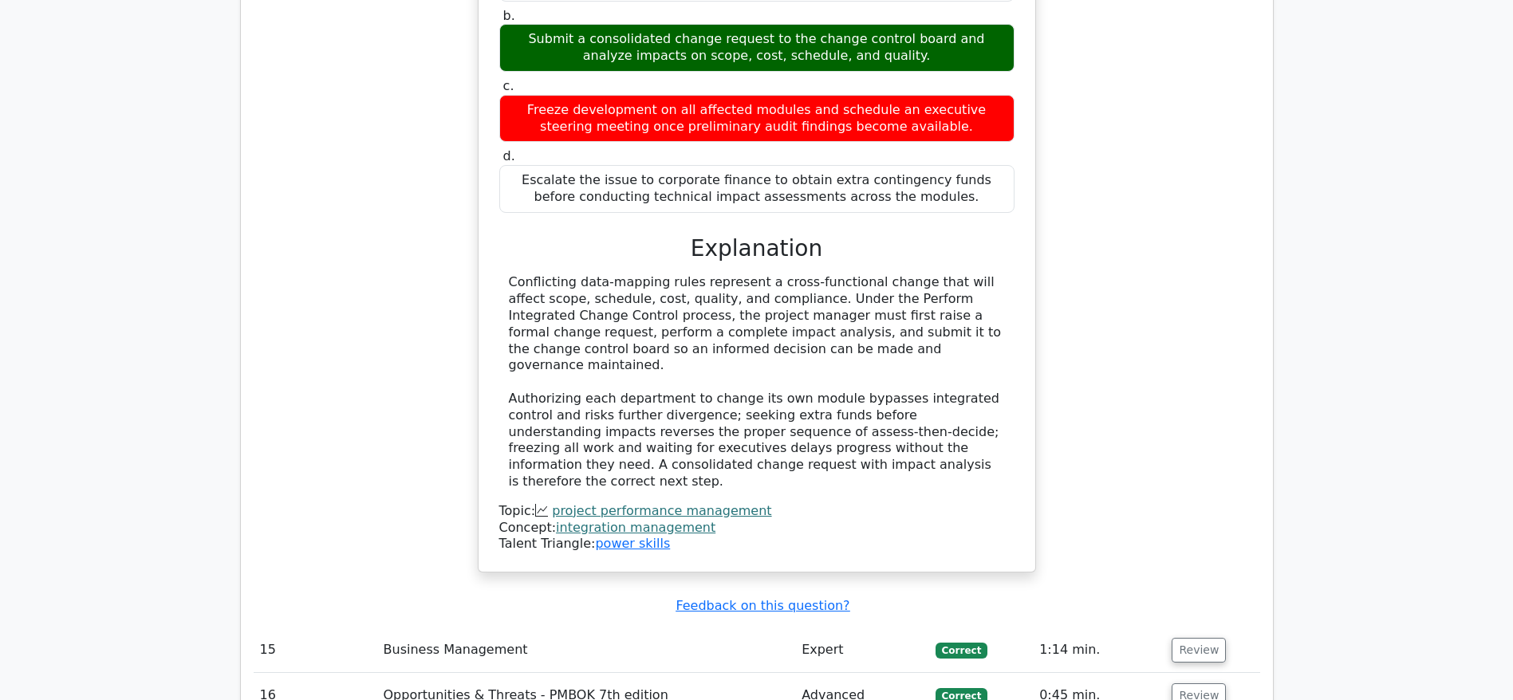
scroll to position [8716, 0]
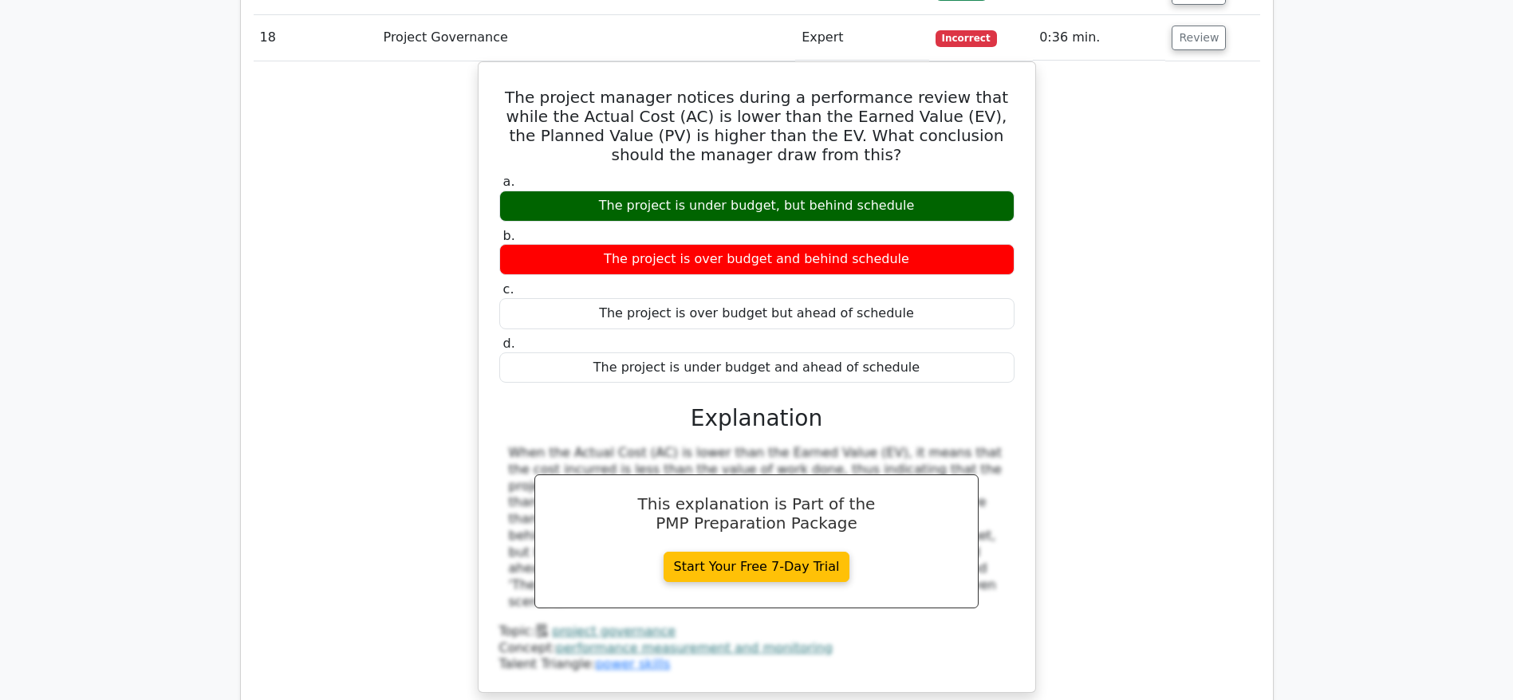
scroll to position [9434, 0]
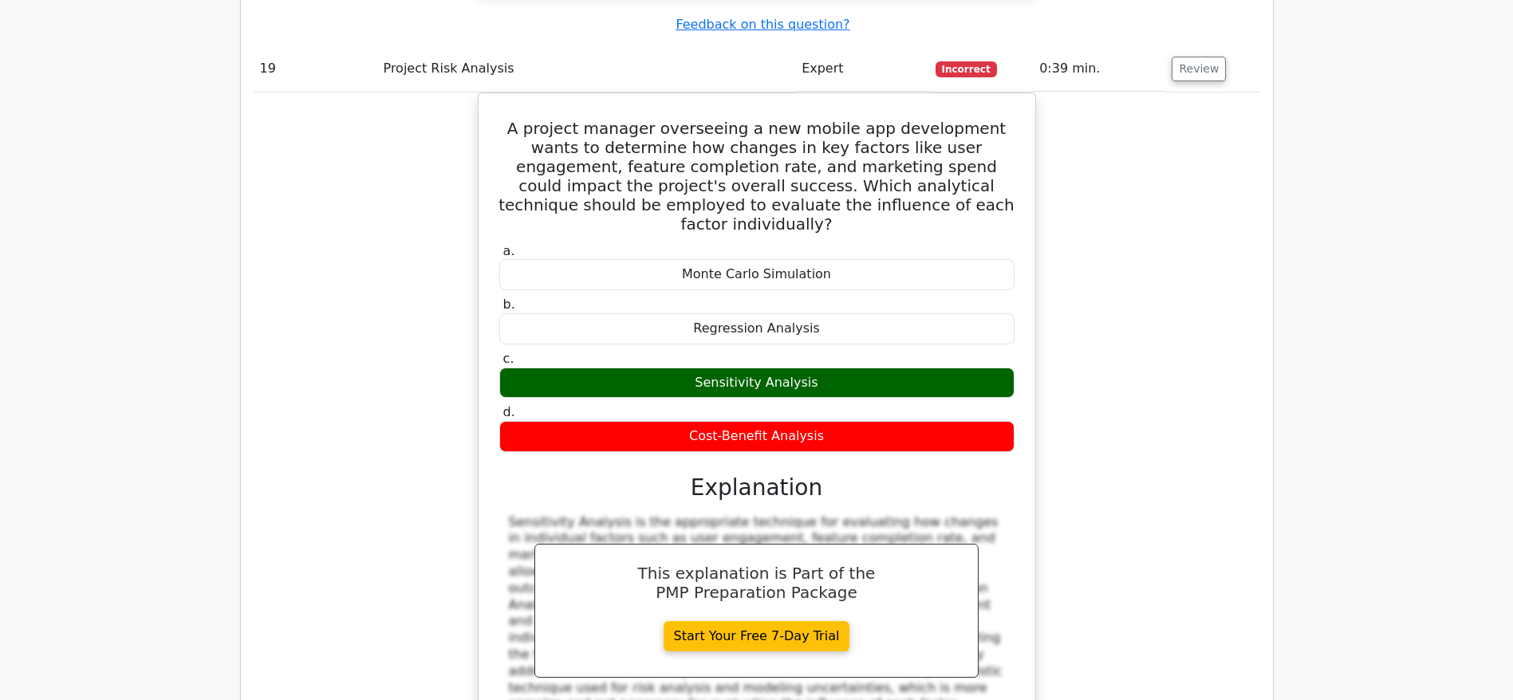
scroll to position [10151, 0]
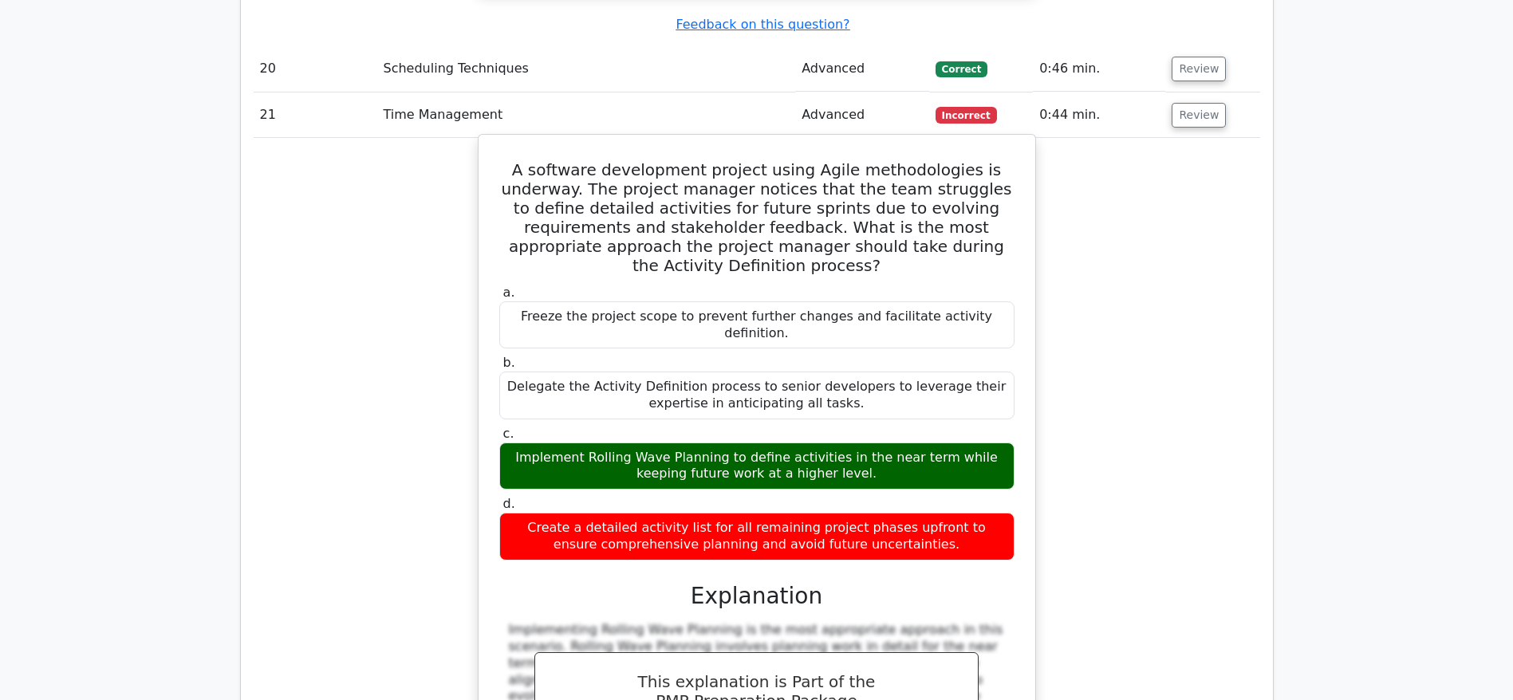
scroll to position [11108, 0]
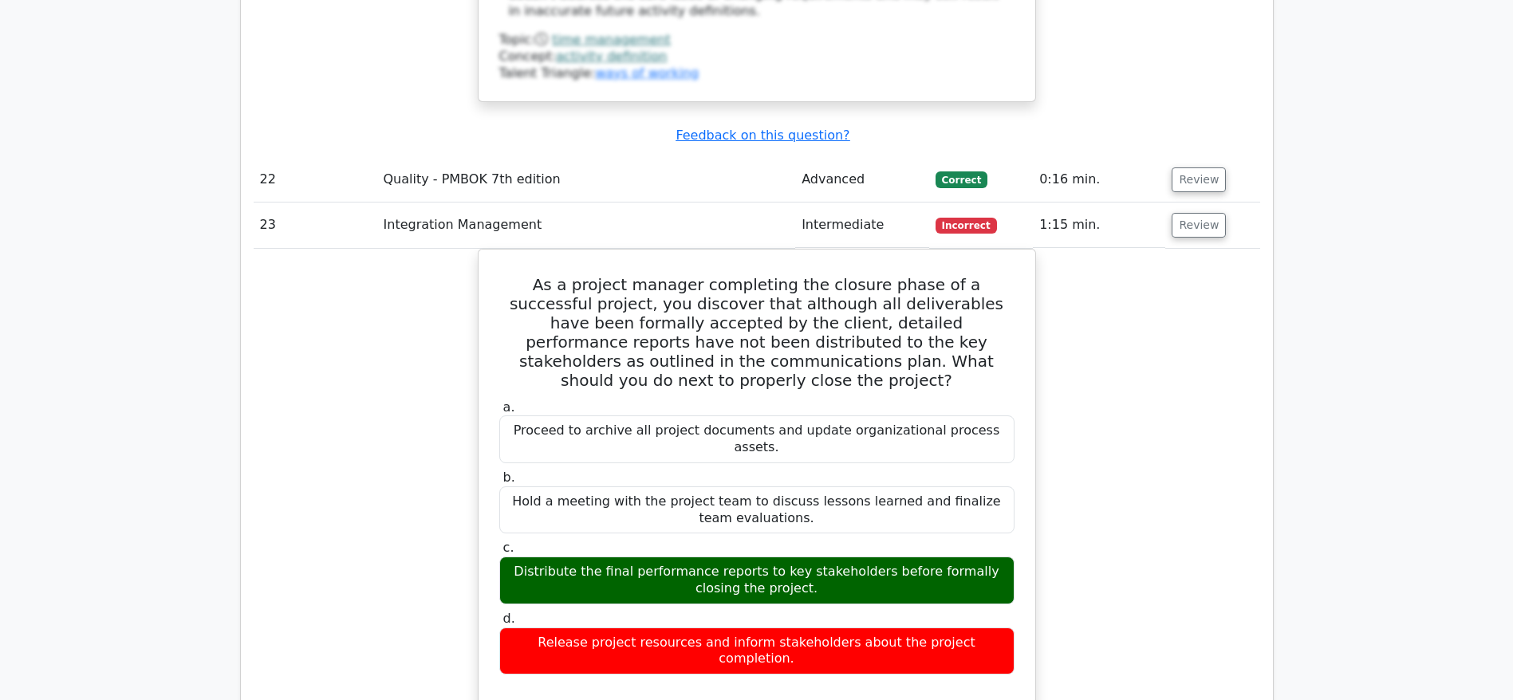
scroll to position [11945, 0]
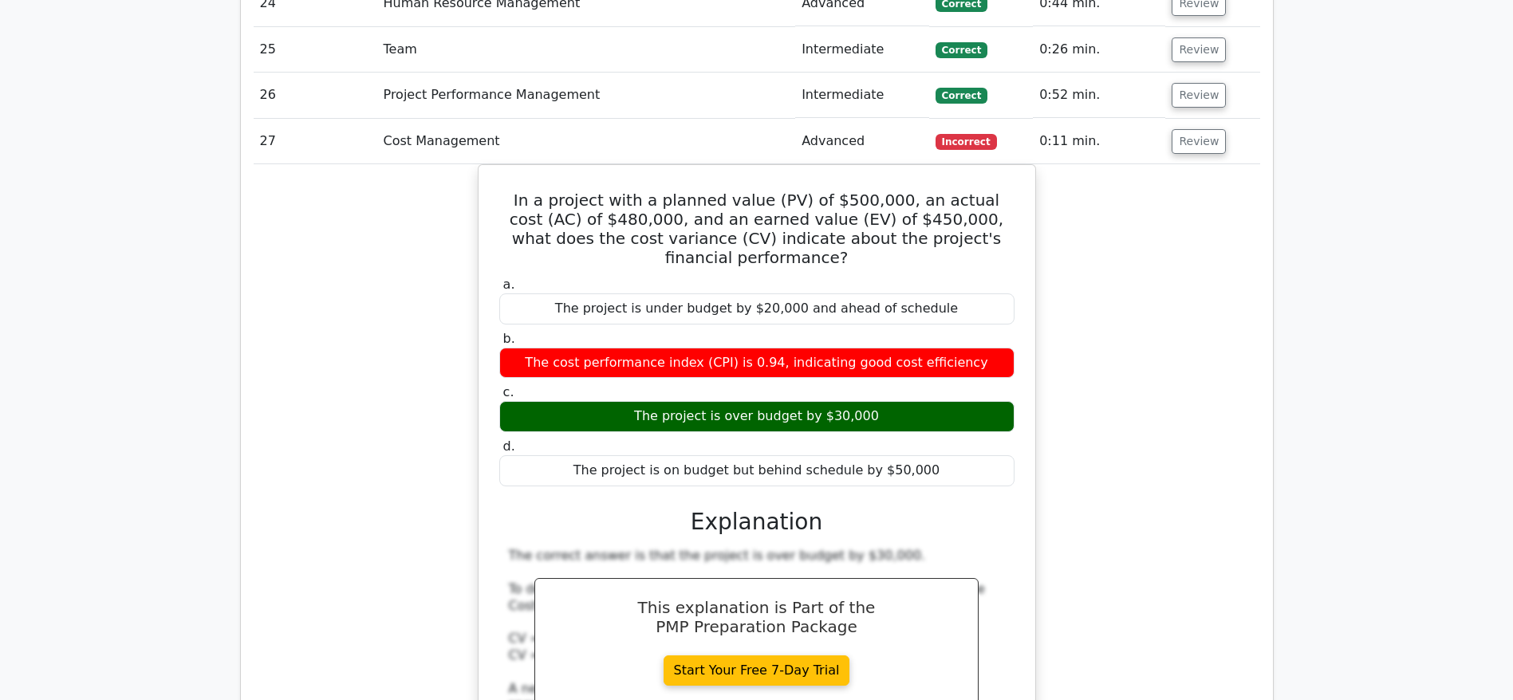
scroll to position [13022, 0]
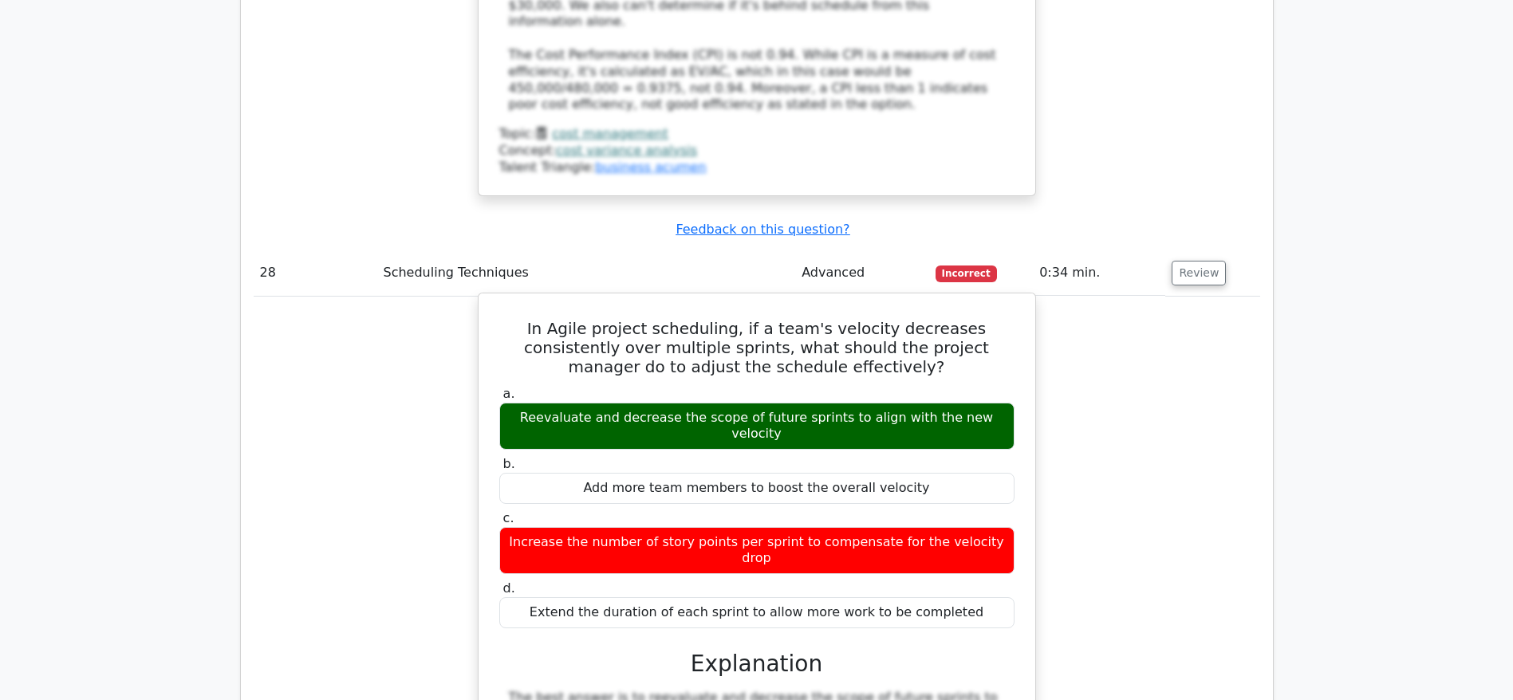
scroll to position [13739, 0]
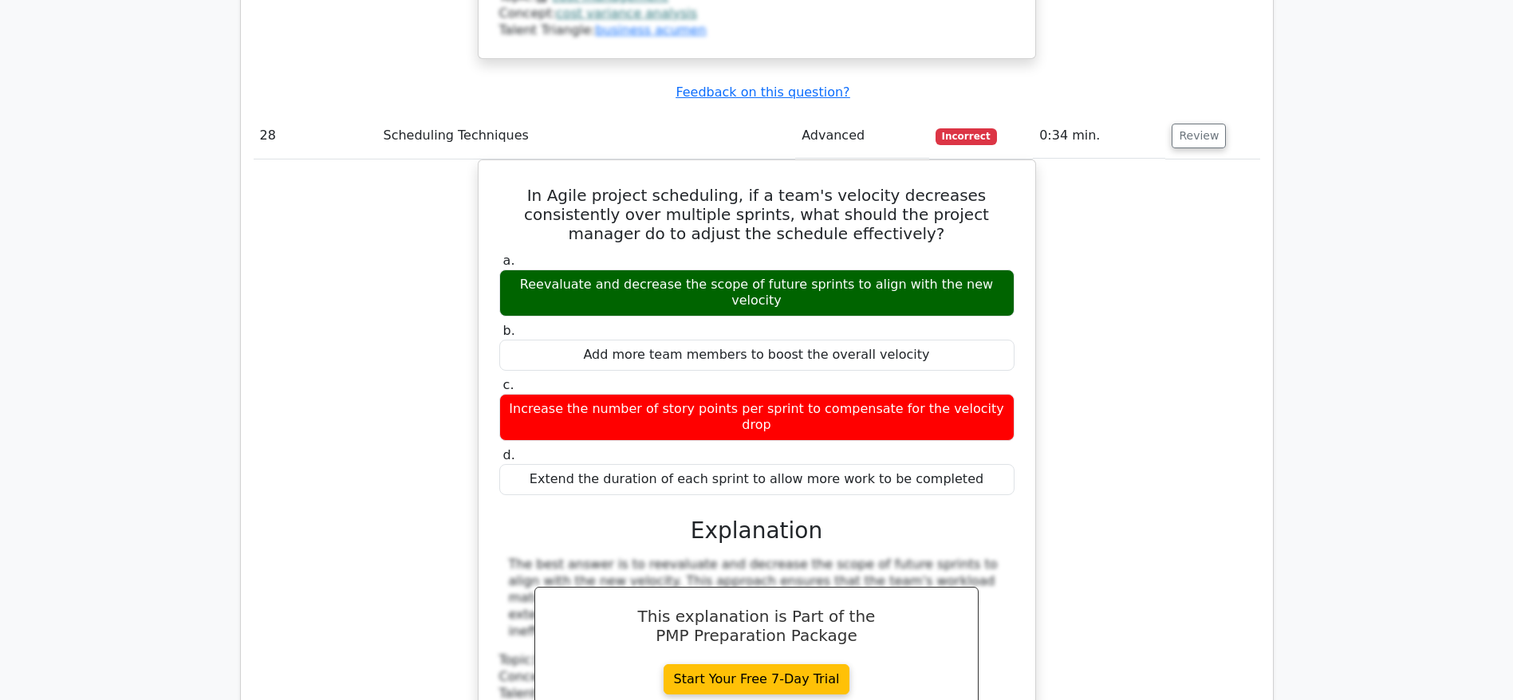
scroll to position [13859, 0]
